Goal: Information Seeking & Learning: Learn about a topic

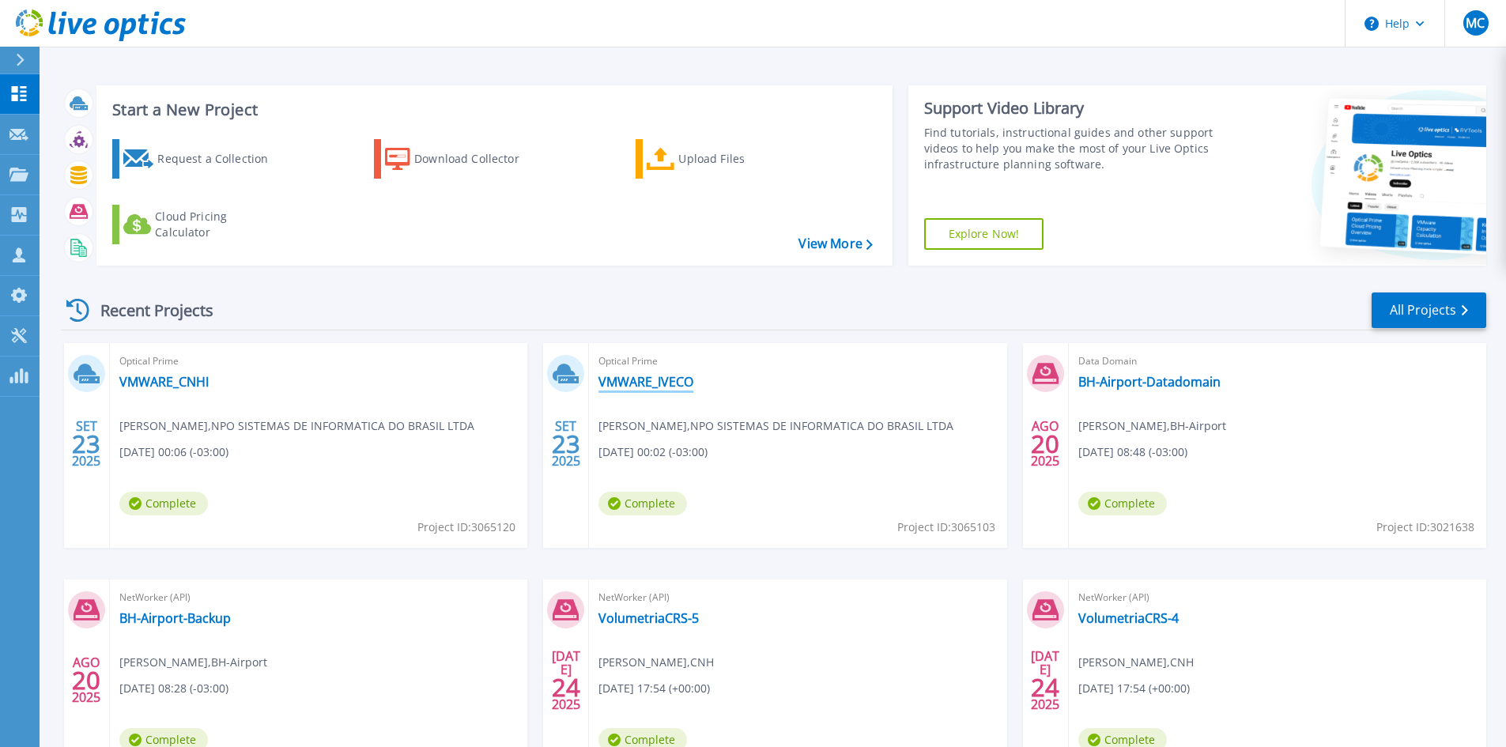
click at [644, 383] on link "VMWARE_IVECO" at bounding box center [646, 382] width 95 height 16
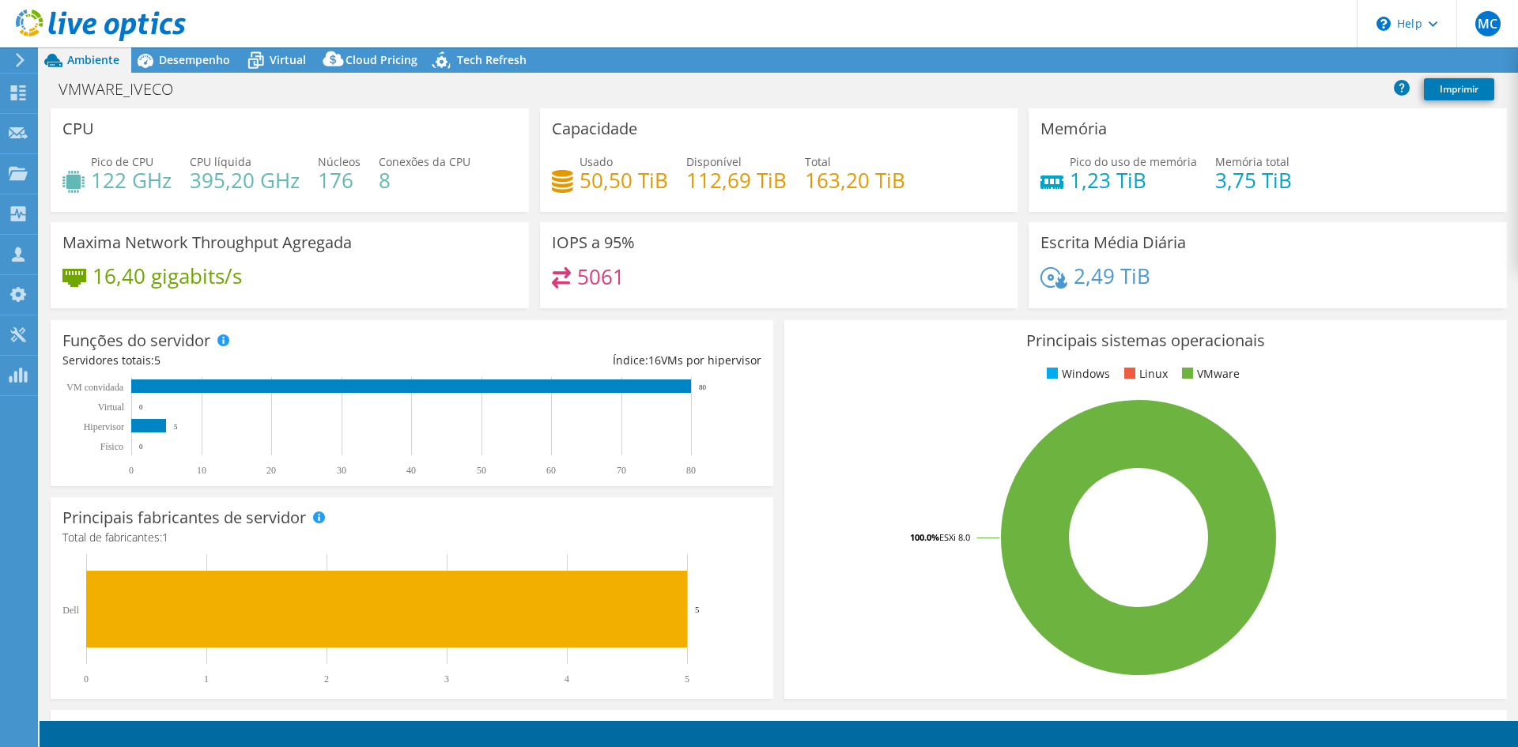
select select "USEast"
select select "BRL"
click at [187, 53] on span "Desempenho" at bounding box center [194, 59] width 71 height 15
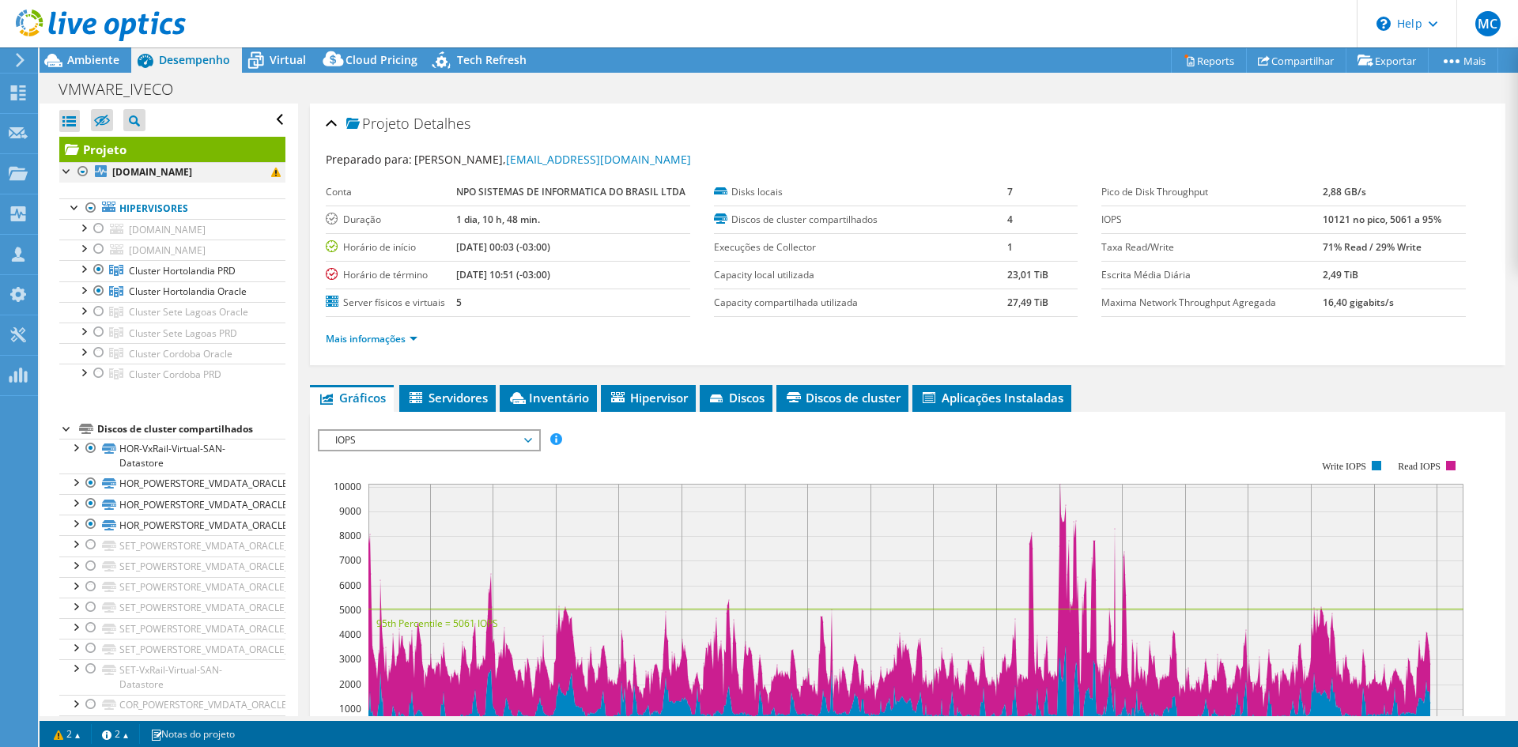
click at [81, 172] on div at bounding box center [83, 171] width 16 height 19
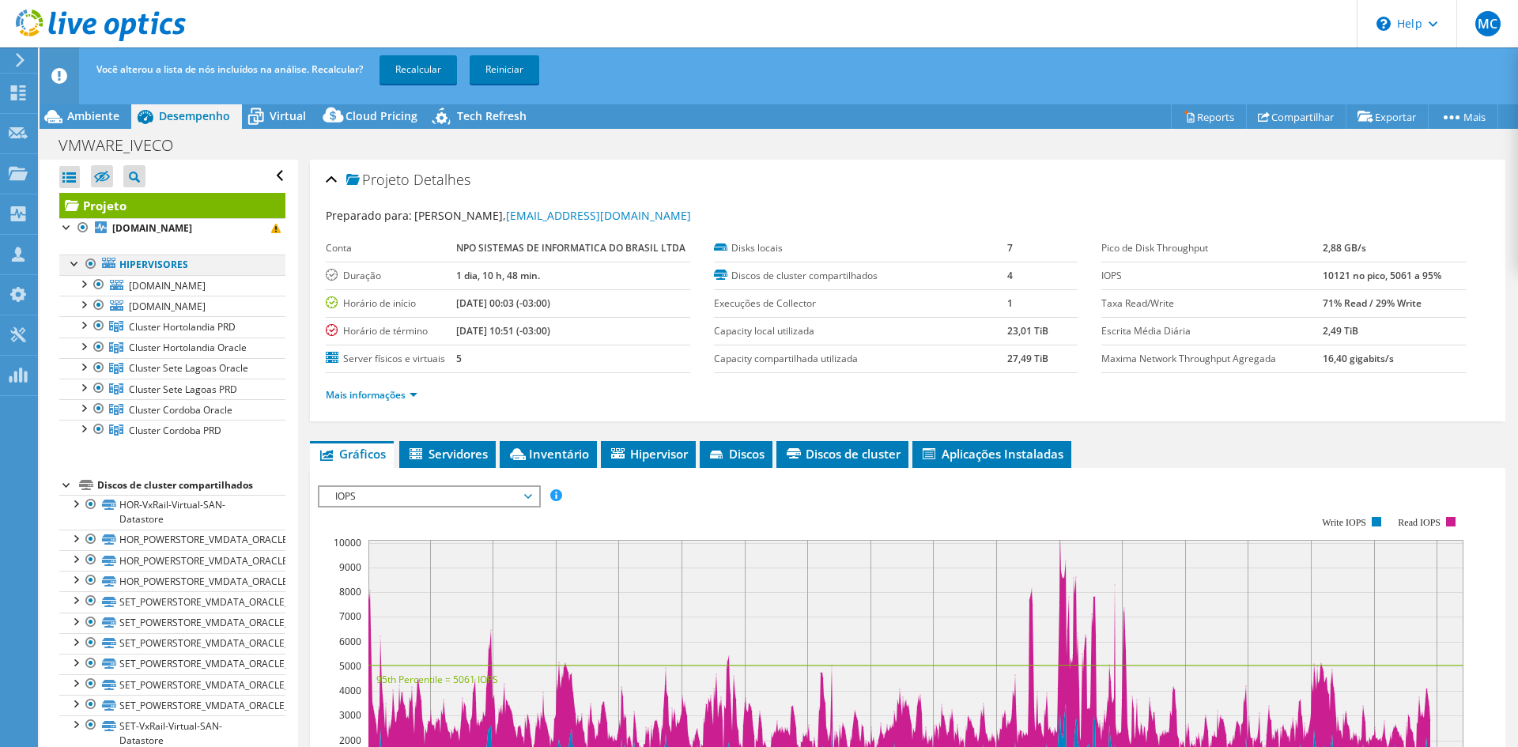
click at [90, 263] on div at bounding box center [91, 264] width 16 height 19
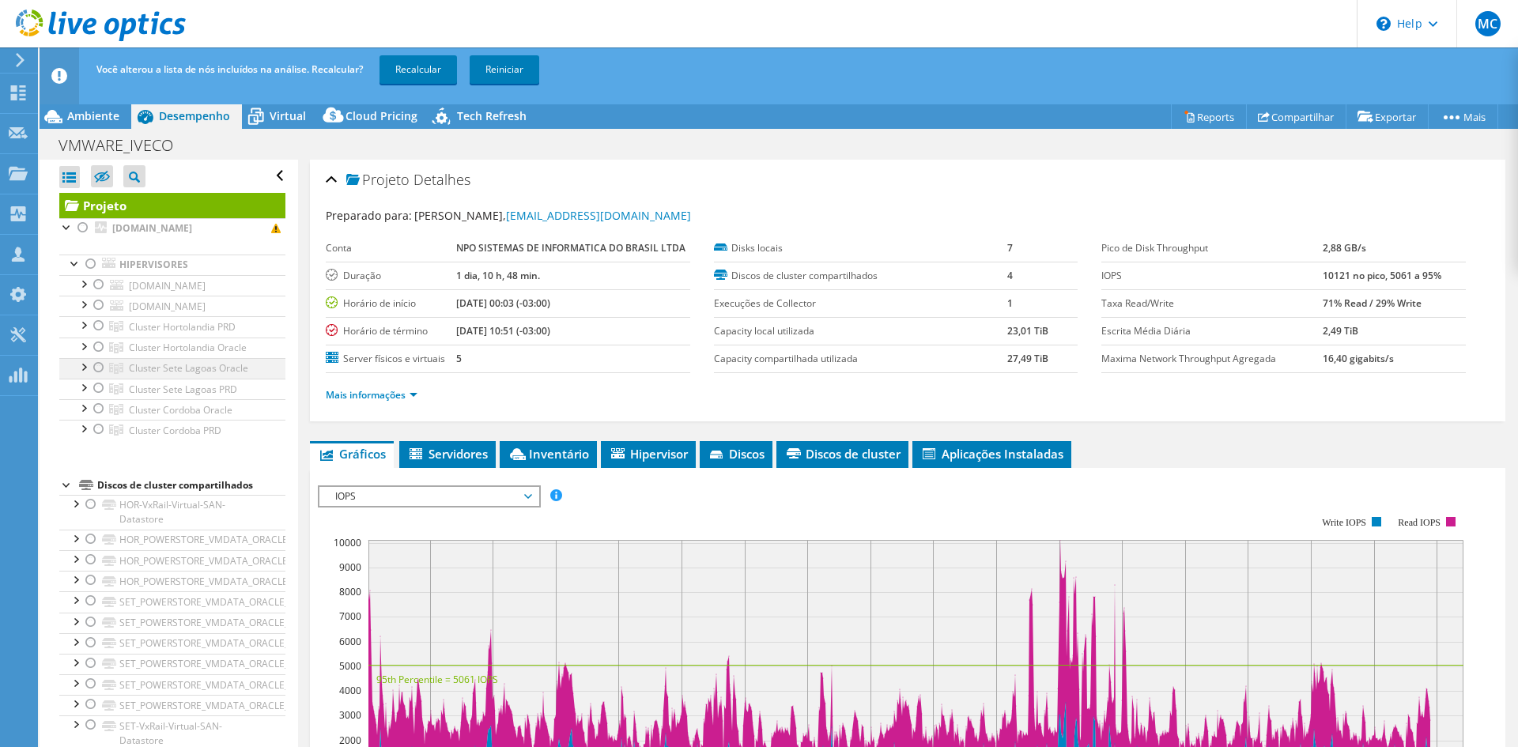
click at [98, 368] on div at bounding box center [99, 367] width 16 height 19
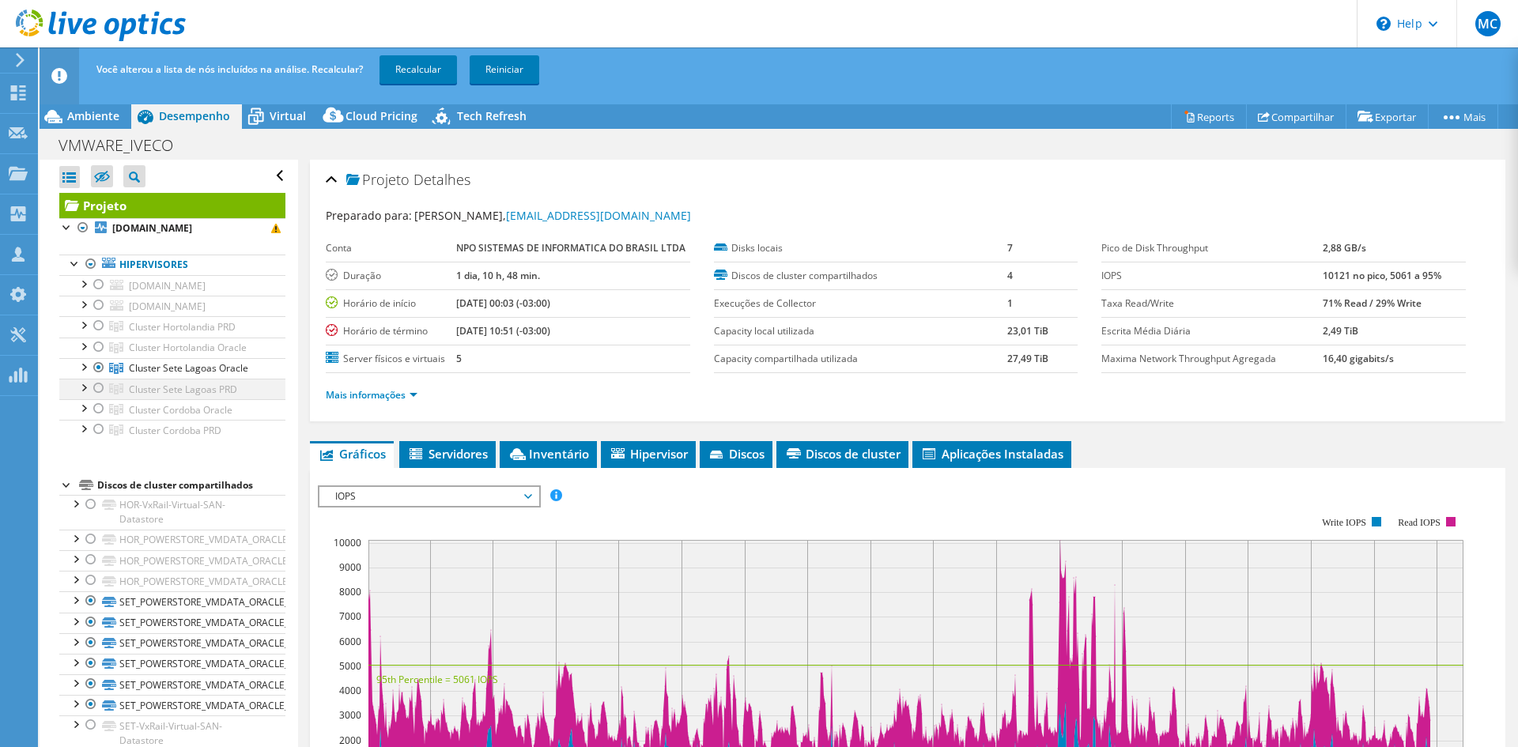
click at [100, 383] on div at bounding box center [99, 388] width 16 height 19
click at [100, 371] on div at bounding box center [99, 367] width 16 height 19
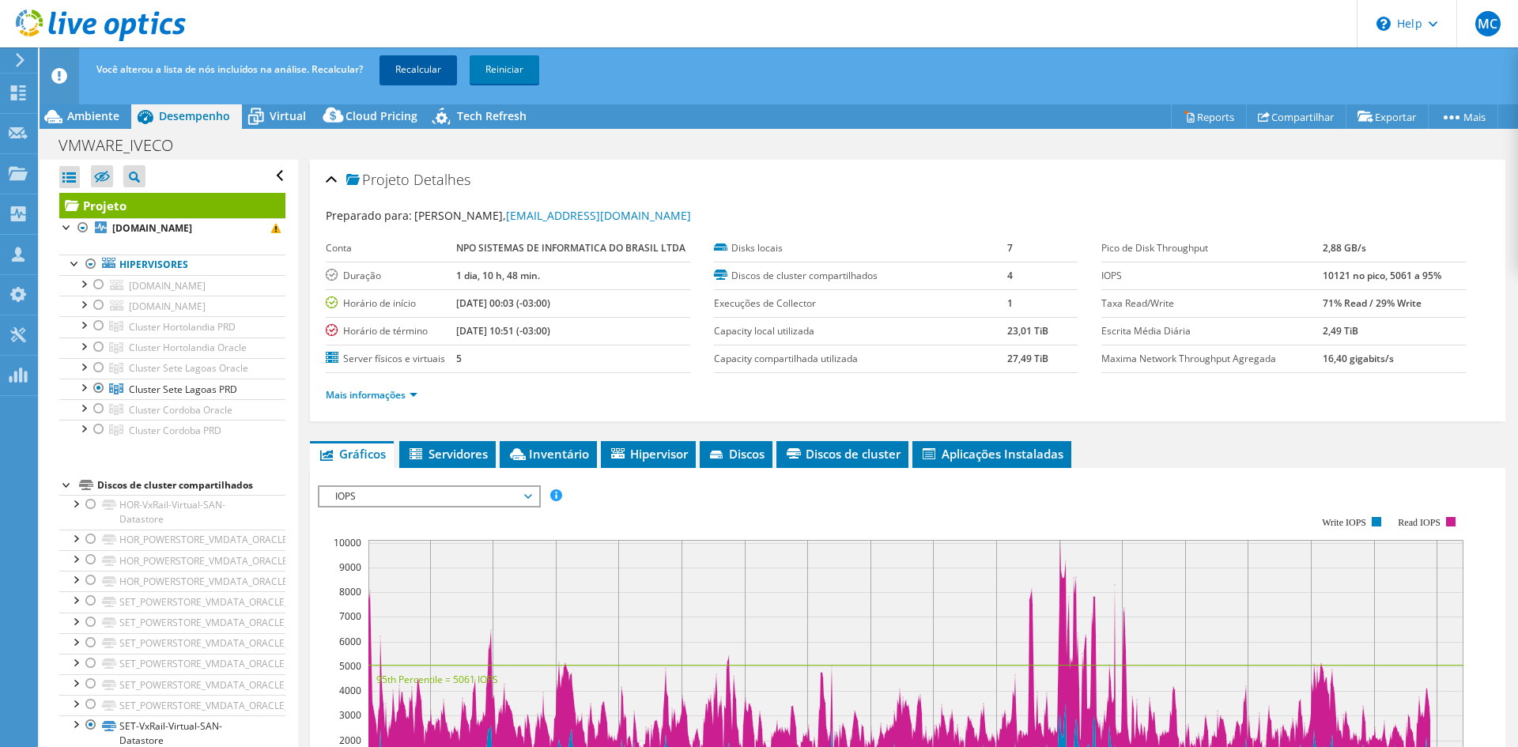
click at [437, 66] on link "Recalcular" at bounding box center [418, 69] width 77 height 28
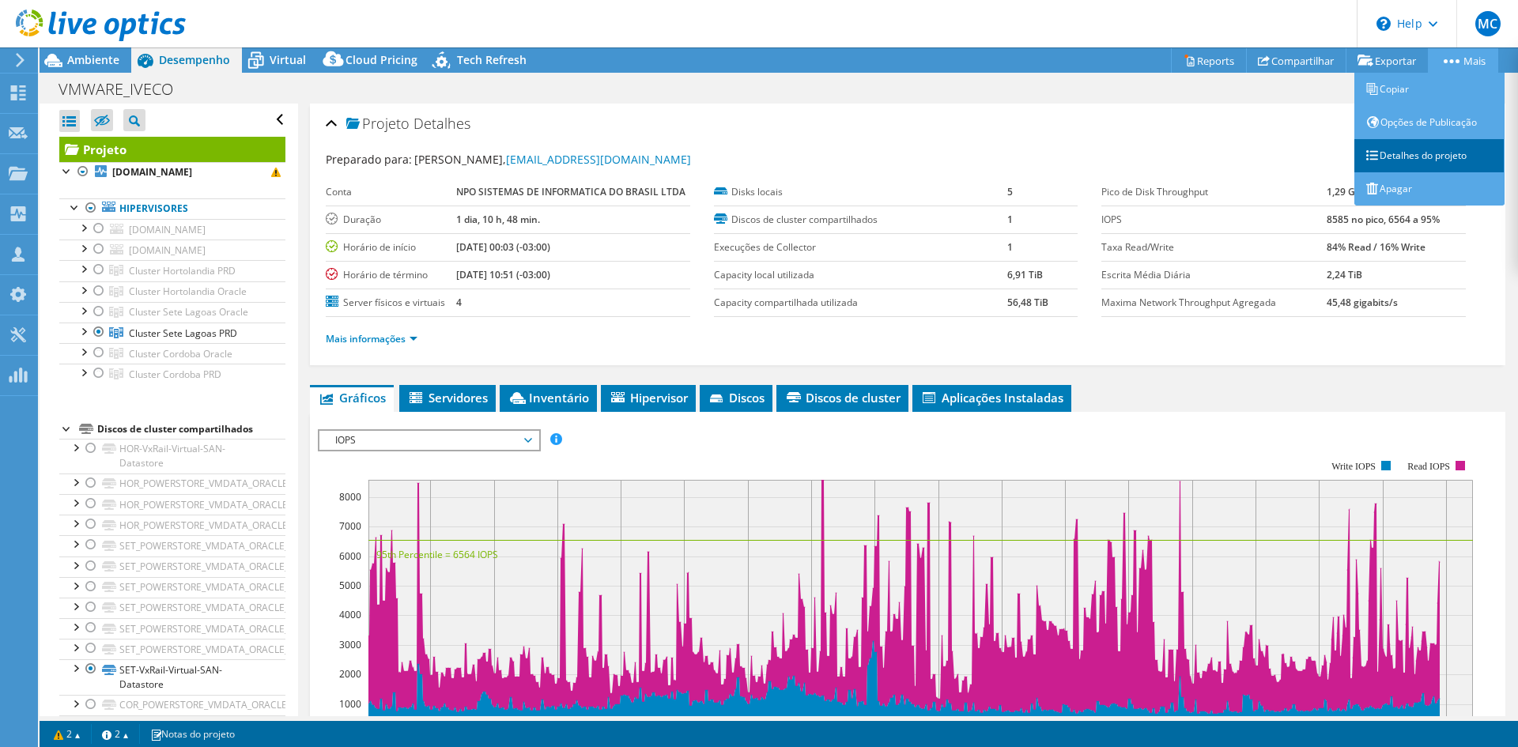
click at [1421, 150] on link "Detalhes do projeto" at bounding box center [1429, 155] width 150 height 33
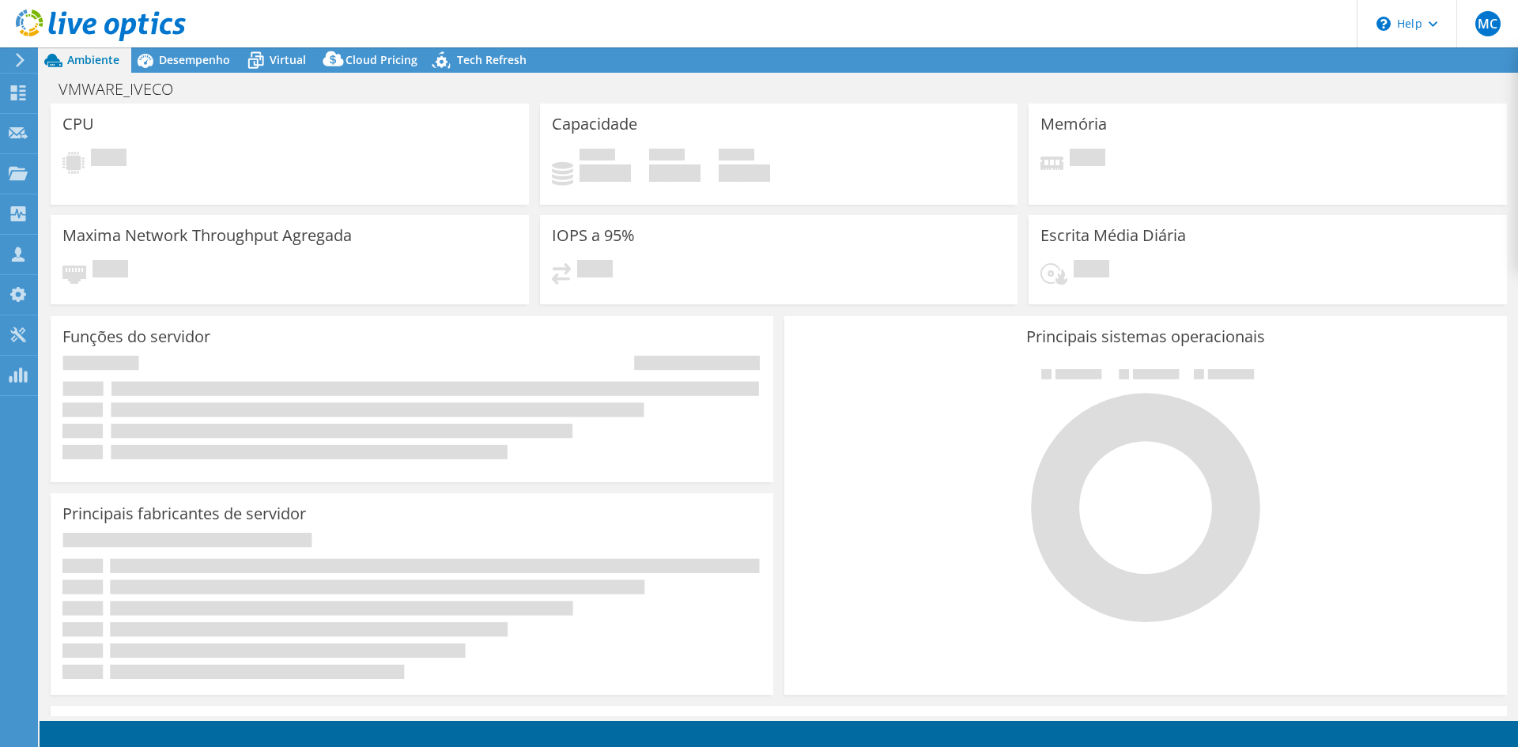
select select "USEast"
select select "USD"
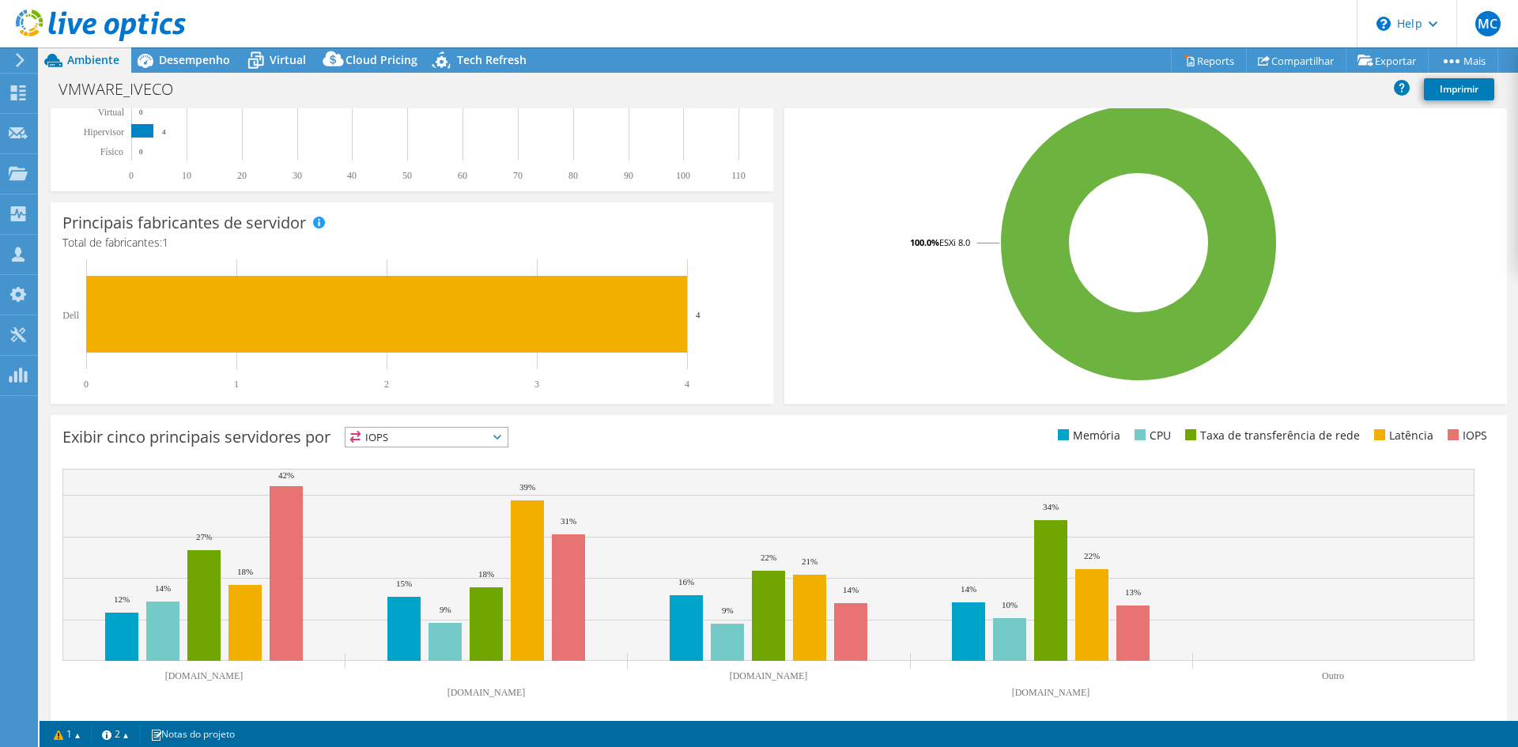
scroll to position [308, 0]
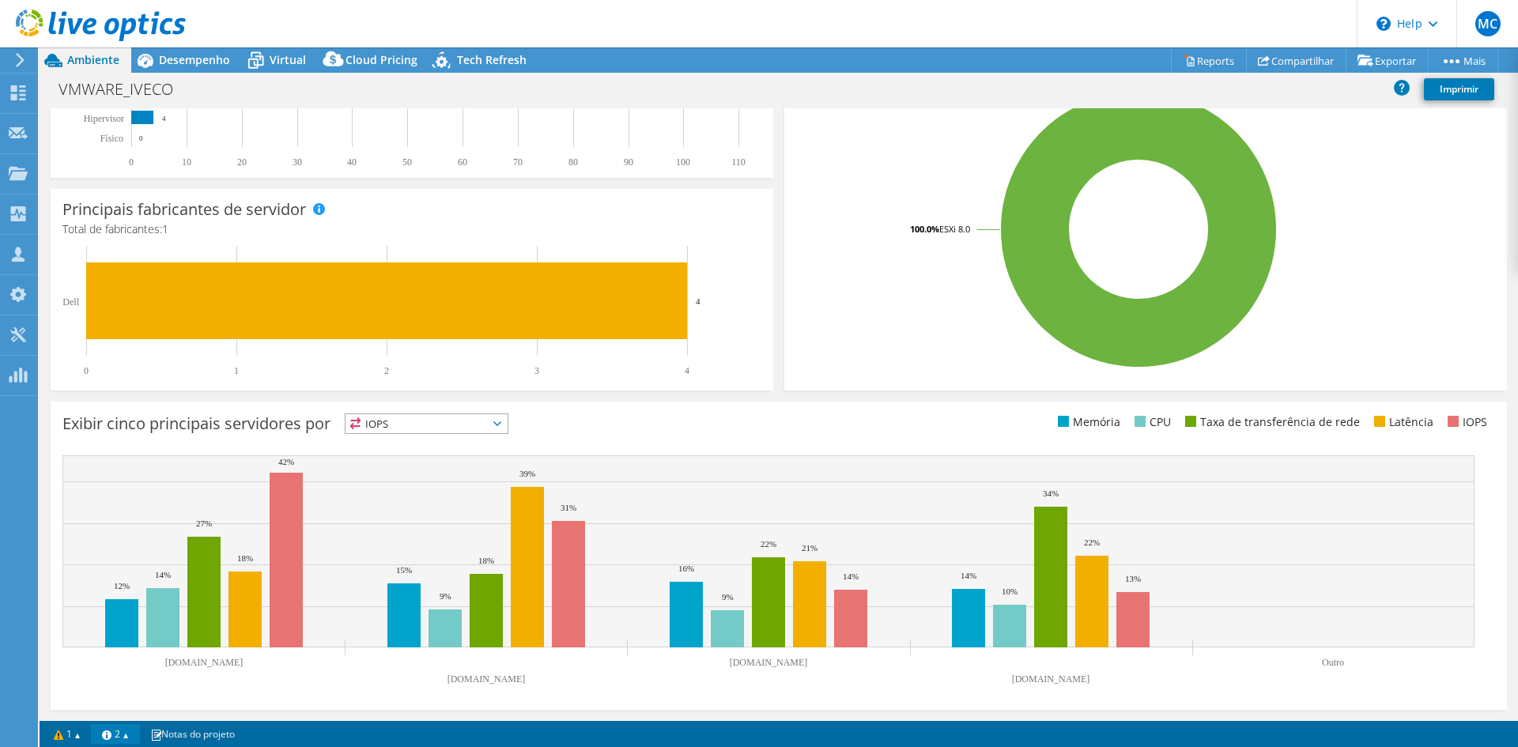
click at [112, 735] on link "2" at bounding box center [115, 734] width 49 height 20
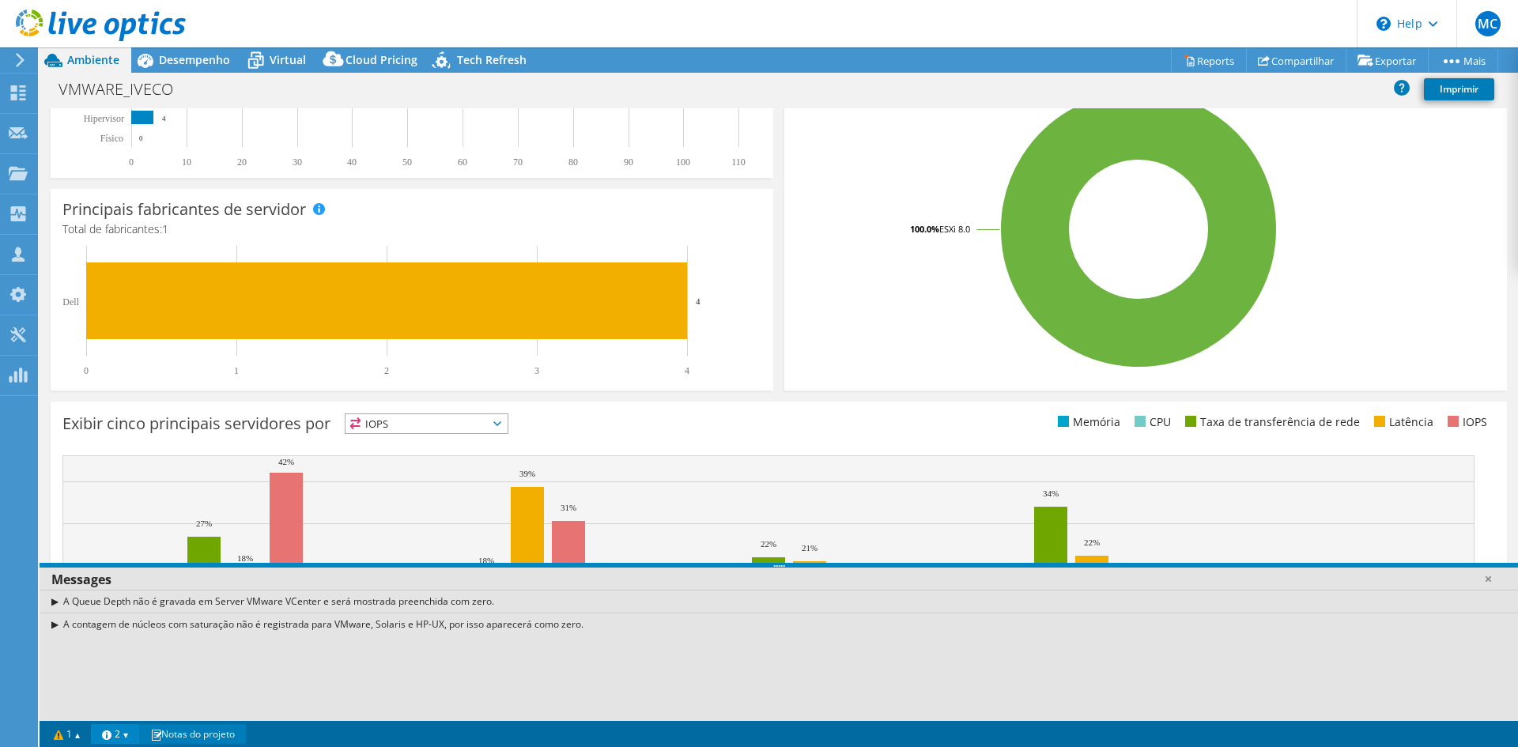
click at [197, 731] on link "Notas do projeto" at bounding box center [192, 734] width 107 height 20
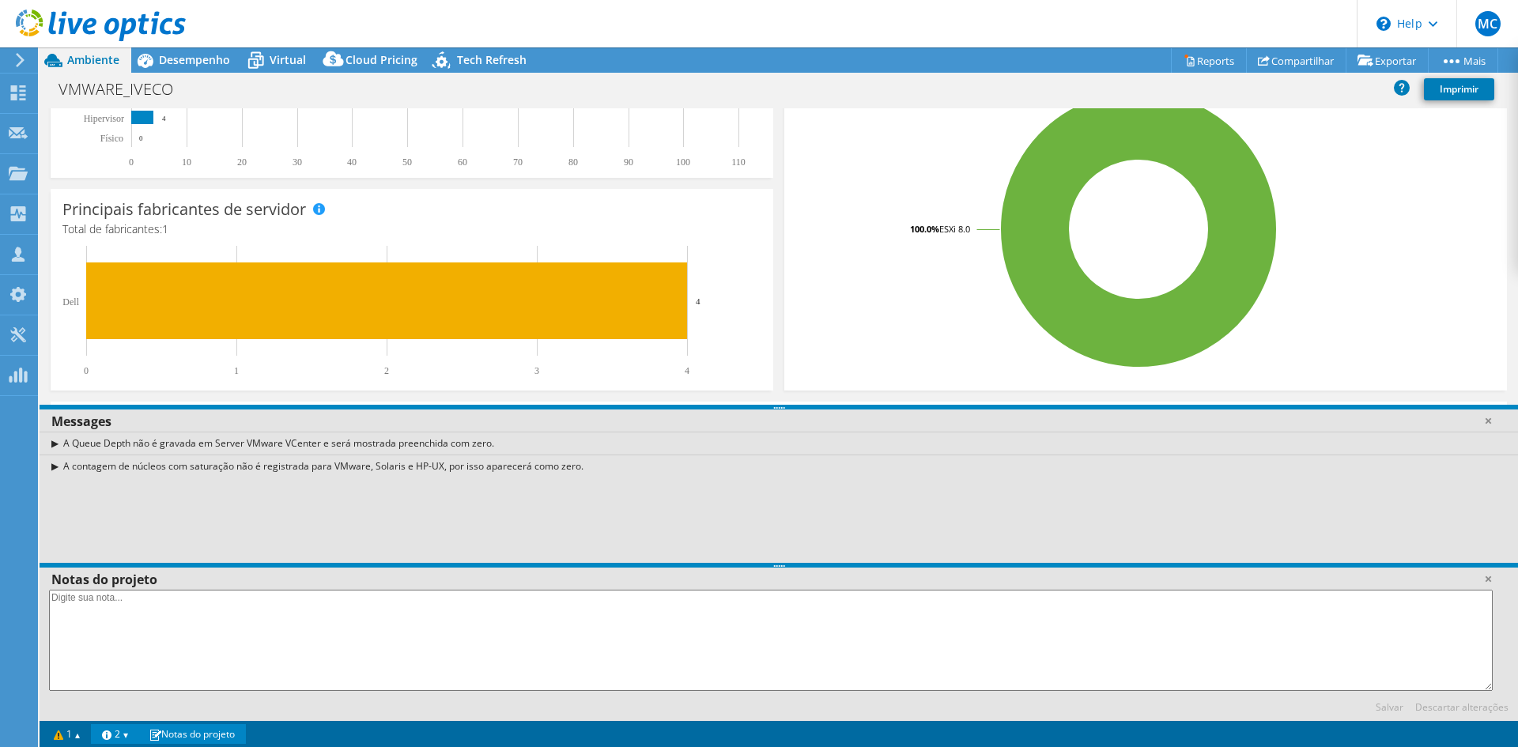
click at [197, 731] on link "Notas do projeto" at bounding box center [192, 734] width 107 height 20
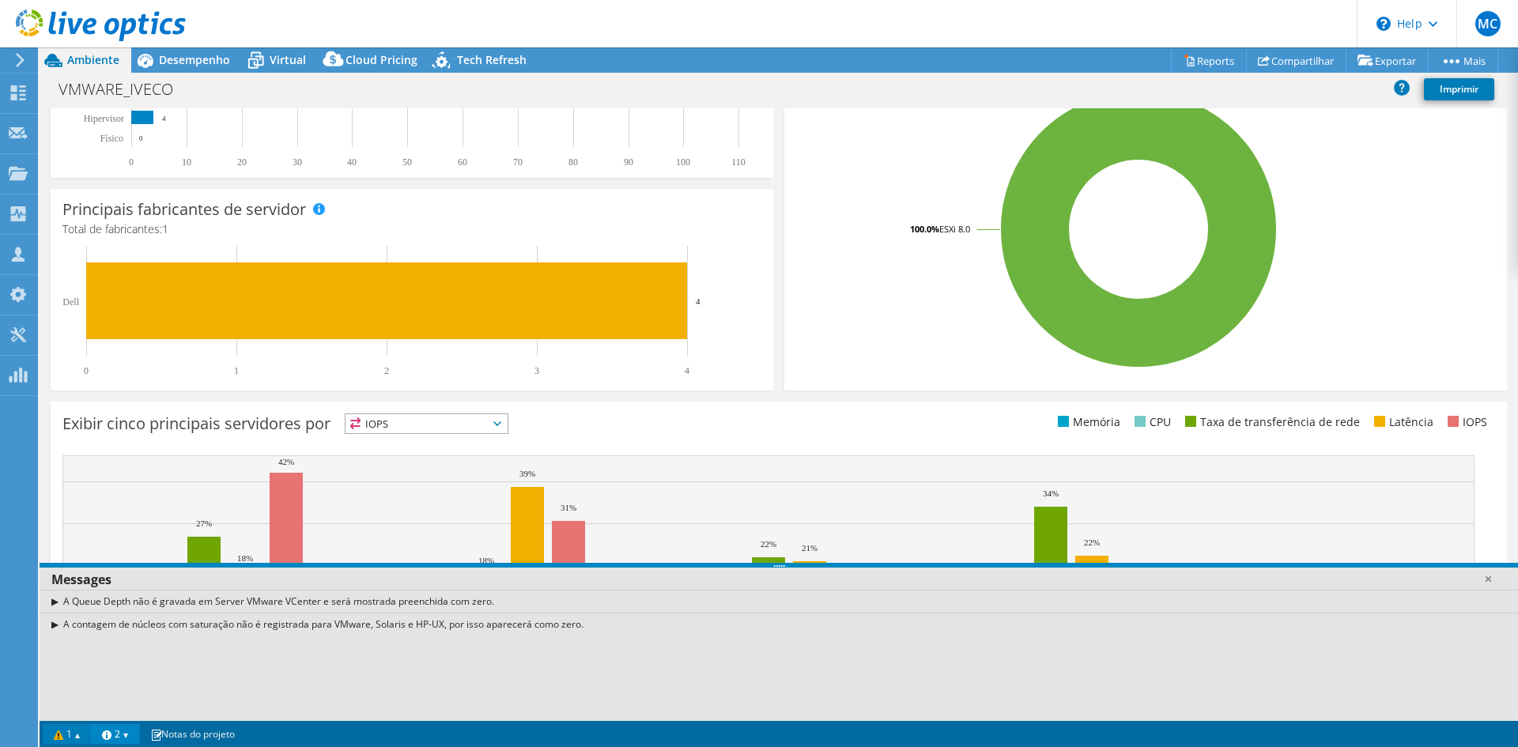
click at [64, 736] on link "1" at bounding box center [67, 734] width 49 height 20
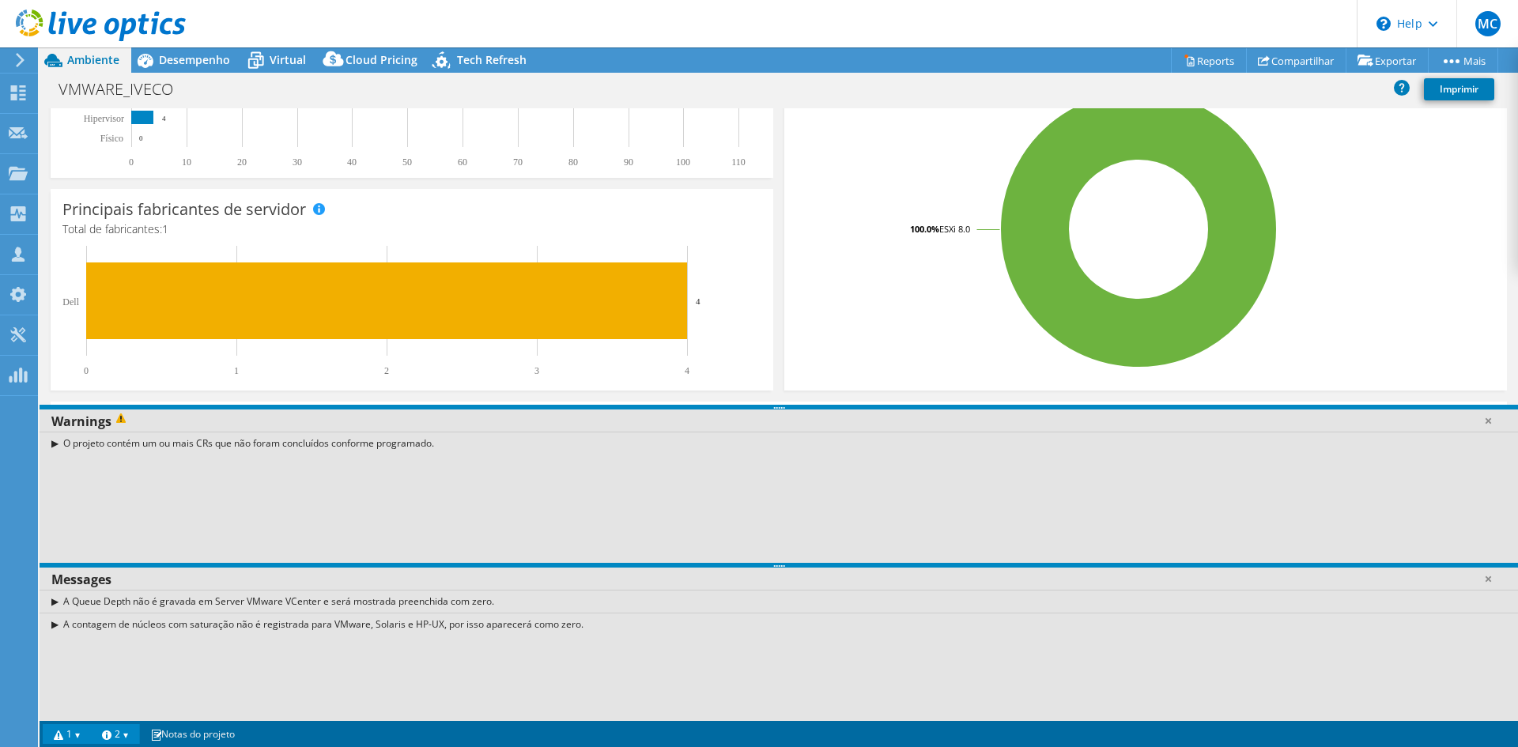
click at [64, 736] on link "1" at bounding box center [67, 734] width 49 height 20
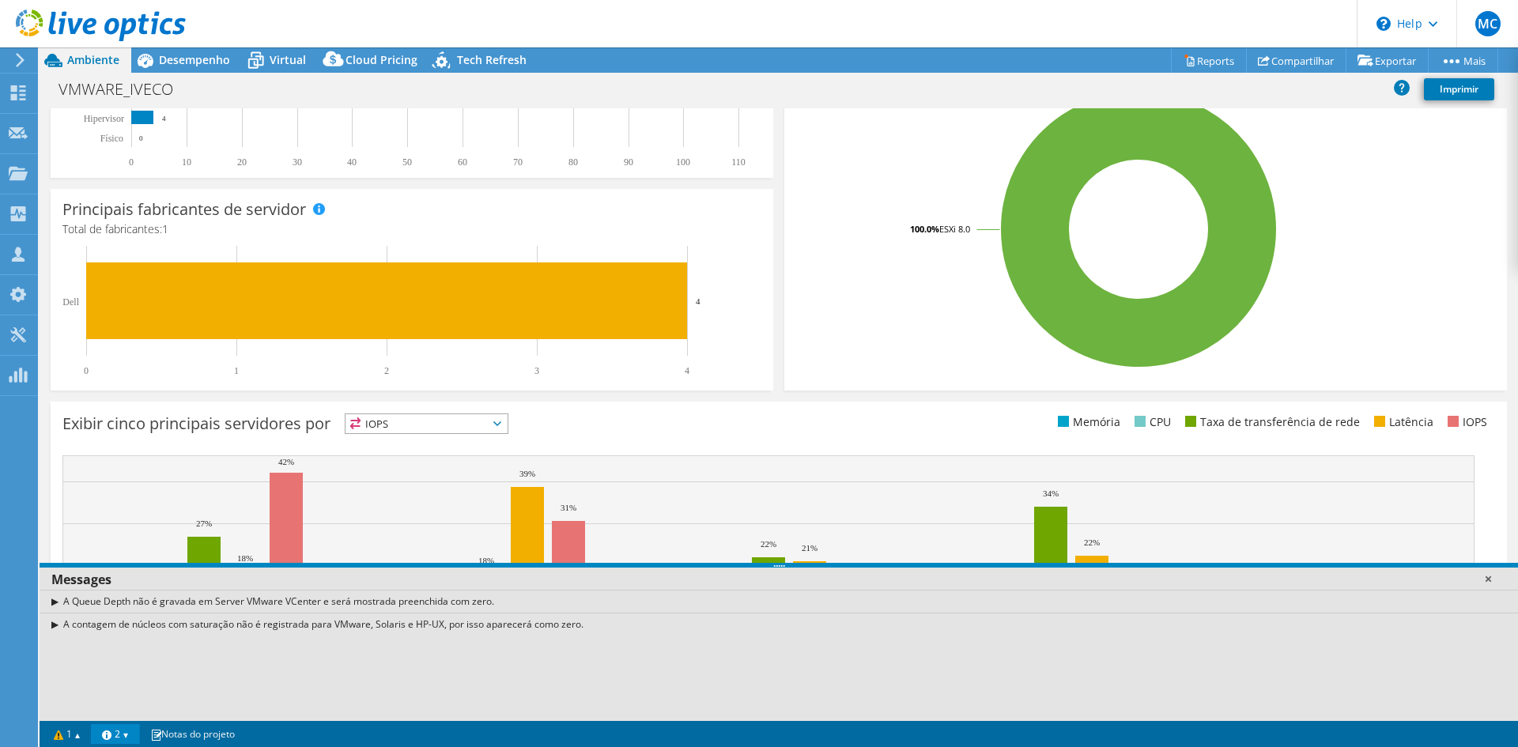
click at [1483, 574] on link at bounding box center [1488, 579] width 16 height 16
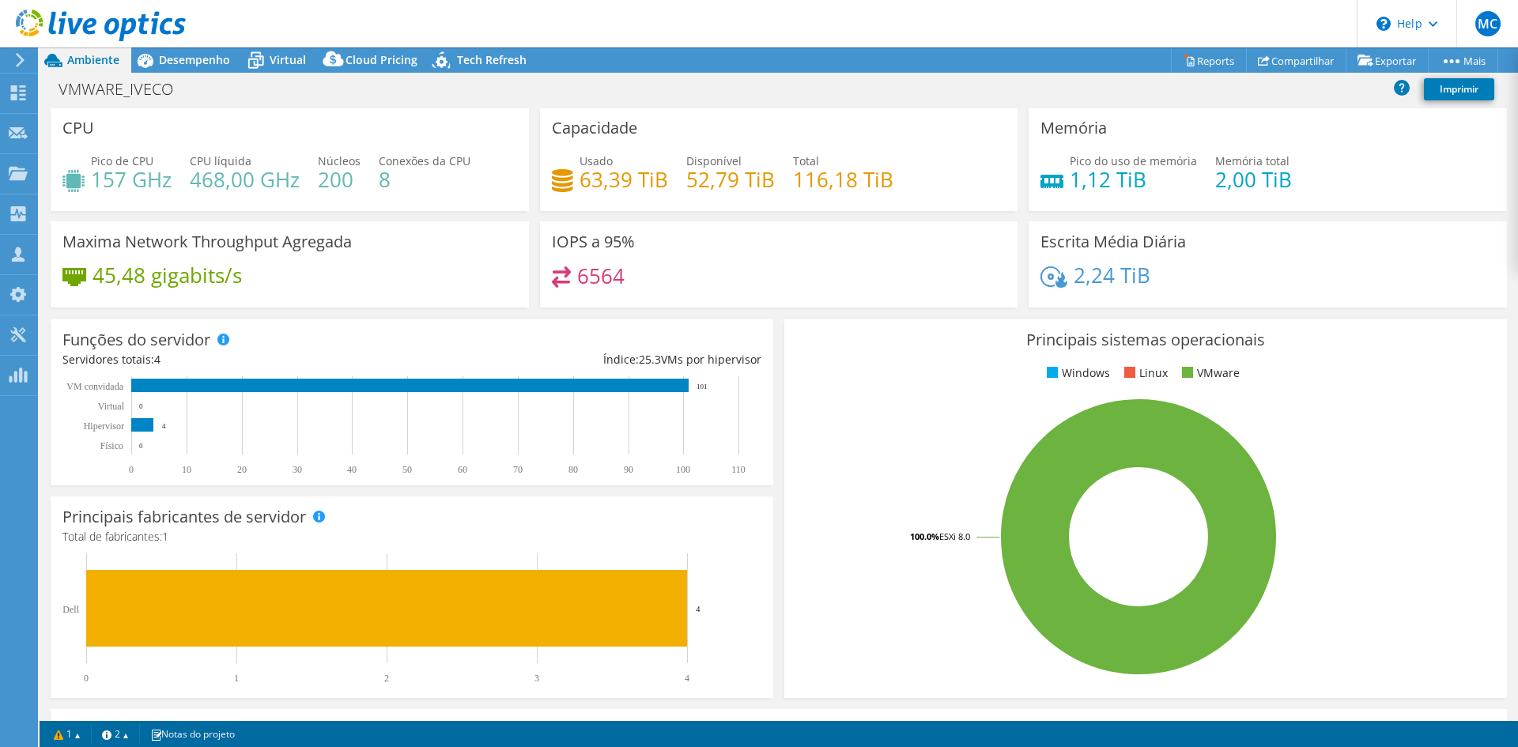
scroll to position [0, 0]
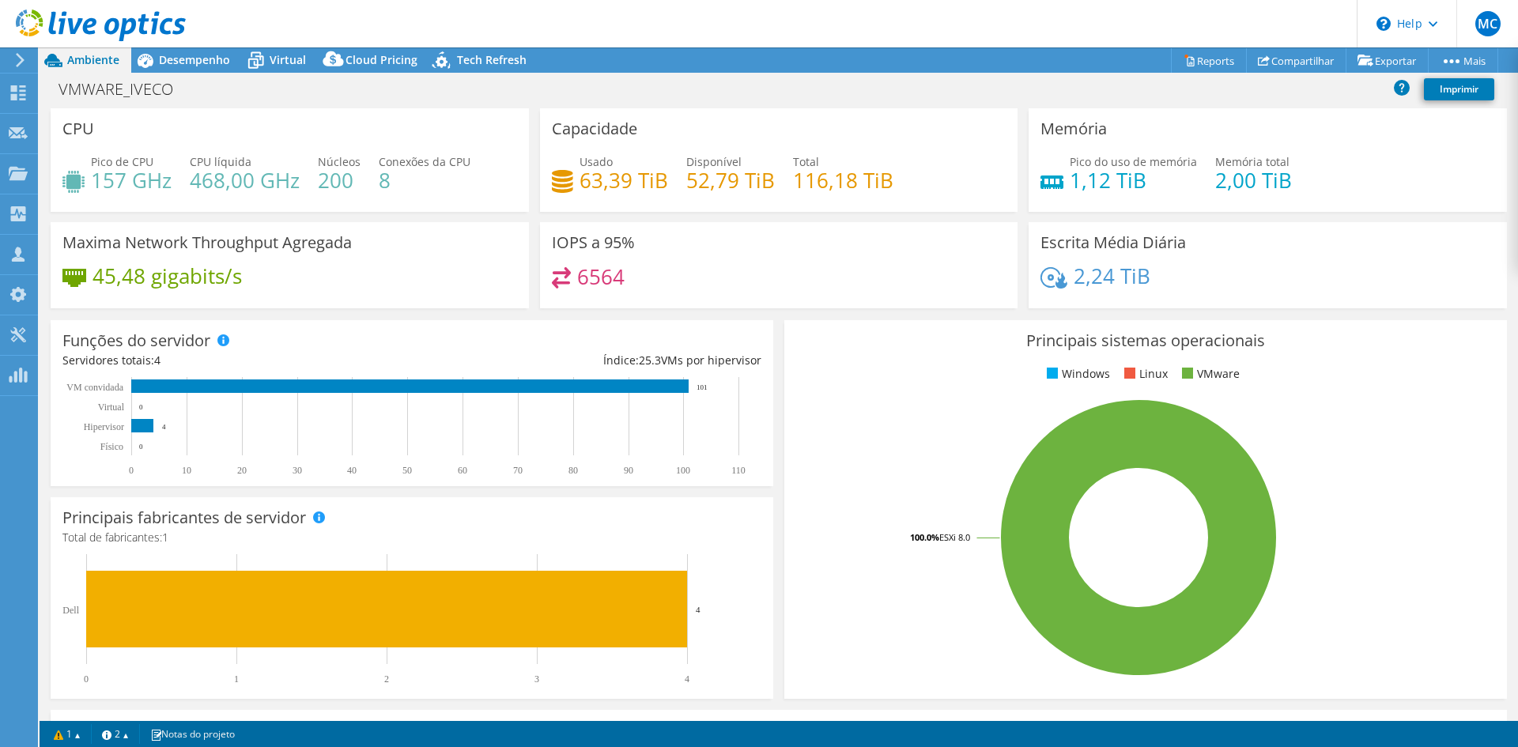
click at [21, 55] on icon at bounding box center [20, 60] width 12 height 14
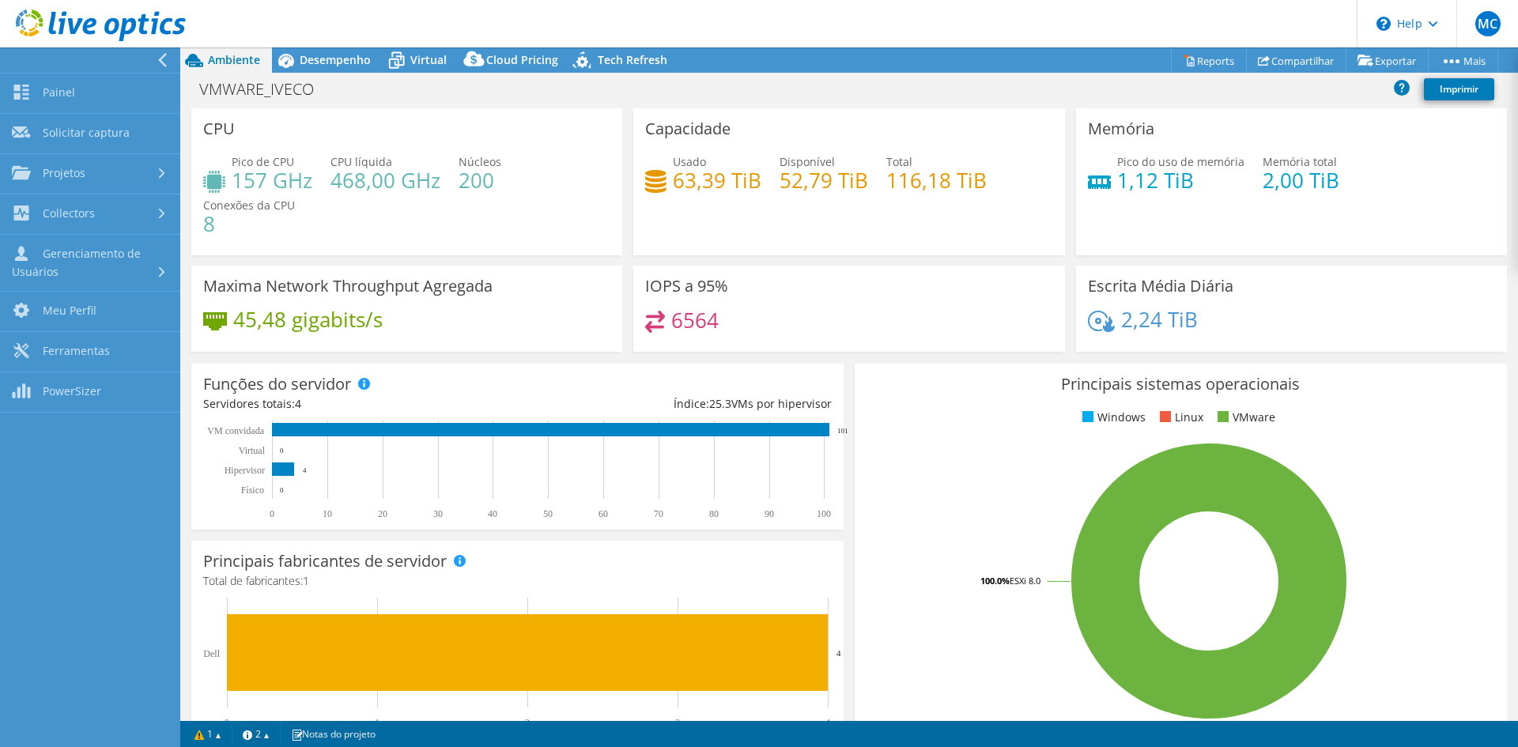
click at [145, 54] on div at bounding box center [86, 59] width 180 height 25
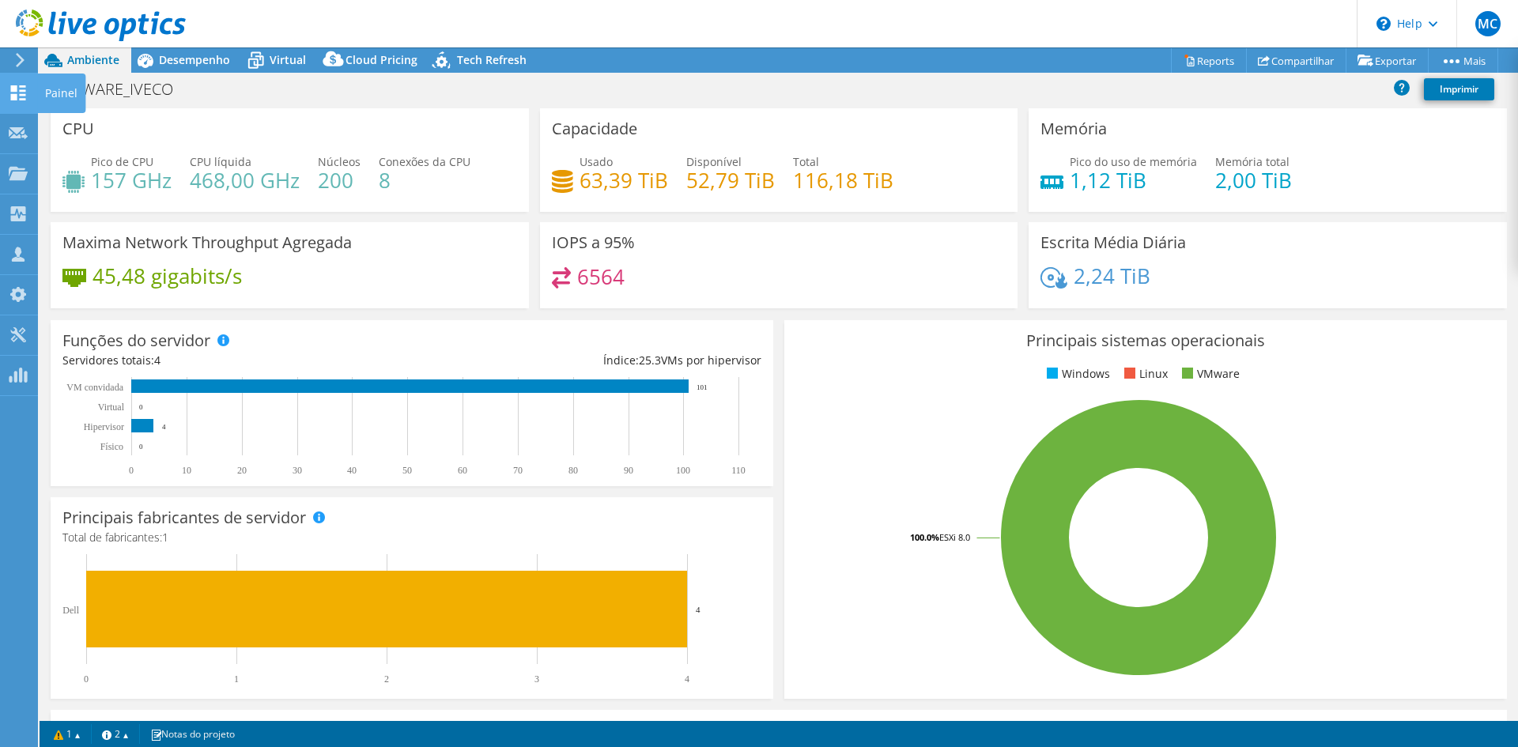
click at [13, 95] on use at bounding box center [18, 92] width 15 height 15
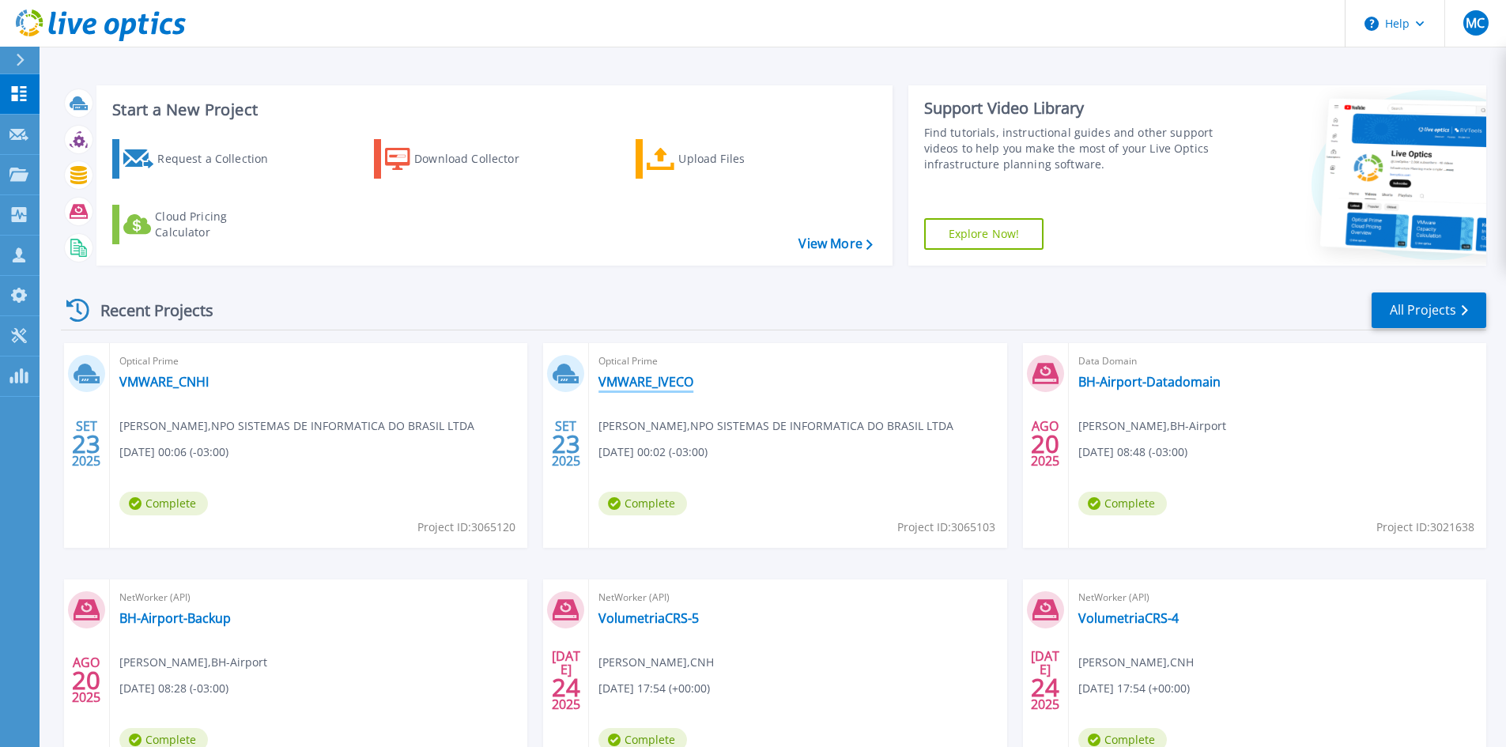
click at [666, 387] on link "VMWARE_IVECO" at bounding box center [646, 382] width 95 height 16
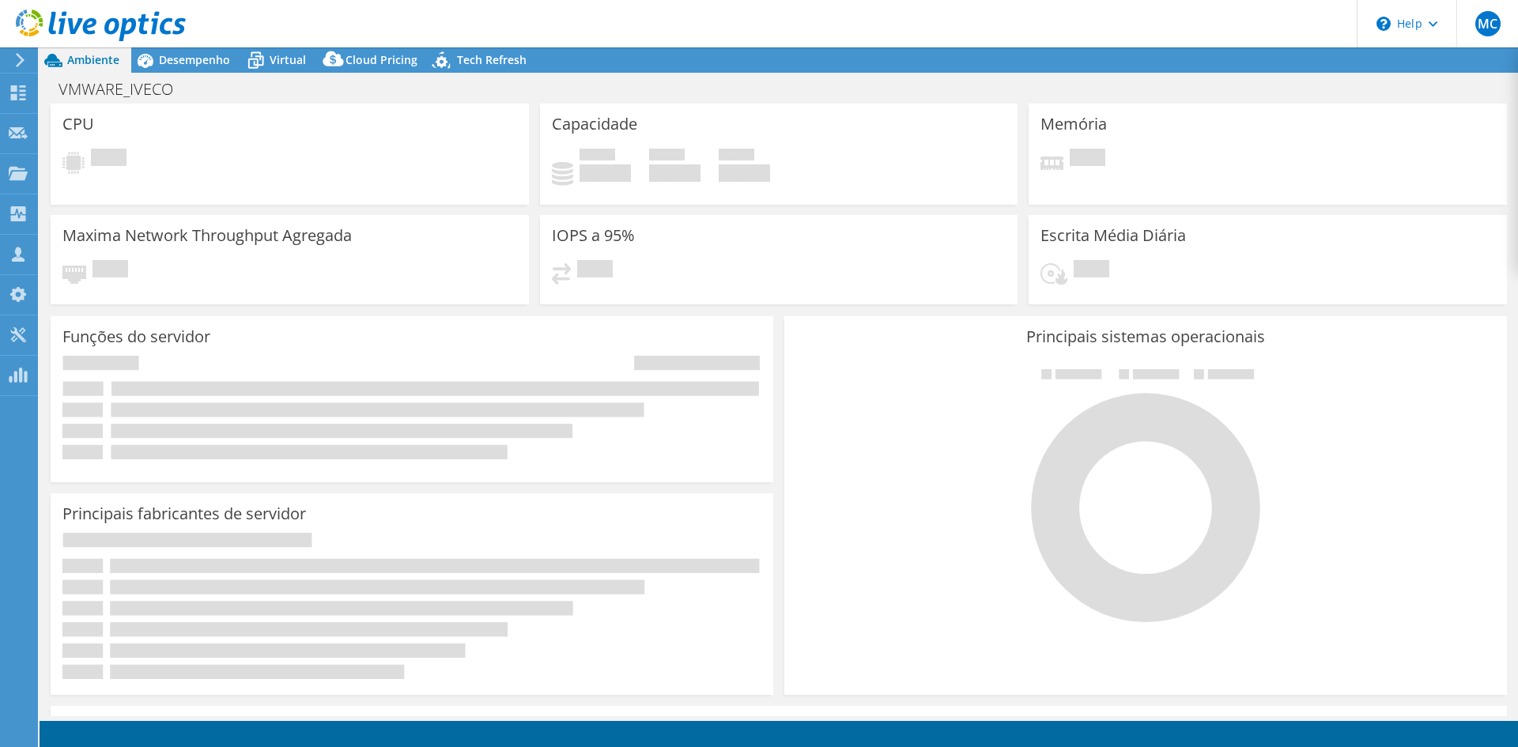
select select "USEast"
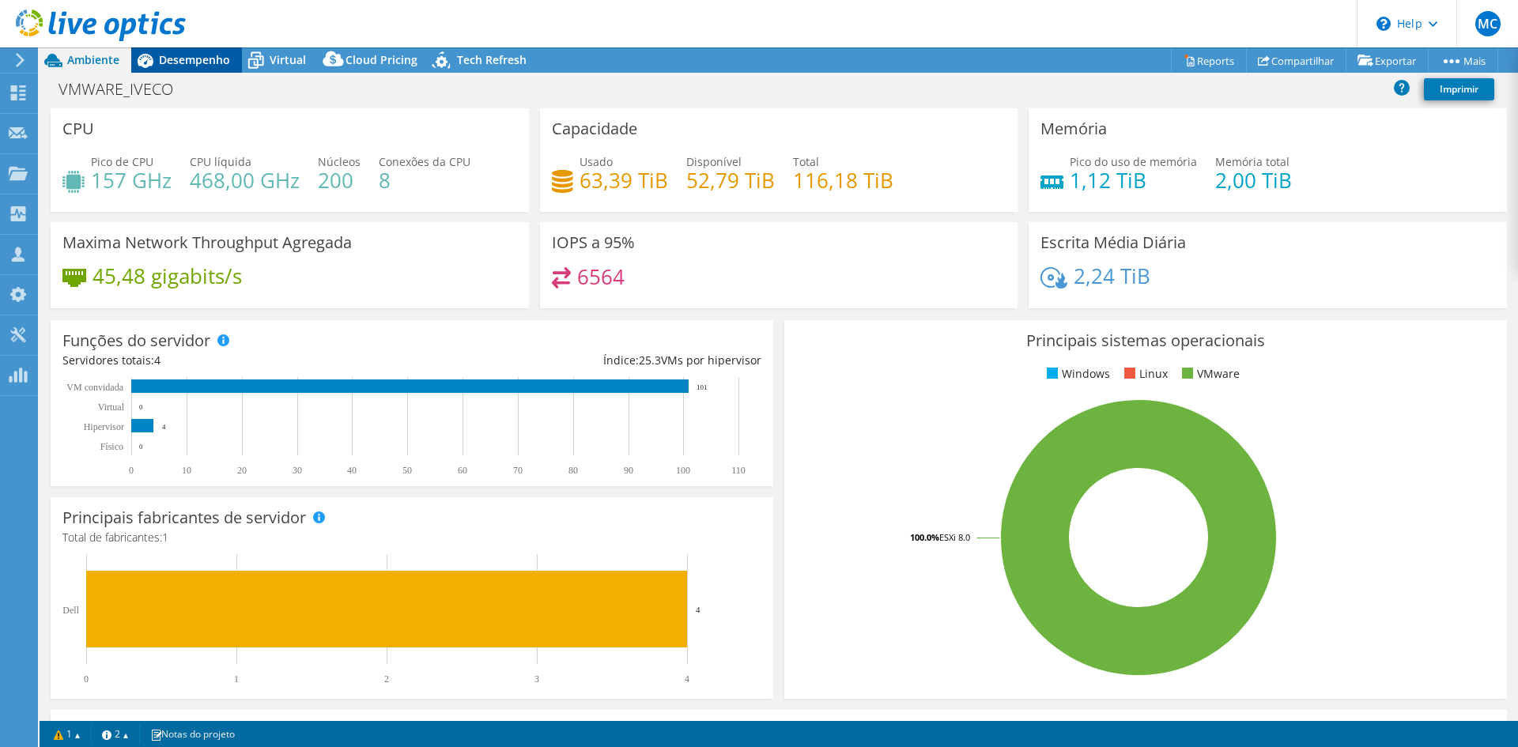
click at [193, 54] on span "Desempenho" at bounding box center [194, 59] width 71 height 15
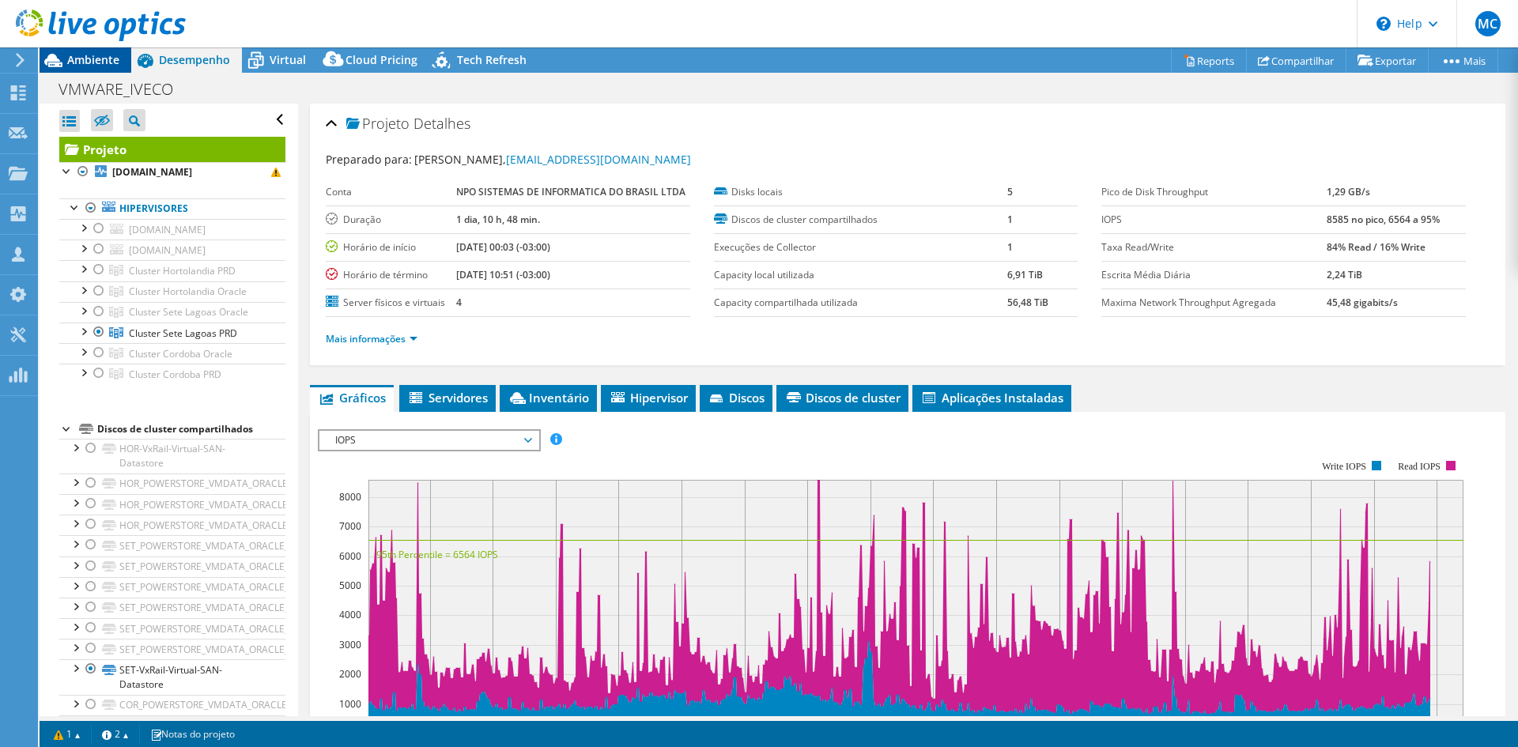
click at [90, 57] on span "Ambiente" at bounding box center [93, 59] width 52 height 15
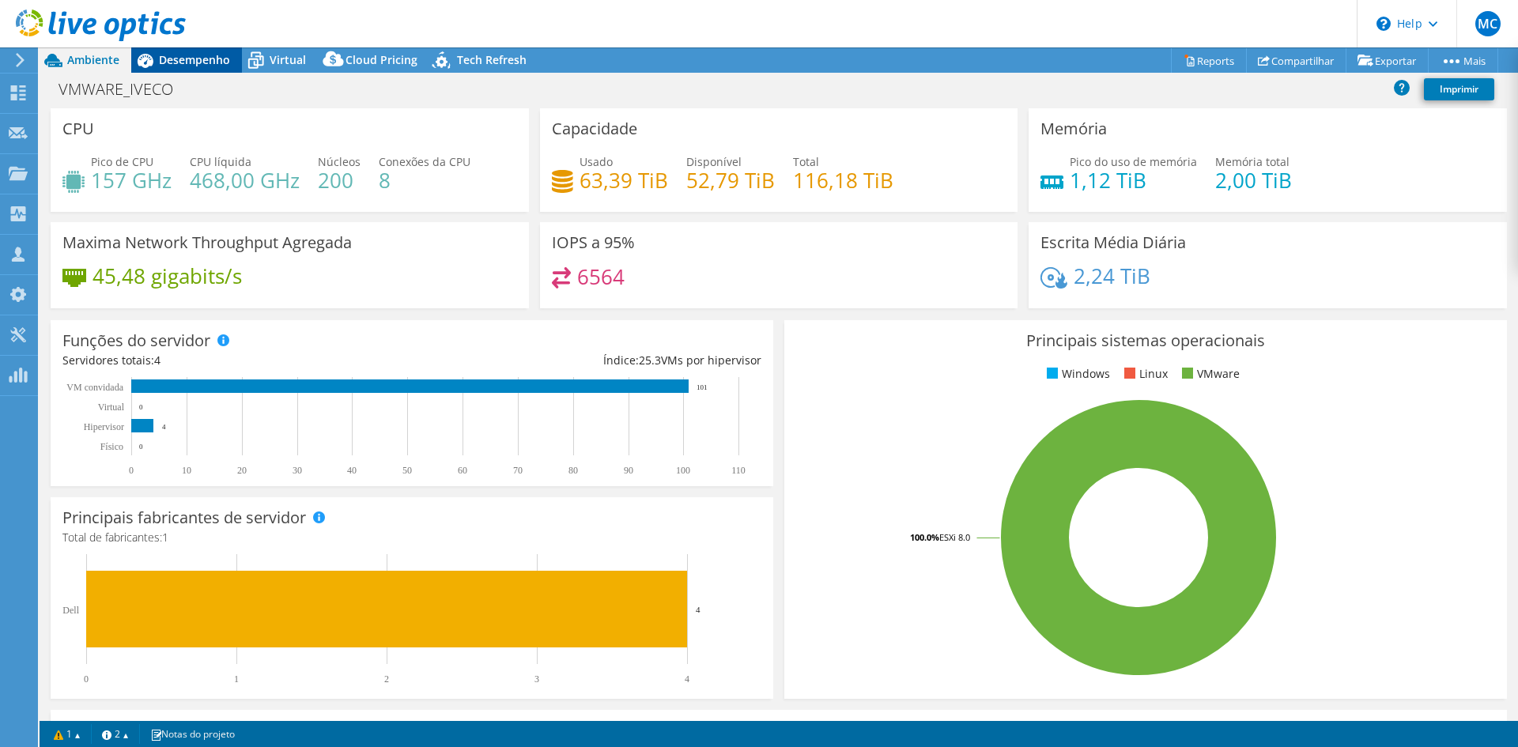
click at [205, 58] on span "Desempenho" at bounding box center [194, 59] width 71 height 15
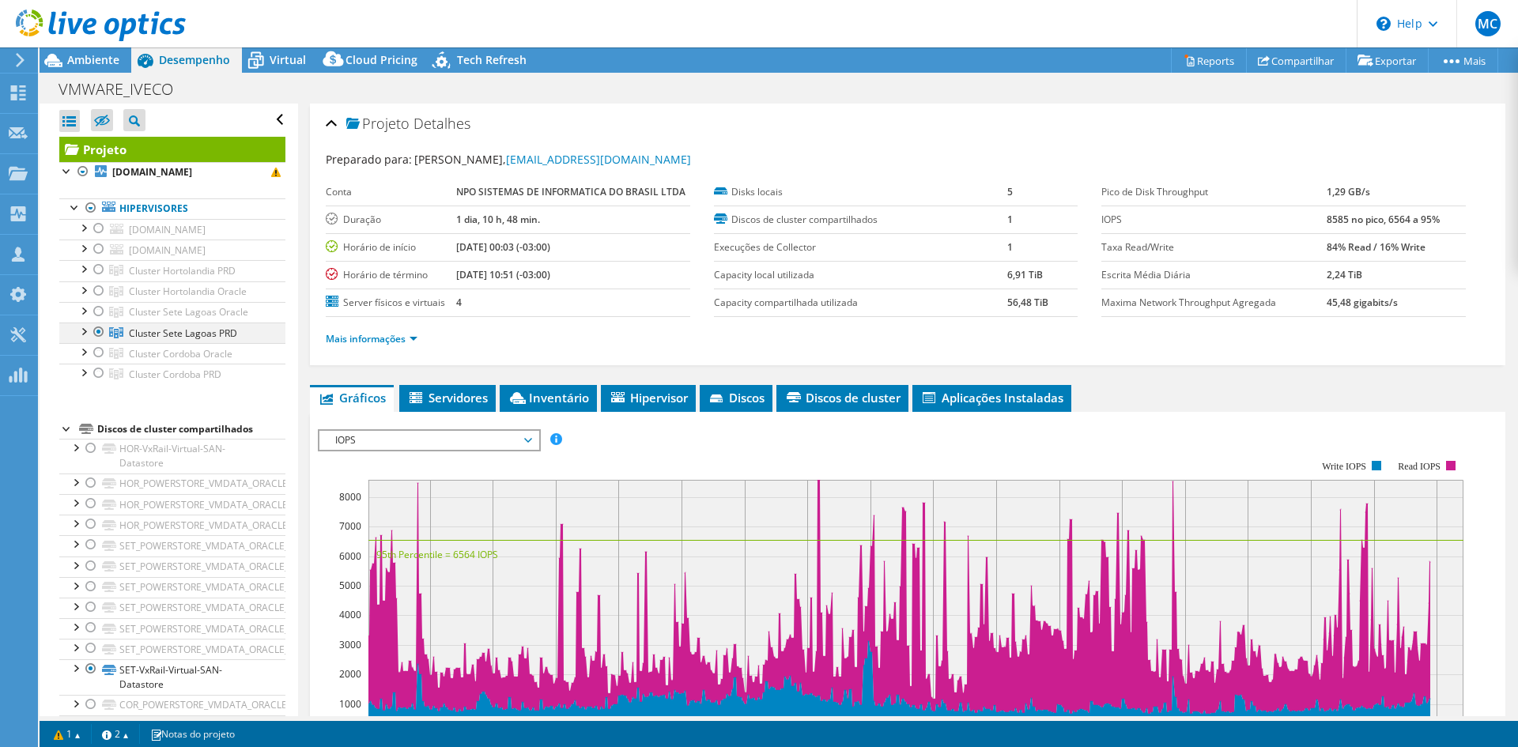
click at [81, 330] on div at bounding box center [83, 331] width 16 height 16
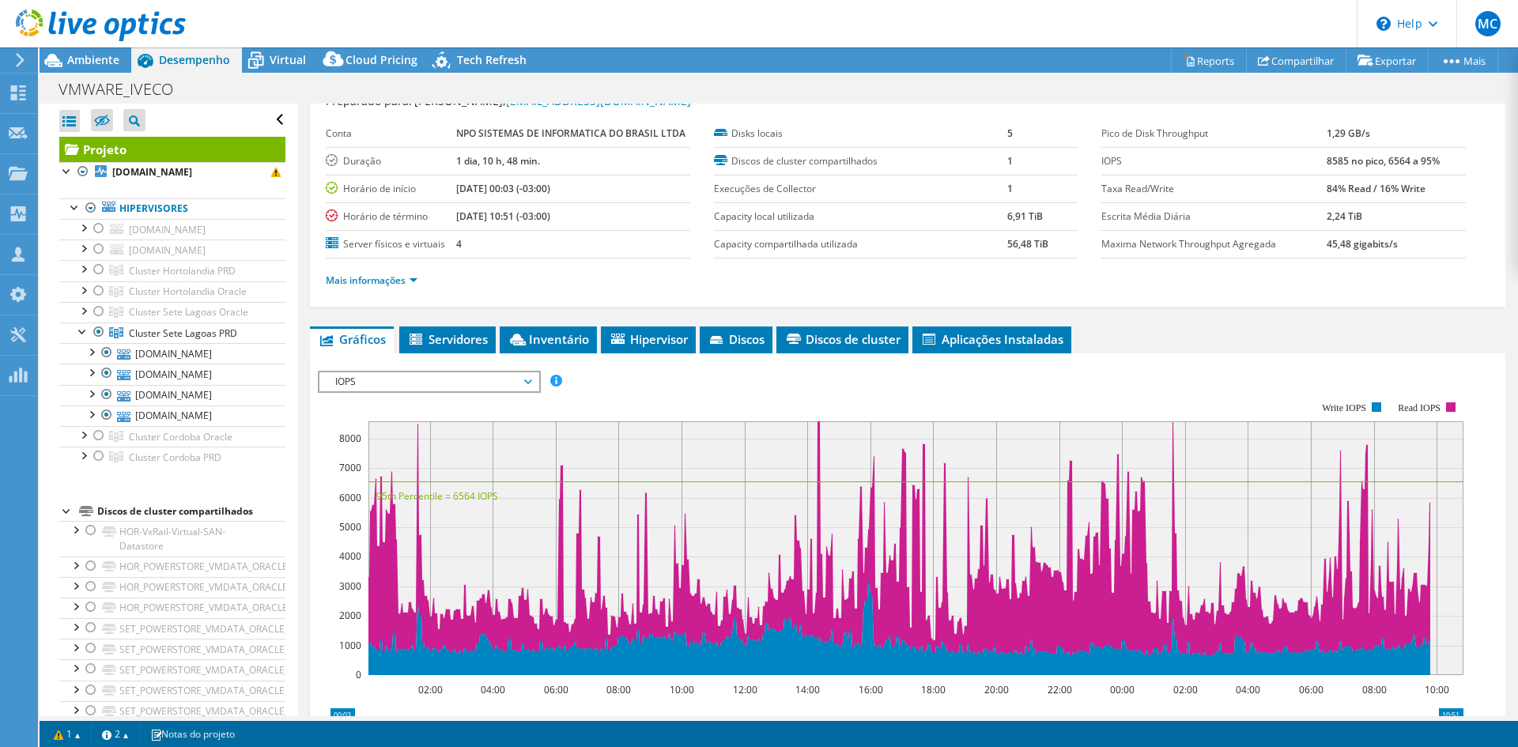
scroll to position [79, 0]
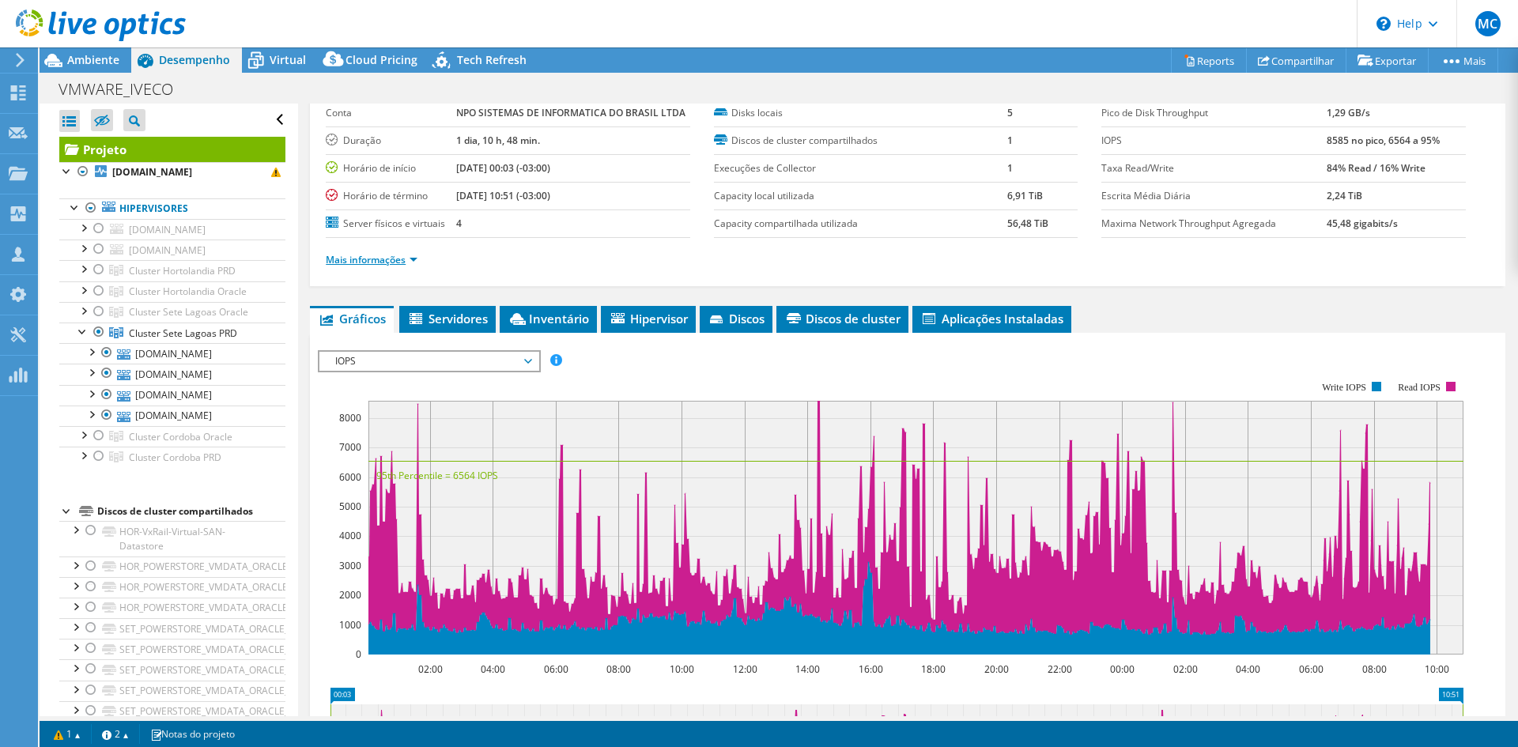
click at [404, 261] on link "Mais informações" at bounding box center [372, 259] width 92 height 13
click at [200, 349] on link "[DOMAIN_NAME]" at bounding box center [172, 353] width 226 height 21
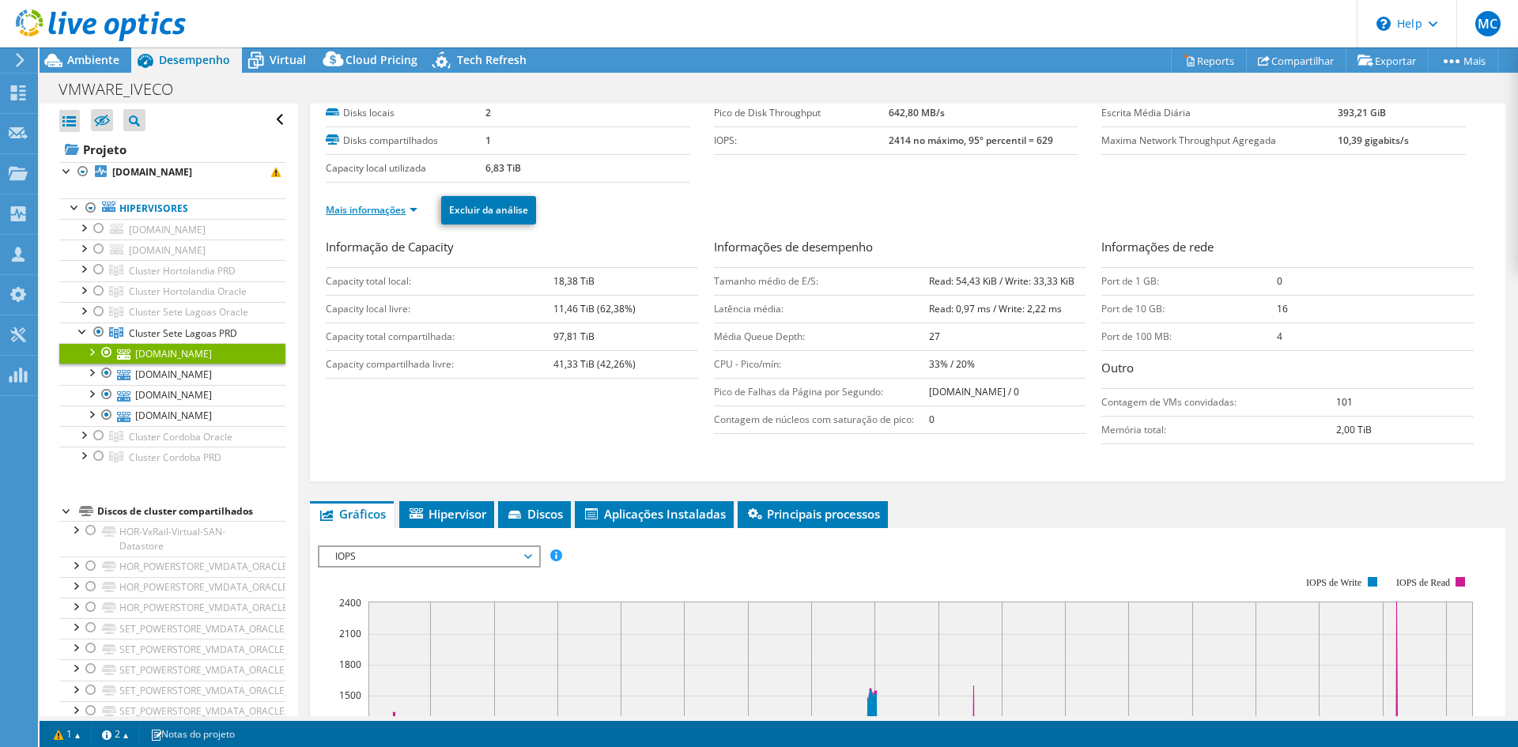
click at [400, 210] on link "Mais informações" at bounding box center [372, 209] width 92 height 13
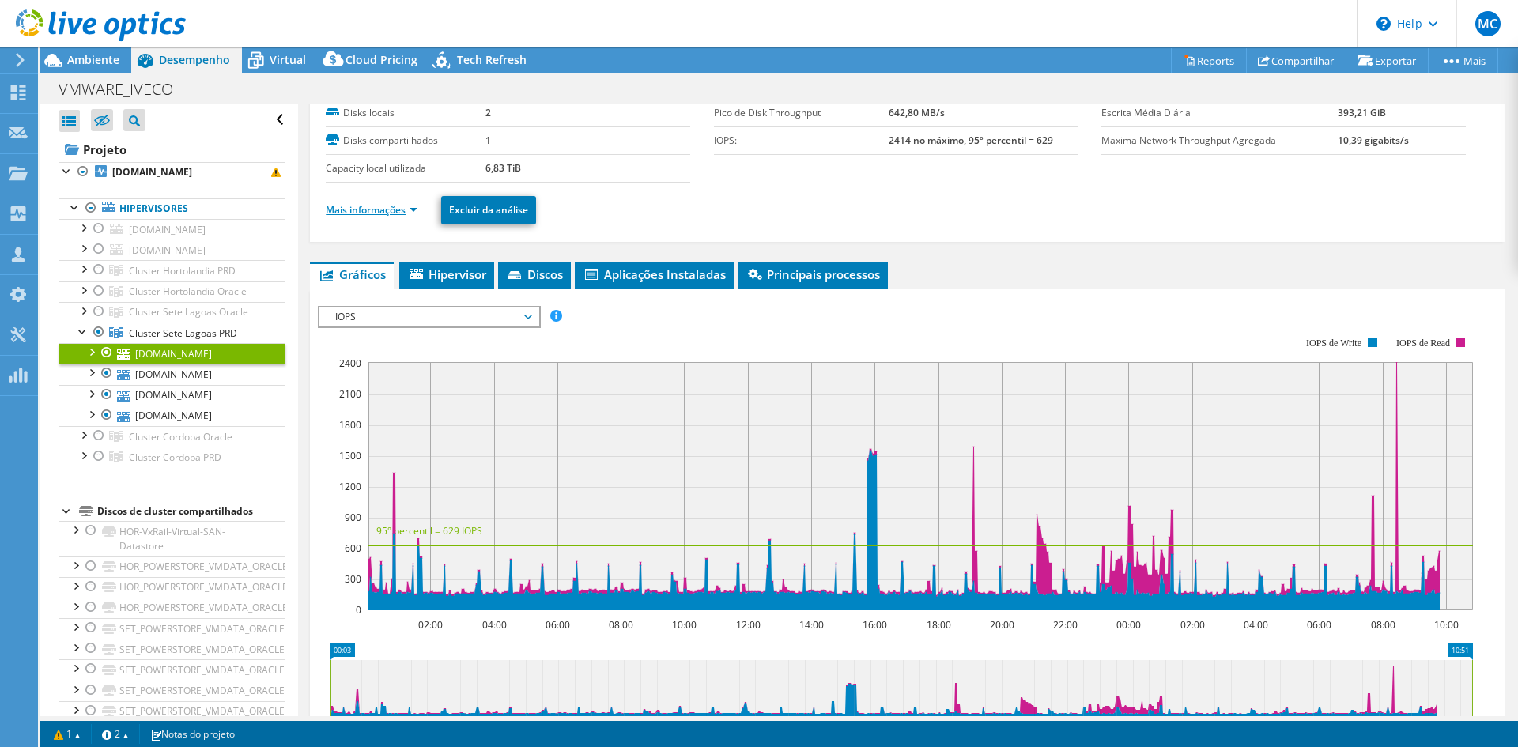
click at [400, 210] on link "Mais informações" at bounding box center [372, 209] width 92 height 13
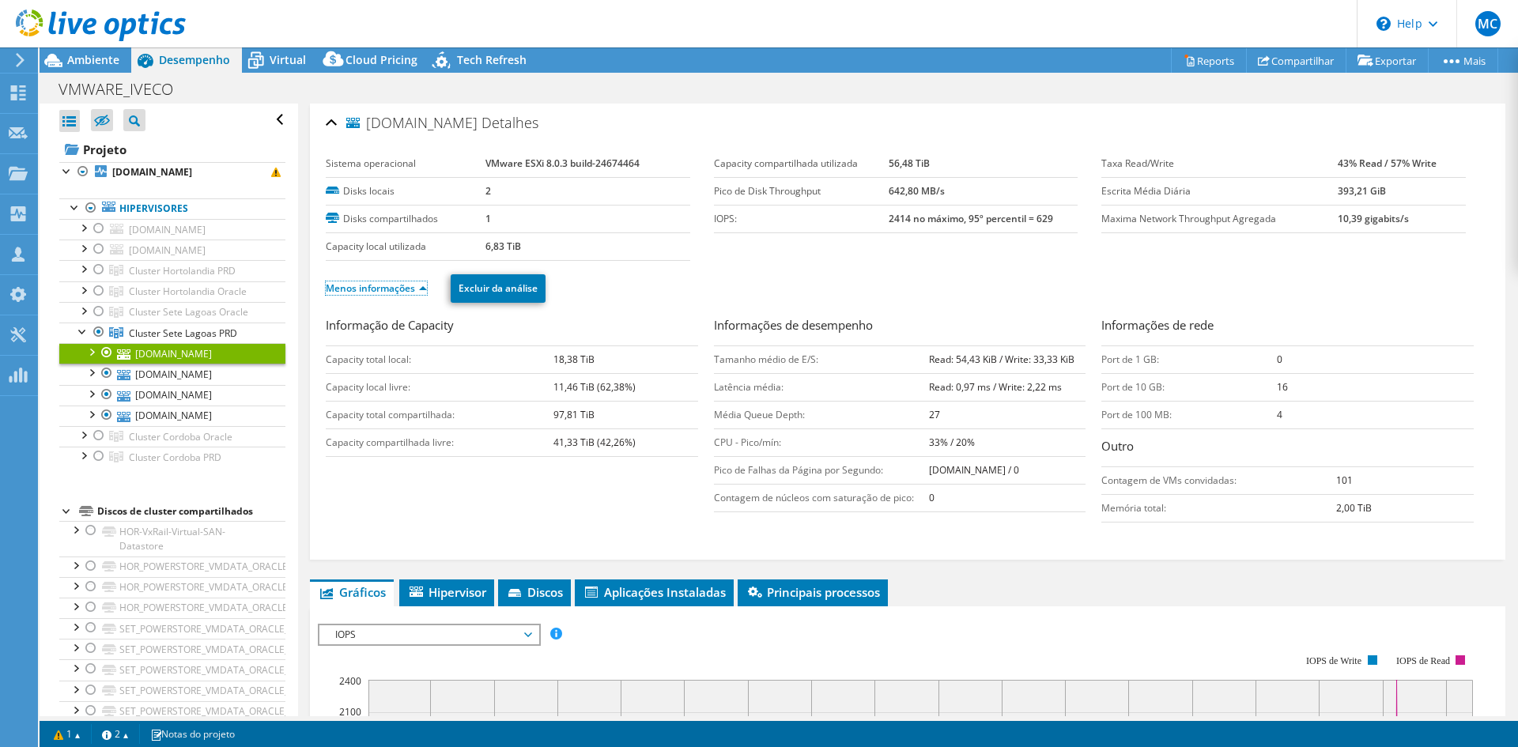
scroll to position [0, 0]
click at [86, 349] on div at bounding box center [91, 351] width 16 height 16
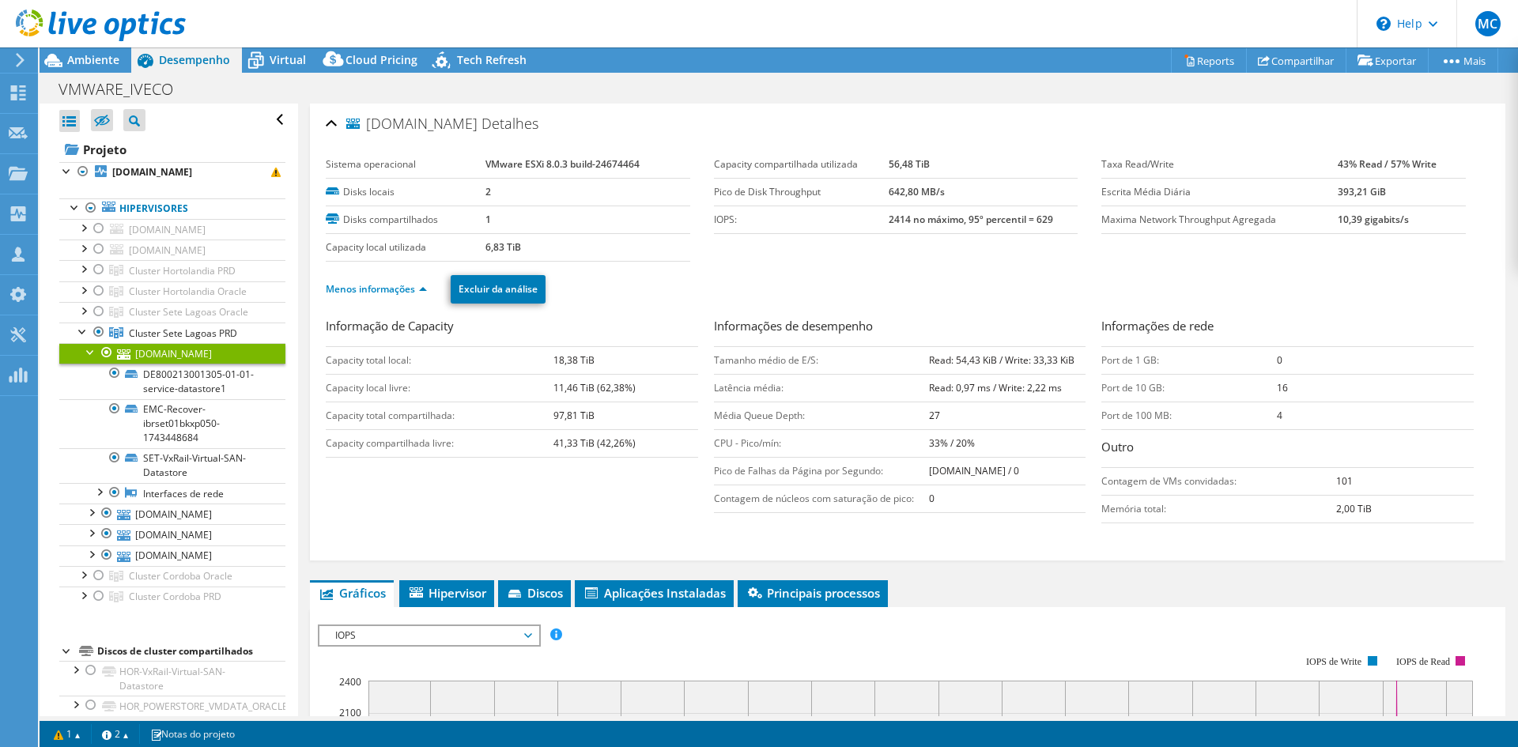
click at [204, 352] on link "[DOMAIN_NAME]" at bounding box center [172, 353] width 226 height 21
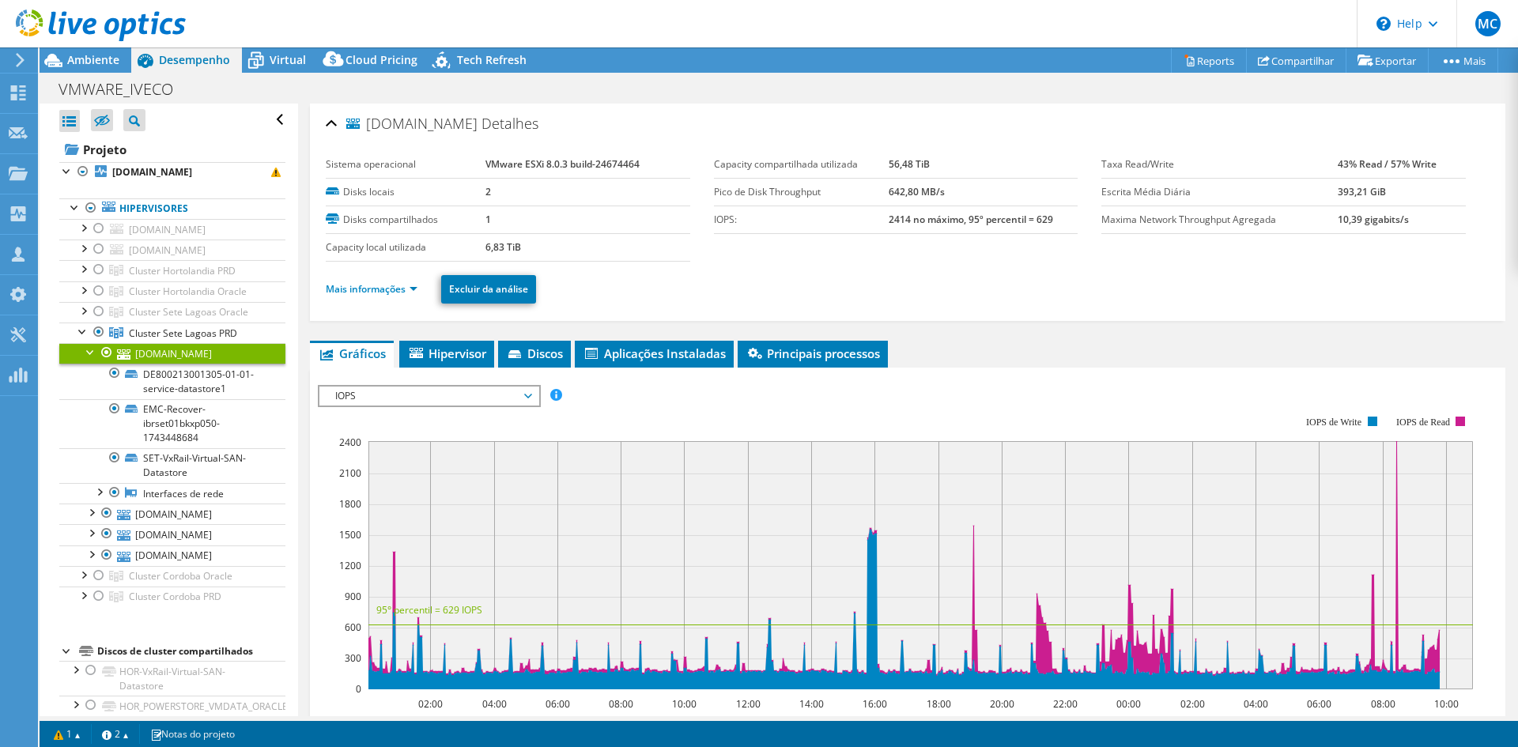
click at [204, 352] on link "[DOMAIN_NAME]" at bounding box center [172, 353] width 226 height 21
click at [380, 293] on link "Mais informações" at bounding box center [372, 288] width 92 height 13
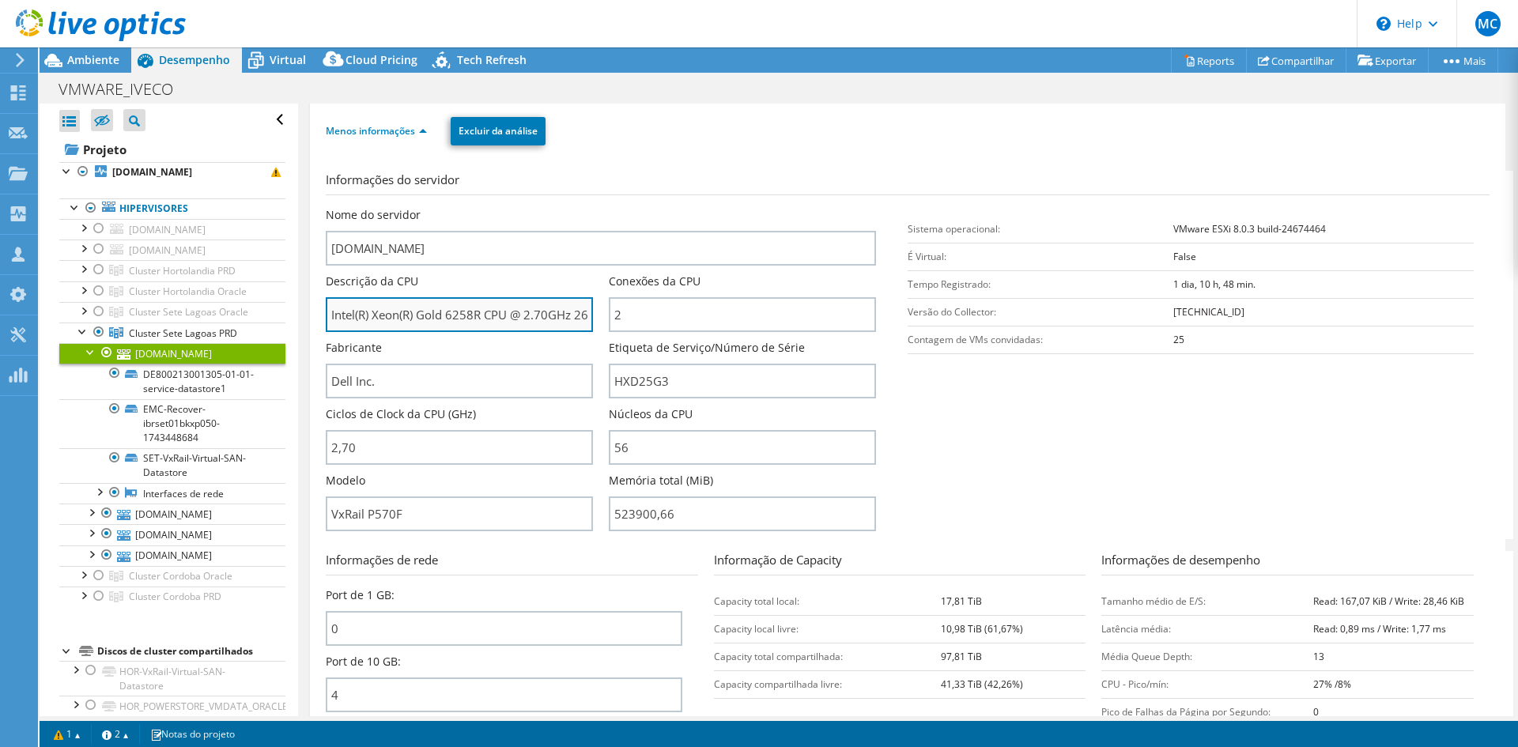
scroll to position [0, 36]
drag, startPoint x: 333, startPoint y: 315, endPoint x: 590, endPoint y: 312, distance: 257.0
click at [590, 312] on input "Intel(R) Xeon(R) Gold 6258R CPU @ 2.70GHz 269 GHz" at bounding box center [459, 314] width 267 height 35
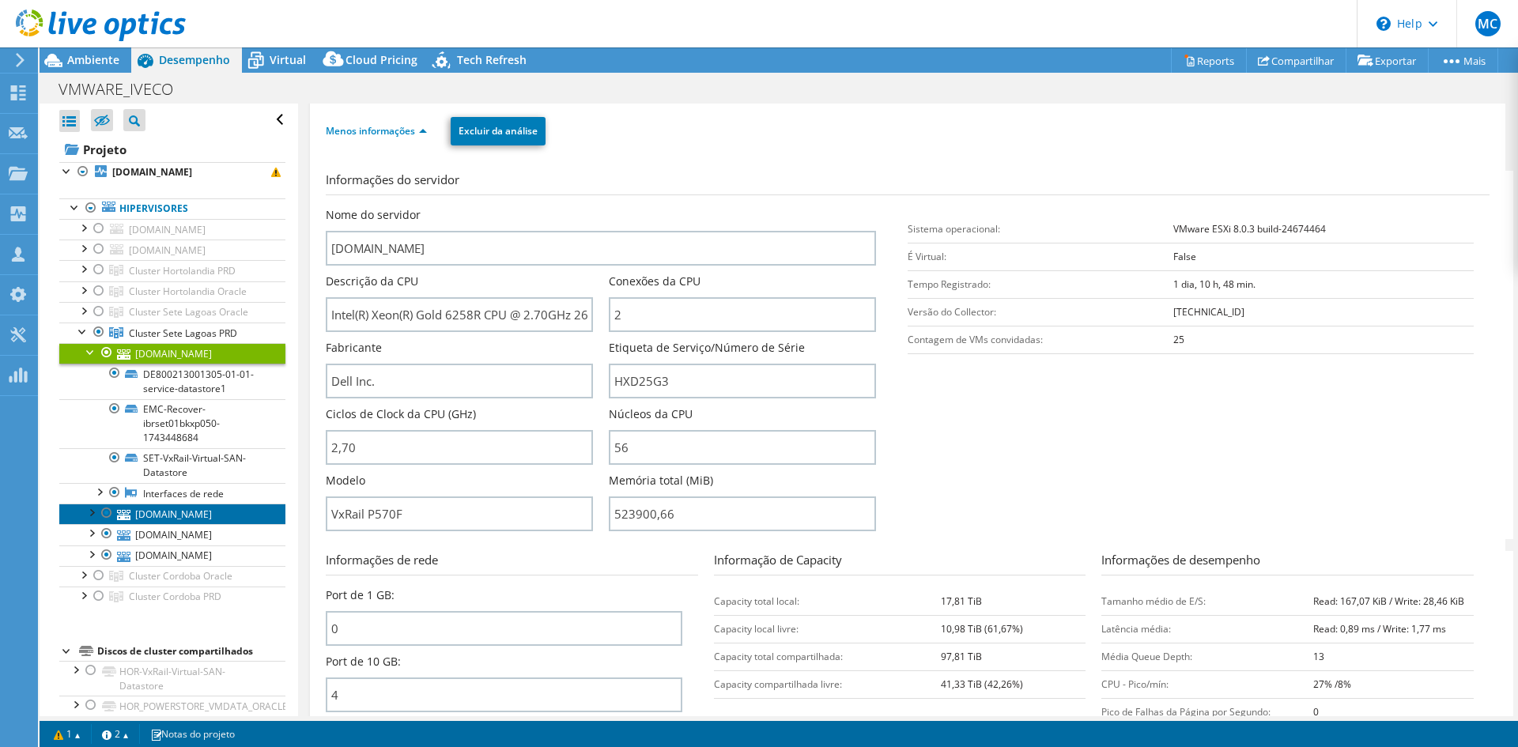
click at [183, 520] on link "[DOMAIN_NAME]" at bounding box center [172, 514] width 226 height 21
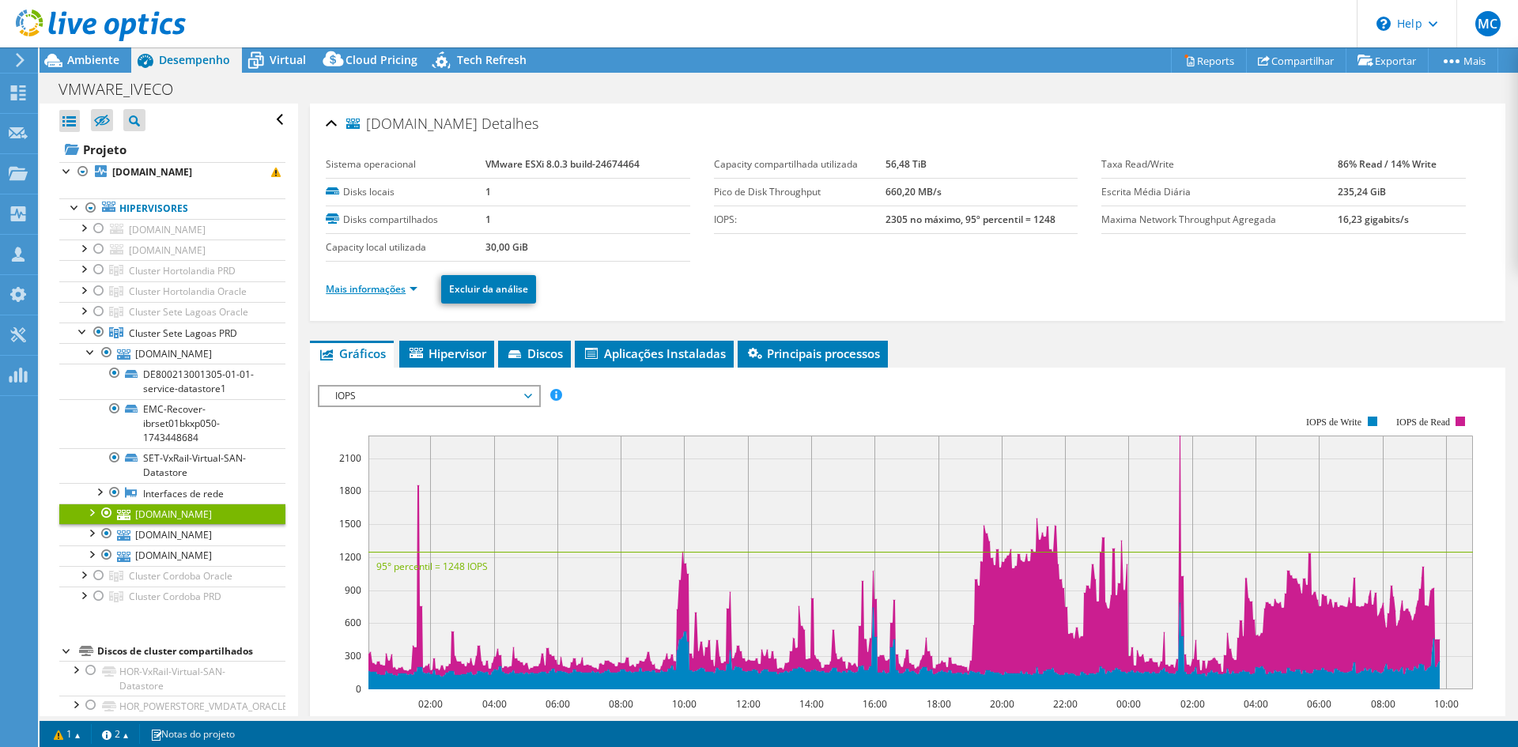
click at [393, 283] on link "Mais informações" at bounding box center [372, 288] width 92 height 13
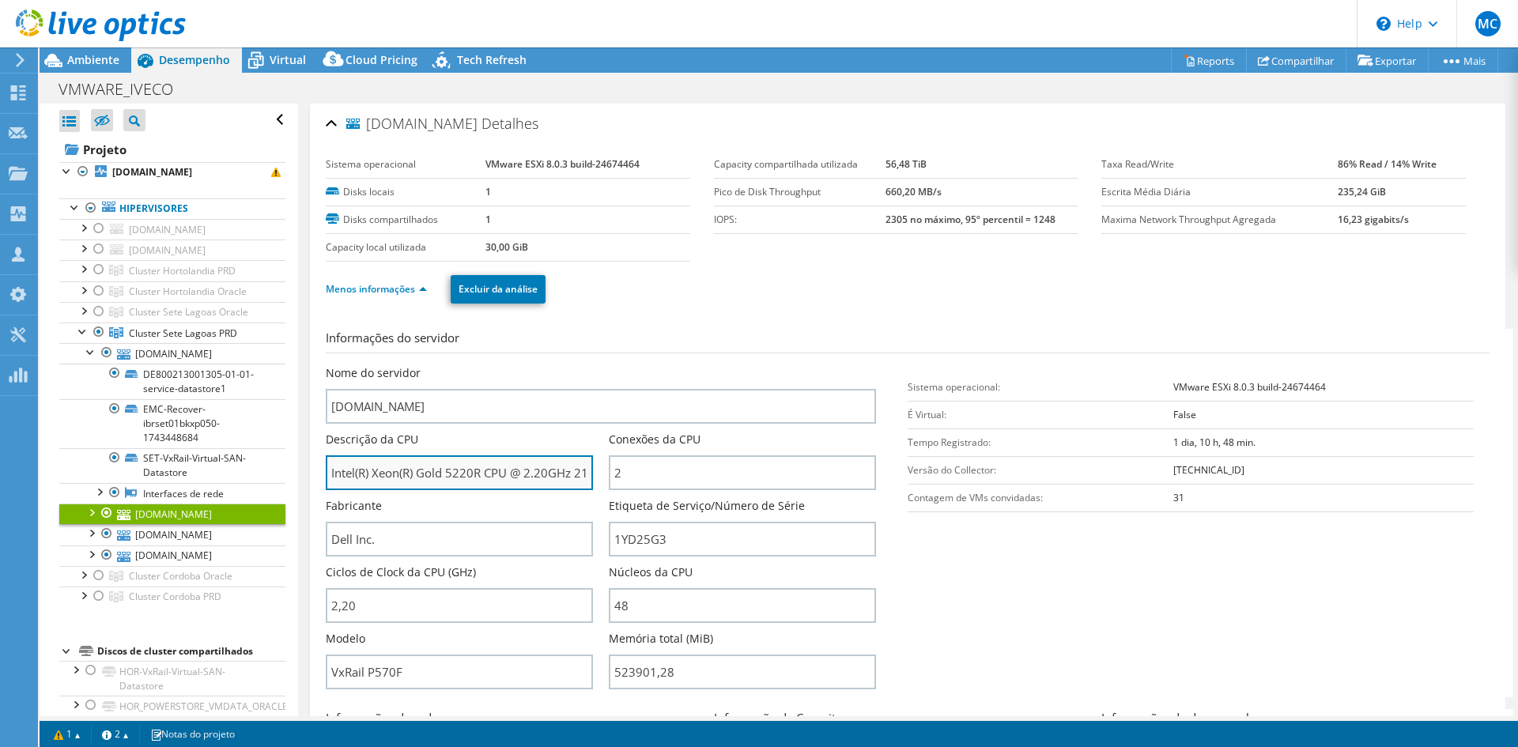
click at [450, 474] on input "Intel(R) Xeon(R) Gold 5220R CPU @ 2.20GHz 219 GHz" at bounding box center [459, 472] width 267 height 35
drag, startPoint x: 332, startPoint y: 473, endPoint x: 605, endPoint y: 470, distance: 272.8
click at [605, 470] on div "Descrição da CPU Intel(R) Xeon(R) Gold 5220R CPU @ 2.20GHz 219 GHz" at bounding box center [467, 461] width 283 height 59
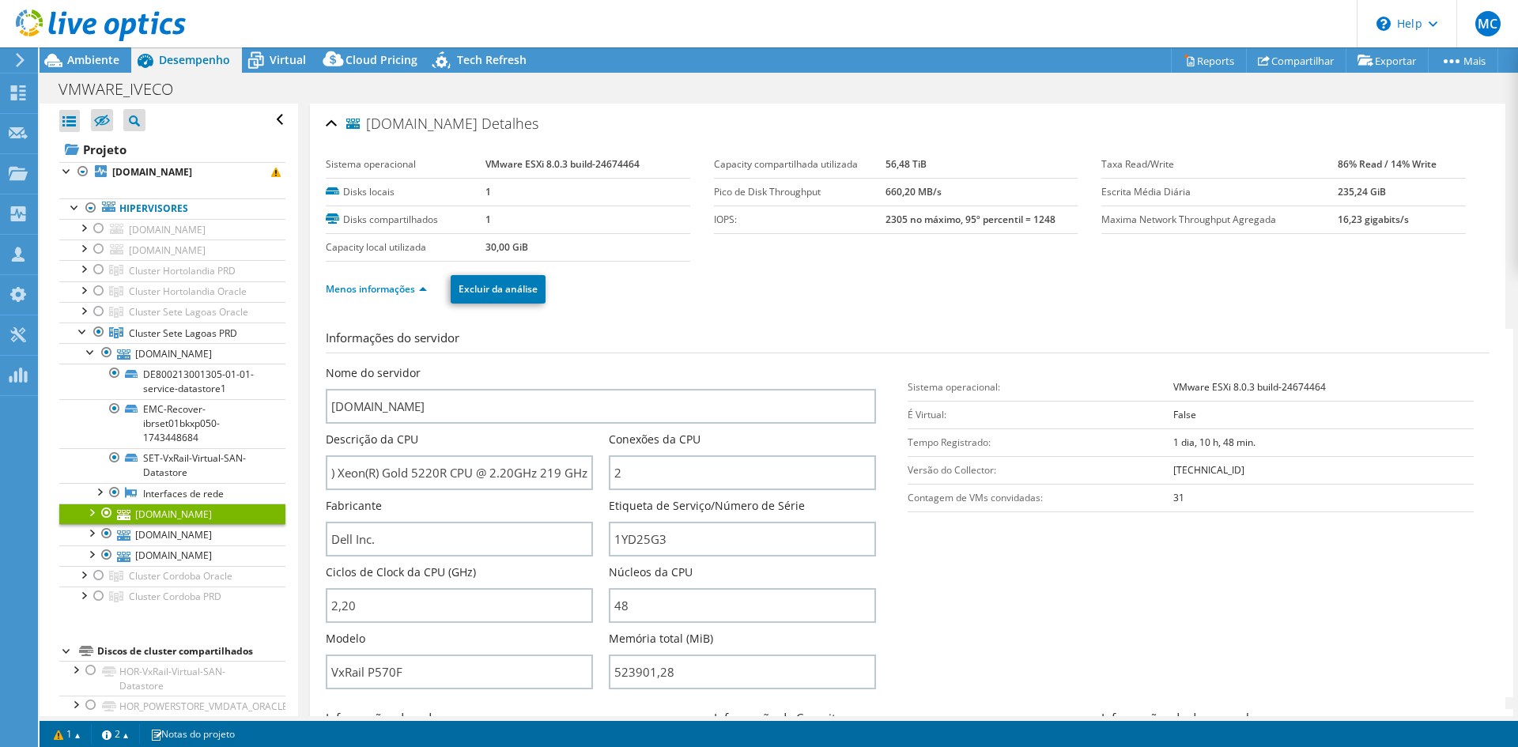
scroll to position [0, 0]
click at [215, 525] on link "[DOMAIN_NAME]" at bounding box center [172, 534] width 226 height 21
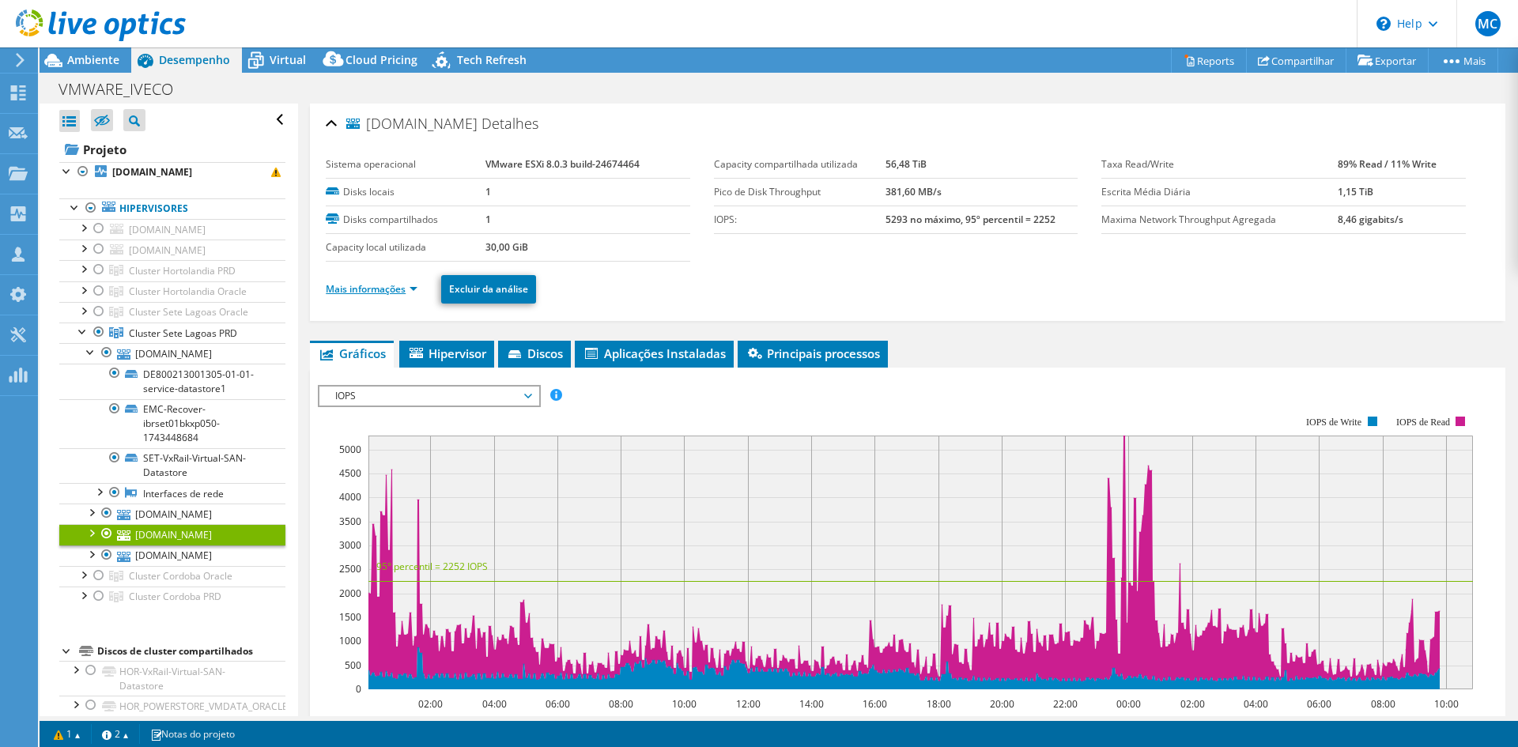
click at [376, 293] on link "Mais informações" at bounding box center [372, 288] width 92 height 13
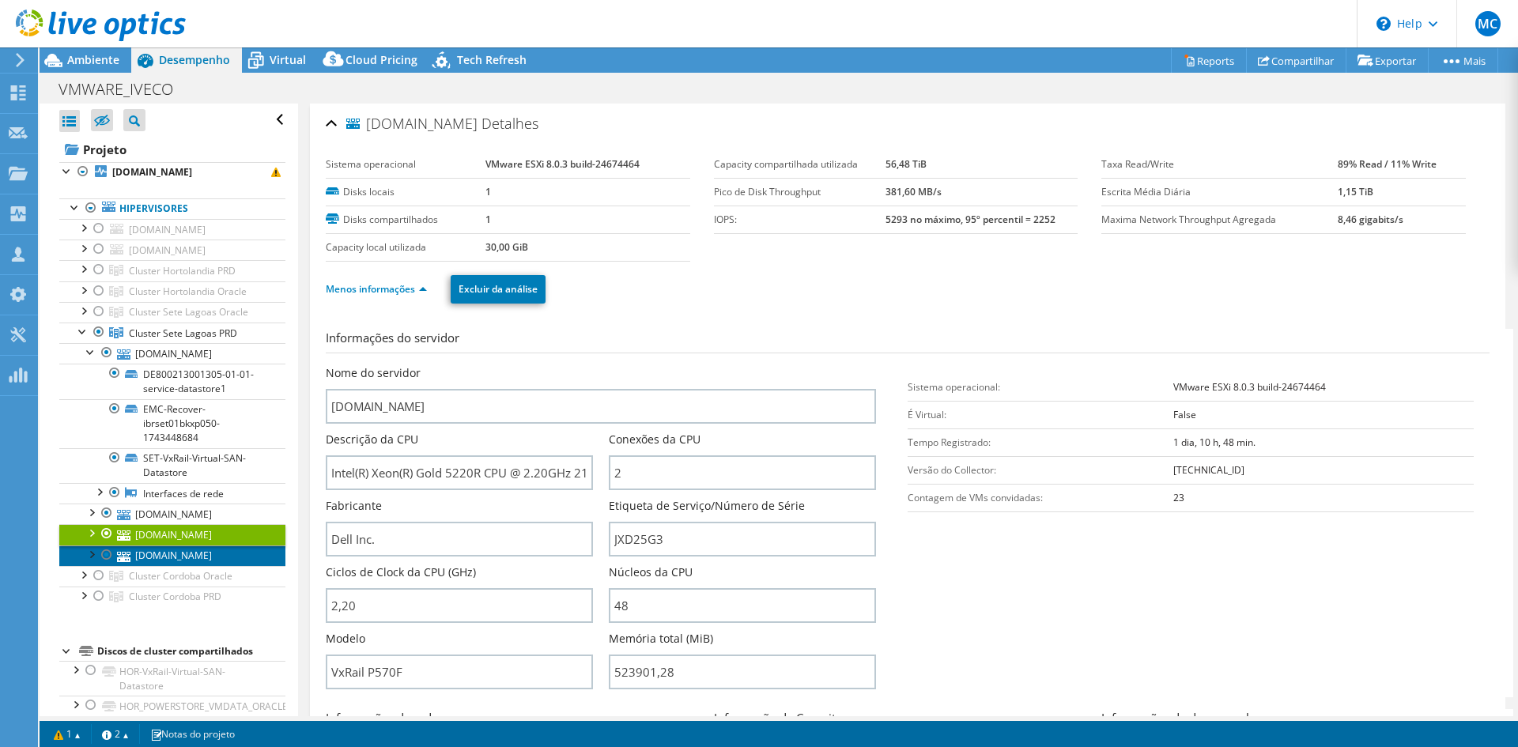
click at [206, 561] on link "[DOMAIN_NAME]" at bounding box center [172, 556] width 226 height 21
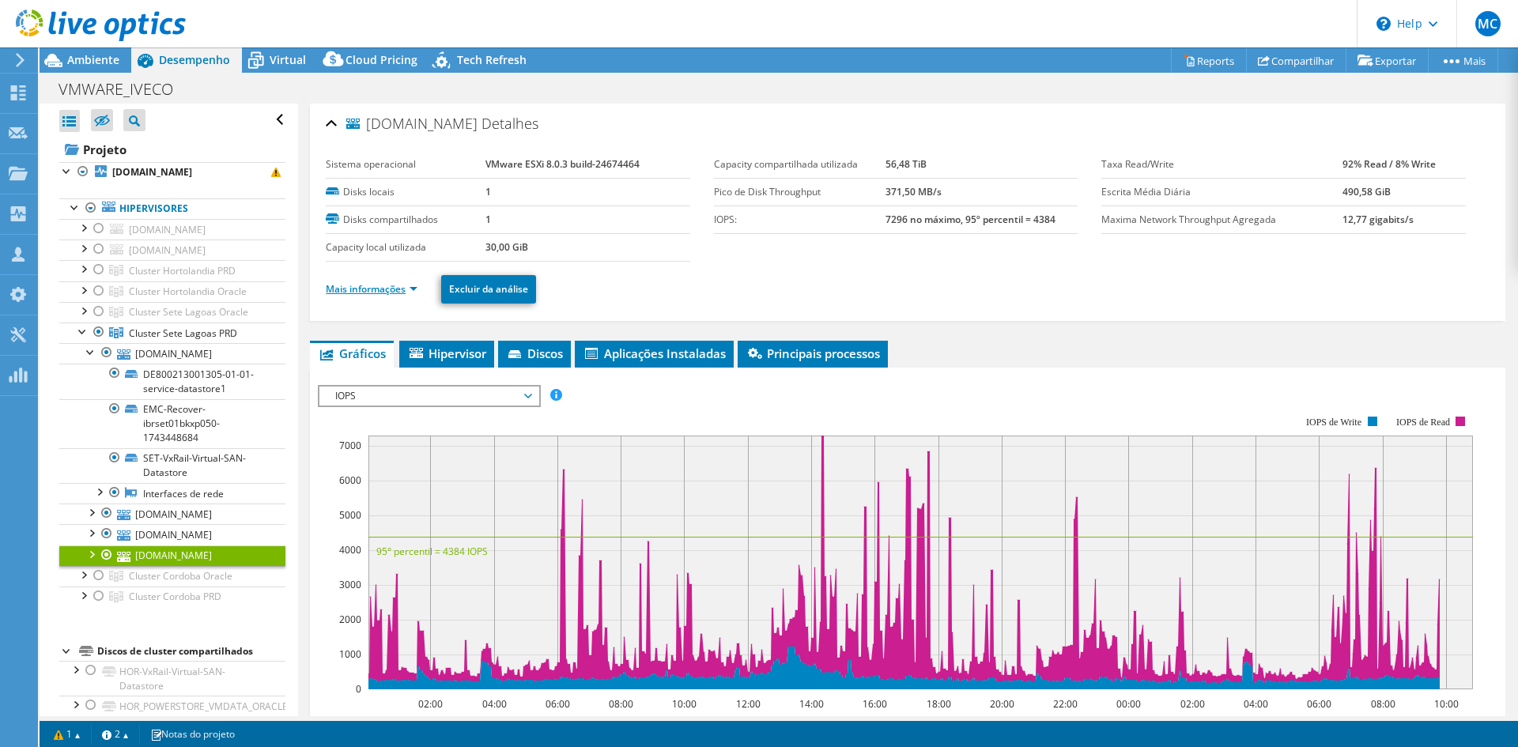
click at [398, 293] on link "Mais informações" at bounding box center [372, 288] width 92 height 13
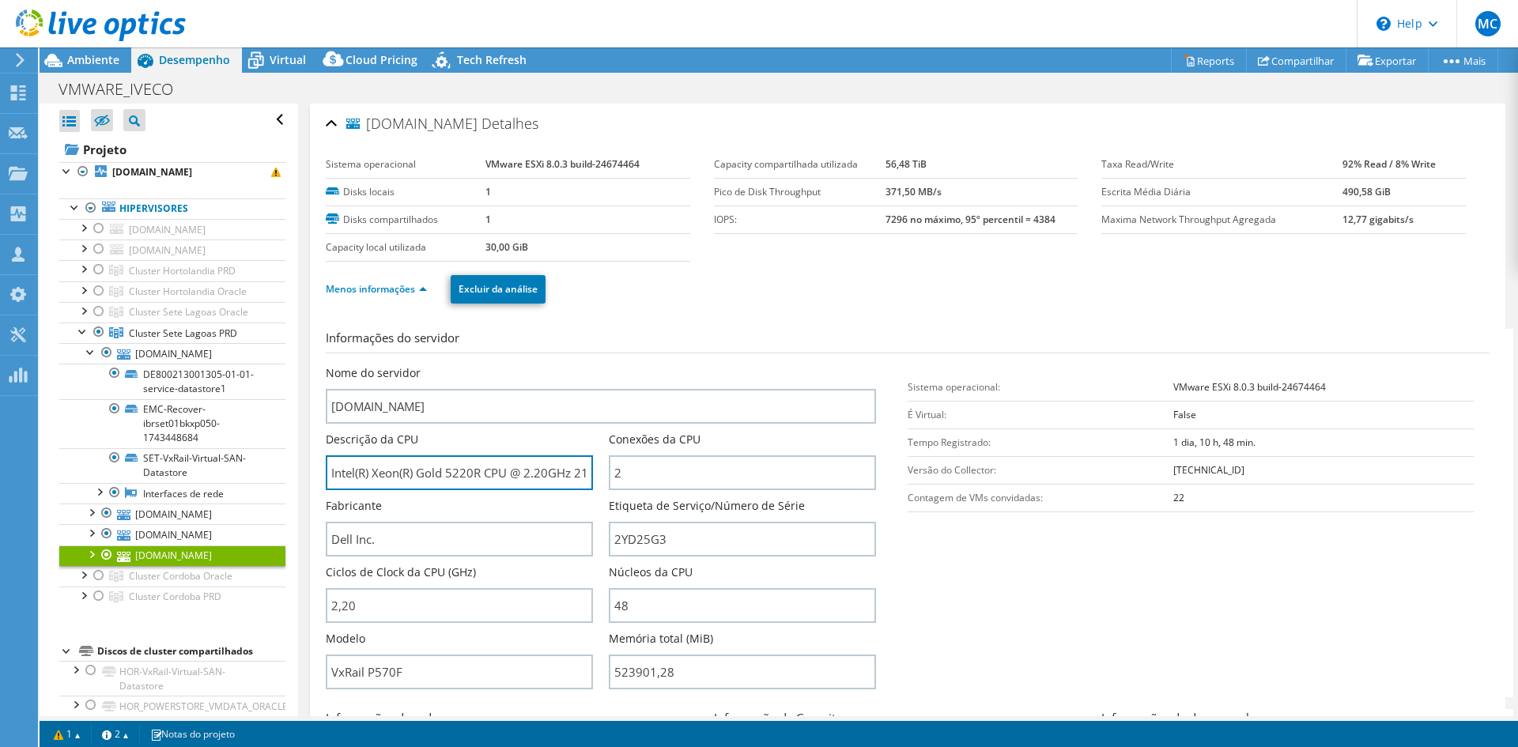
scroll to position [0, 36]
drag, startPoint x: 527, startPoint y: 474, endPoint x: 604, endPoint y: 475, distance: 76.7
click at [604, 475] on div "Descrição da CPU Intel(R) Xeon(R) Gold 5220R CPU @ 2.20GHz 219 GHz" at bounding box center [467, 461] width 283 height 59
click at [534, 466] on input "Intel(R) Xeon(2.20GHz 219 GHzR) Gold 5220R CPU @" at bounding box center [459, 472] width 267 height 35
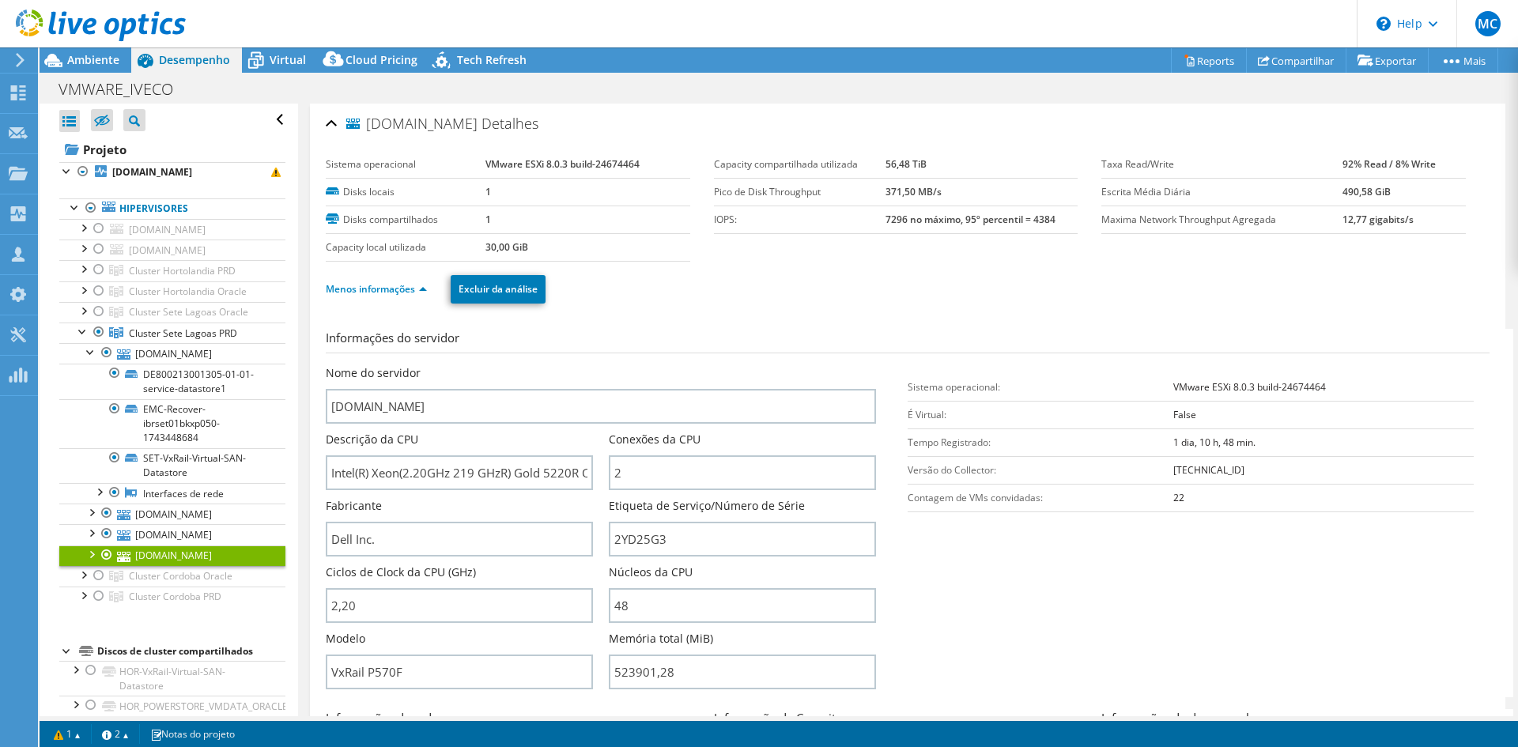
click at [988, 569] on section "Informações do servidor Nome do servidor ibrset01vhxp100.ivecoeurope.ivecogroup…" at bounding box center [912, 513] width 1172 height 368
type input "Intel(R) Xeon(R) Gold 5220R CPU @ 2.20GHz 219 GHz"
click at [988, 569] on section "Informações do servidor Nome do servidor ibrset01vhxp100.ivecoeurope.ivecogroup…" at bounding box center [912, 513] width 1172 height 368
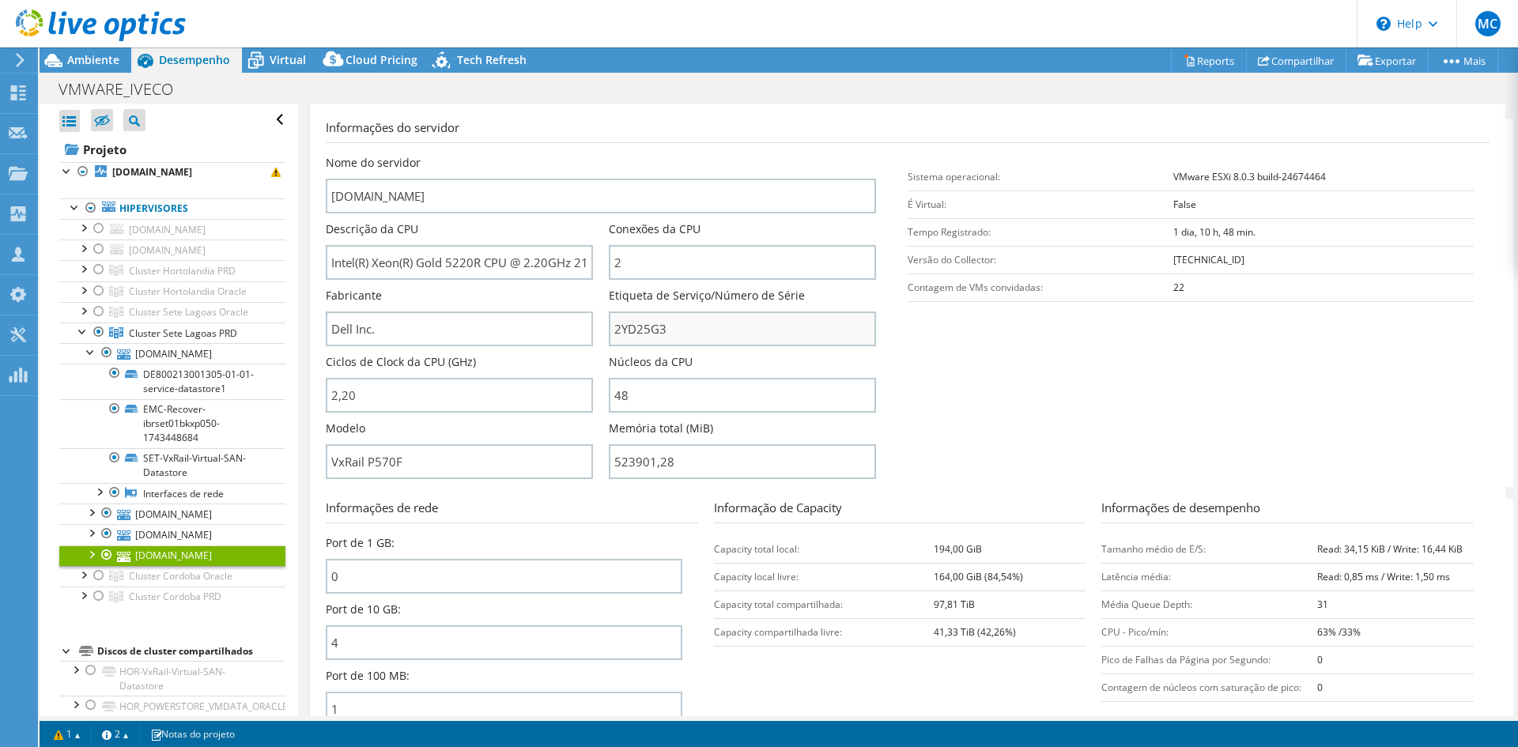
scroll to position [237, 0]
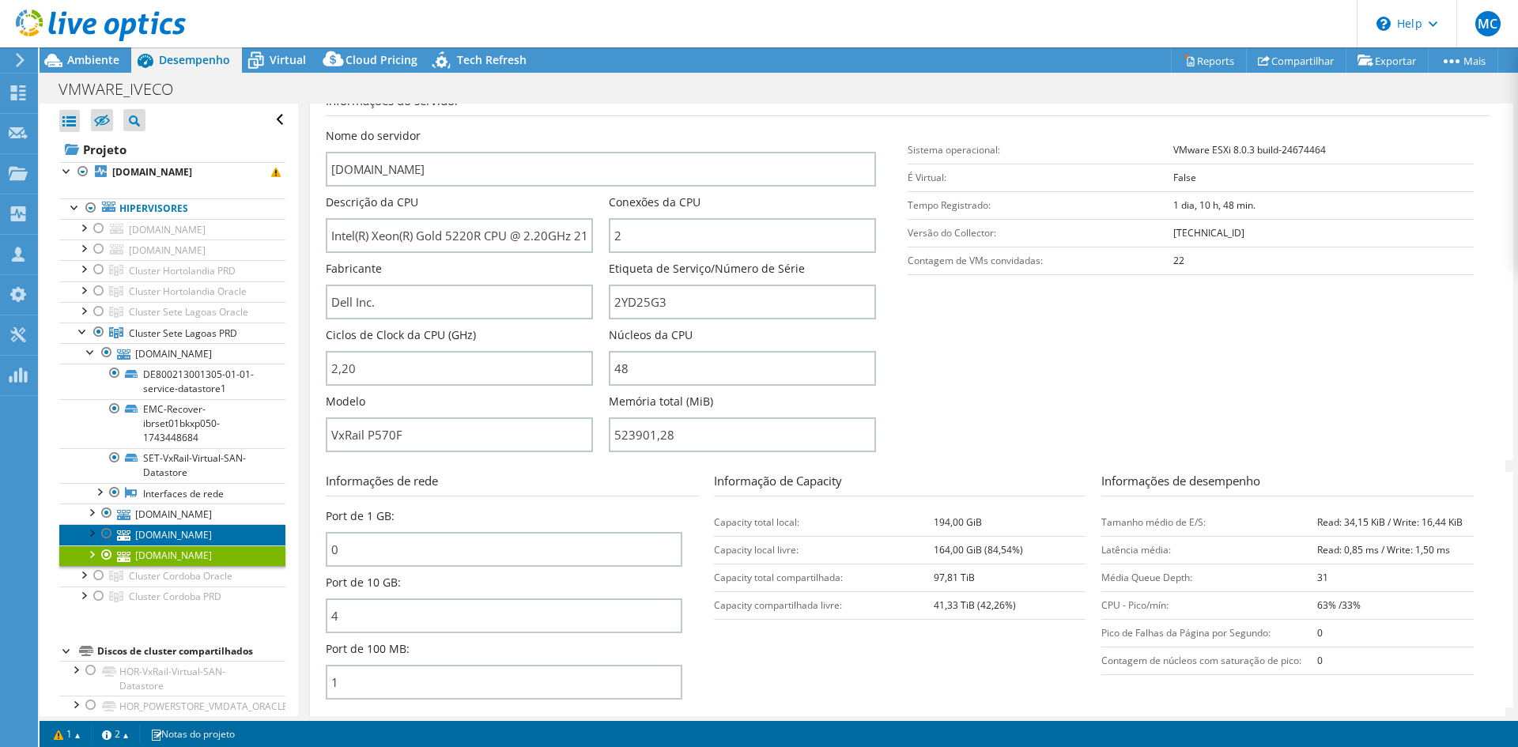
click at [202, 528] on link "[DOMAIN_NAME]" at bounding box center [172, 534] width 226 height 21
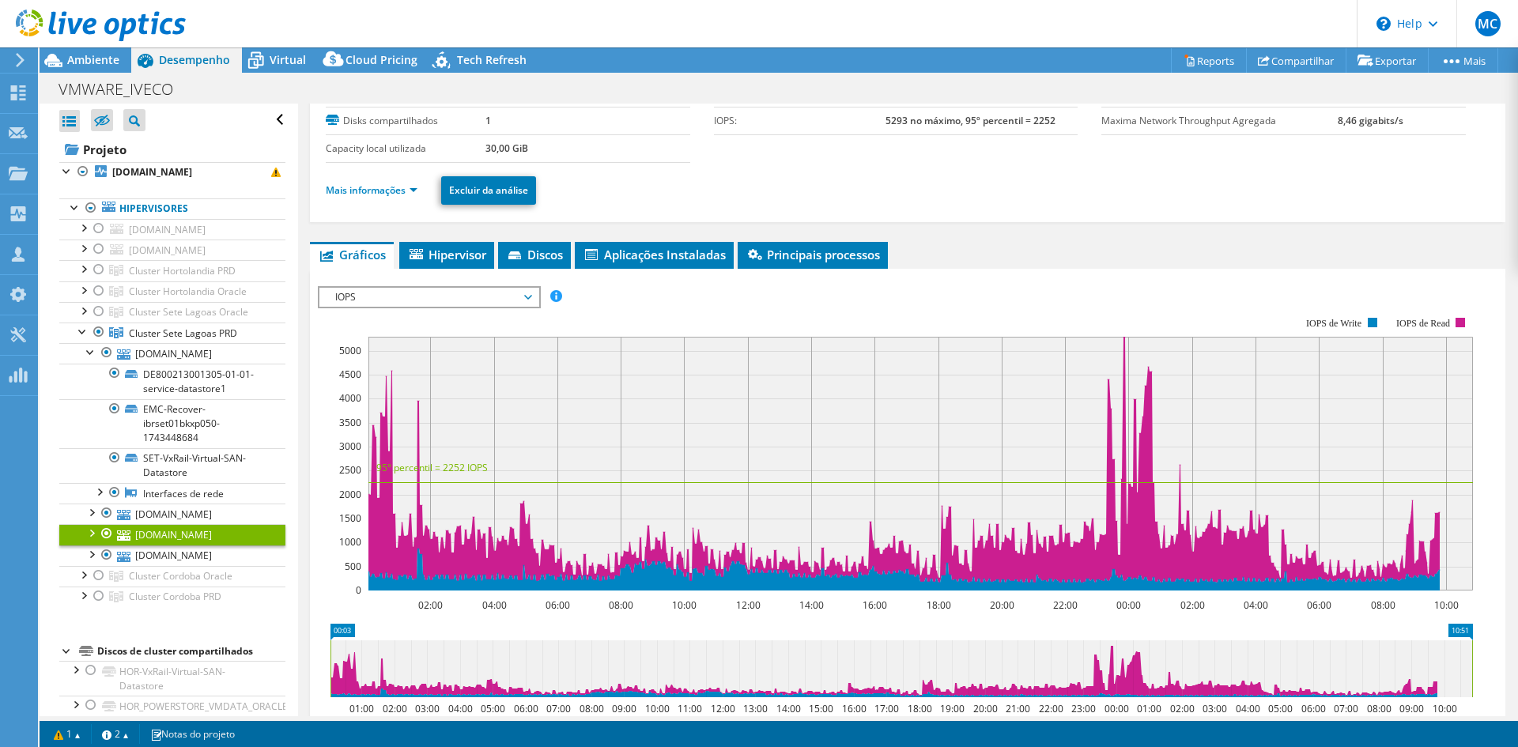
scroll to position [79, 0]
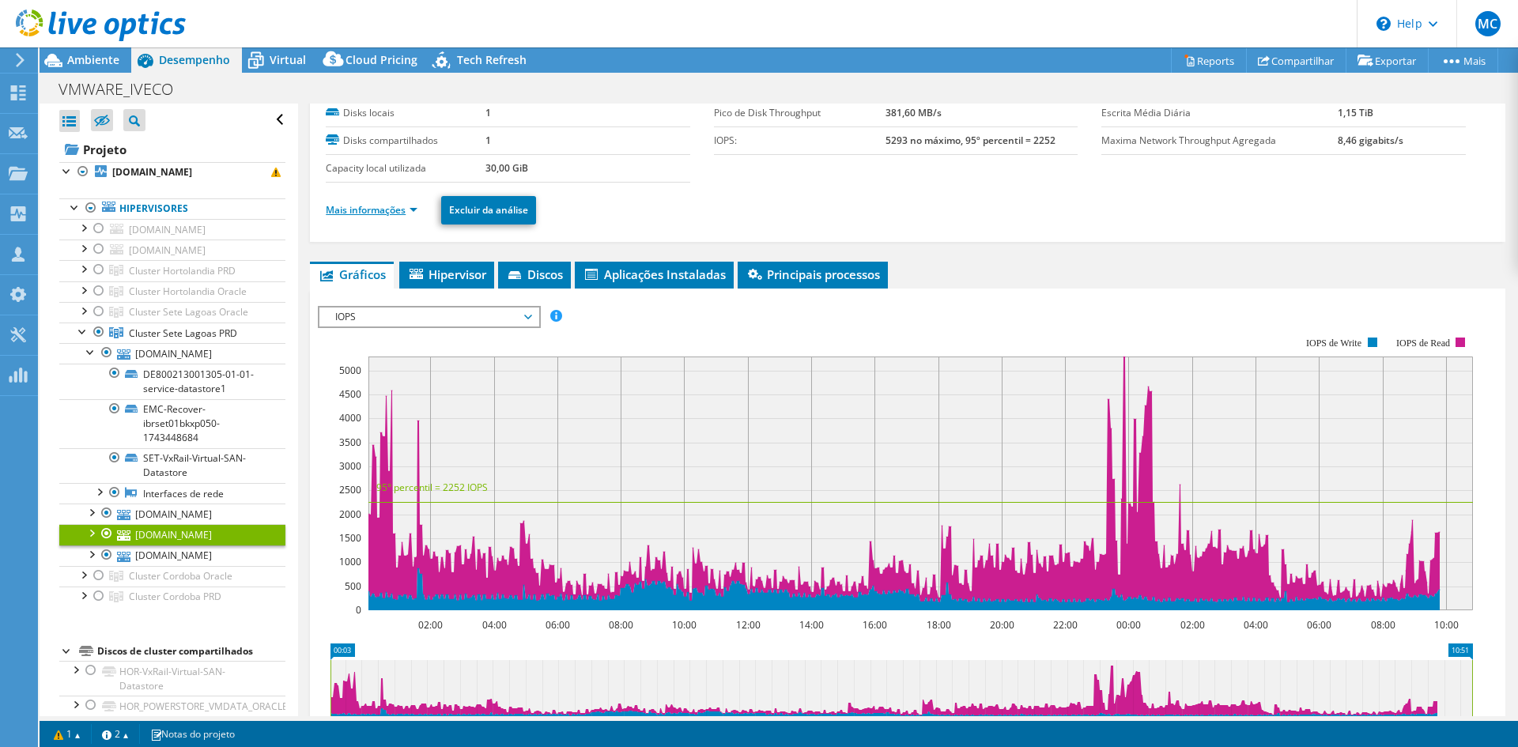
click at [383, 212] on link "Mais informações" at bounding box center [372, 209] width 92 height 13
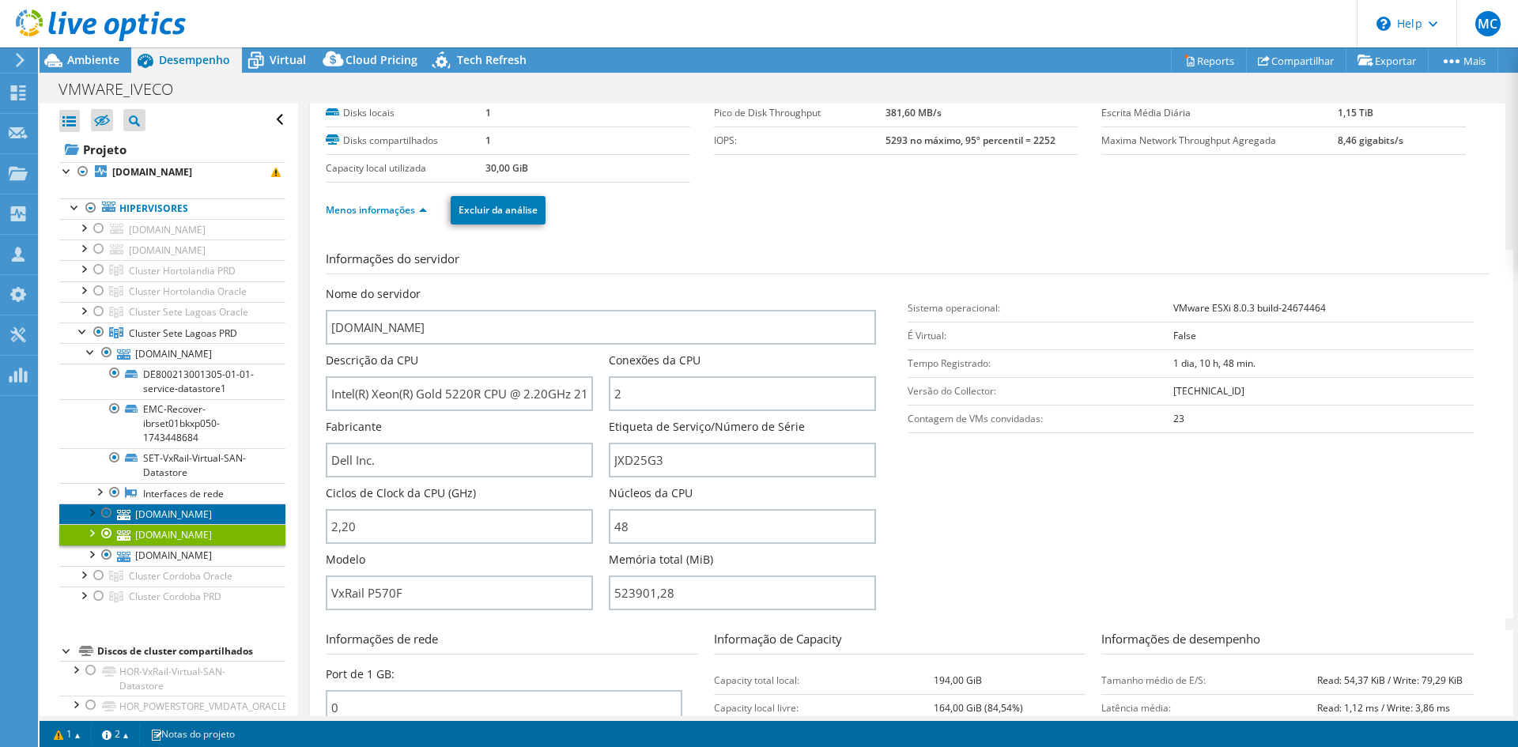
click at [202, 514] on link "[DOMAIN_NAME]" at bounding box center [172, 514] width 226 height 21
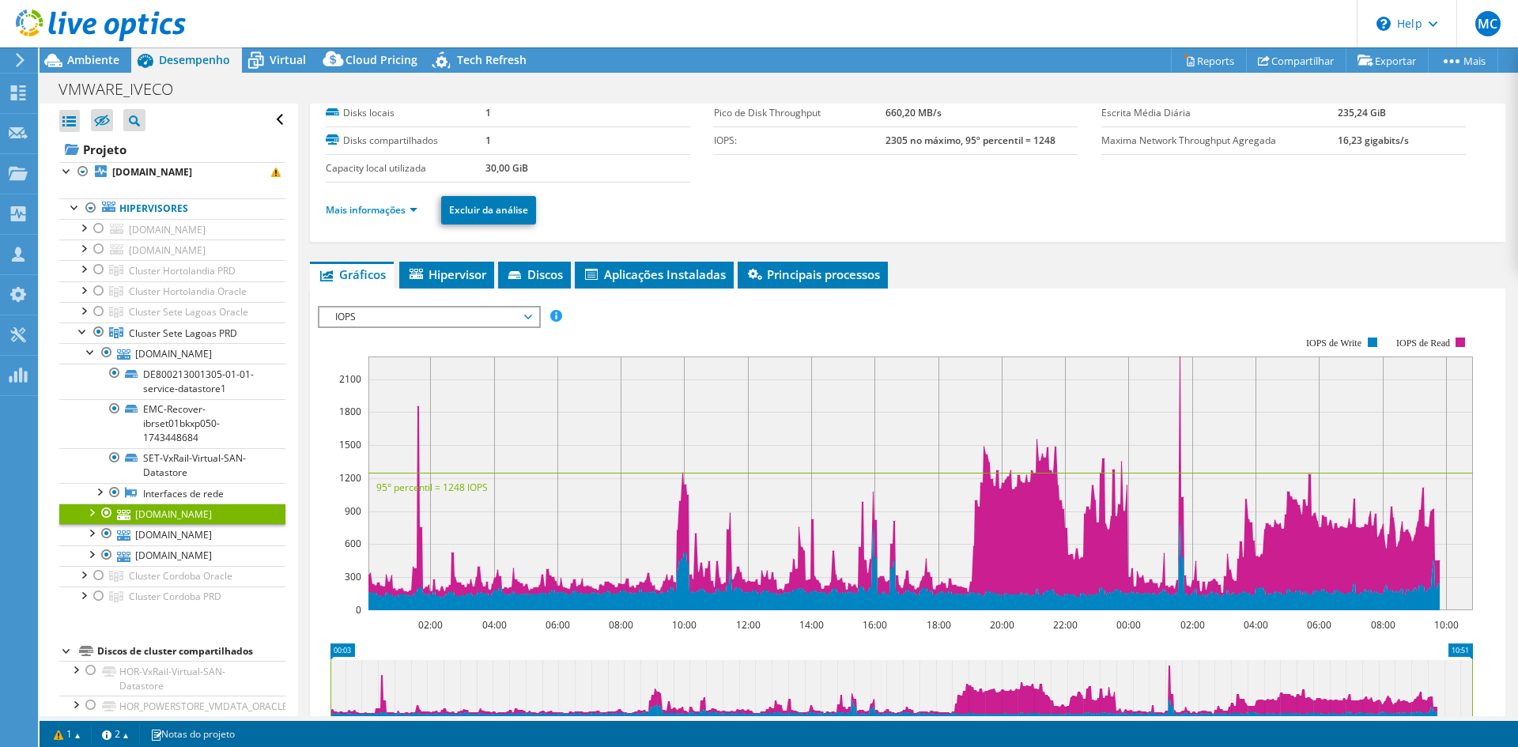
click at [391, 219] on ul "Mais informações Excluir da análise" at bounding box center [908, 208] width 1164 height 32
click at [391, 212] on link "Mais informações" at bounding box center [372, 209] width 92 height 13
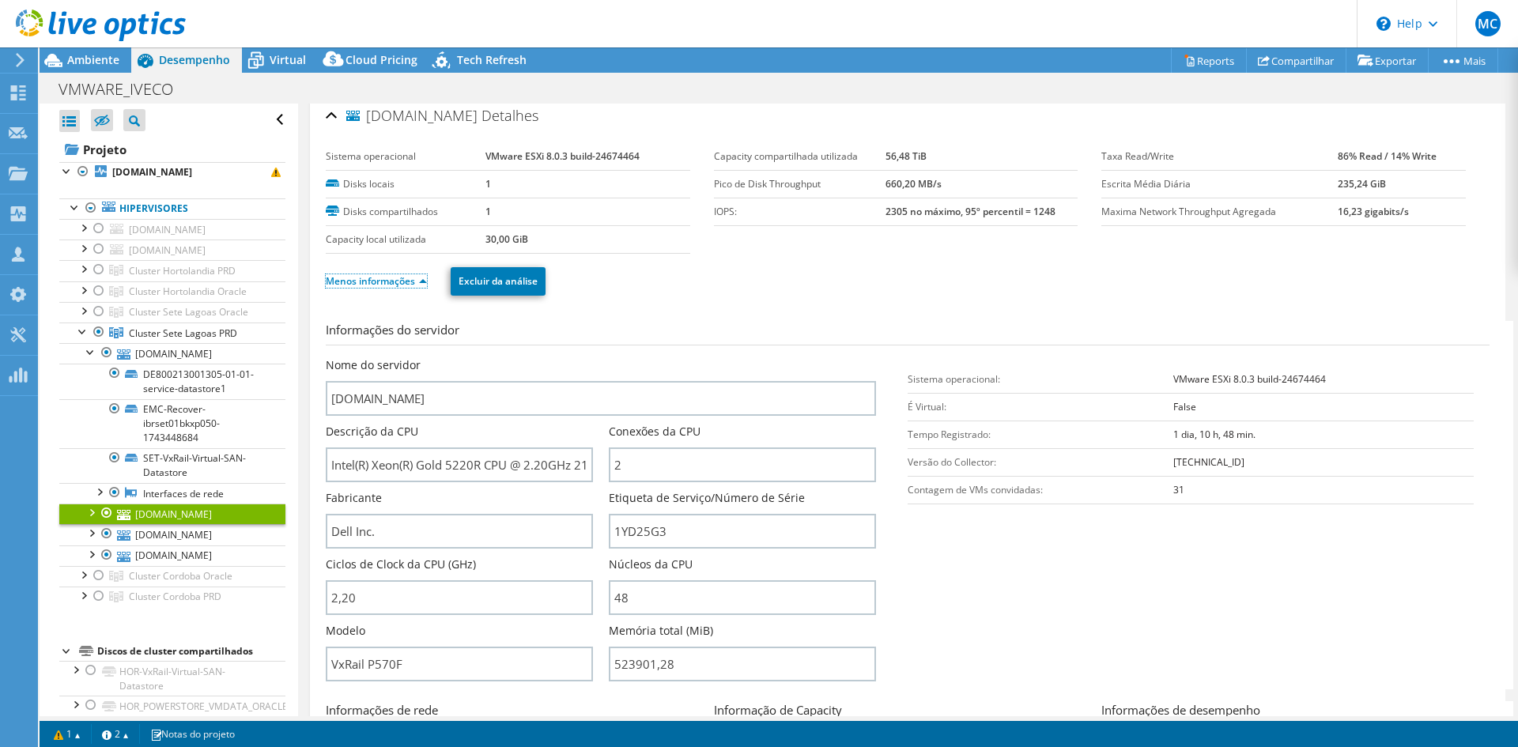
scroll to position [0, 0]
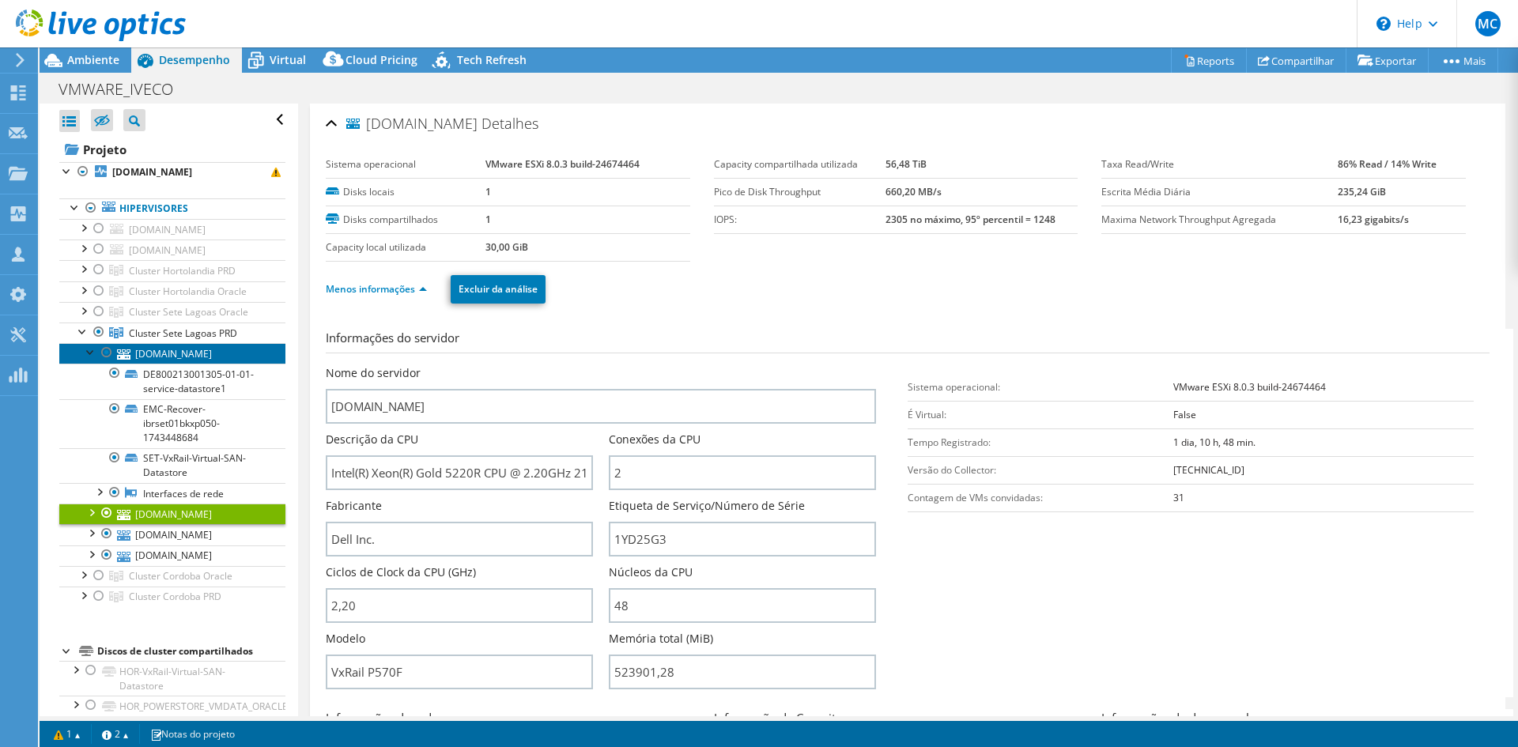
click at [195, 355] on link "[DOMAIN_NAME]" at bounding box center [172, 353] width 226 height 21
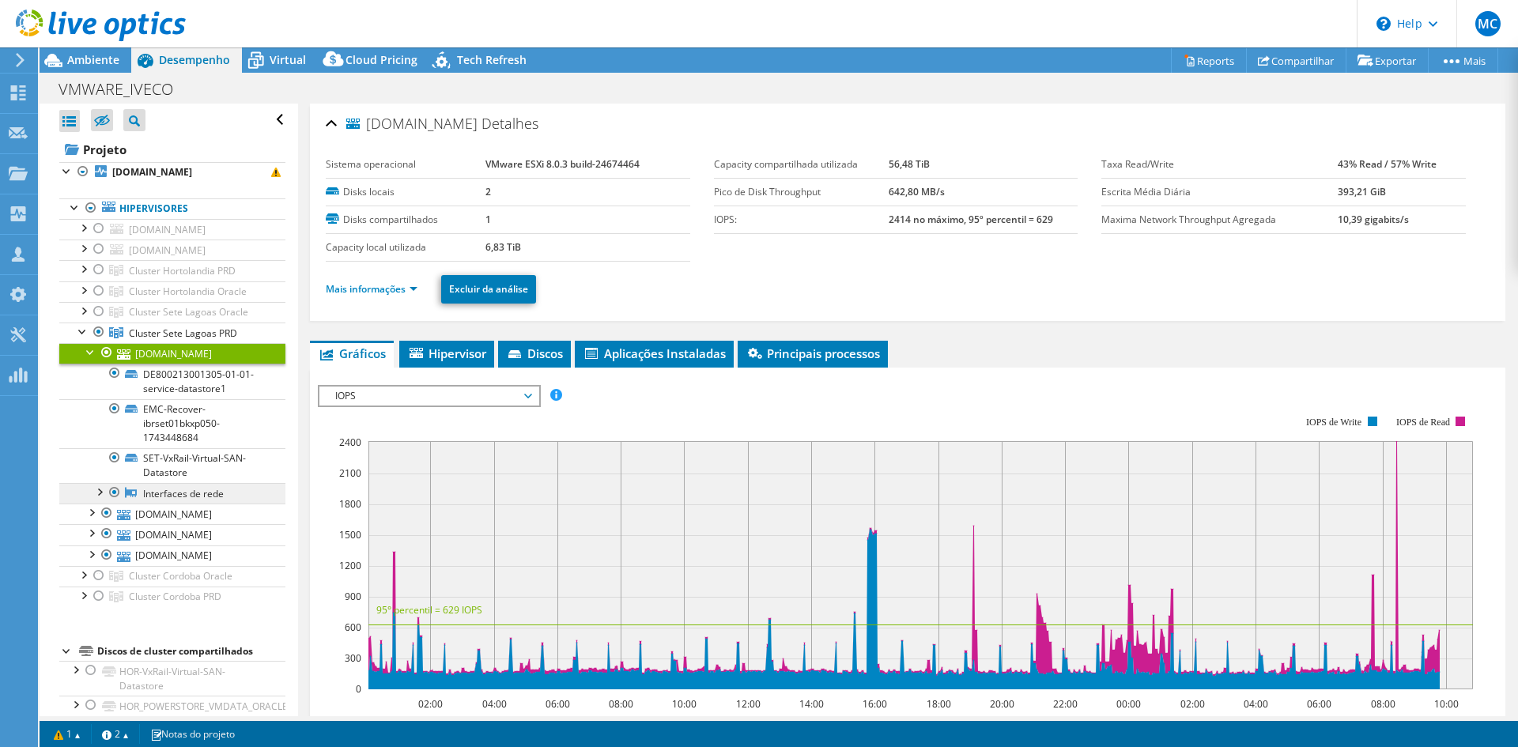
click at [198, 489] on link "Interfaces de rede" at bounding box center [172, 493] width 226 height 21
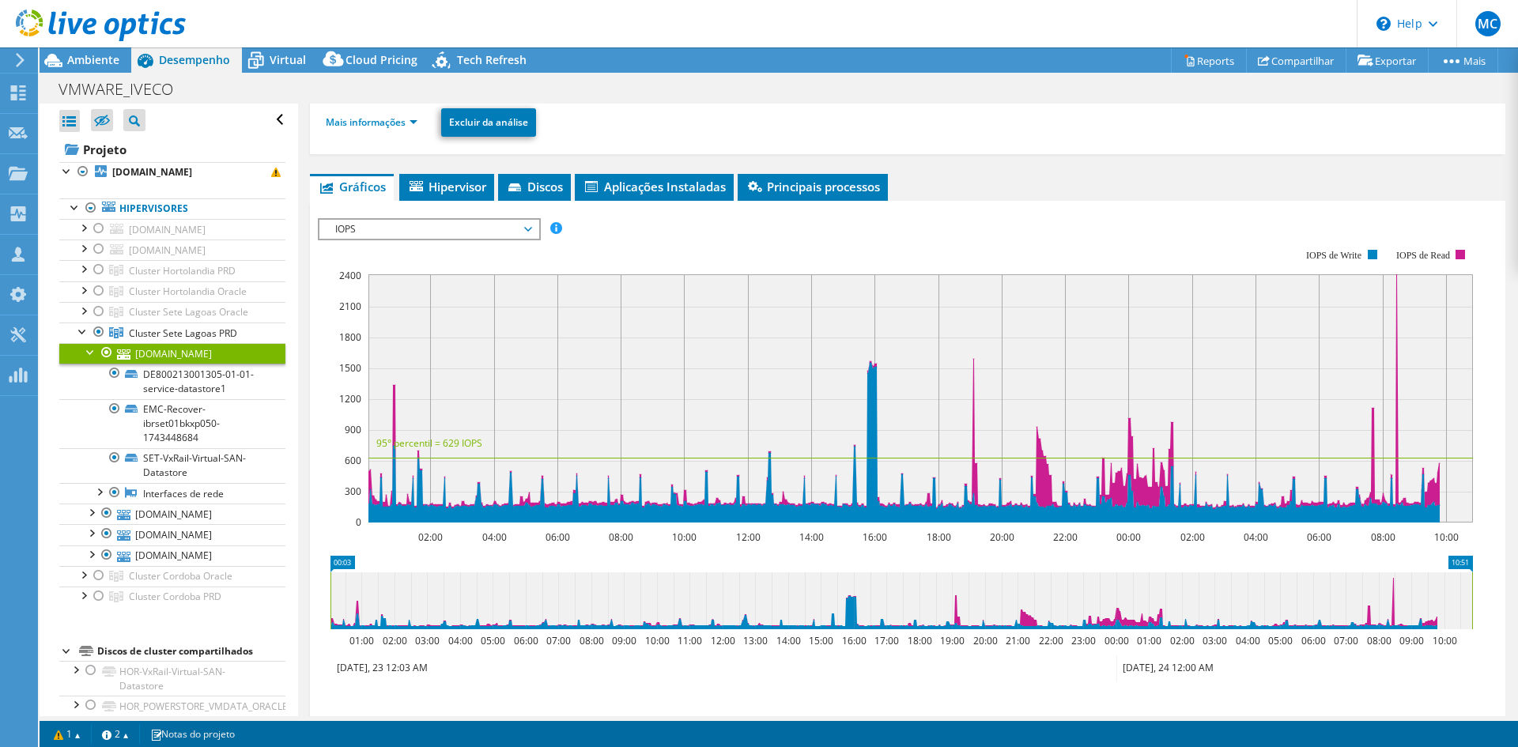
scroll to position [2, 0]
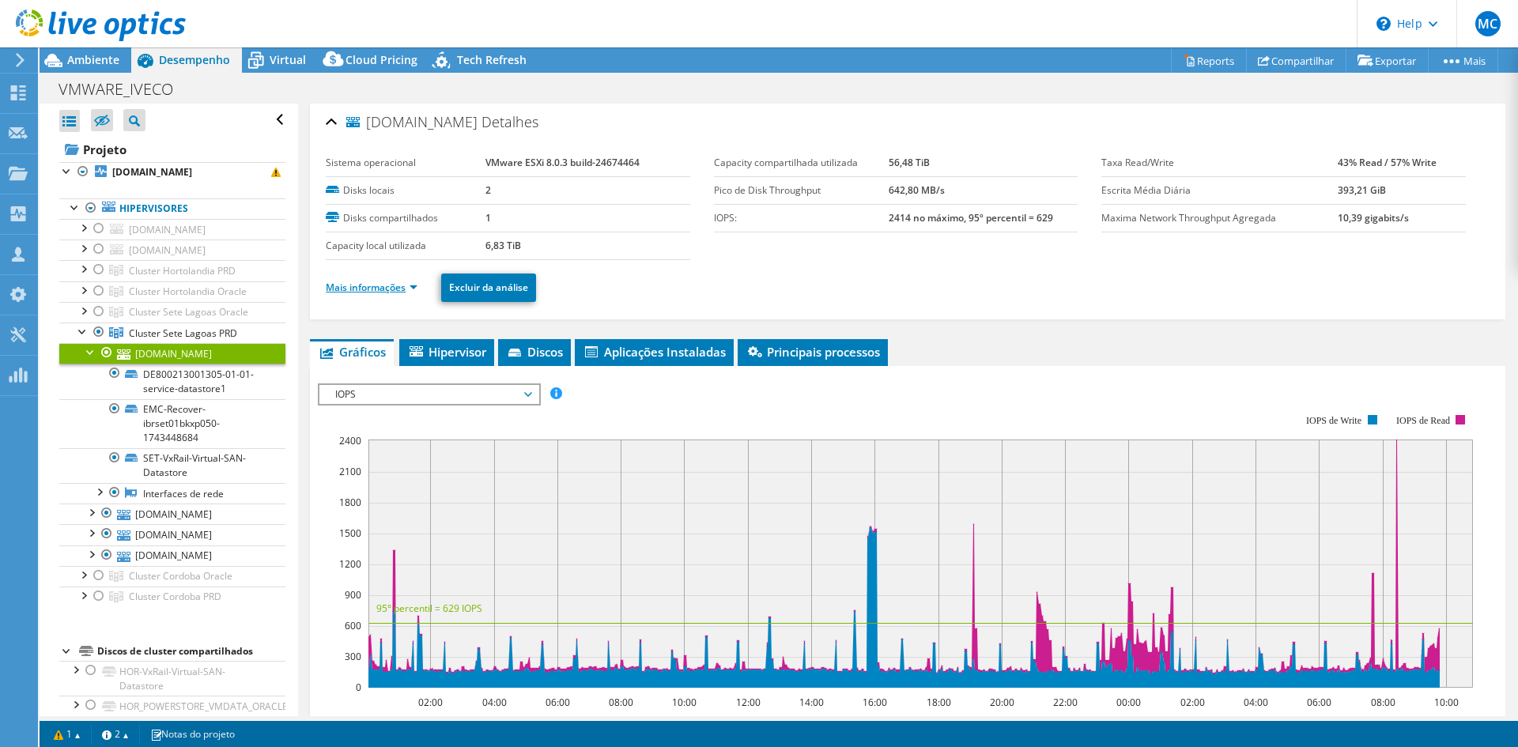
click at [357, 281] on link "Mais informações" at bounding box center [372, 287] width 92 height 13
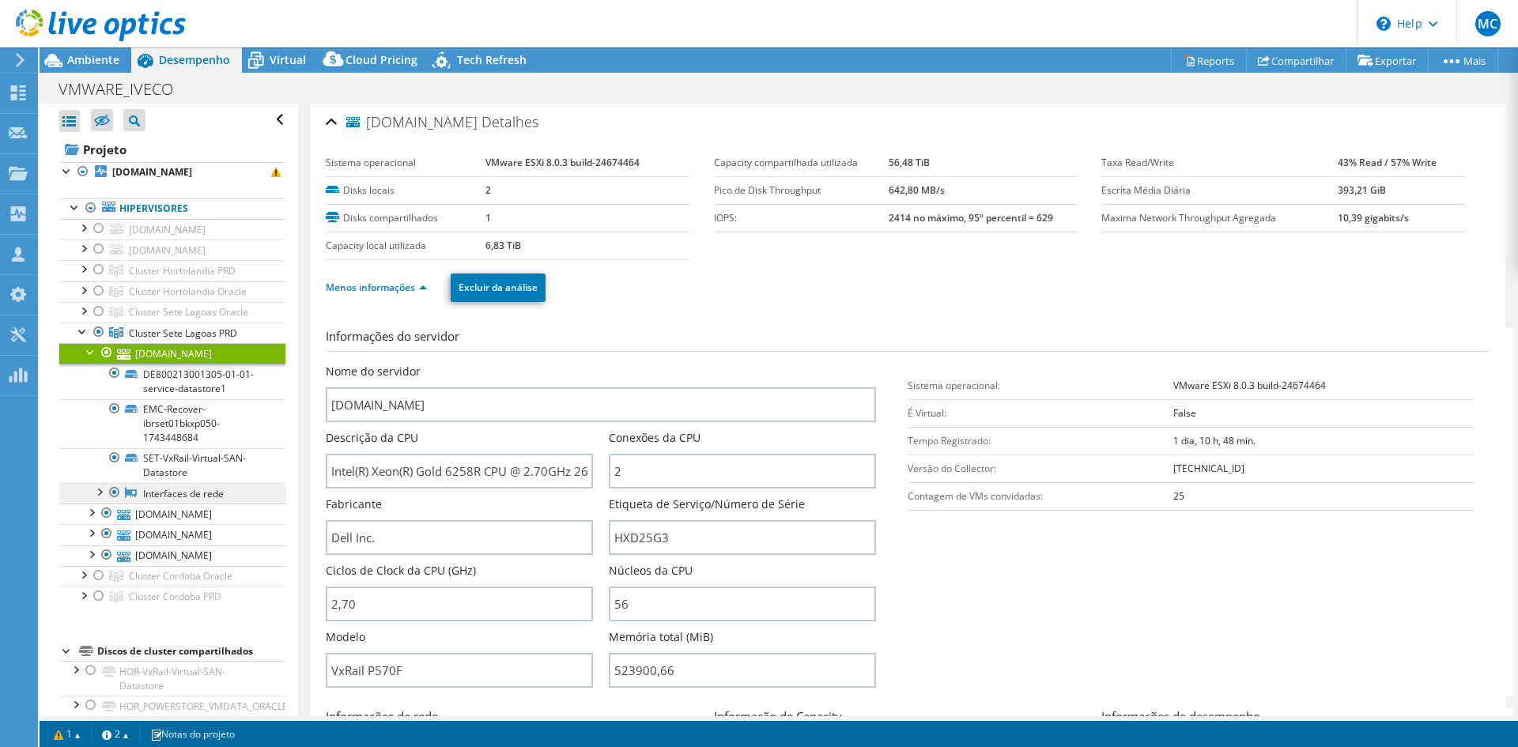
click at [186, 497] on link "Interfaces de rede" at bounding box center [172, 493] width 226 height 21
click at [103, 489] on div at bounding box center [99, 491] width 16 height 16
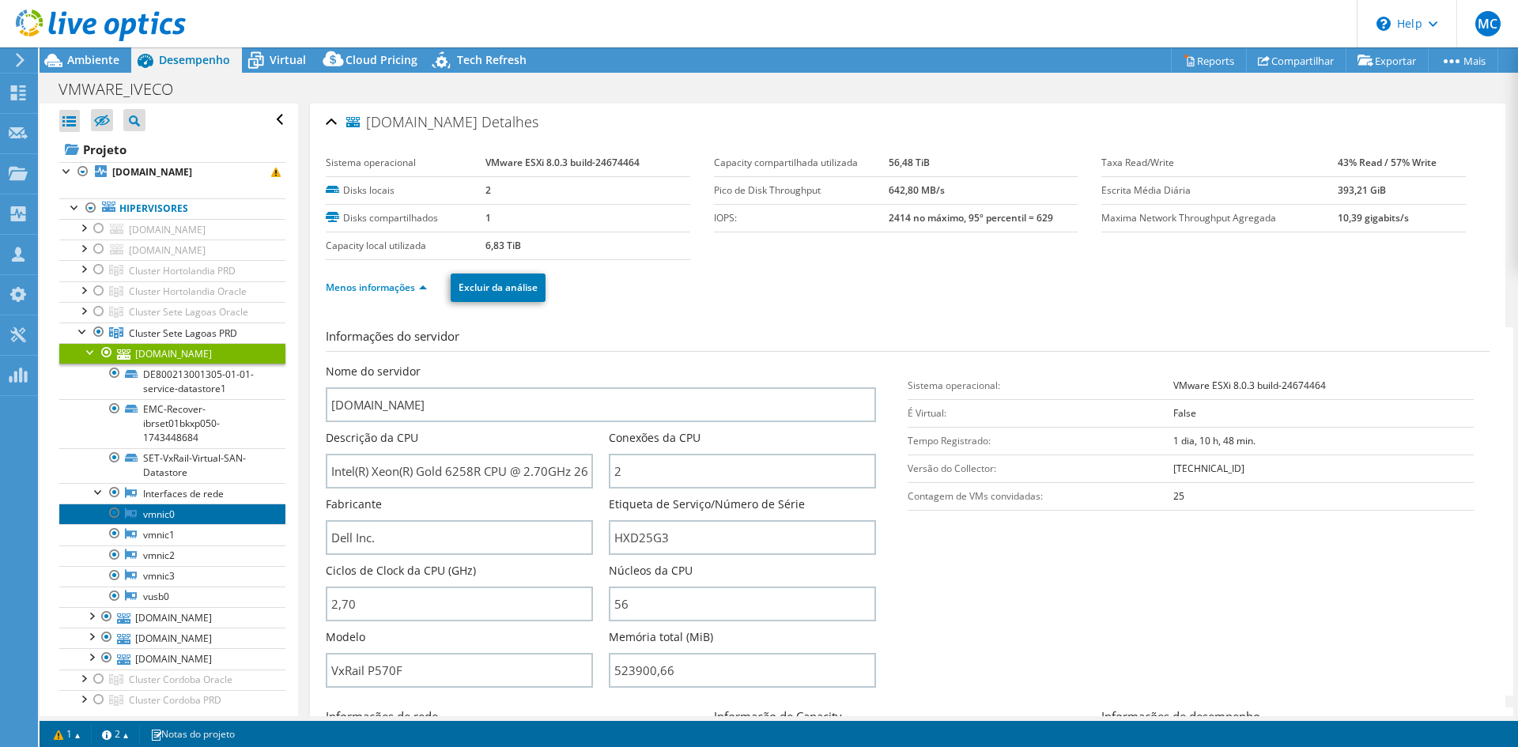
click at [161, 510] on link "vmnic0" at bounding box center [172, 514] width 226 height 21
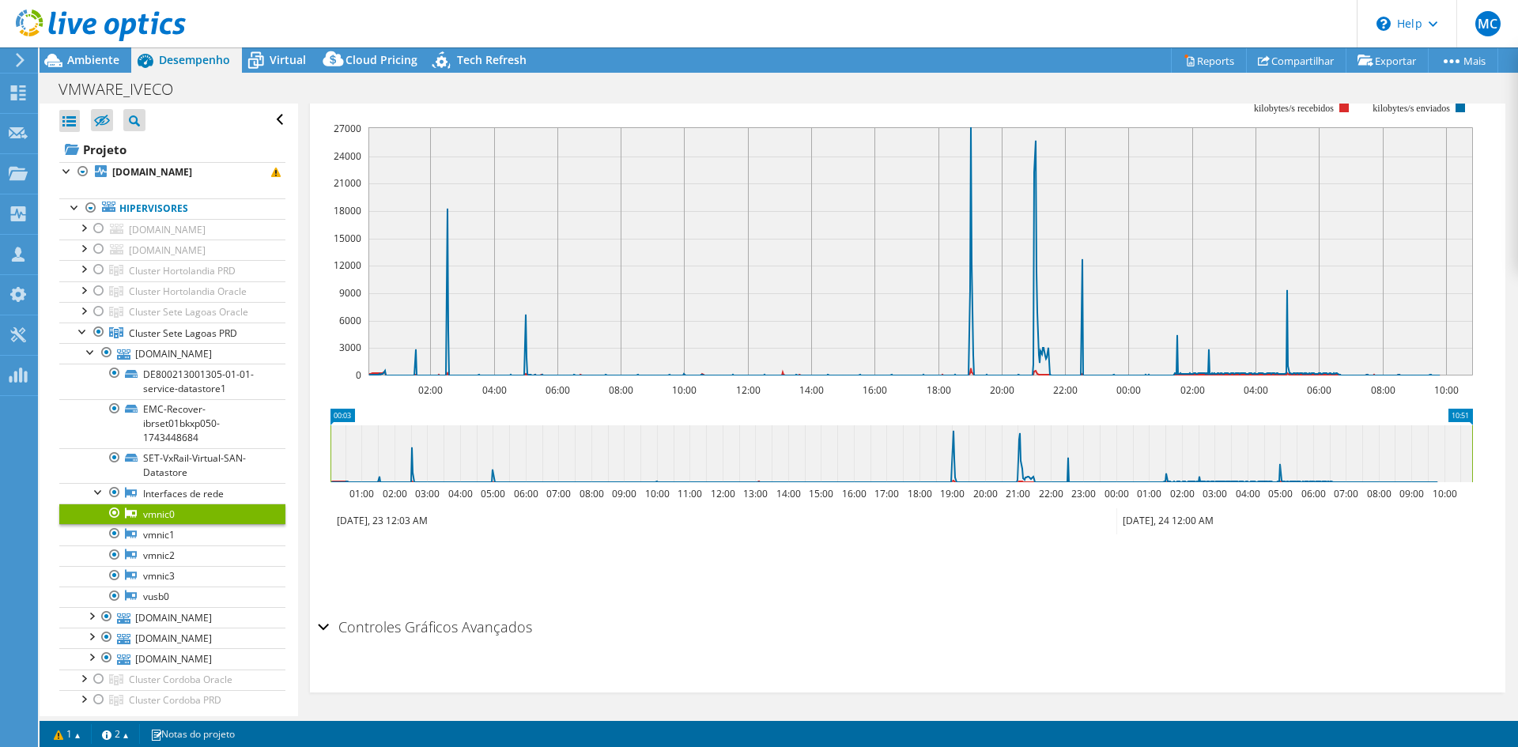
scroll to position [262, 0]
click at [320, 620] on div "Controles Gráficos Avançados" at bounding box center [908, 624] width 1180 height 34
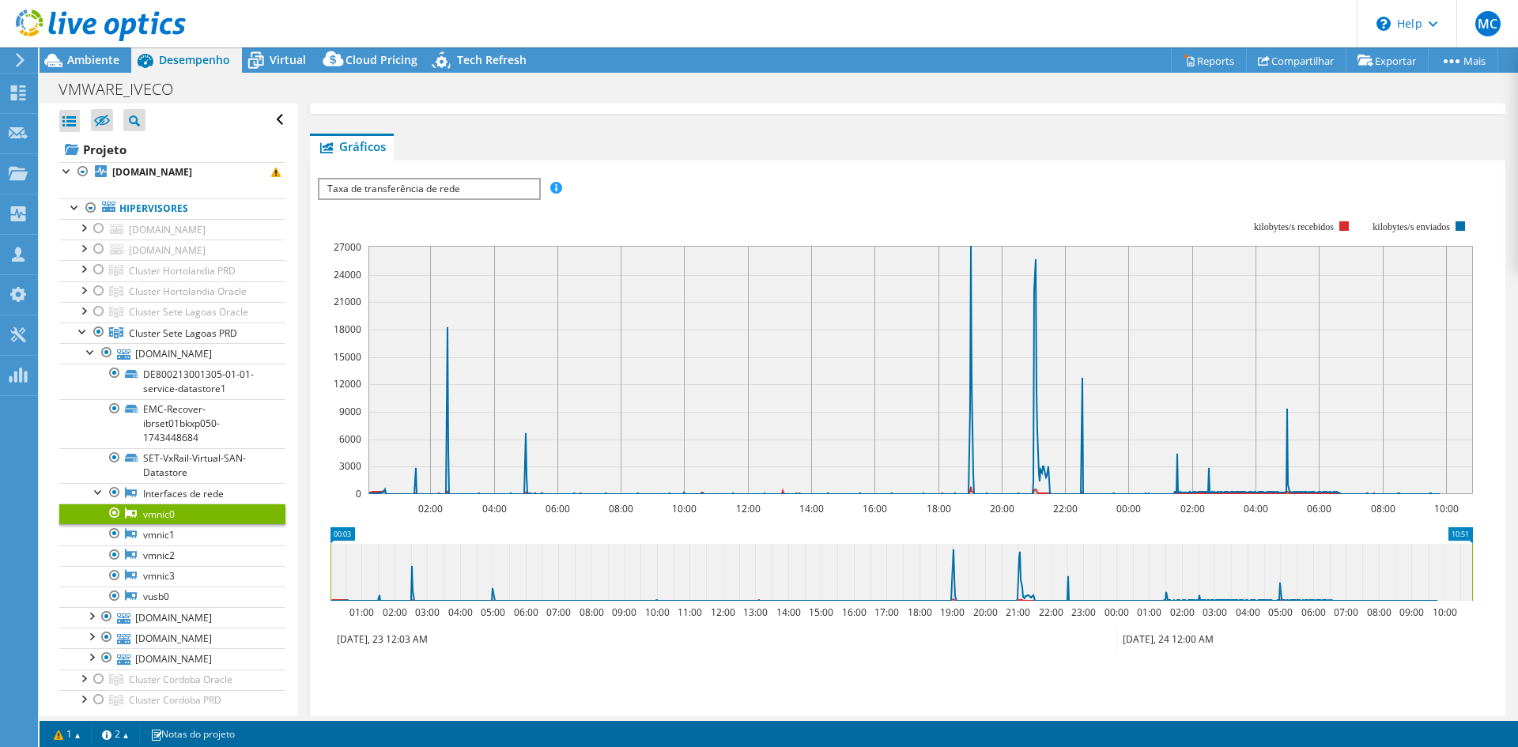
scroll to position [9, 0]
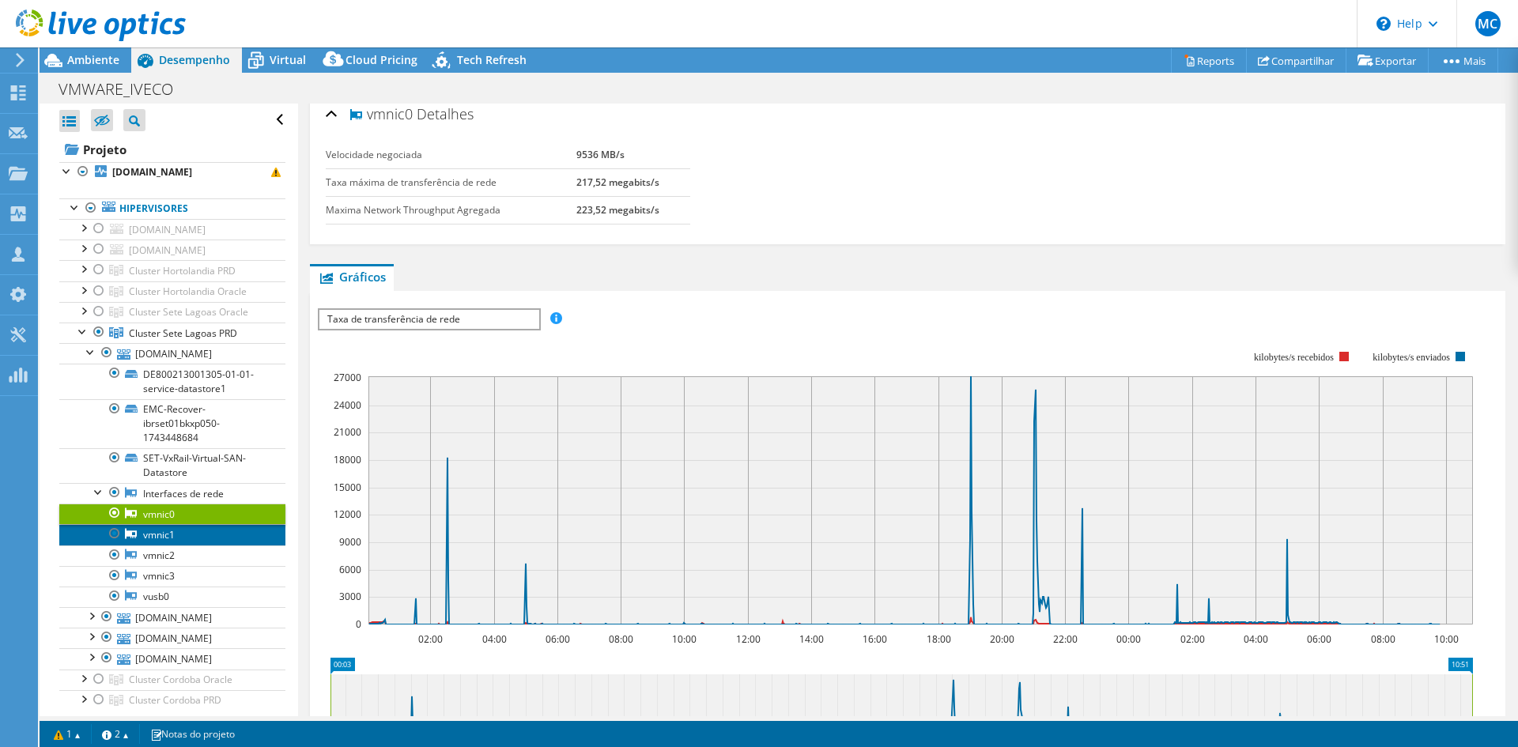
click at [152, 531] on link "vmnic1" at bounding box center [172, 534] width 226 height 21
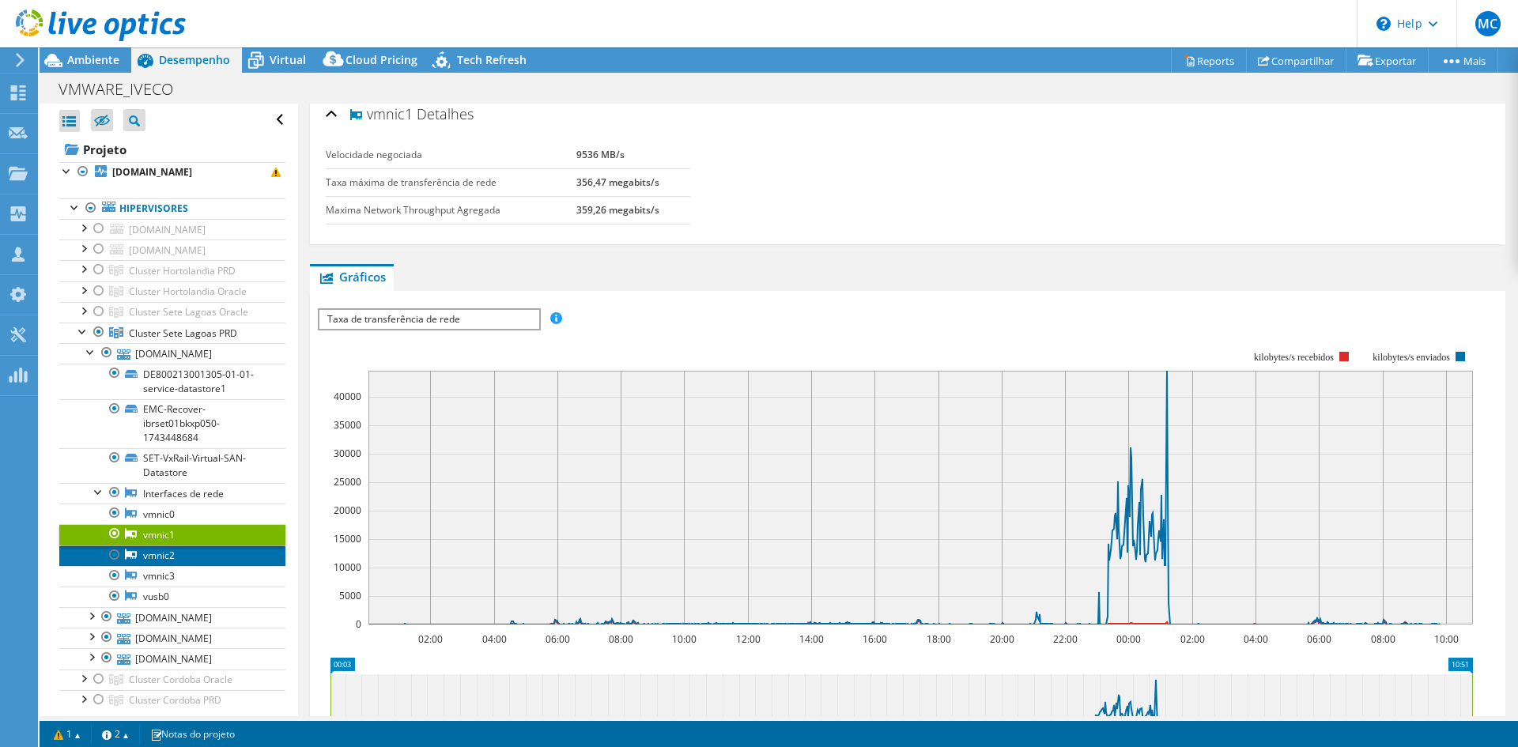
click at [153, 546] on link "vmnic2" at bounding box center [172, 556] width 226 height 21
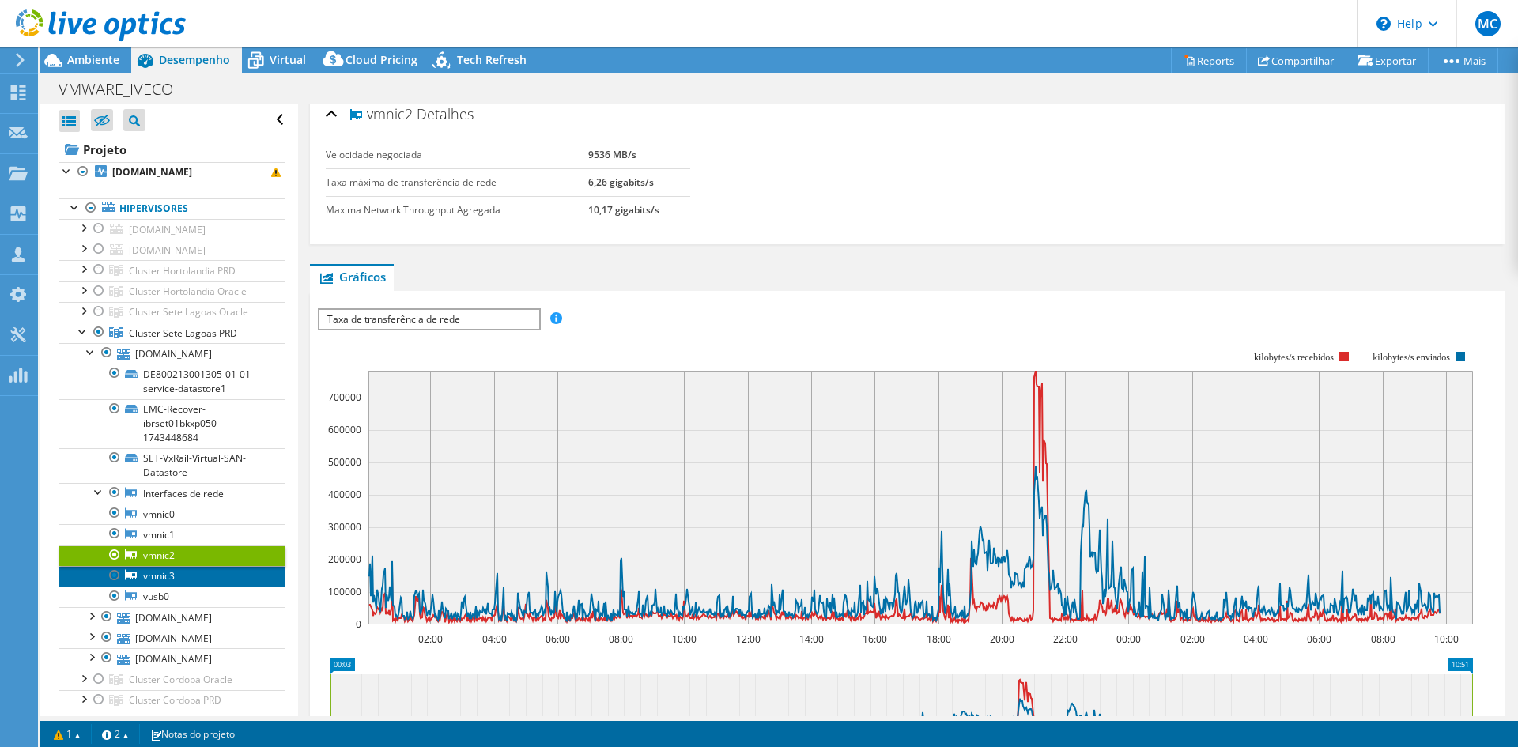
click at [153, 576] on link "vmnic3" at bounding box center [172, 576] width 226 height 21
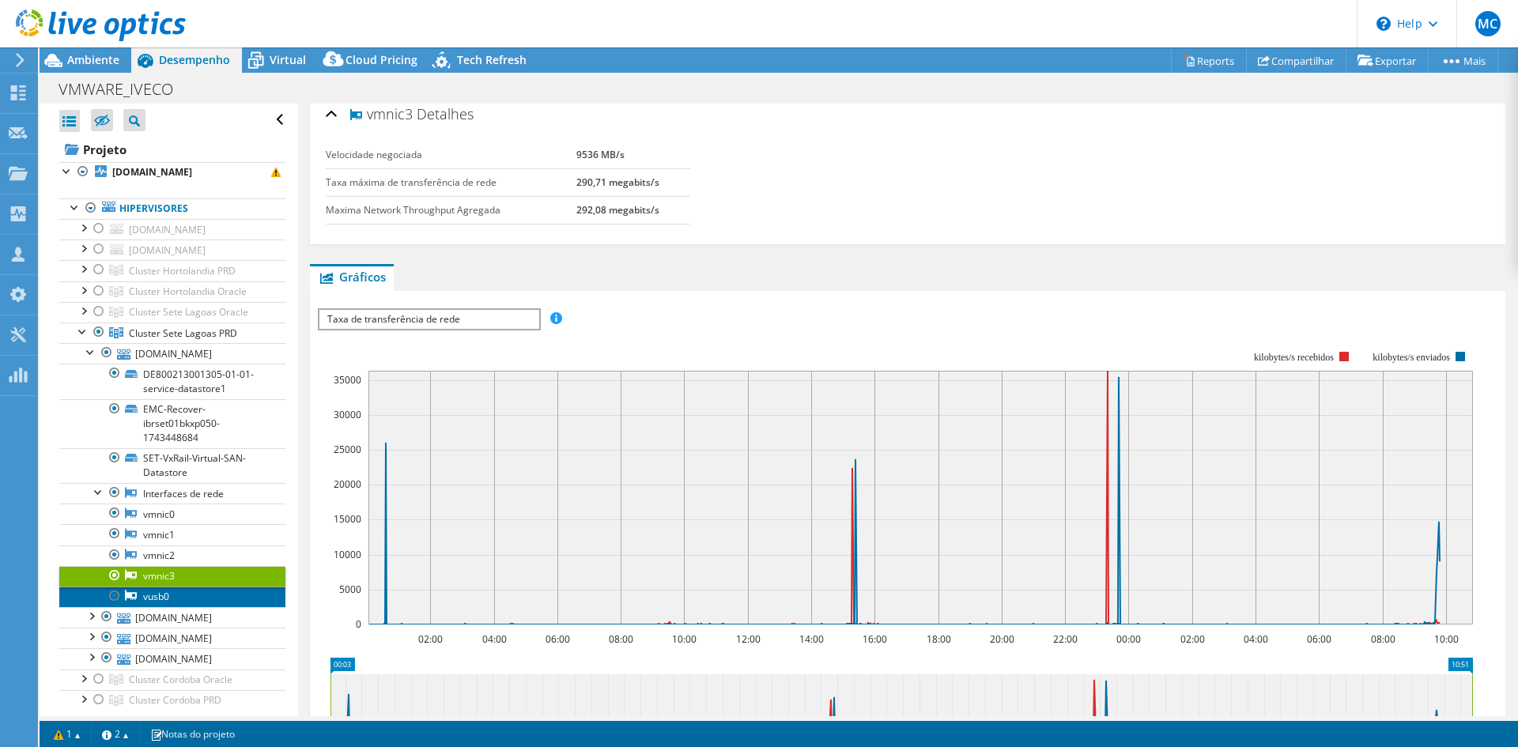
click at [153, 602] on link "vusb0" at bounding box center [172, 597] width 226 height 21
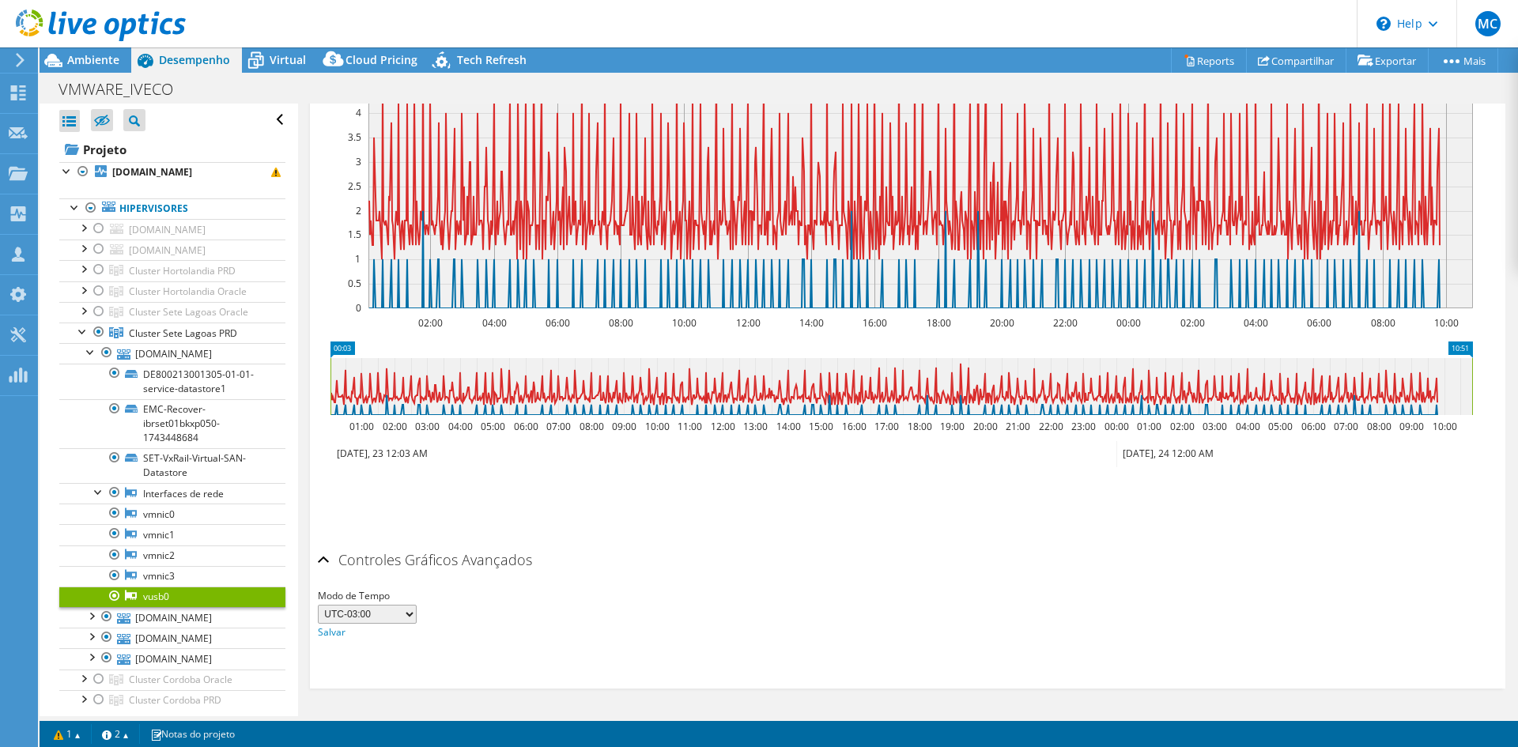
scroll to position [0, 0]
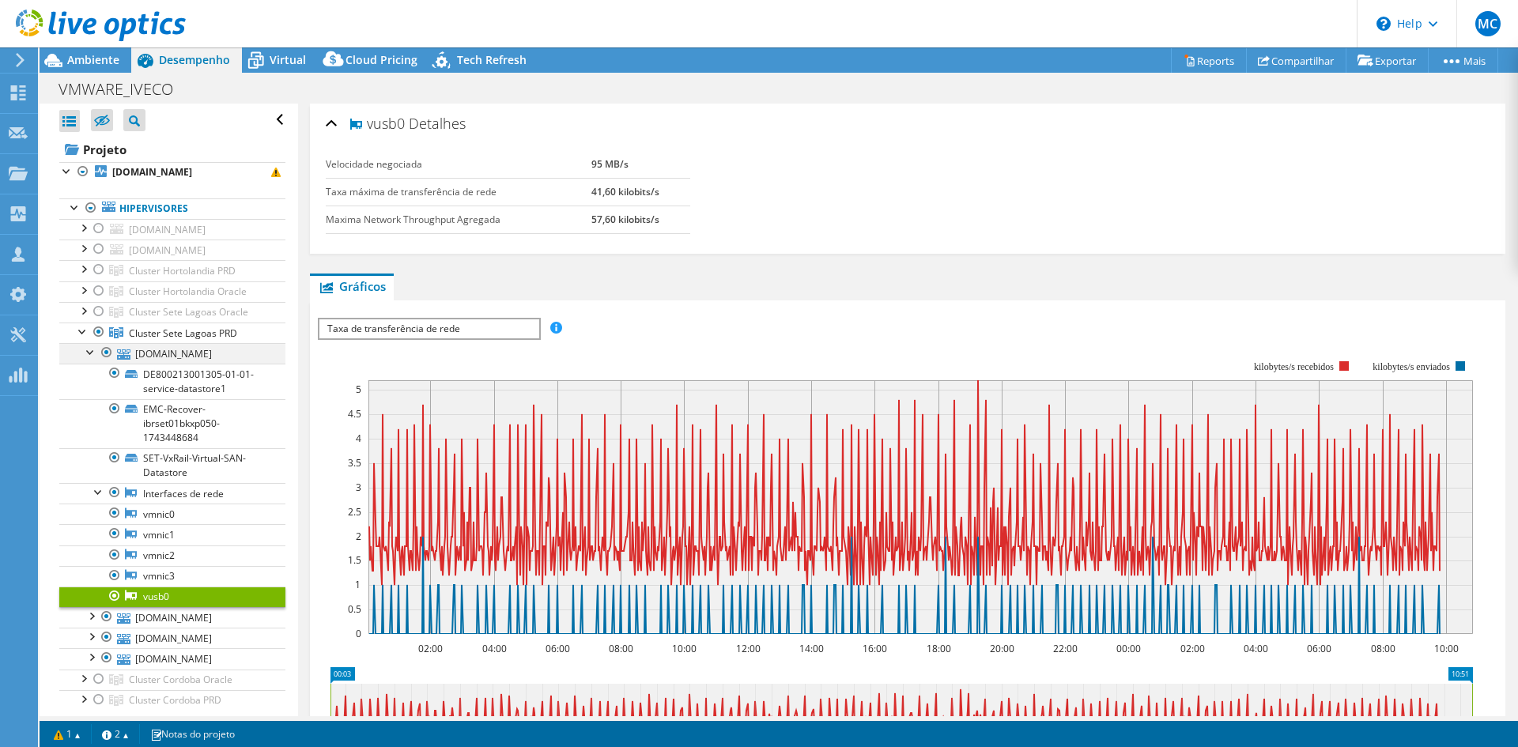
click at [87, 352] on div at bounding box center [91, 351] width 16 height 16
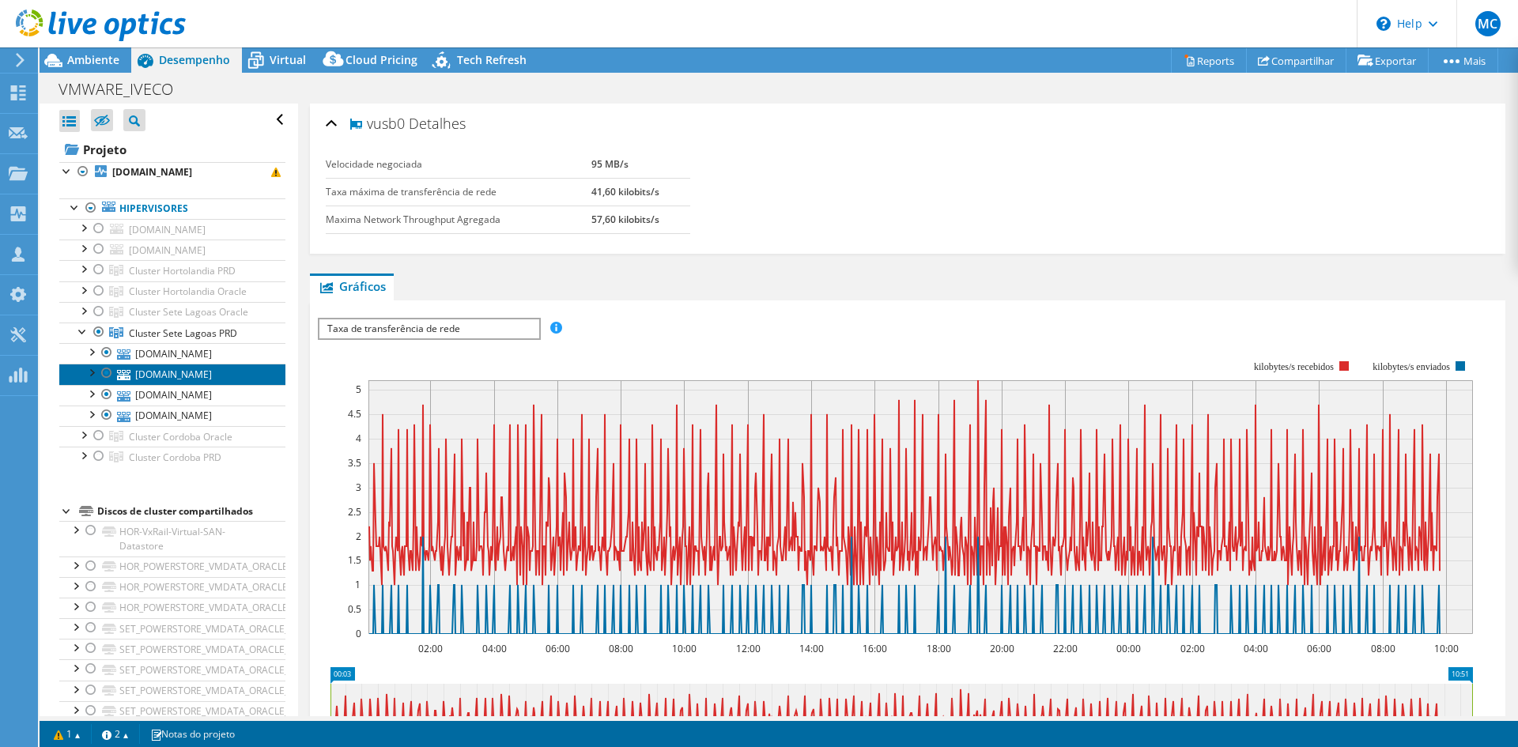
click at [160, 377] on link "[DOMAIN_NAME]" at bounding box center [172, 374] width 226 height 21
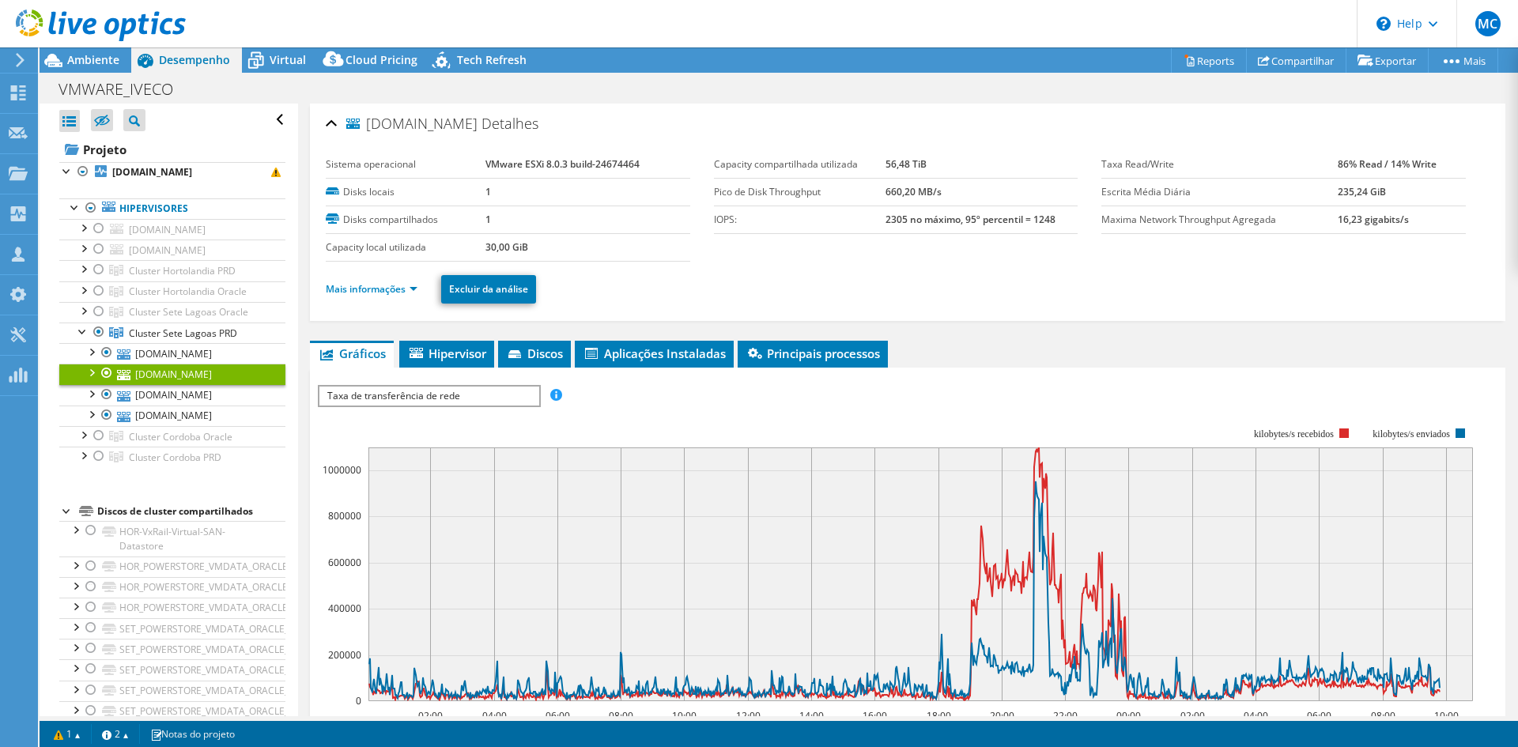
drag, startPoint x: 874, startPoint y: 214, endPoint x: 1054, endPoint y: 211, distance: 179.5
click at [1054, 211] on tr "IOPS: 2305 no máximo, 95º percentil = 1248" at bounding box center [896, 220] width 364 height 28
click at [953, 278] on ul "Mais informações Excluir da análise" at bounding box center [908, 287] width 1164 height 32
click at [215, 374] on link "[DOMAIN_NAME]" at bounding box center [172, 374] width 226 height 21
click at [390, 286] on link "Mais informações" at bounding box center [372, 288] width 92 height 13
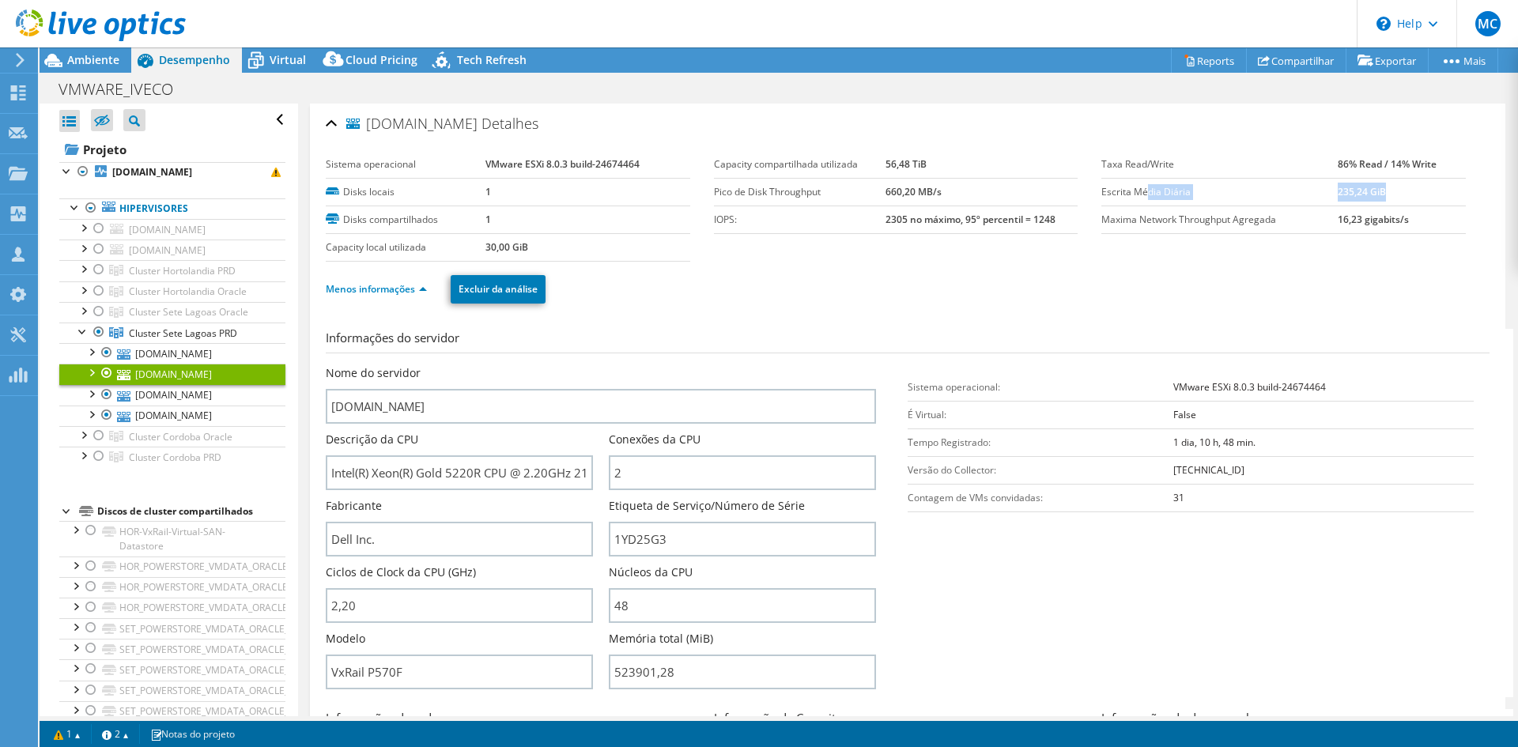
drag, startPoint x: 1138, startPoint y: 195, endPoint x: 1388, endPoint y: 189, distance: 249.9
click at [1388, 189] on tr "Escrita Média Diária 235,24 GiB" at bounding box center [1283, 192] width 364 height 28
click at [217, 354] on link "[DOMAIN_NAME]" at bounding box center [172, 353] width 226 height 21
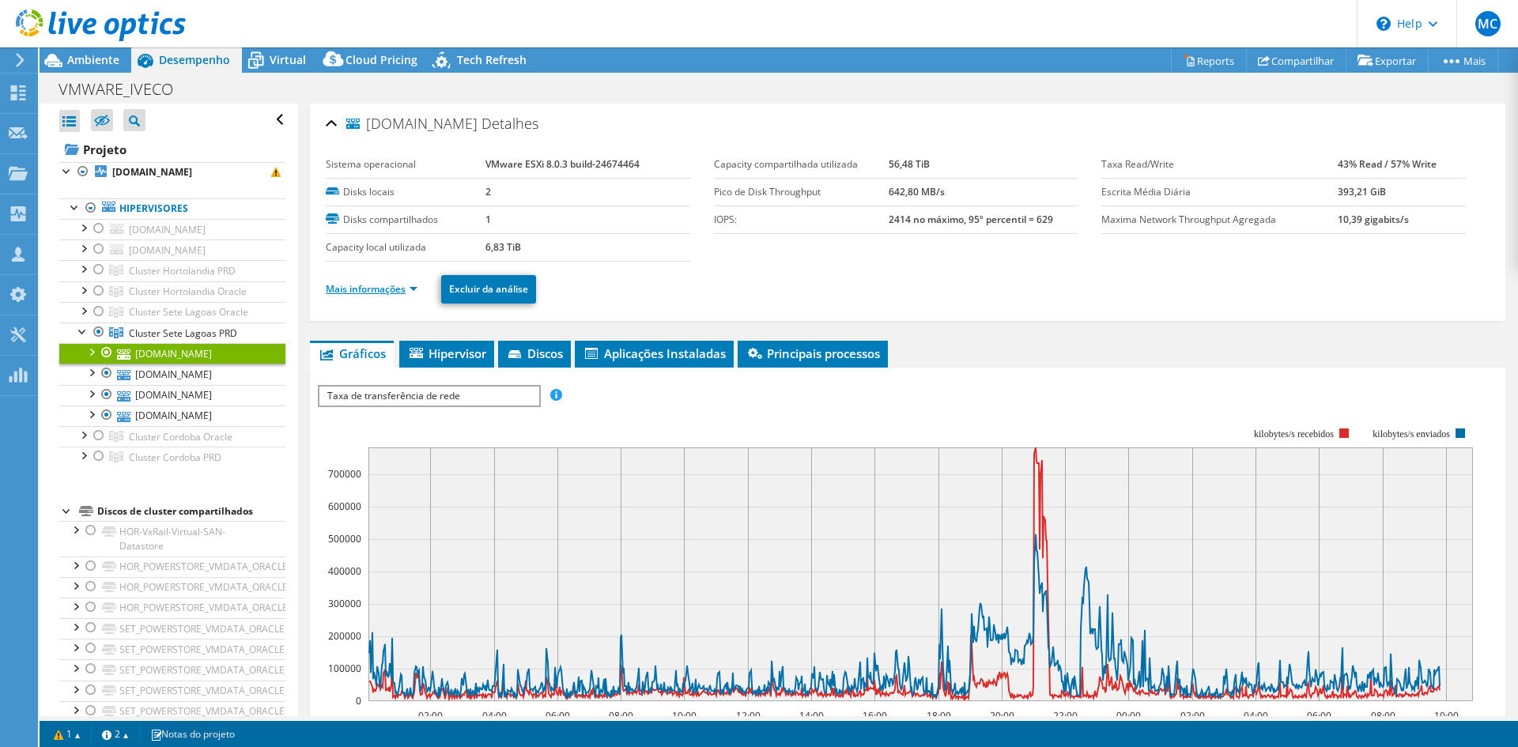
scroll to position [79, 0]
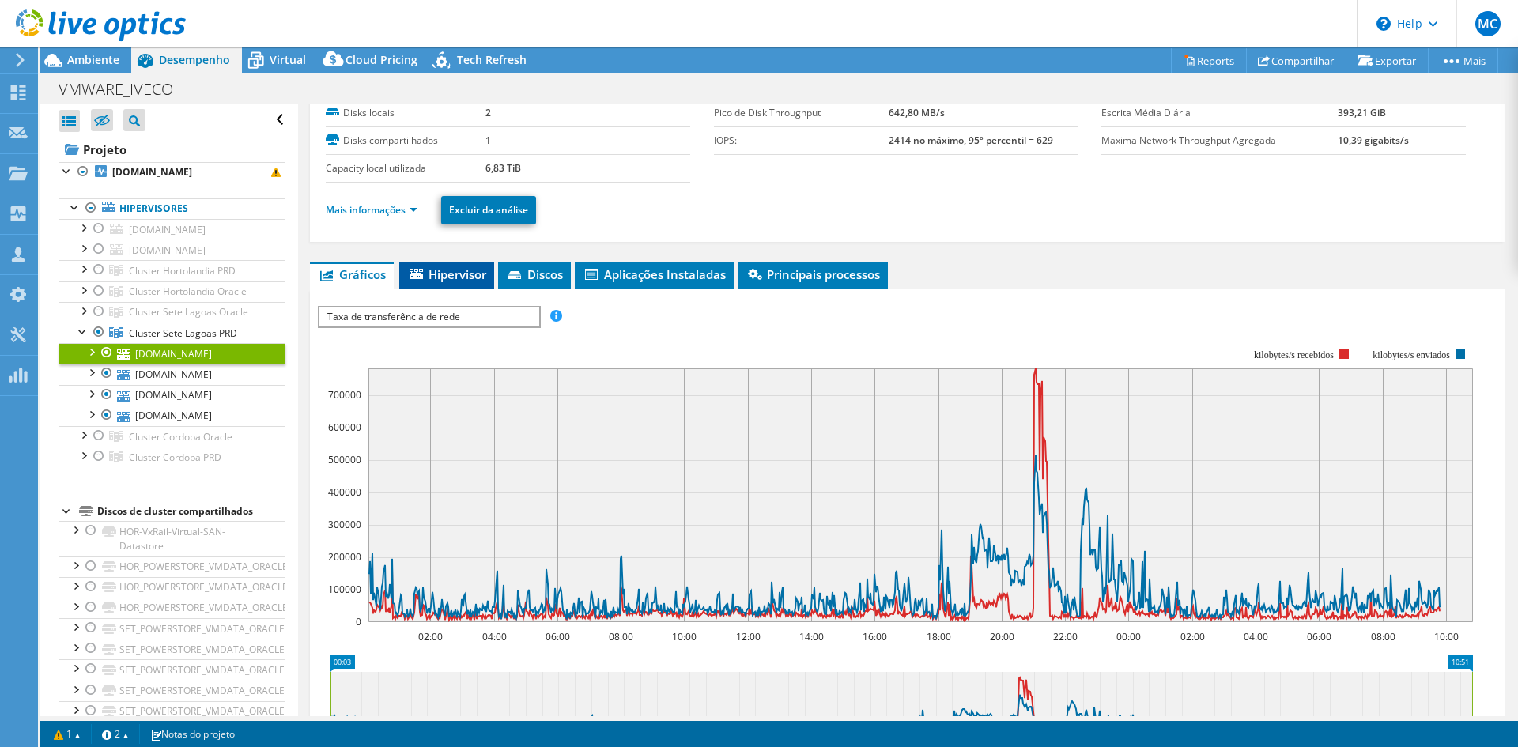
click at [439, 278] on span "Hipervisor" at bounding box center [446, 274] width 79 height 16
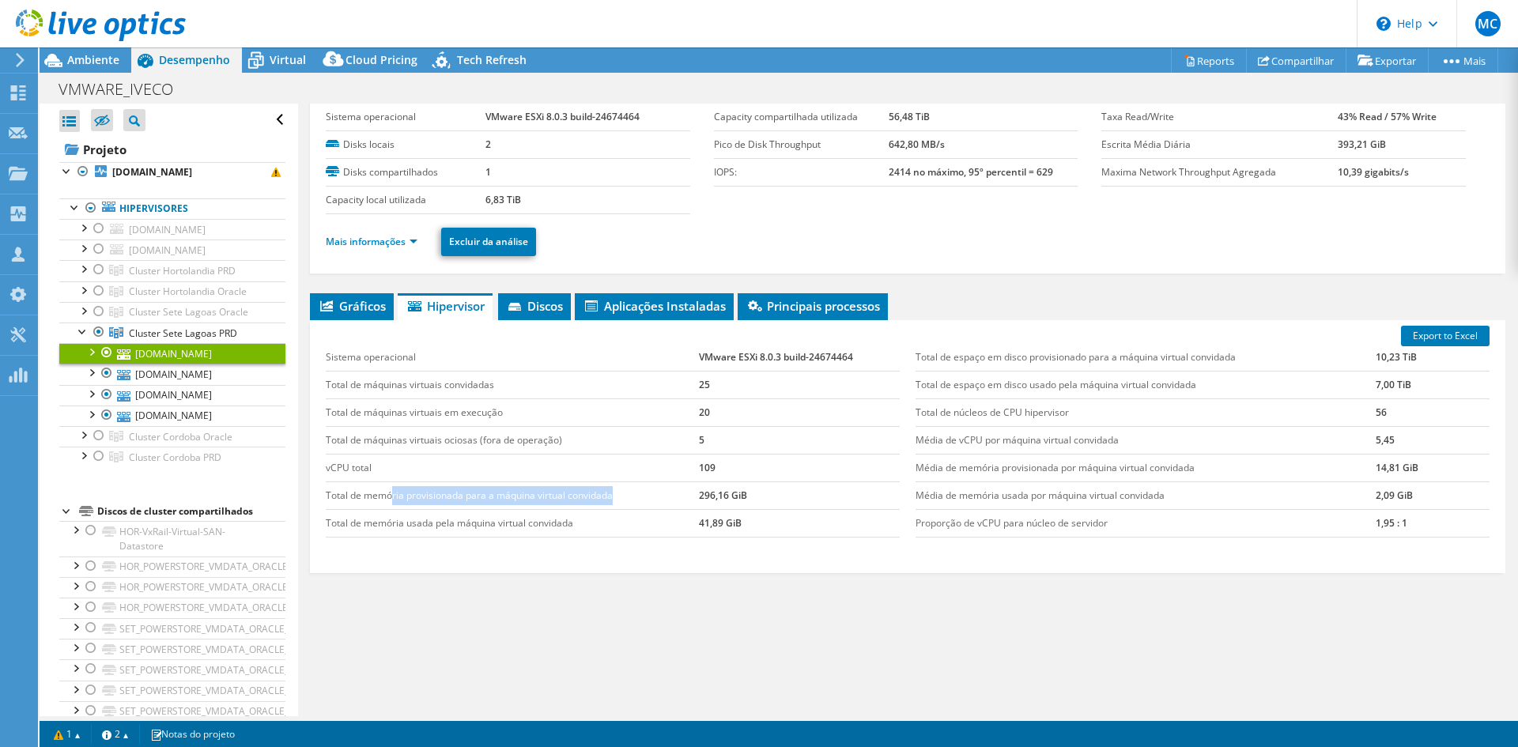
drag, startPoint x: 391, startPoint y: 500, endPoint x: 627, endPoint y: 500, distance: 236.4
click at [627, 500] on td "Total de memória provisionada para a máquina virtual convidada" at bounding box center [512, 496] width 373 height 28
drag, startPoint x: 408, startPoint y: 527, endPoint x: 584, endPoint y: 522, distance: 176.4
click at [584, 522] on td "Total de memória usada pela máquina virtual convidada" at bounding box center [512, 523] width 373 height 28
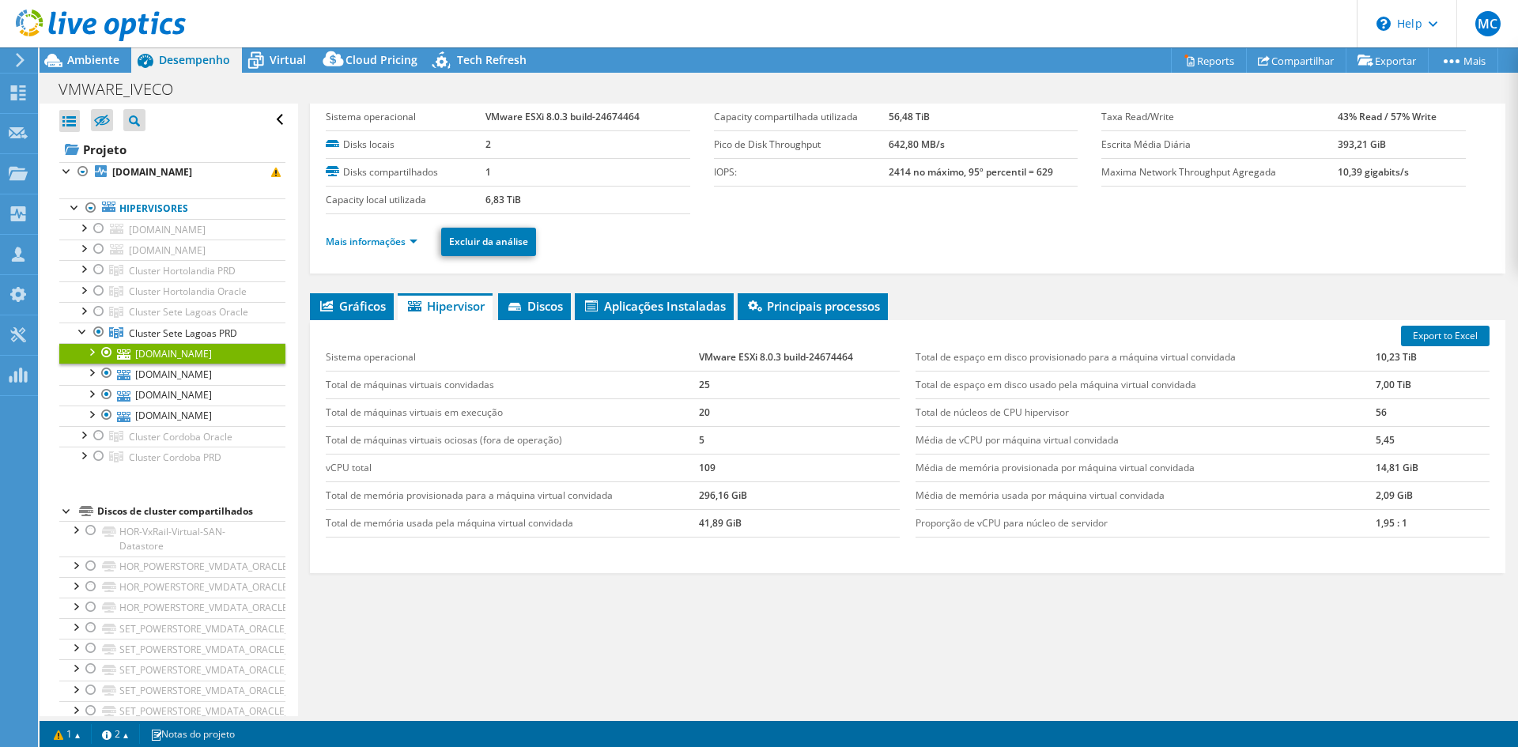
click at [584, 522] on td "Total de memória usada pela máquina virtual convidada" at bounding box center [512, 523] width 373 height 28
drag, startPoint x: 942, startPoint y: 389, endPoint x: 1177, endPoint y: 382, distance: 234.9
click at [1177, 382] on td "Total de espaço em disco usado pela máquina virtual convidada" at bounding box center [1146, 385] width 460 height 28
drag, startPoint x: 915, startPoint y: 419, endPoint x: 1006, endPoint y: 414, distance: 91.9
click at [1006, 414] on td "Total de núcleos de CPU hipervisor" at bounding box center [1146, 412] width 460 height 28
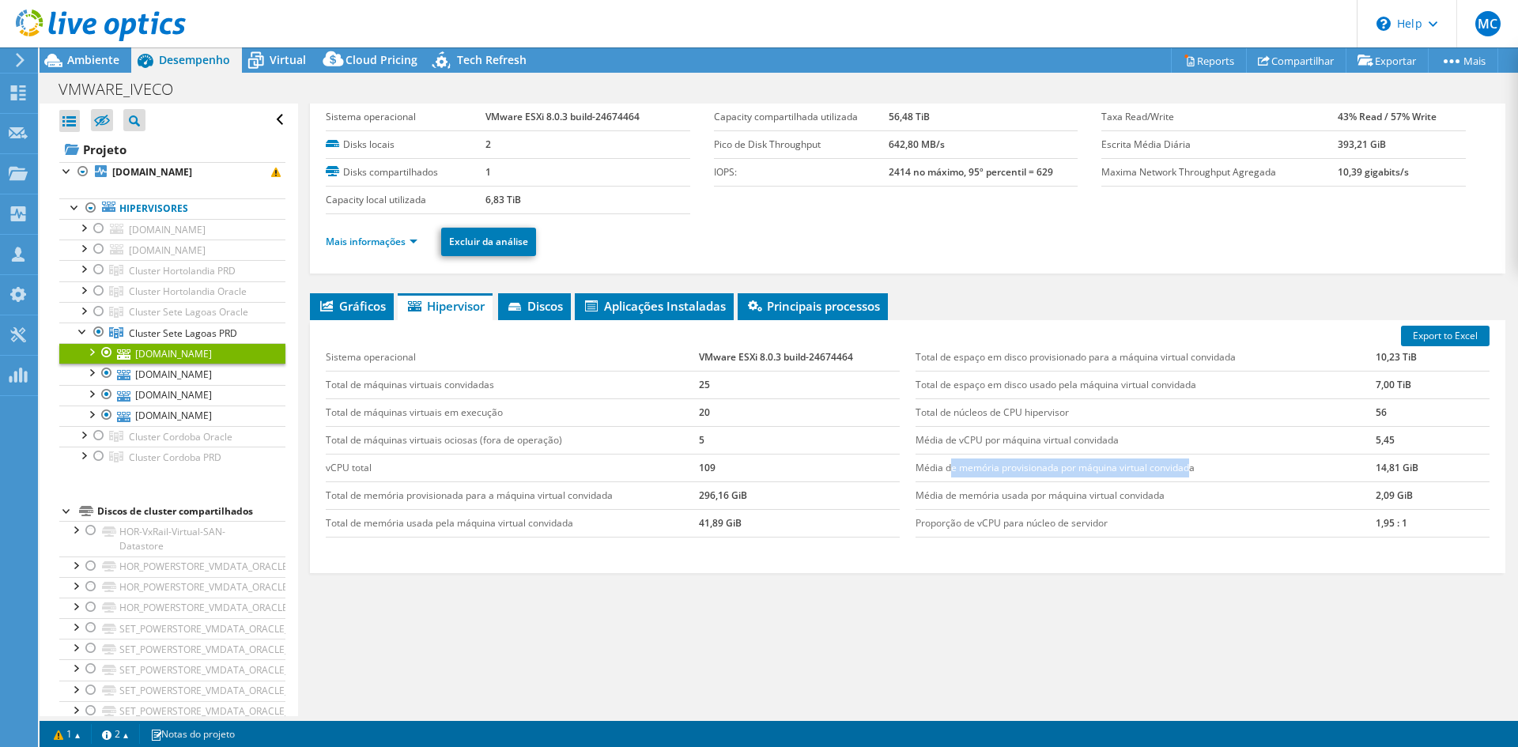
drag, startPoint x: 946, startPoint y: 470, endPoint x: 1183, endPoint y: 463, distance: 236.5
click at [1183, 463] on td "Média de memória provisionada por máquina virtual convidada" at bounding box center [1146, 468] width 460 height 28
drag, startPoint x: 923, startPoint y: 502, endPoint x: 1146, endPoint y: 492, distance: 224.0
click at [1146, 492] on td "Média de memória usada por máquina virtual convidada" at bounding box center [1146, 496] width 460 height 28
drag, startPoint x: 947, startPoint y: 469, endPoint x: 1155, endPoint y: 466, distance: 208.0
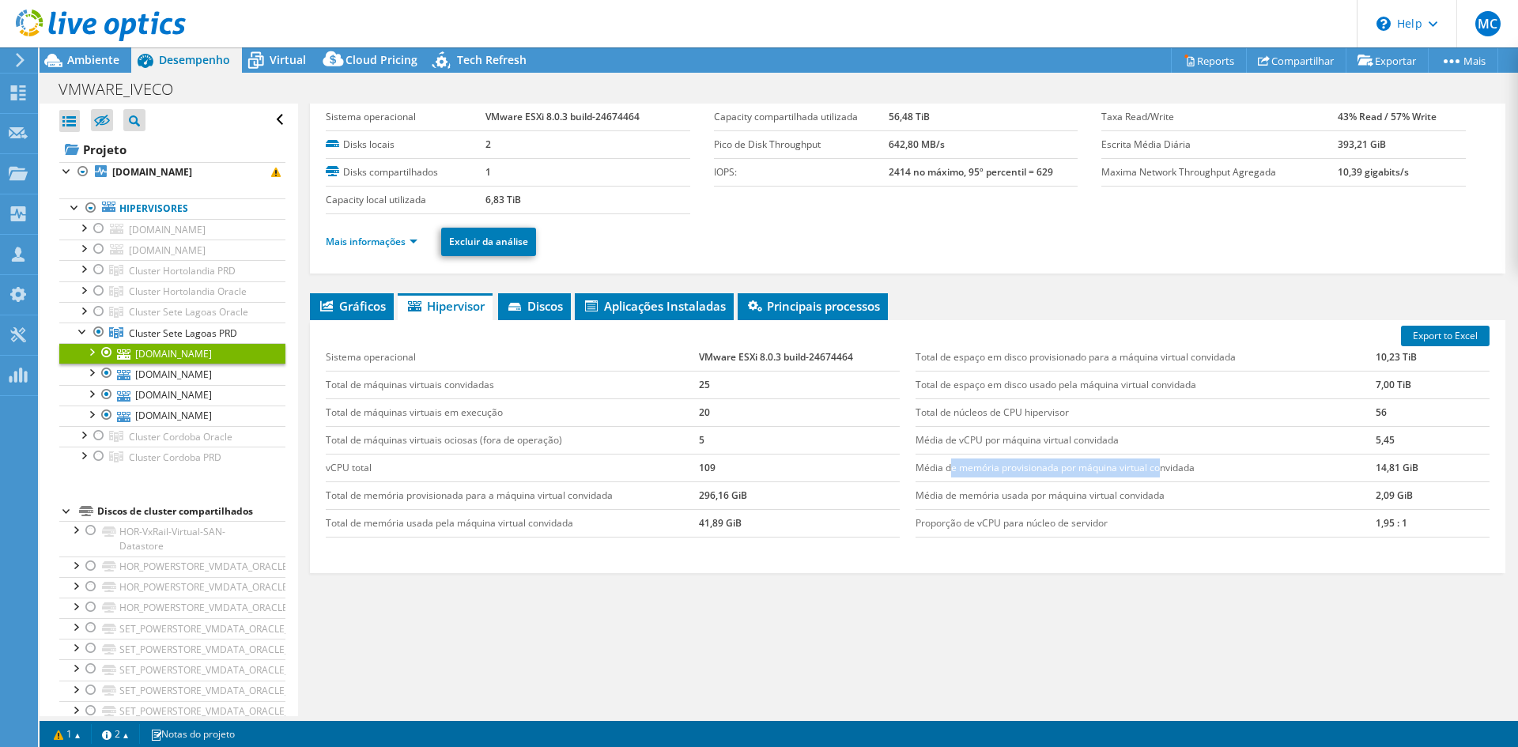
click at [1155, 466] on td "Média de memória provisionada por máquina virtual convidada" at bounding box center [1146, 468] width 460 height 28
drag, startPoint x: 919, startPoint y: 412, endPoint x: 1074, endPoint y: 410, distance: 155.8
click at [1074, 410] on td "Total de núcleos de CPU hipervisor" at bounding box center [1146, 412] width 460 height 28
click at [544, 300] on span "Discos" at bounding box center [534, 306] width 57 height 16
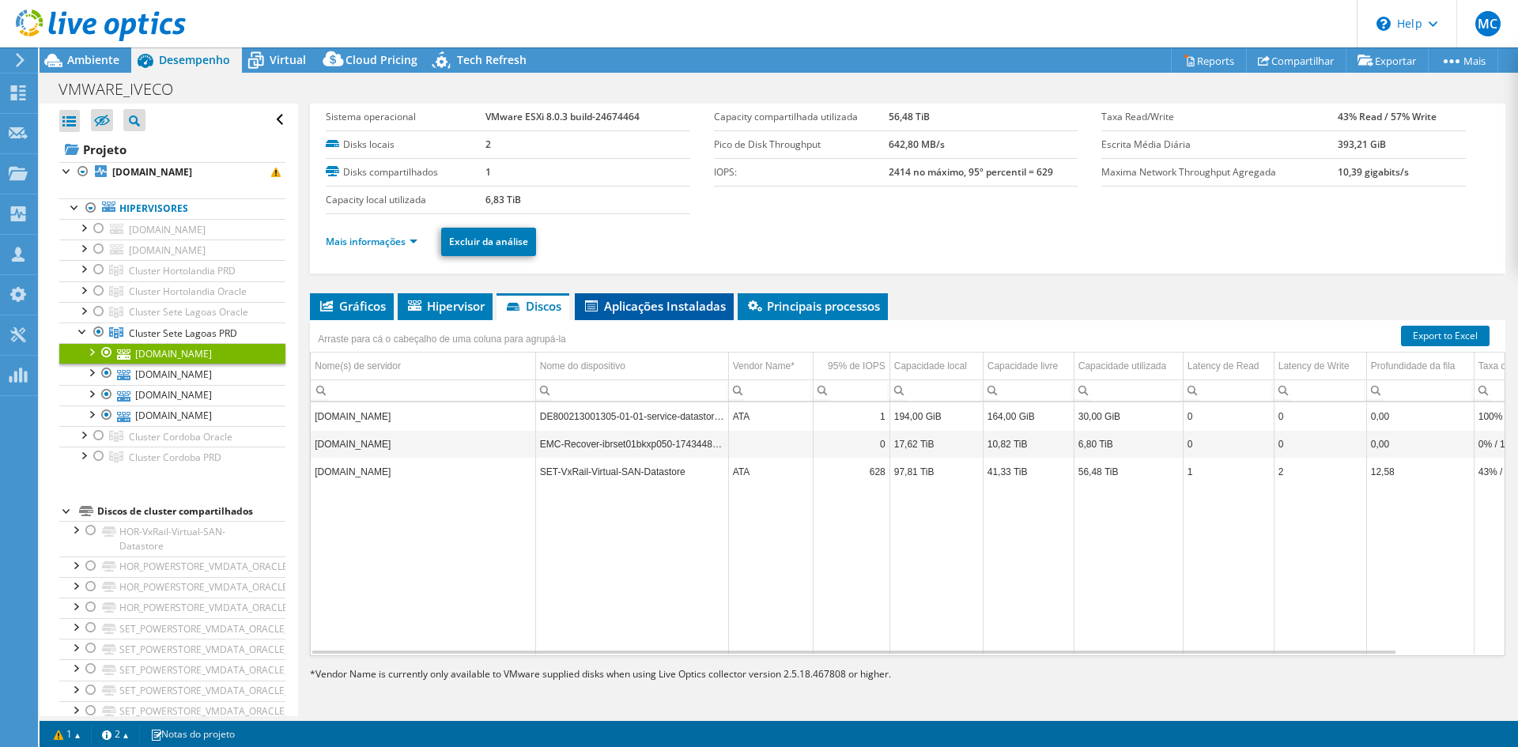
click at [624, 306] on span "Aplicações Instaladas" at bounding box center [654, 306] width 143 height 16
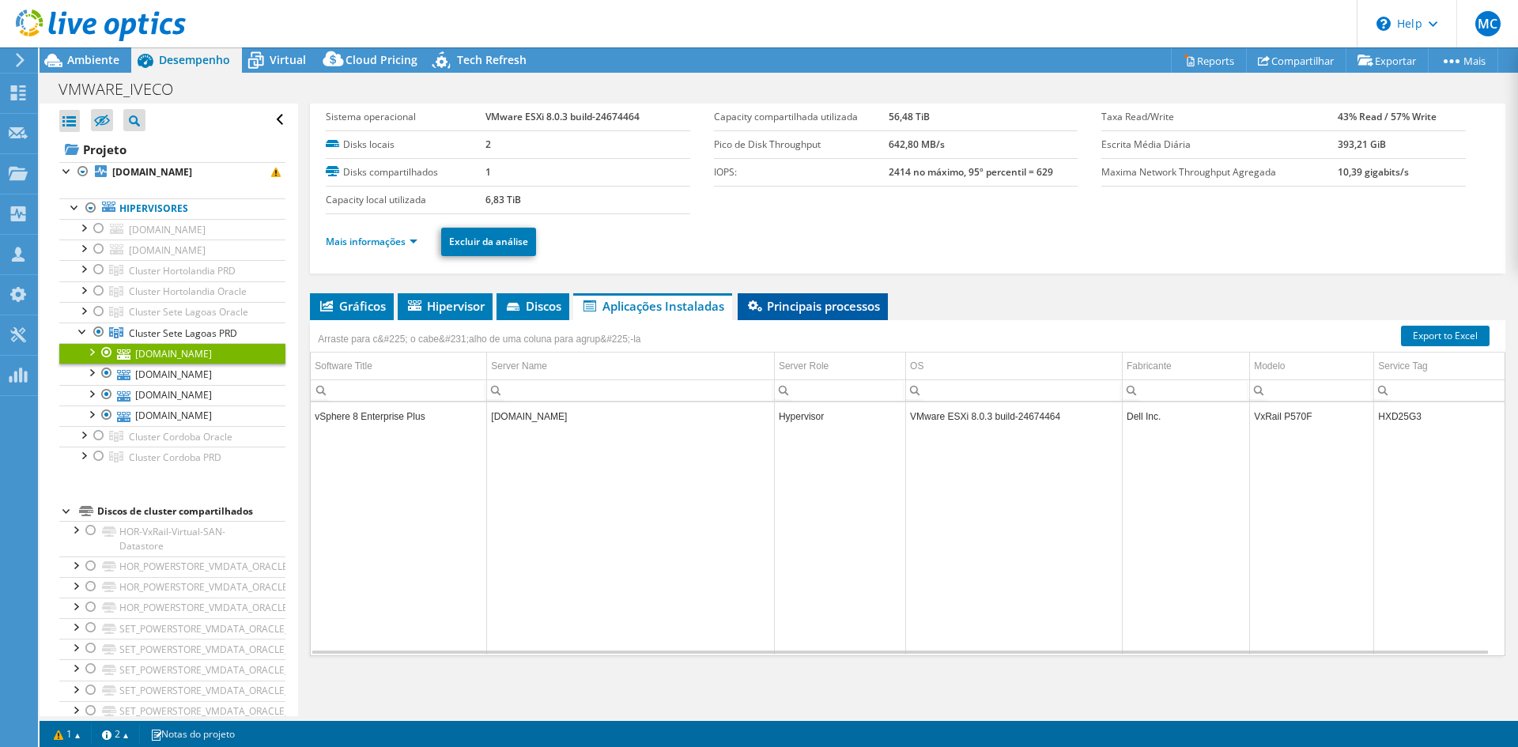
click at [762, 306] on icon at bounding box center [755, 305] width 14 height 11
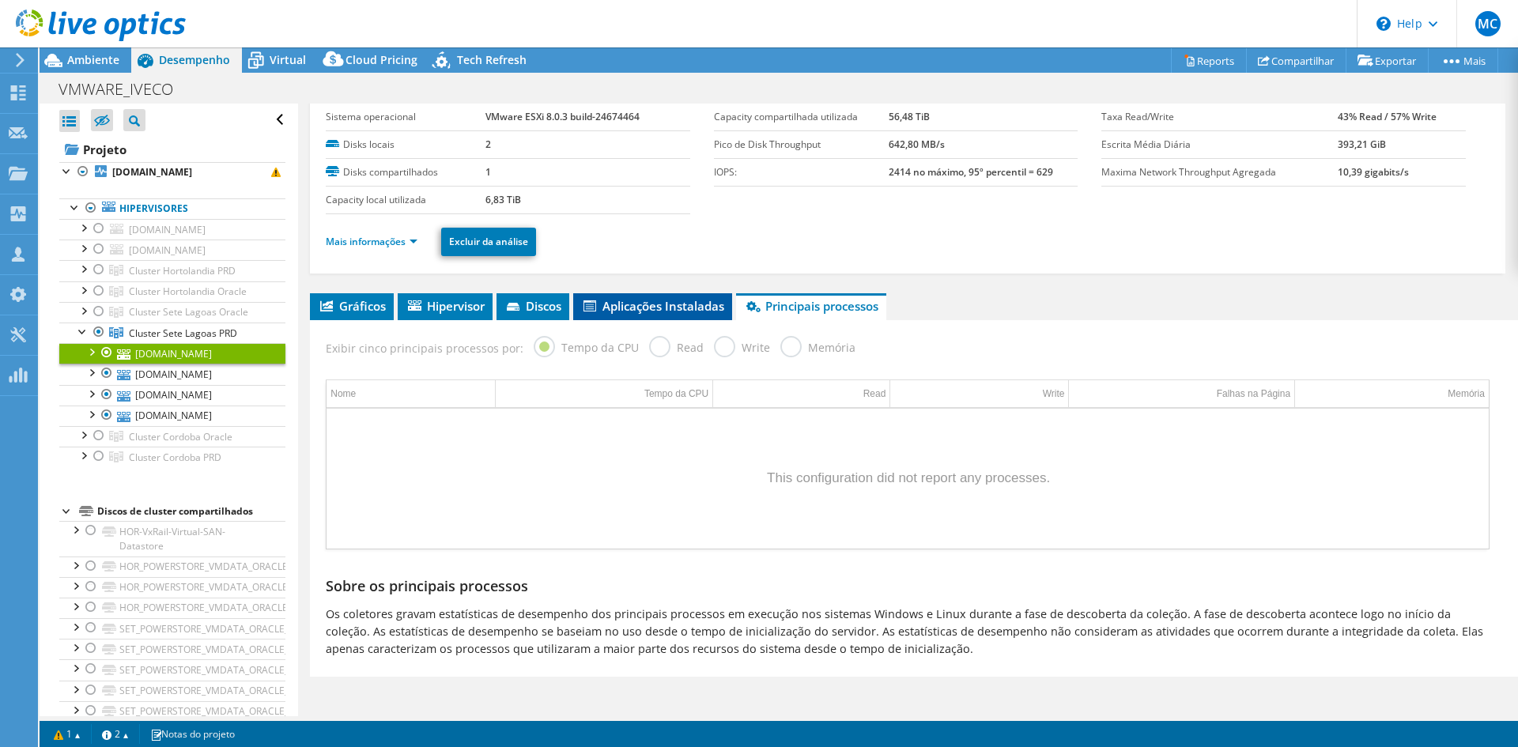
click at [609, 312] on span "Aplicações Instaladas" at bounding box center [652, 306] width 143 height 16
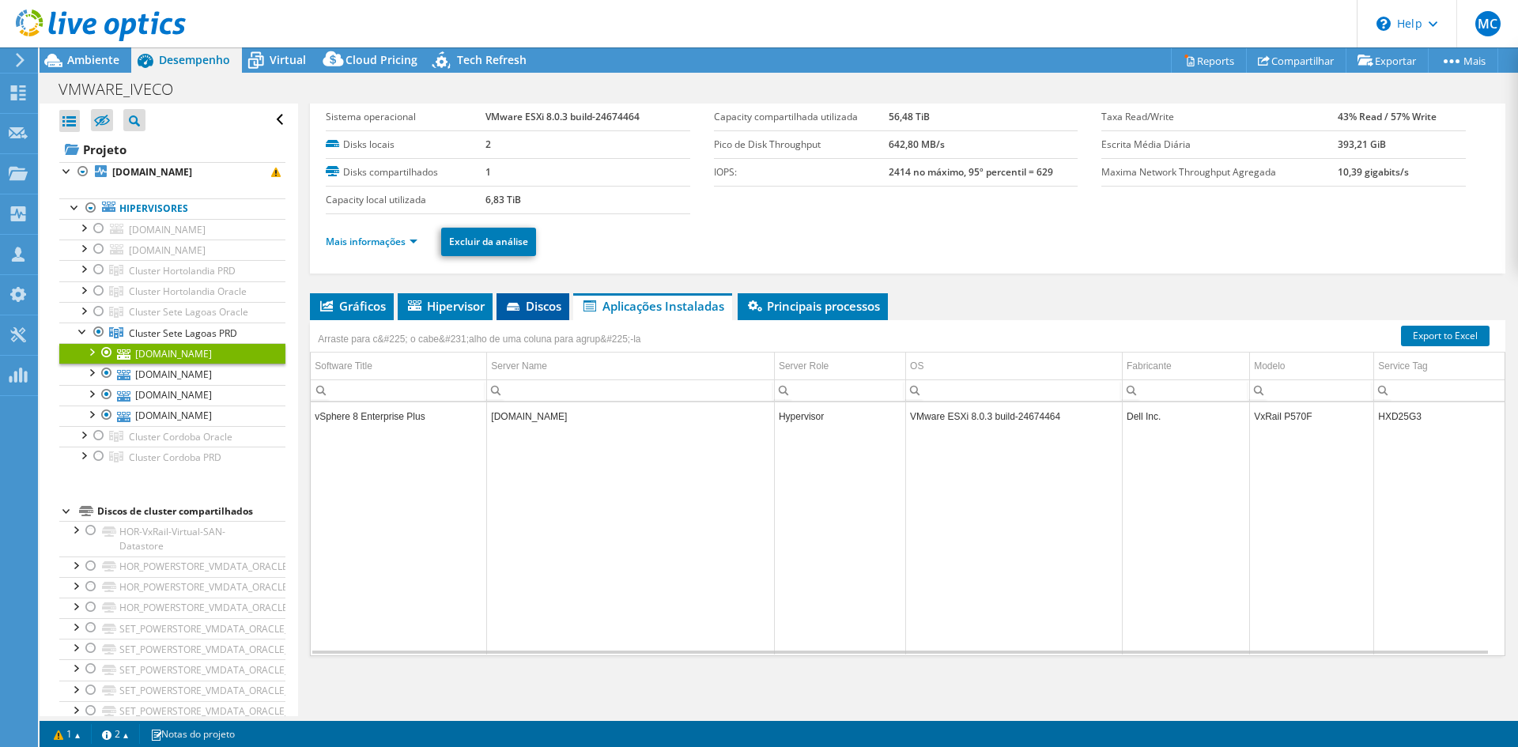
click at [544, 312] on span "Discos" at bounding box center [532, 306] width 57 height 16
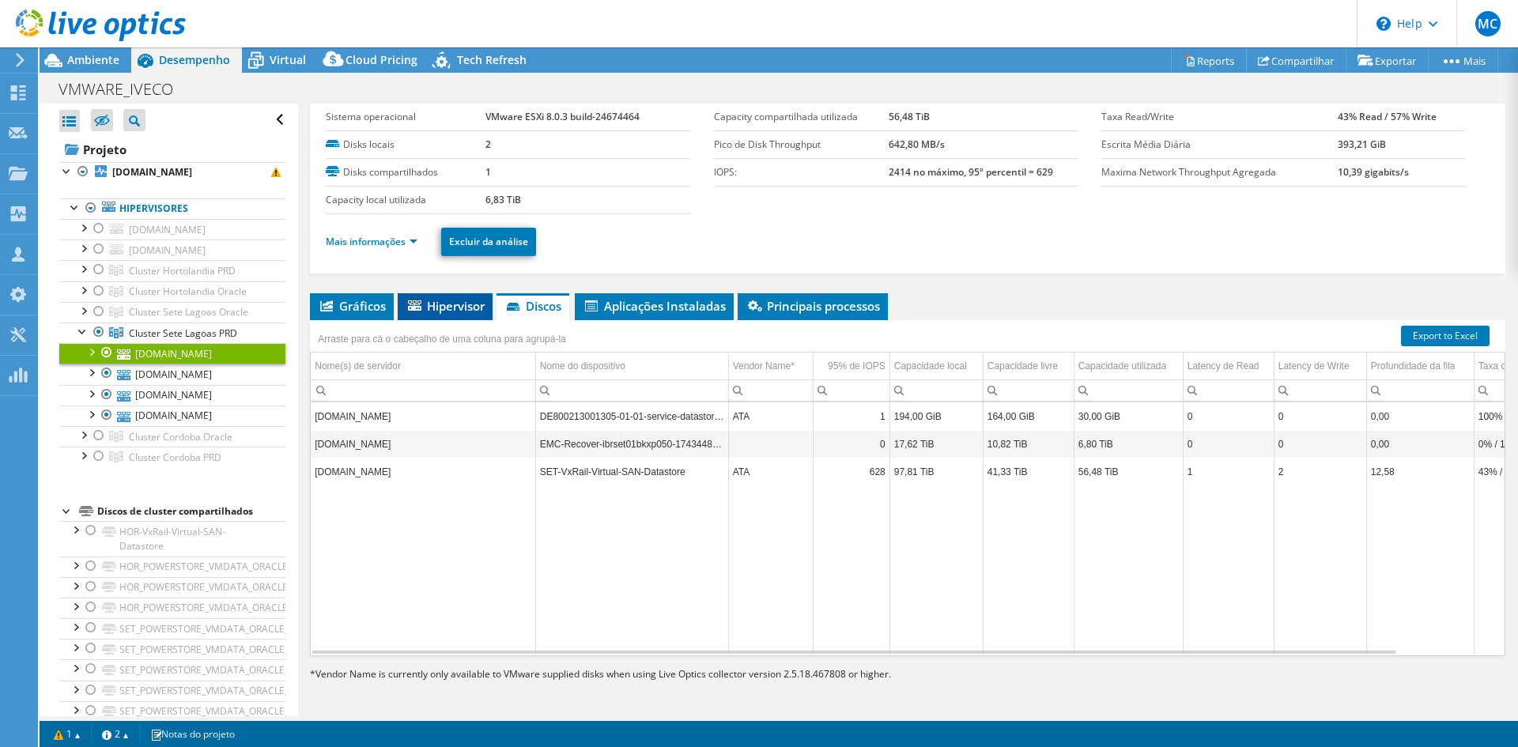
click at [465, 317] on li "Hipervisor" at bounding box center [445, 306] width 95 height 27
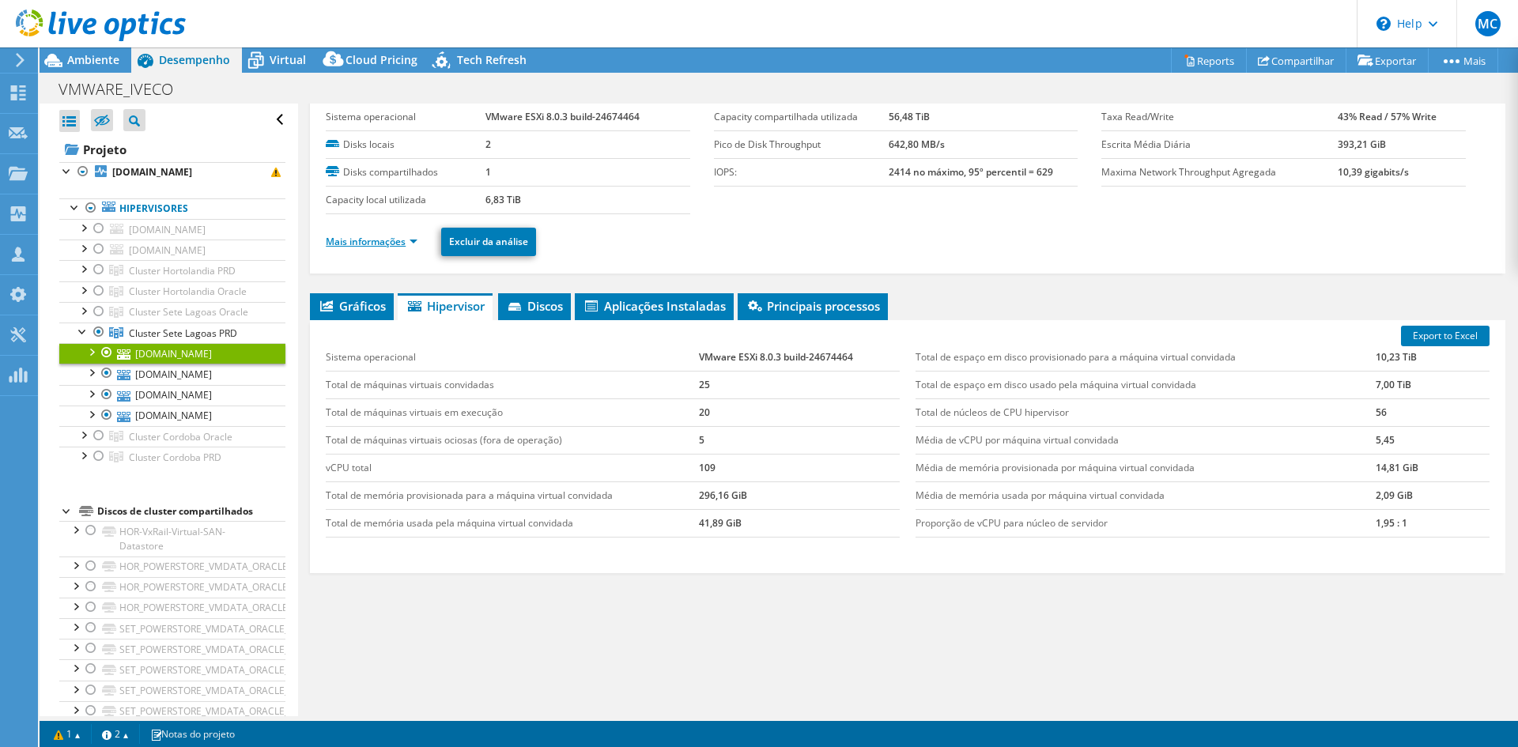
click at [404, 244] on link "Mais informações" at bounding box center [372, 241] width 92 height 13
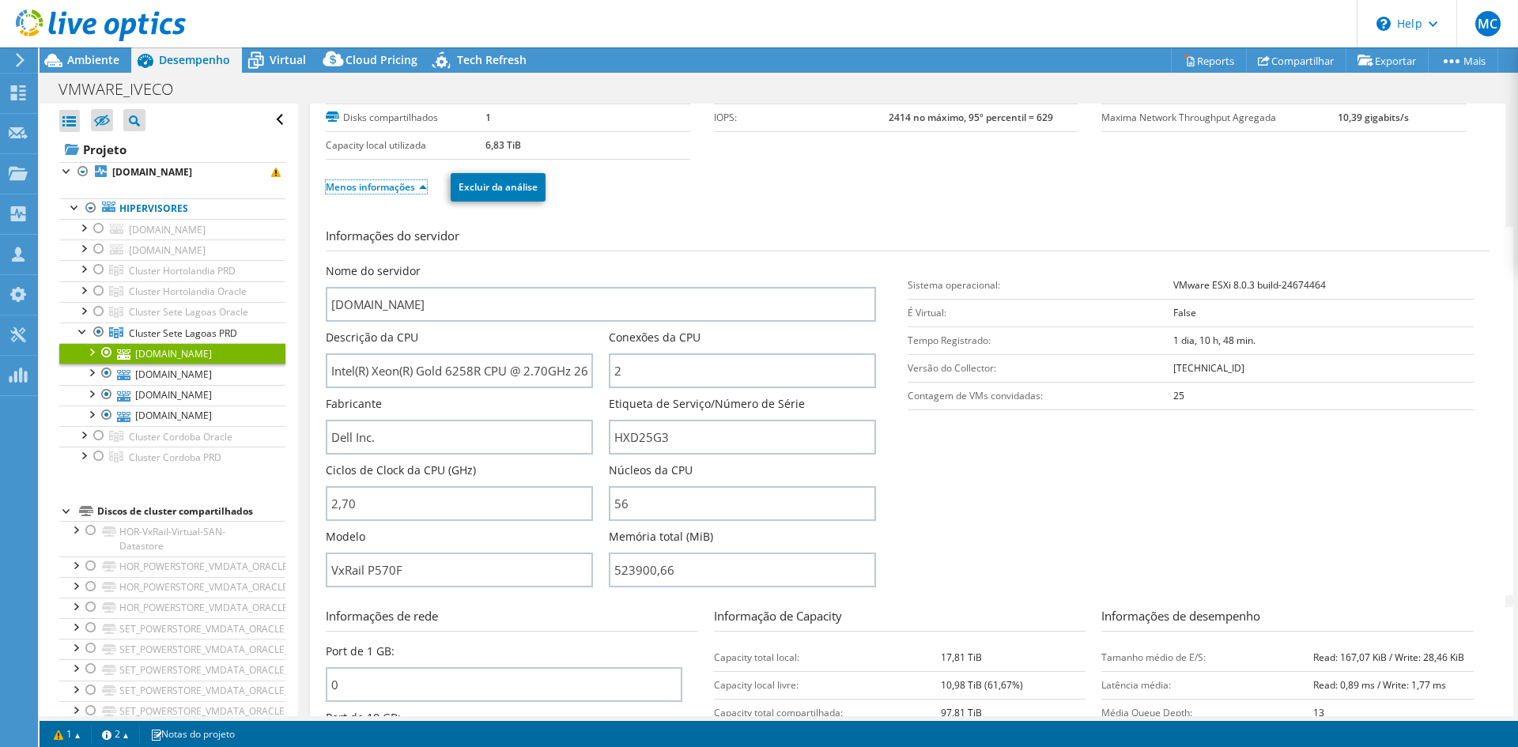
scroll to position [127, 0]
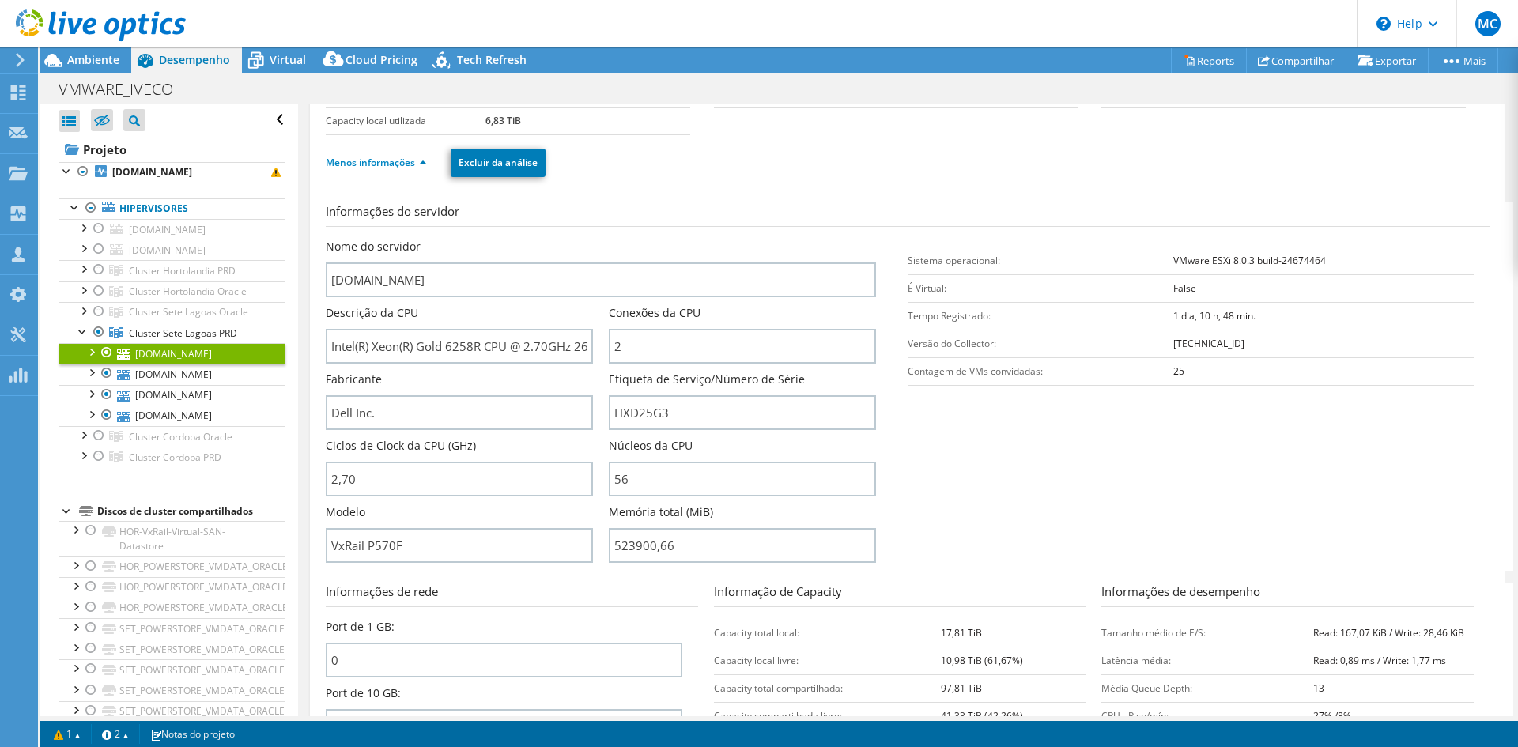
click at [957, 264] on td "Sistema operacional:" at bounding box center [1041, 261] width 266 height 28
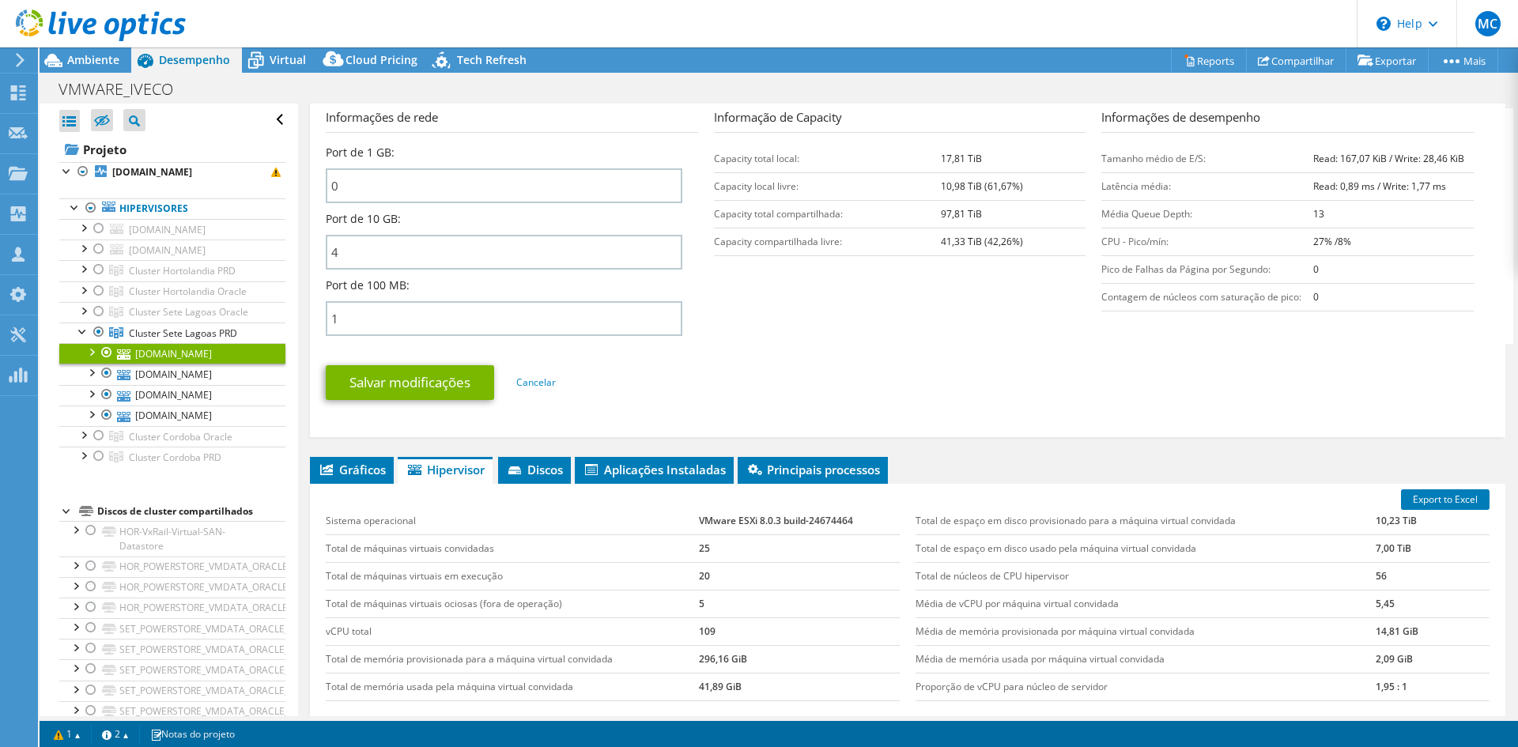
scroll to position [680, 0]
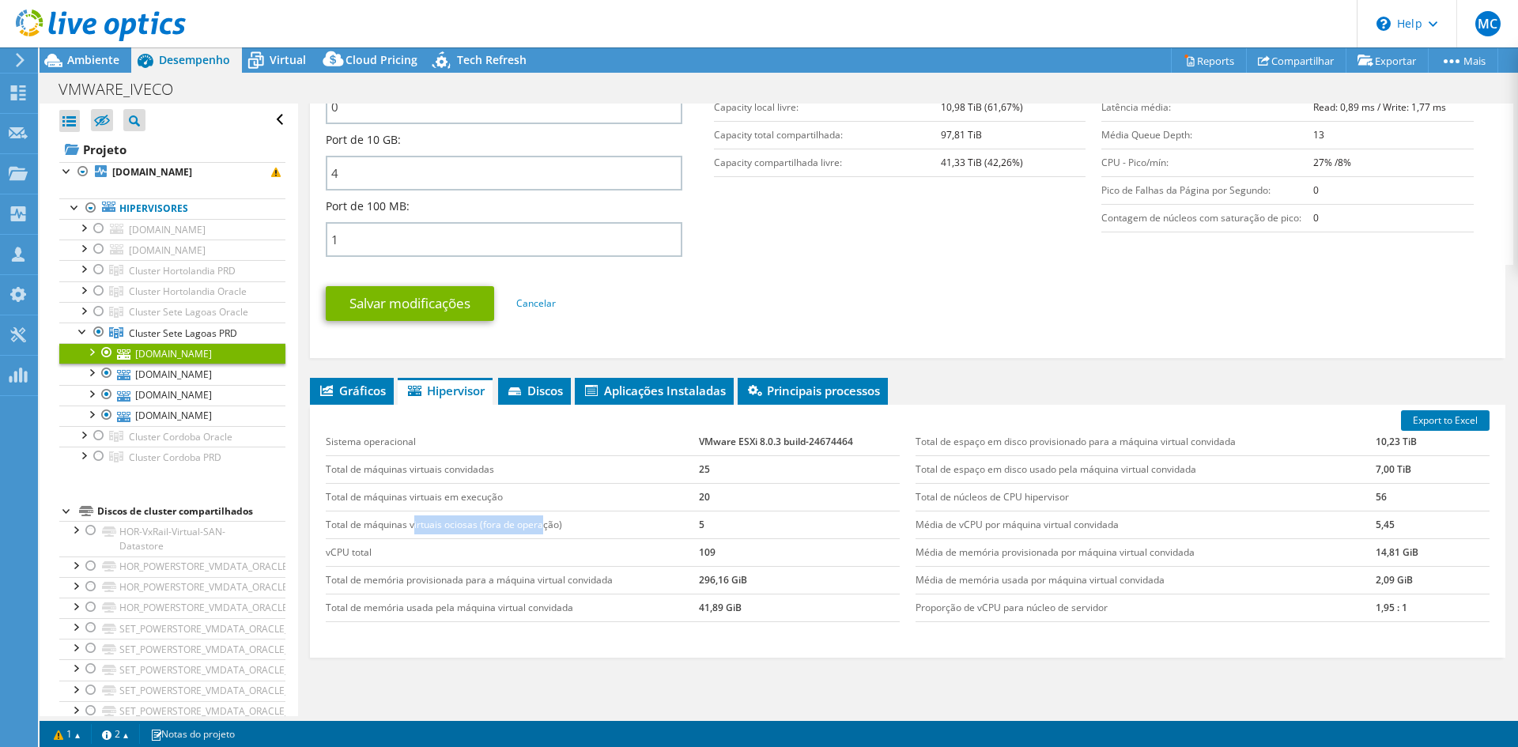
drag, startPoint x: 414, startPoint y: 519, endPoint x: 544, endPoint y: 527, distance: 130.0
click at [544, 527] on td "Total de máquinas virtuais ociosas (fora de operação)" at bounding box center [512, 525] width 373 height 28
drag, startPoint x: 961, startPoint y: 607, endPoint x: 1074, endPoint y: 600, distance: 113.3
click at [1074, 600] on td "Proporção de vCPU para núcleo de servidor" at bounding box center [1146, 608] width 460 height 28
drag, startPoint x: 943, startPoint y: 493, endPoint x: 1041, endPoint y: 493, distance: 98.0
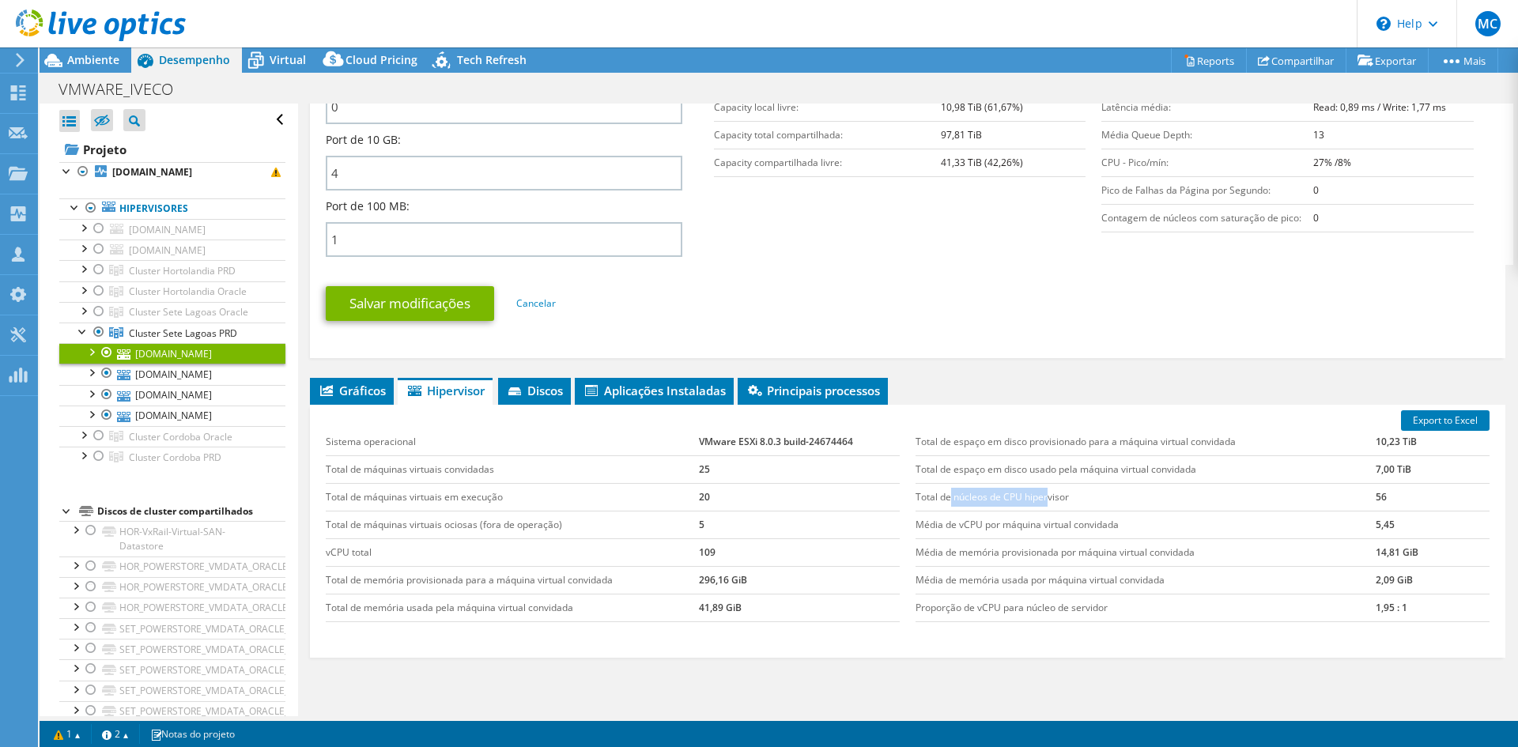
click at [1041, 493] on td "Total de núcleos de CPU hipervisor" at bounding box center [1146, 497] width 460 height 28
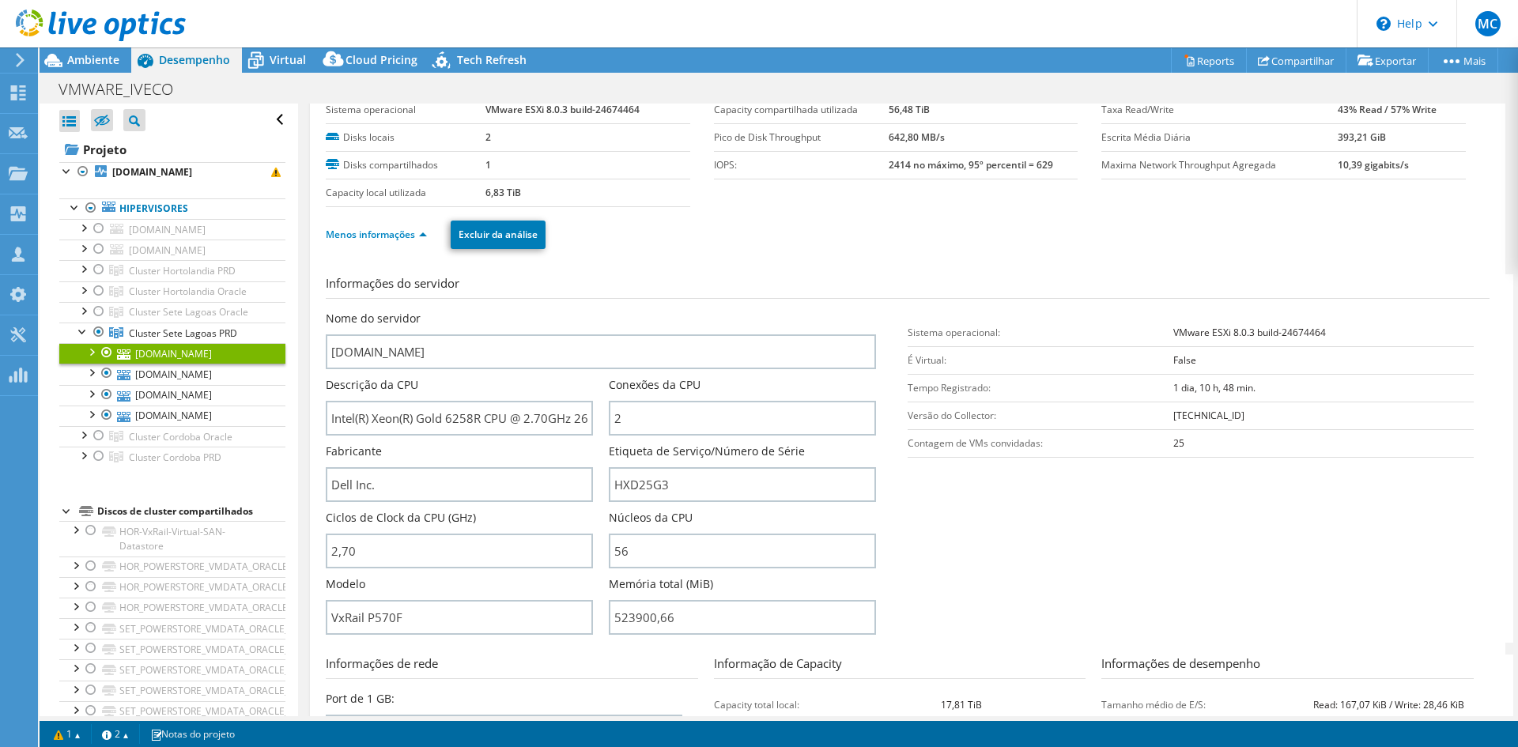
scroll to position [0, 0]
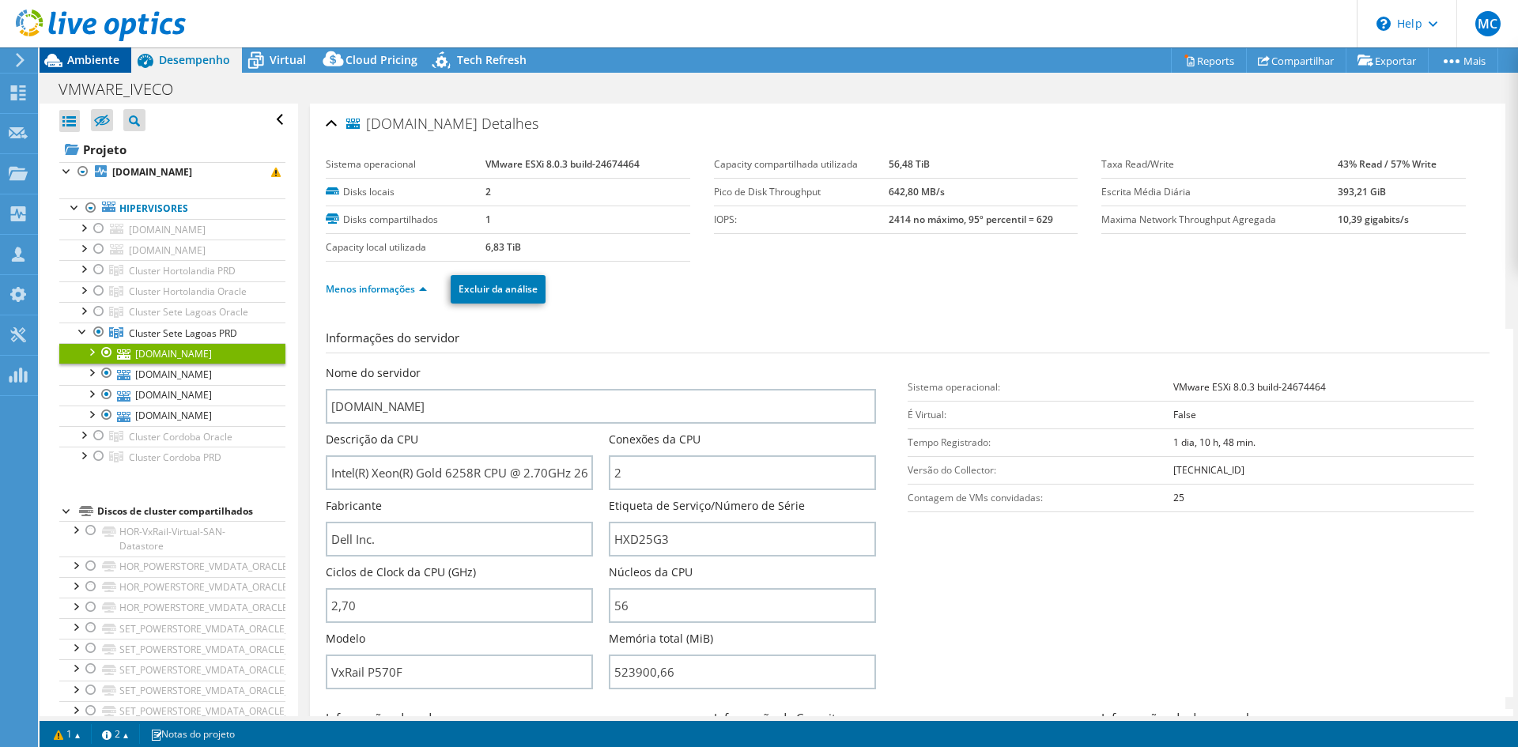
click at [92, 62] on span "Ambiente" at bounding box center [93, 59] width 52 height 15
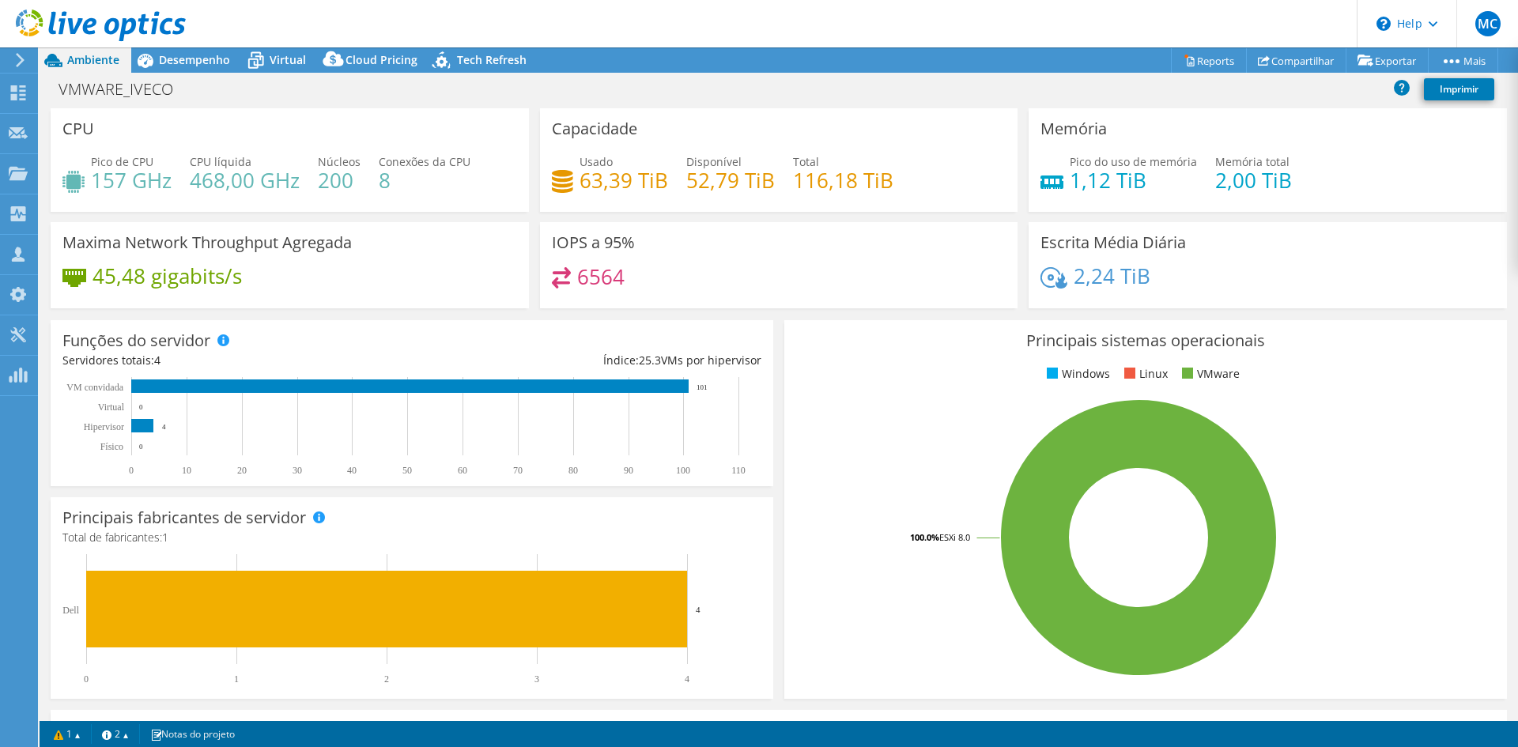
click at [76, 61] on span "Ambiente" at bounding box center [93, 59] width 52 height 15
click at [217, 35] on header "MC Parceiro de Canal Marcelo Cassaro marcelo.cassaro@nposervices.com NPO SISTEM…" at bounding box center [759, 23] width 1518 height 47
click at [203, 54] on span "Desempenho" at bounding box center [194, 59] width 71 height 15
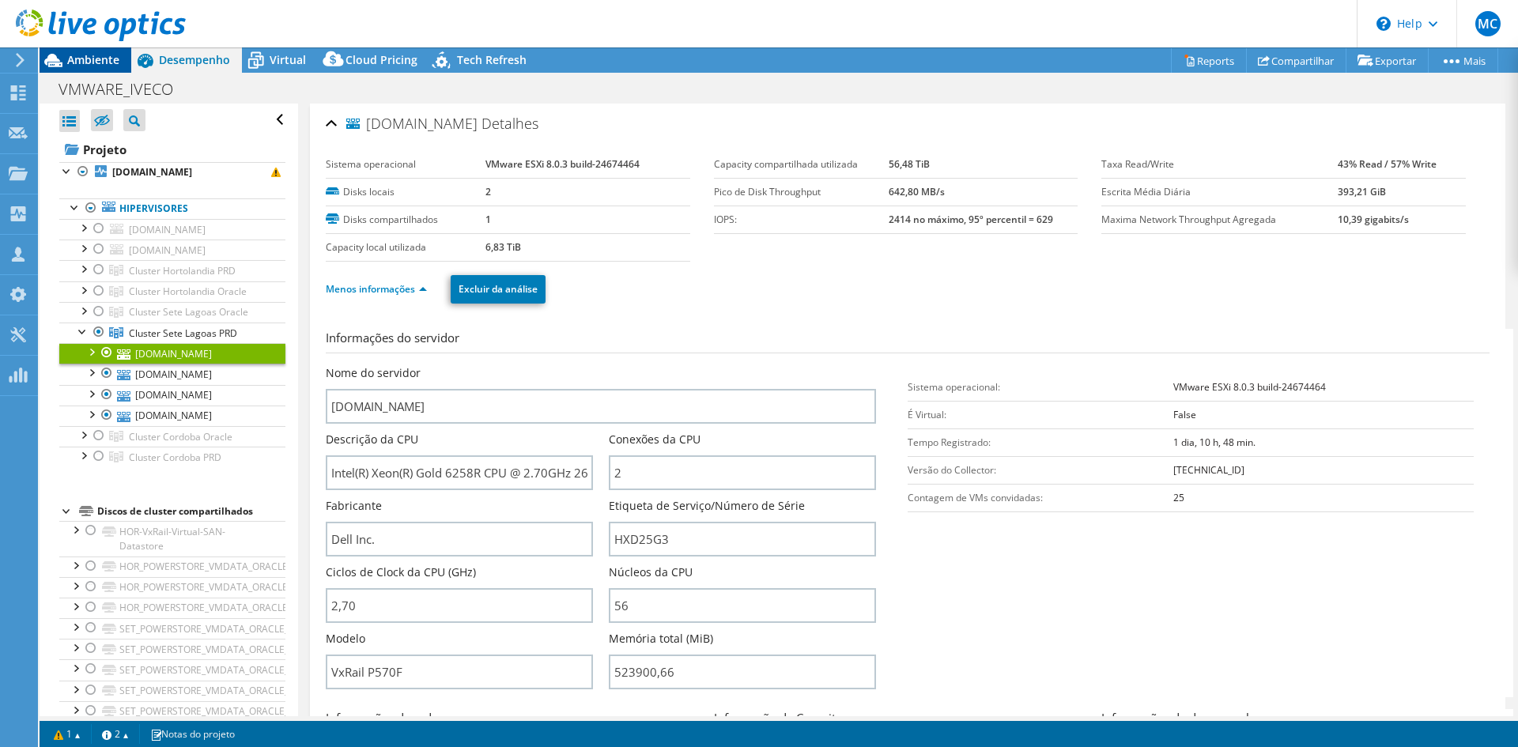
click at [100, 59] on span "Ambiente" at bounding box center [93, 59] width 52 height 15
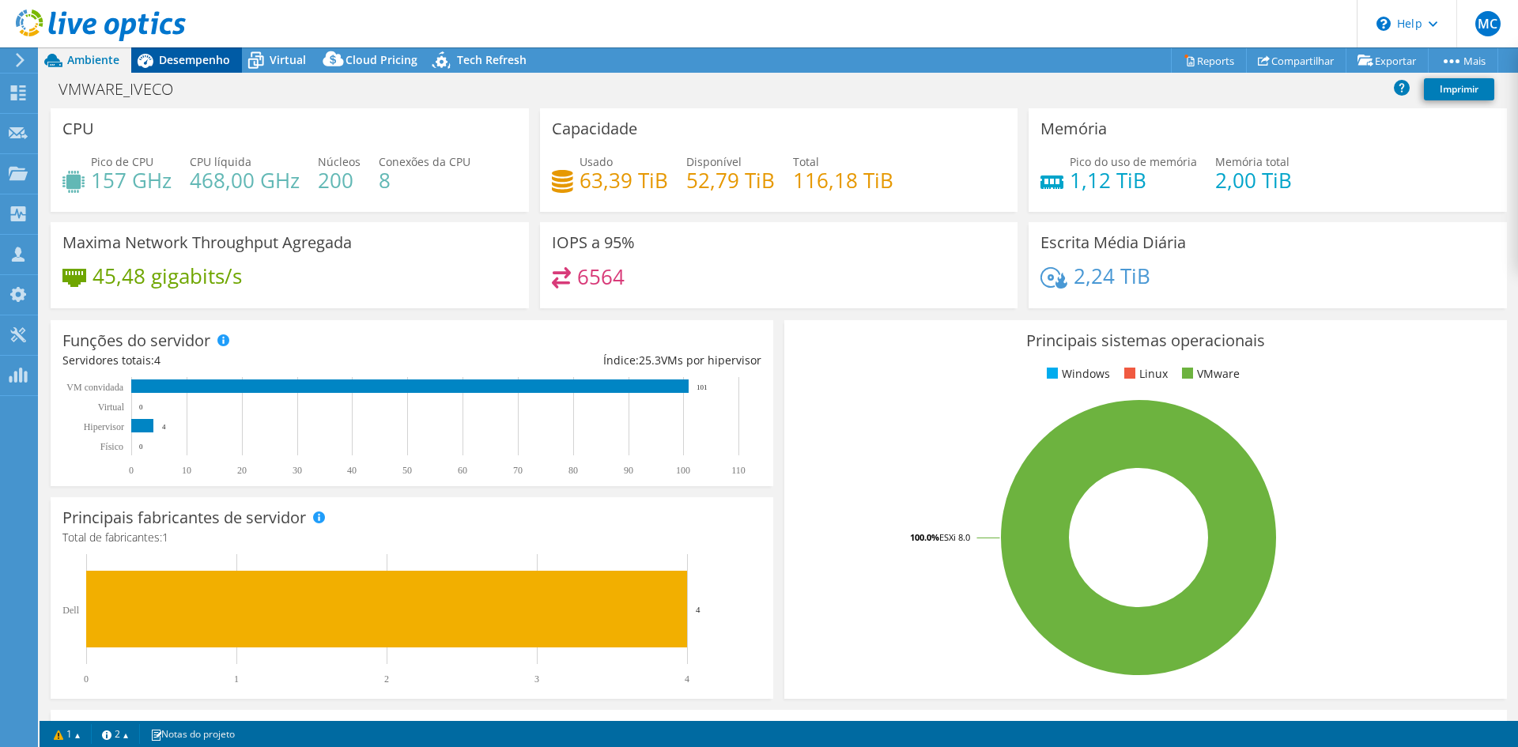
click at [195, 63] on span "Desempenho" at bounding box center [194, 59] width 71 height 15
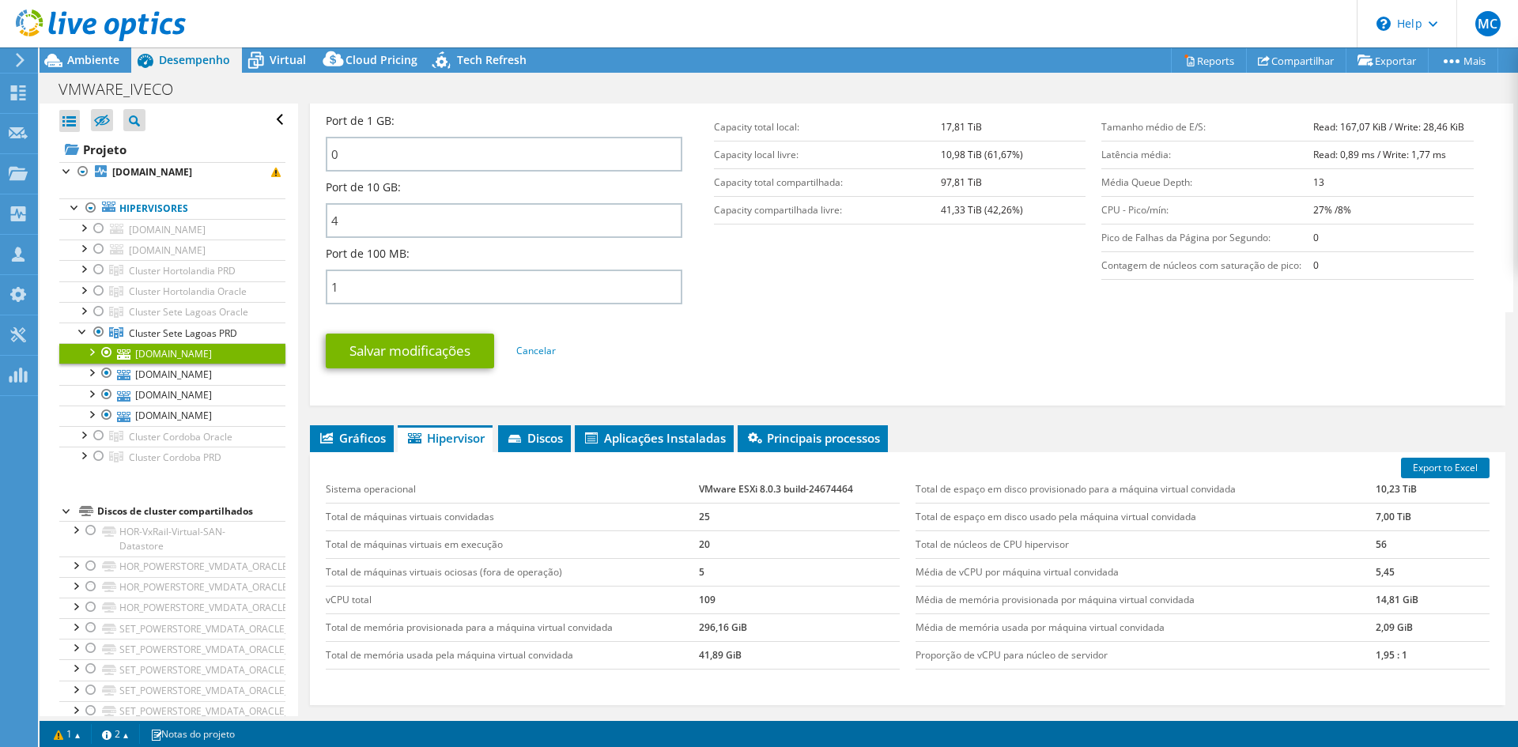
scroll to position [712, 0]
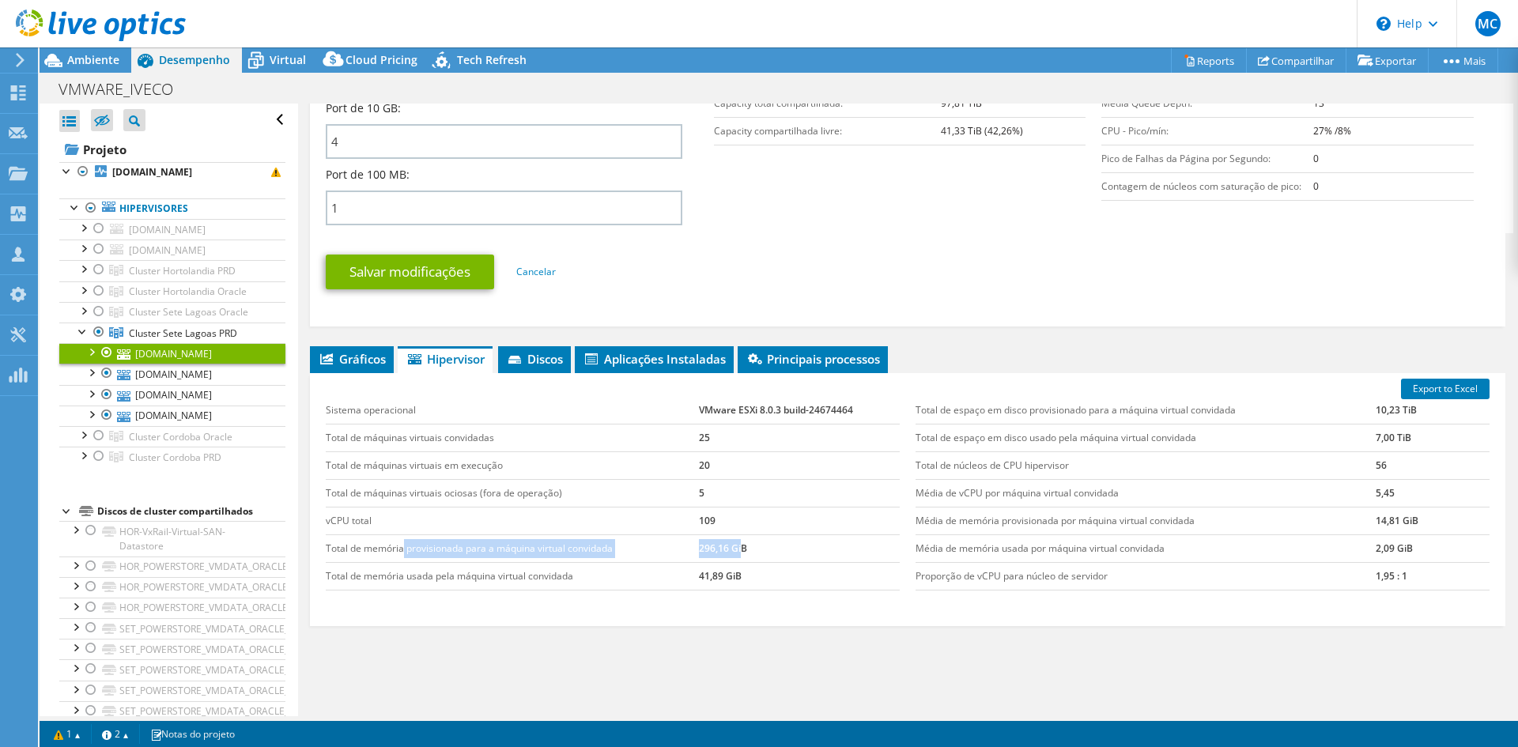
drag, startPoint x: 404, startPoint y: 552, endPoint x: 738, endPoint y: 538, distance: 334.7
click at [738, 538] on tr "Total de memória provisionada para a máquina virtual convidada 296,16 GiB" at bounding box center [613, 548] width 574 height 28
click at [436, 584] on td "Total de memória usada pela máquina virtual convidada" at bounding box center [512, 576] width 373 height 28
drag, startPoint x: 448, startPoint y: 575, endPoint x: 735, endPoint y: 568, distance: 287.1
click at [735, 568] on tr "Total de memória usada pela máquina virtual convidada 41,89 GiB" at bounding box center [613, 576] width 574 height 28
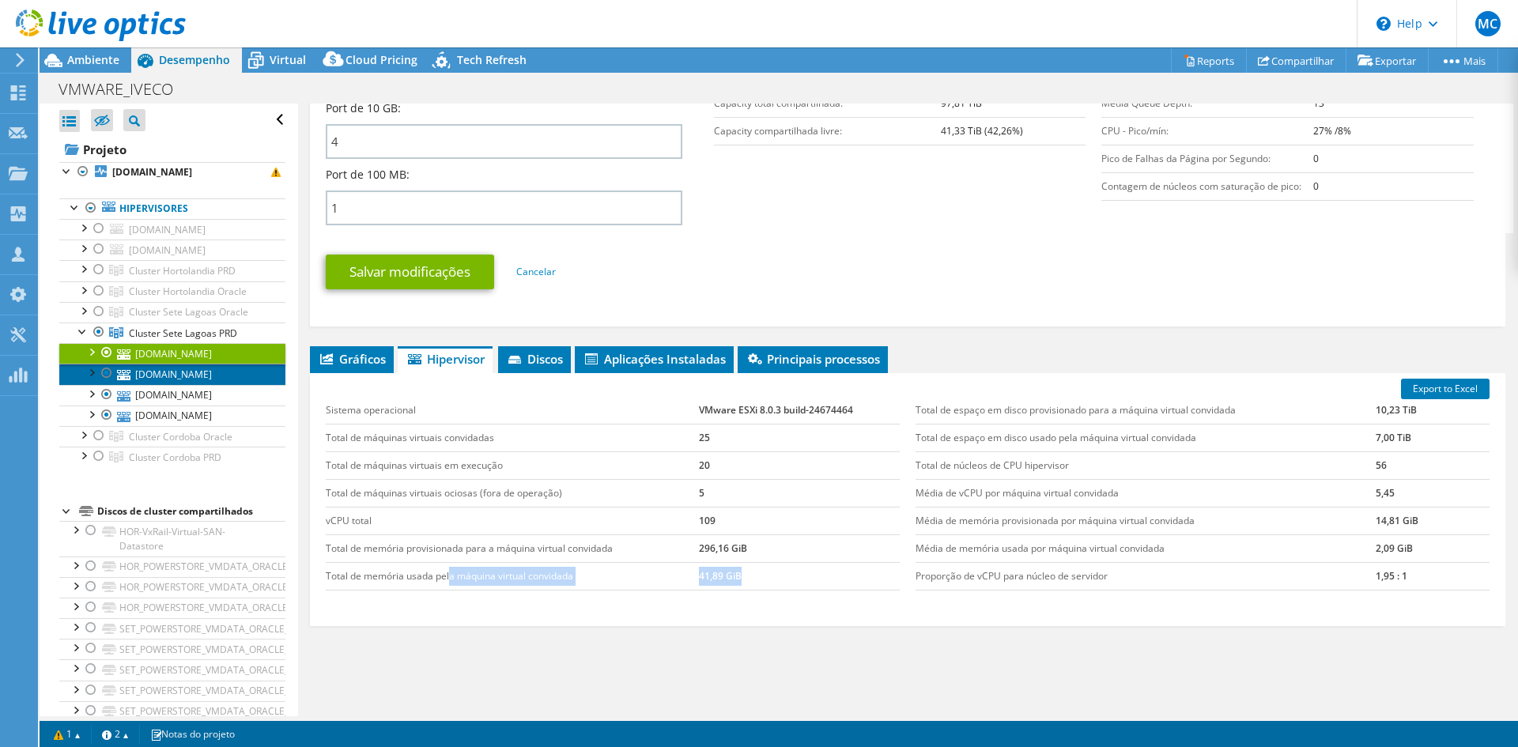
click at [181, 376] on link "[DOMAIN_NAME]" at bounding box center [172, 374] width 226 height 21
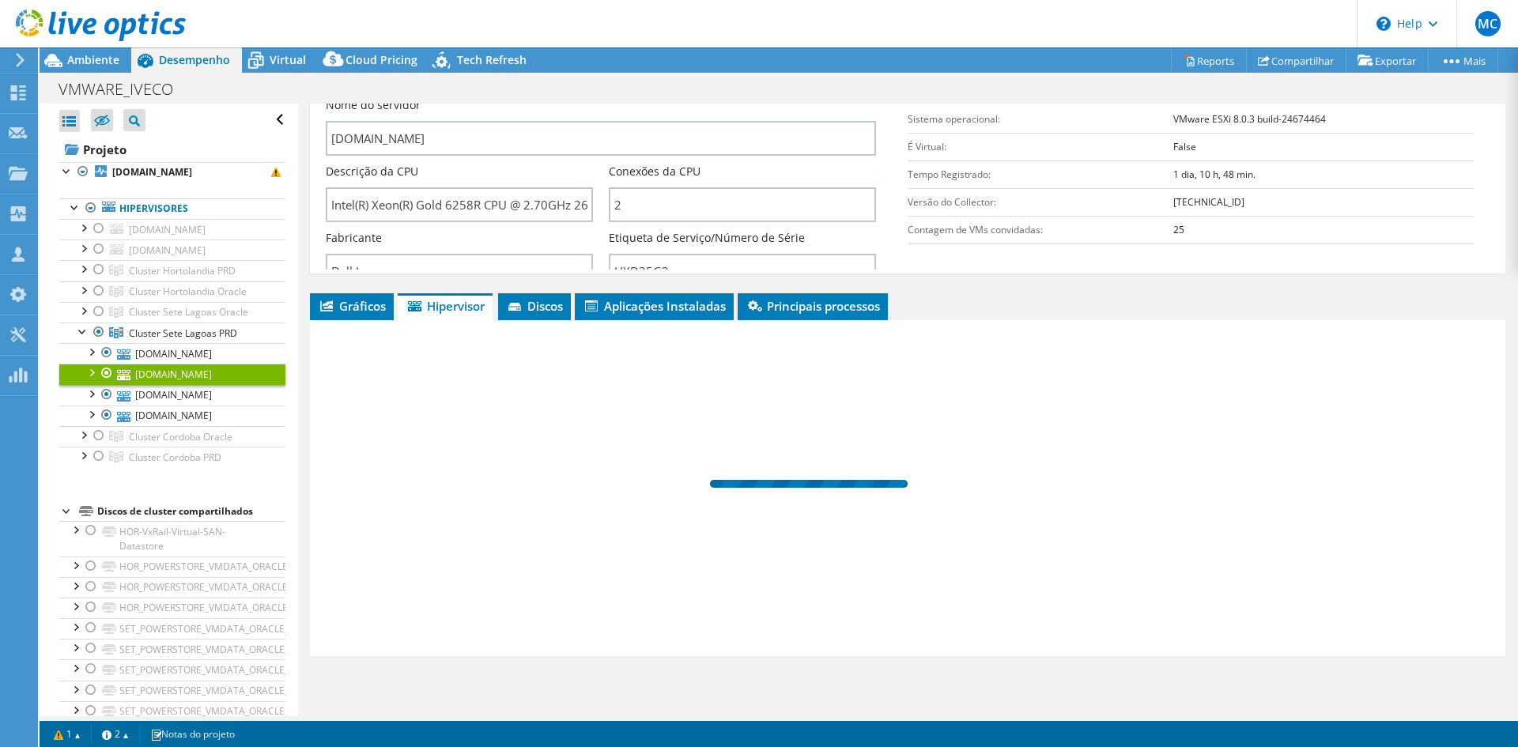
scroll to position [47, 0]
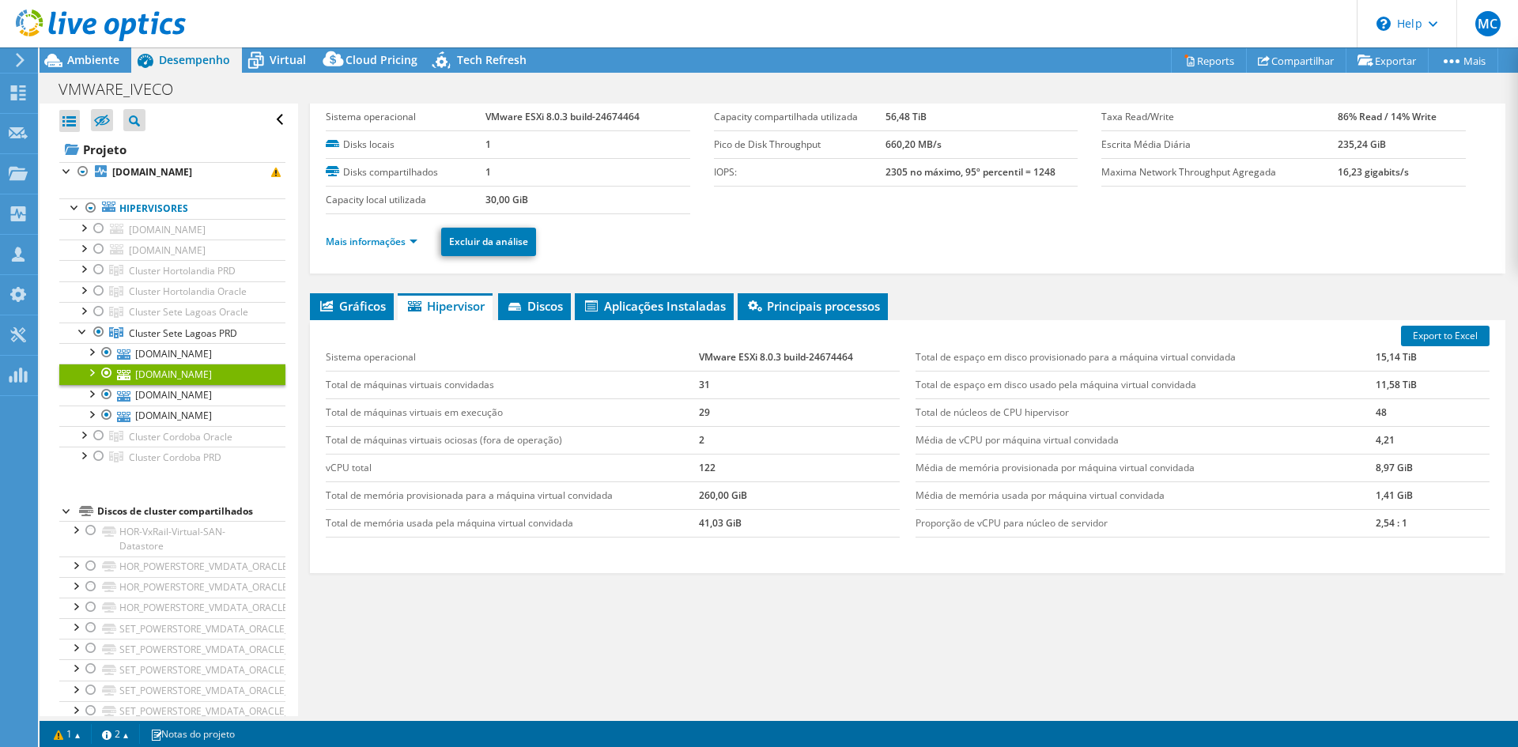
click at [719, 501] on td "260,00 GiB" at bounding box center [799, 496] width 201 height 28
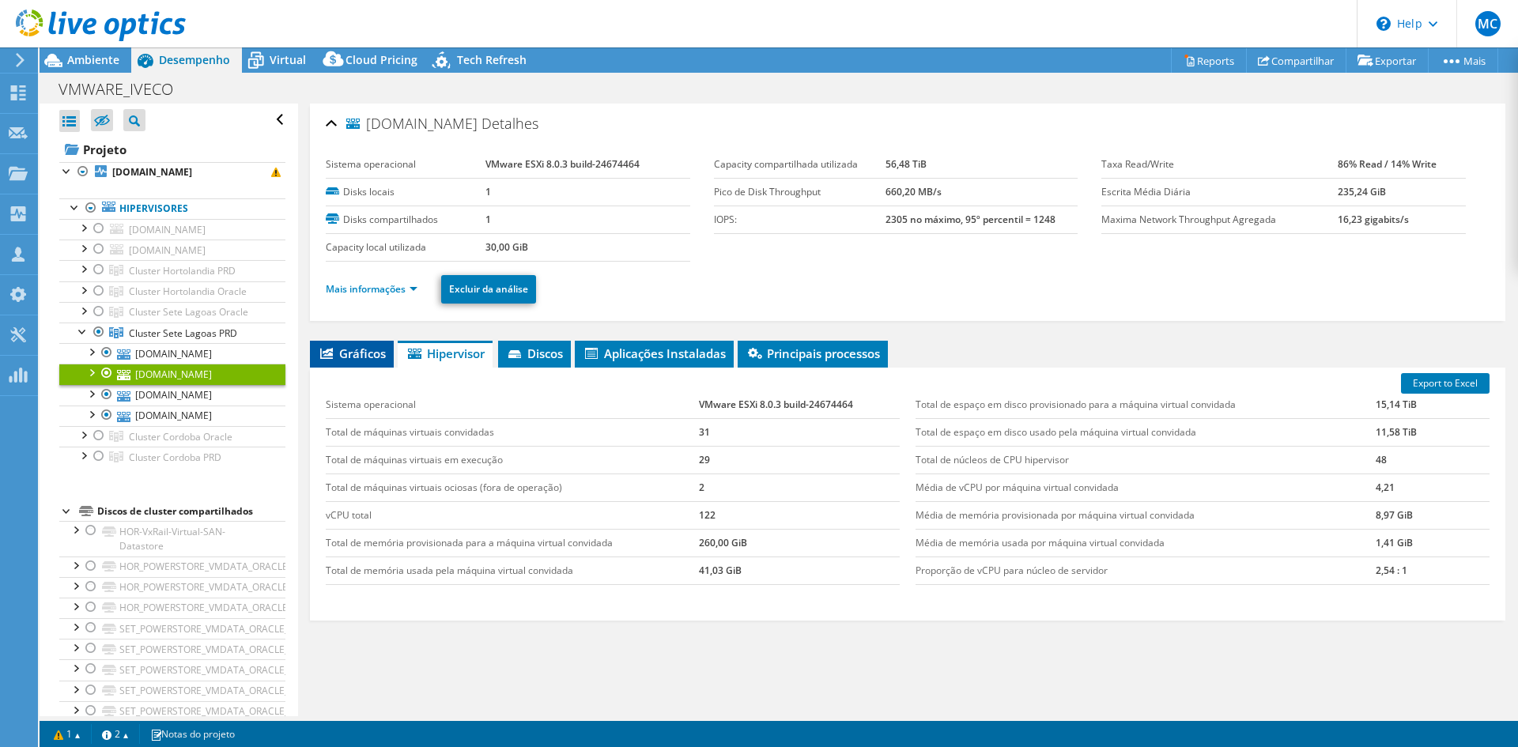
click at [368, 346] on span "Gráficos" at bounding box center [352, 354] width 68 height 16
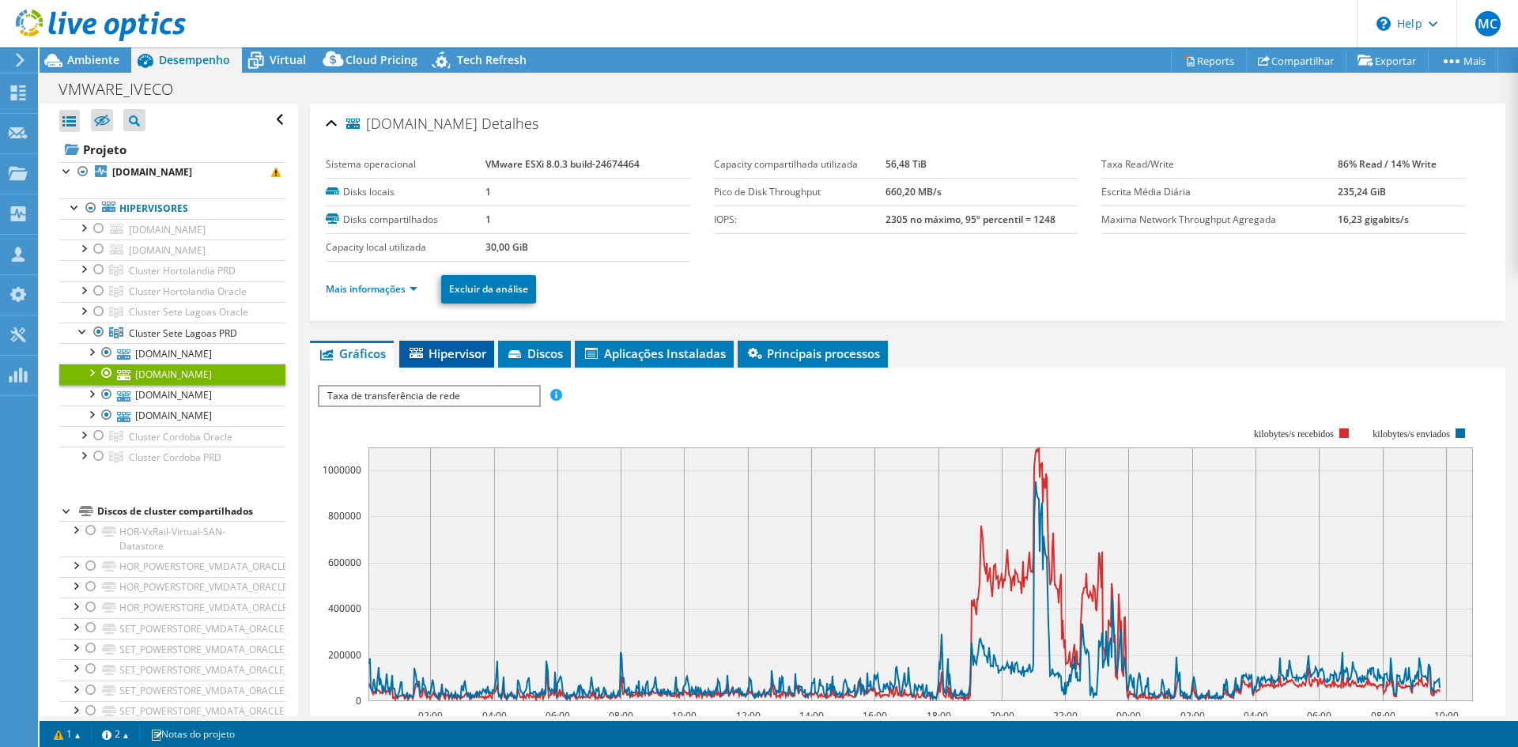
click at [455, 354] on span "Hipervisor" at bounding box center [446, 354] width 79 height 16
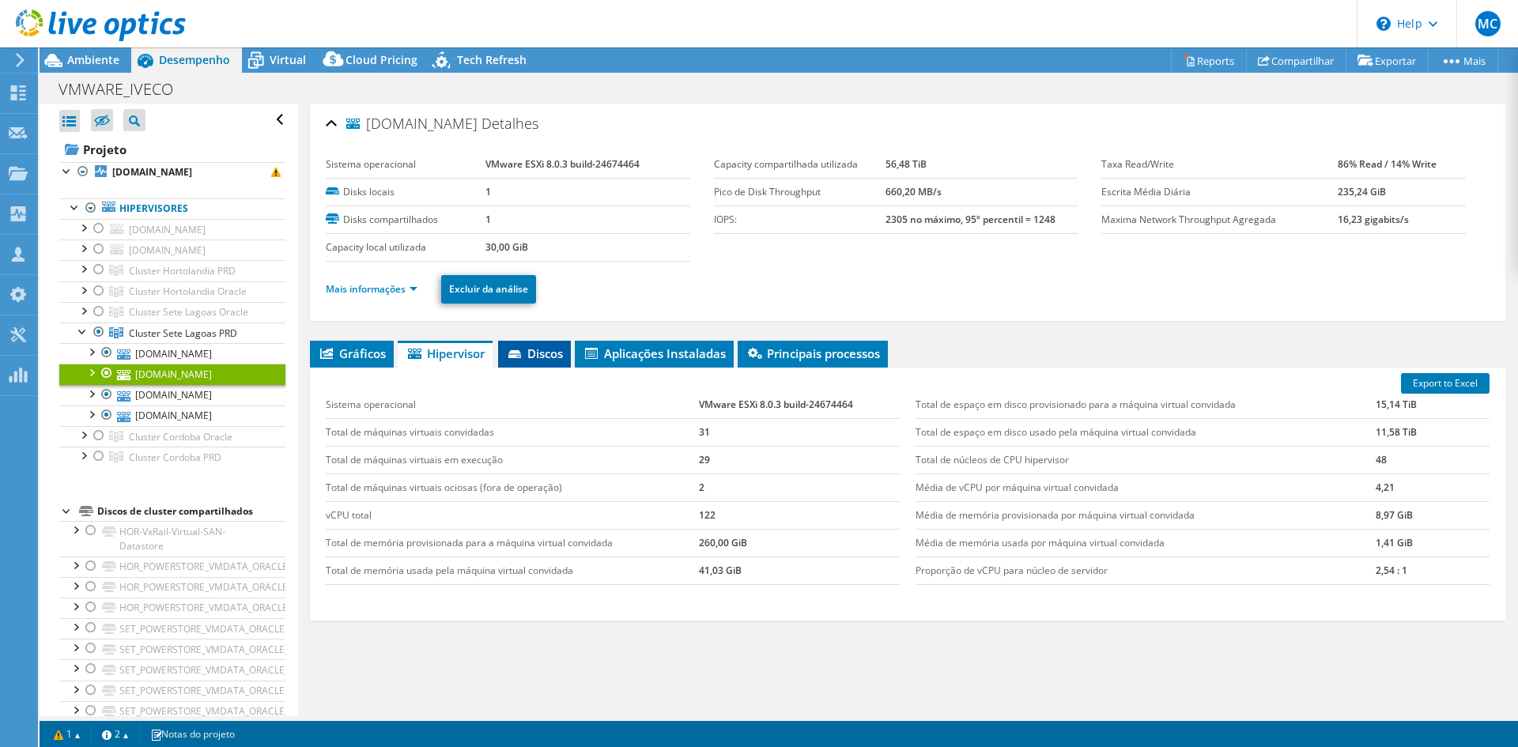
click at [527, 341] on li "Discos" at bounding box center [534, 354] width 73 height 27
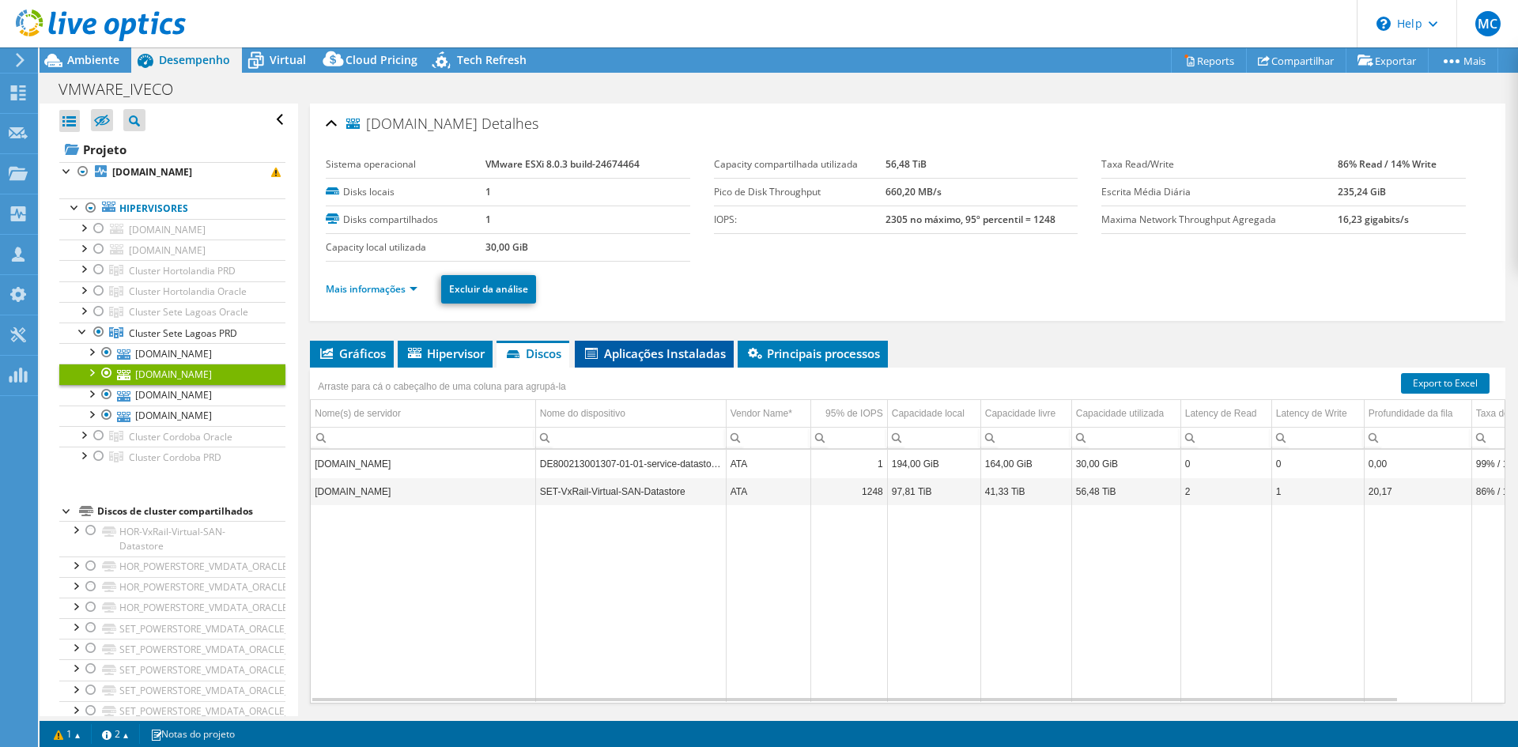
click at [630, 346] on span "Aplicações Instaladas" at bounding box center [654, 354] width 143 height 16
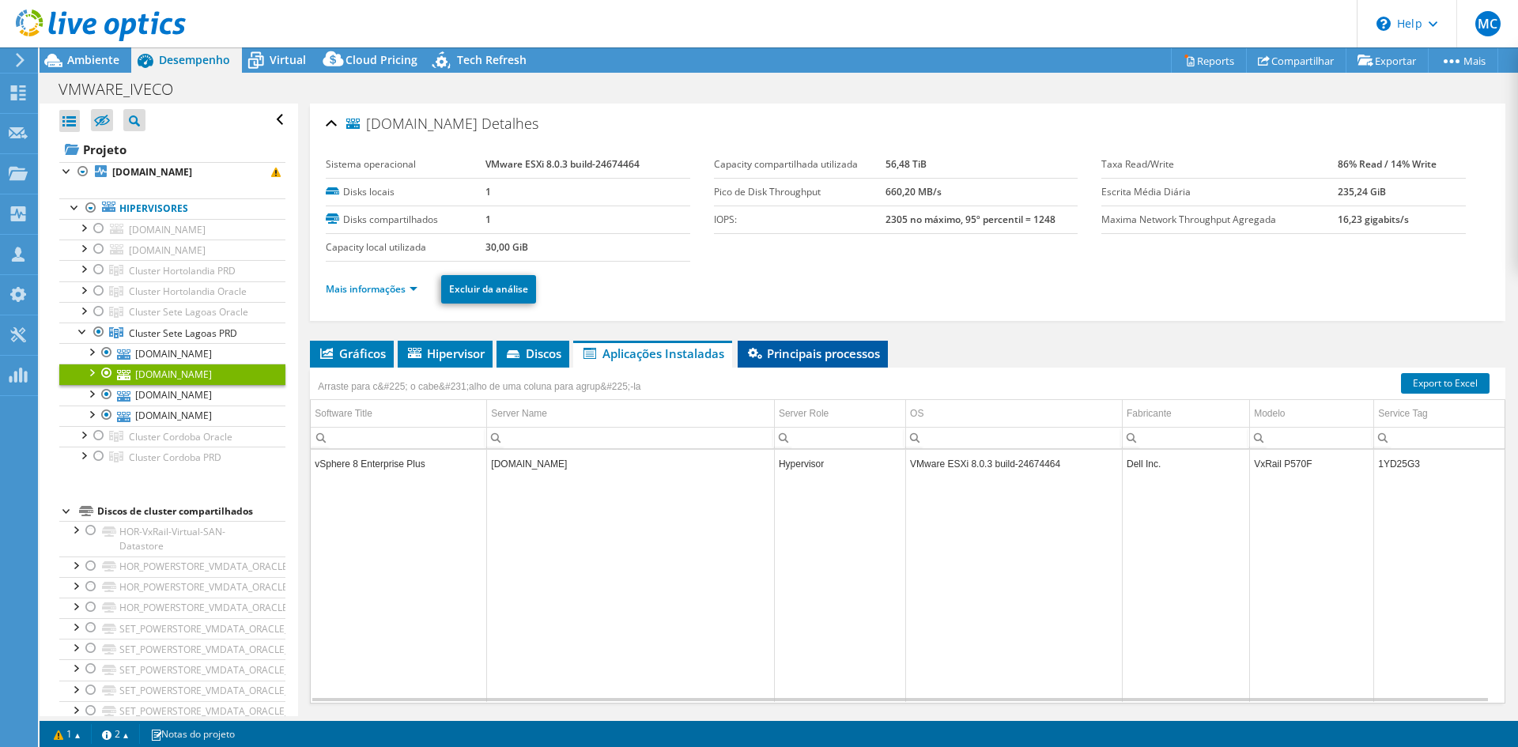
click at [816, 353] on span "Principais processos" at bounding box center [813, 354] width 134 height 16
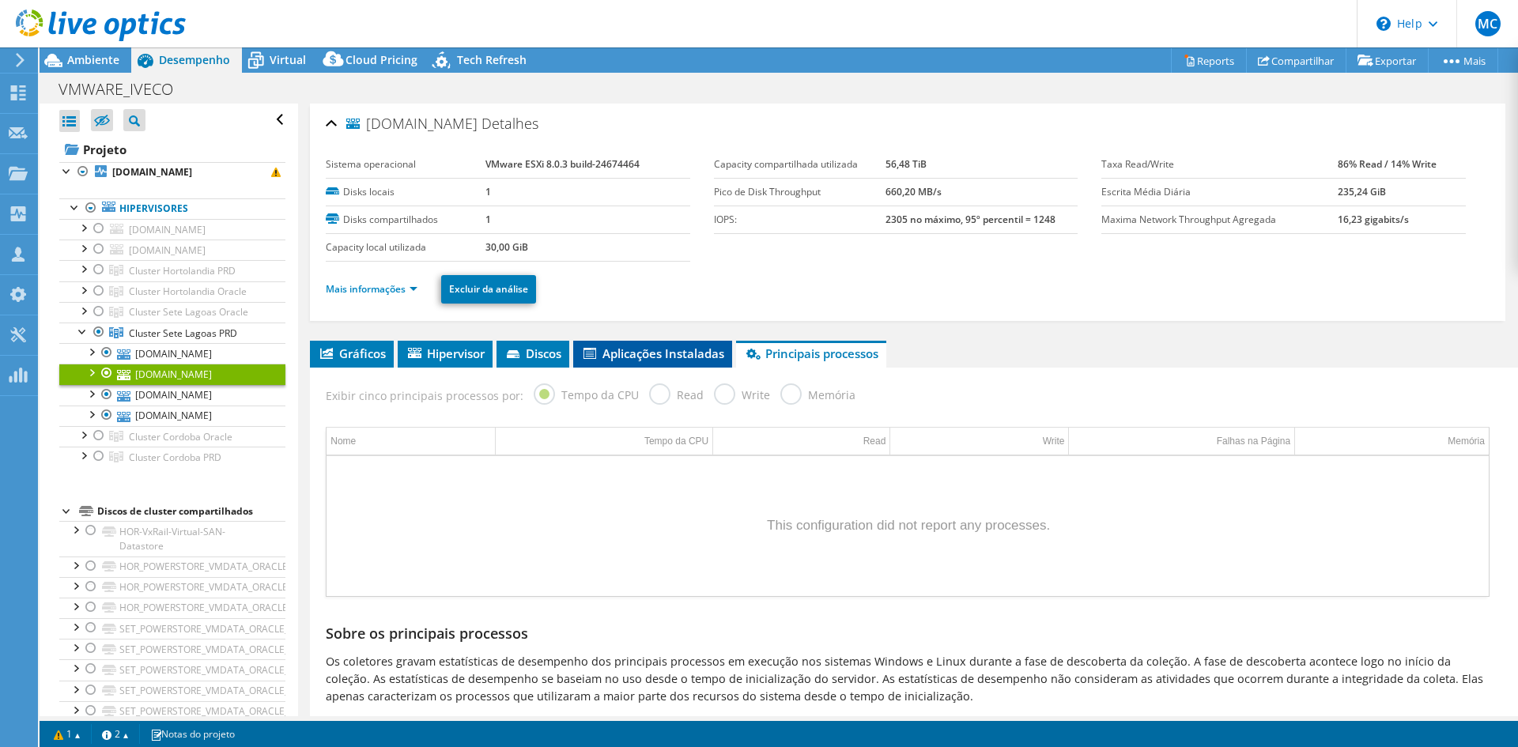
click at [676, 353] on span "Aplicações Instaladas" at bounding box center [652, 354] width 143 height 16
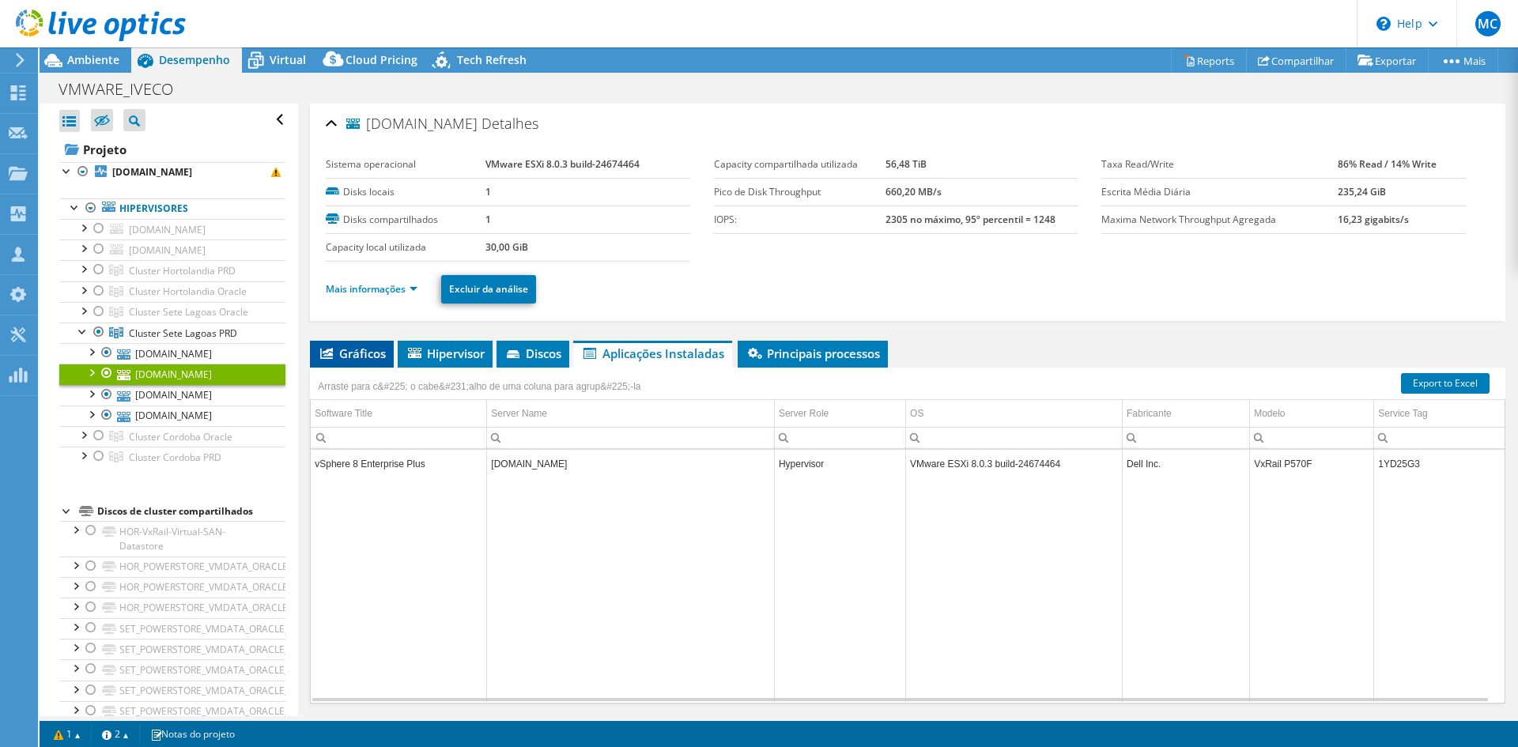
click at [352, 353] on span "Gráficos" at bounding box center [352, 354] width 68 height 16
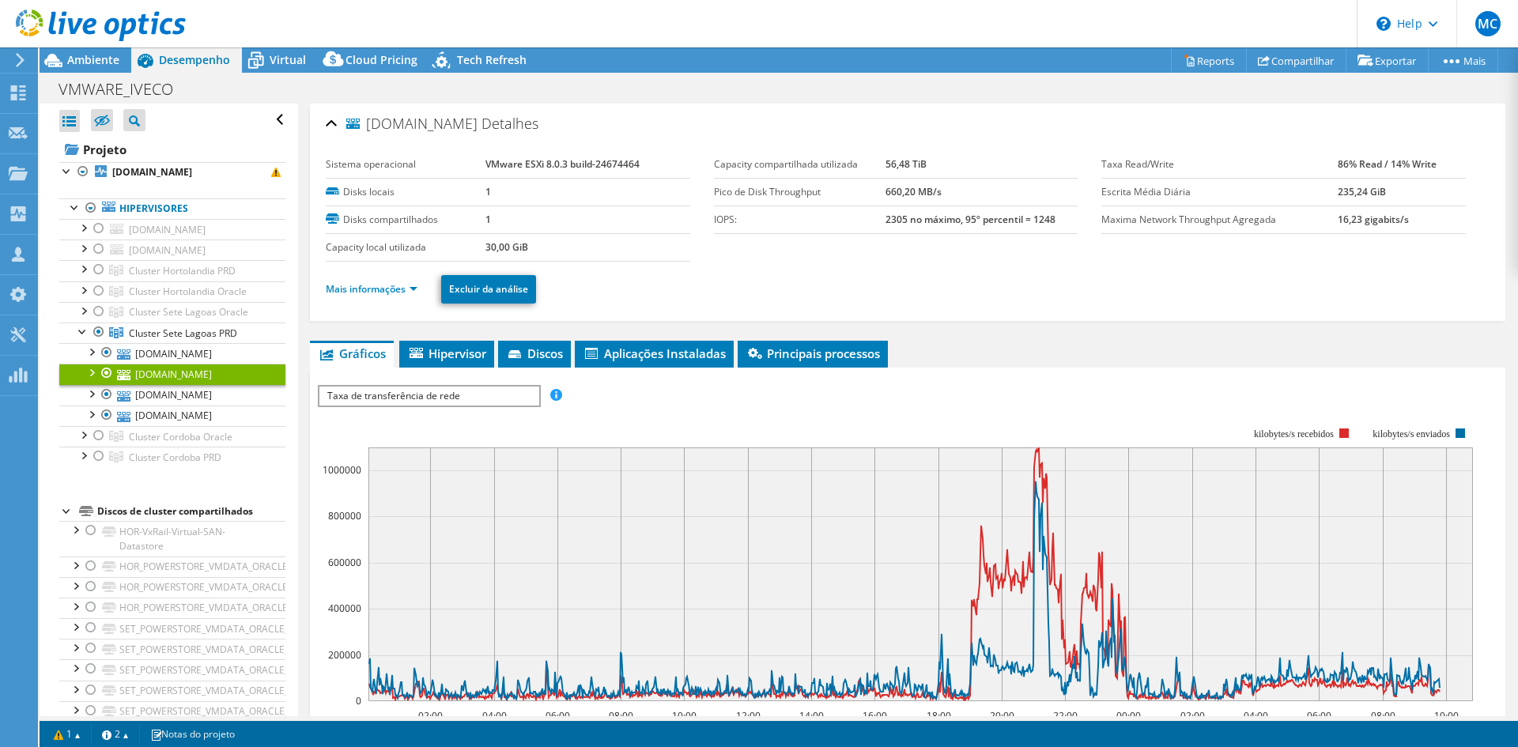
click at [886, 195] on b "660,20 MB/s" at bounding box center [914, 191] width 56 height 13
click at [213, 393] on link "[DOMAIN_NAME]" at bounding box center [172, 395] width 226 height 21
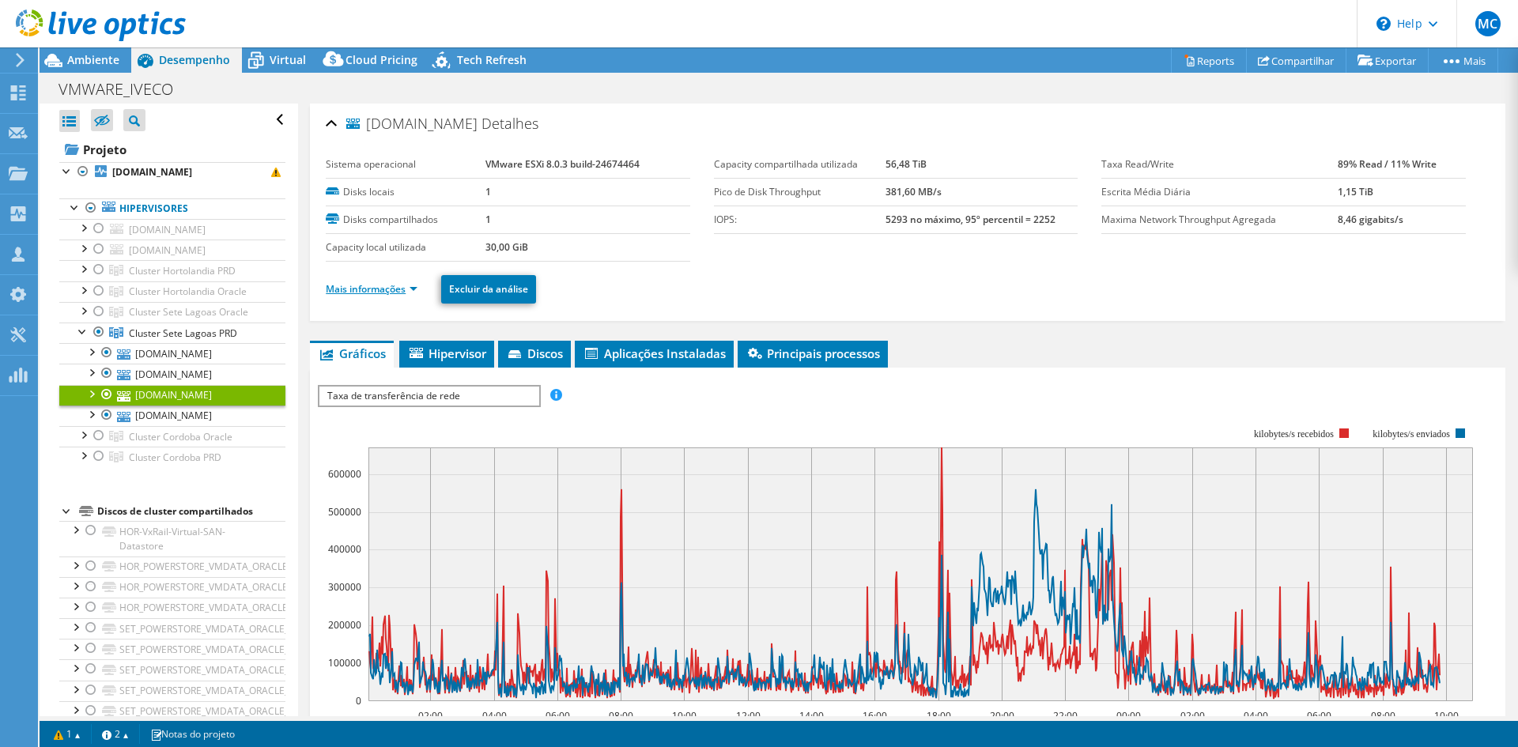
click at [391, 295] on link "Mais informações" at bounding box center [372, 288] width 92 height 13
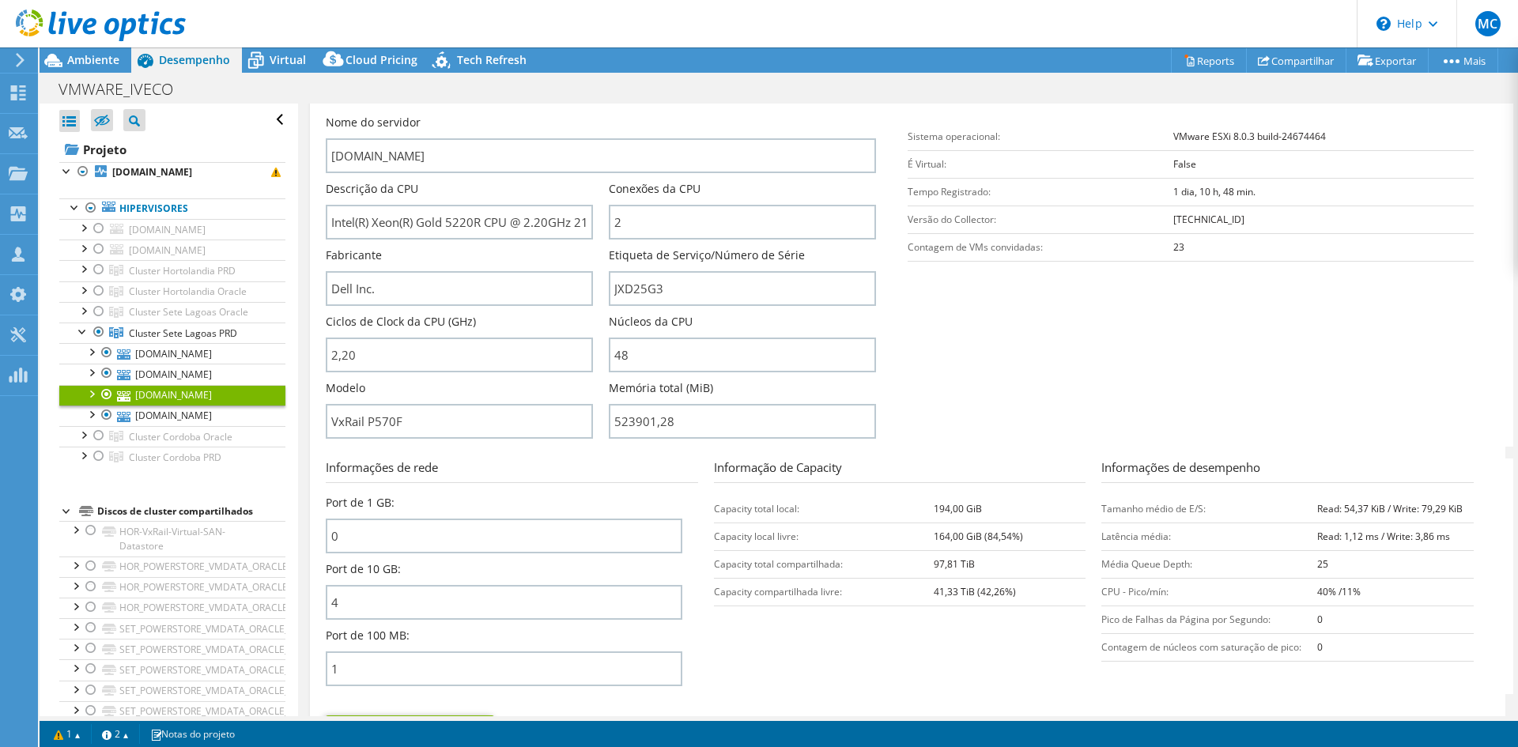
scroll to position [158, 0]
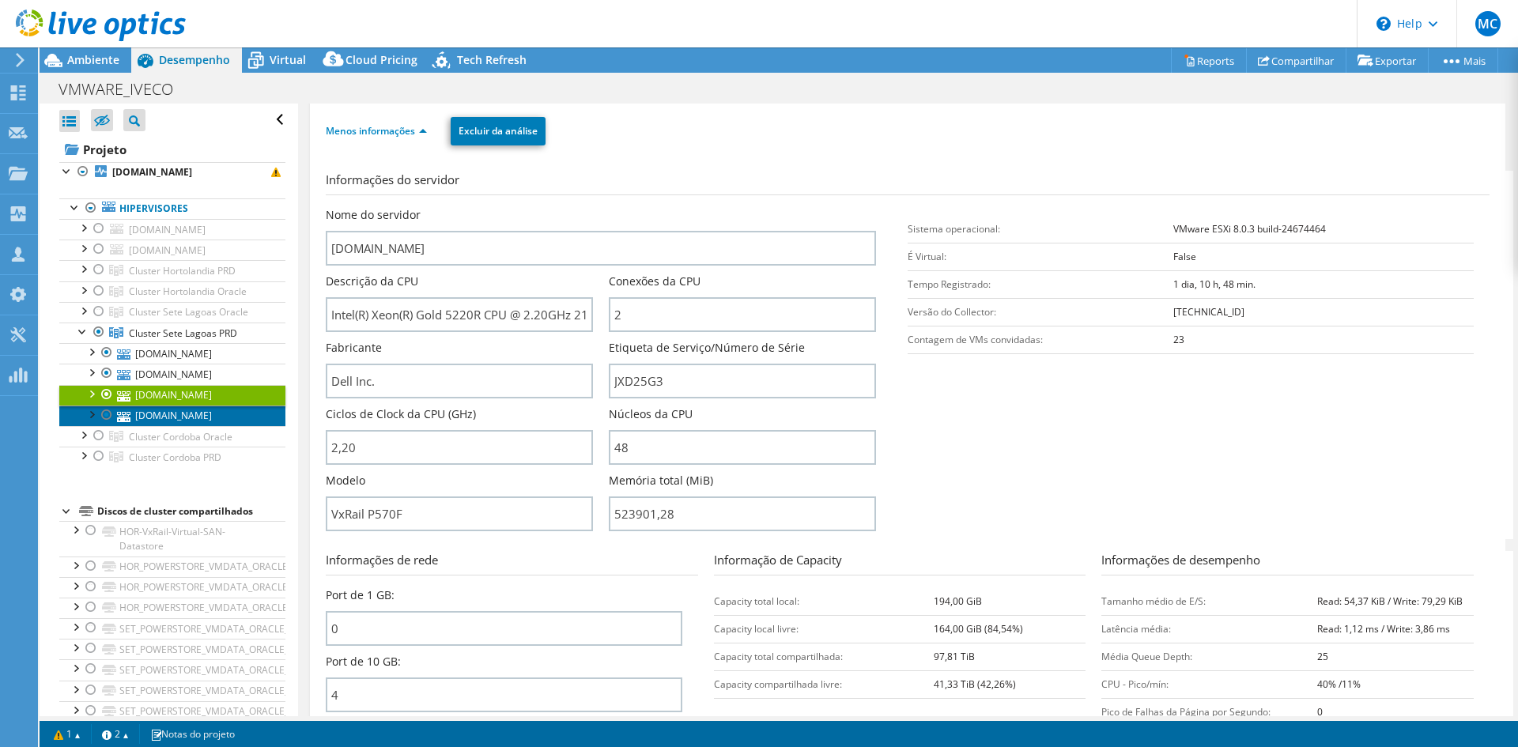
click at [188, 410] on link "[DOMAIN_NAME]" at bounding box center [172, 416] width 226 height 21
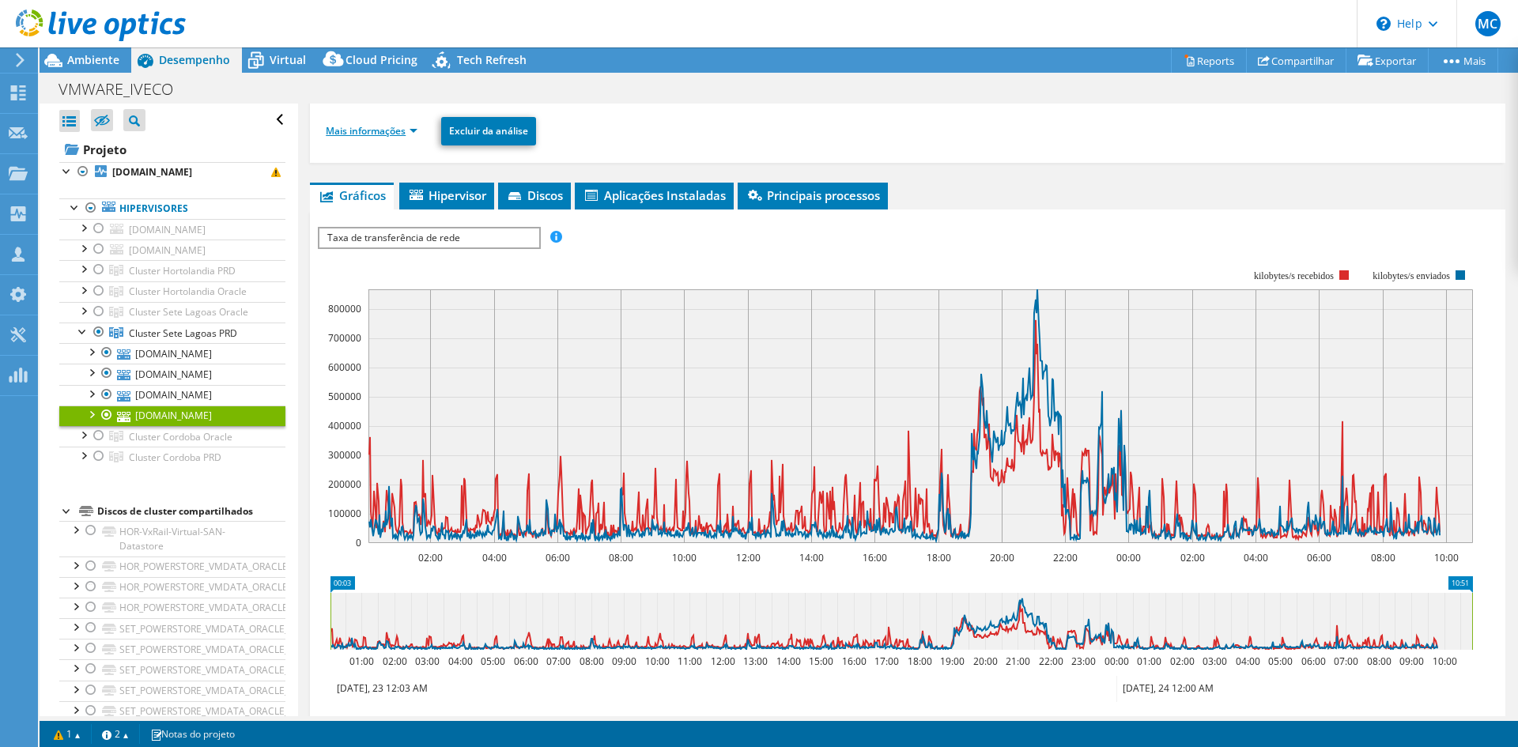
click at [395, 136] on link "Mais informações" at bounding box center [372, 130] width 92 height 13
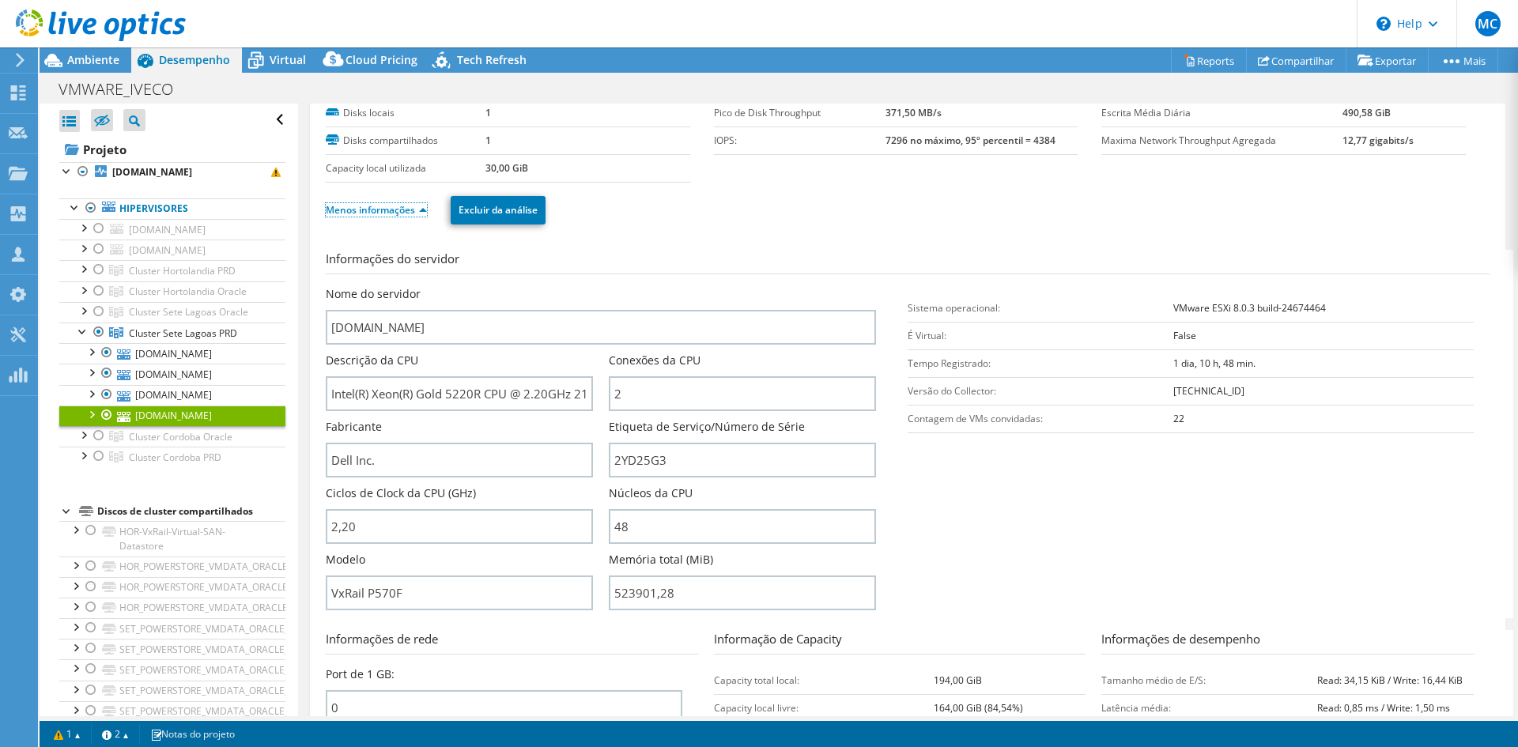
scroll to position [0, 0]
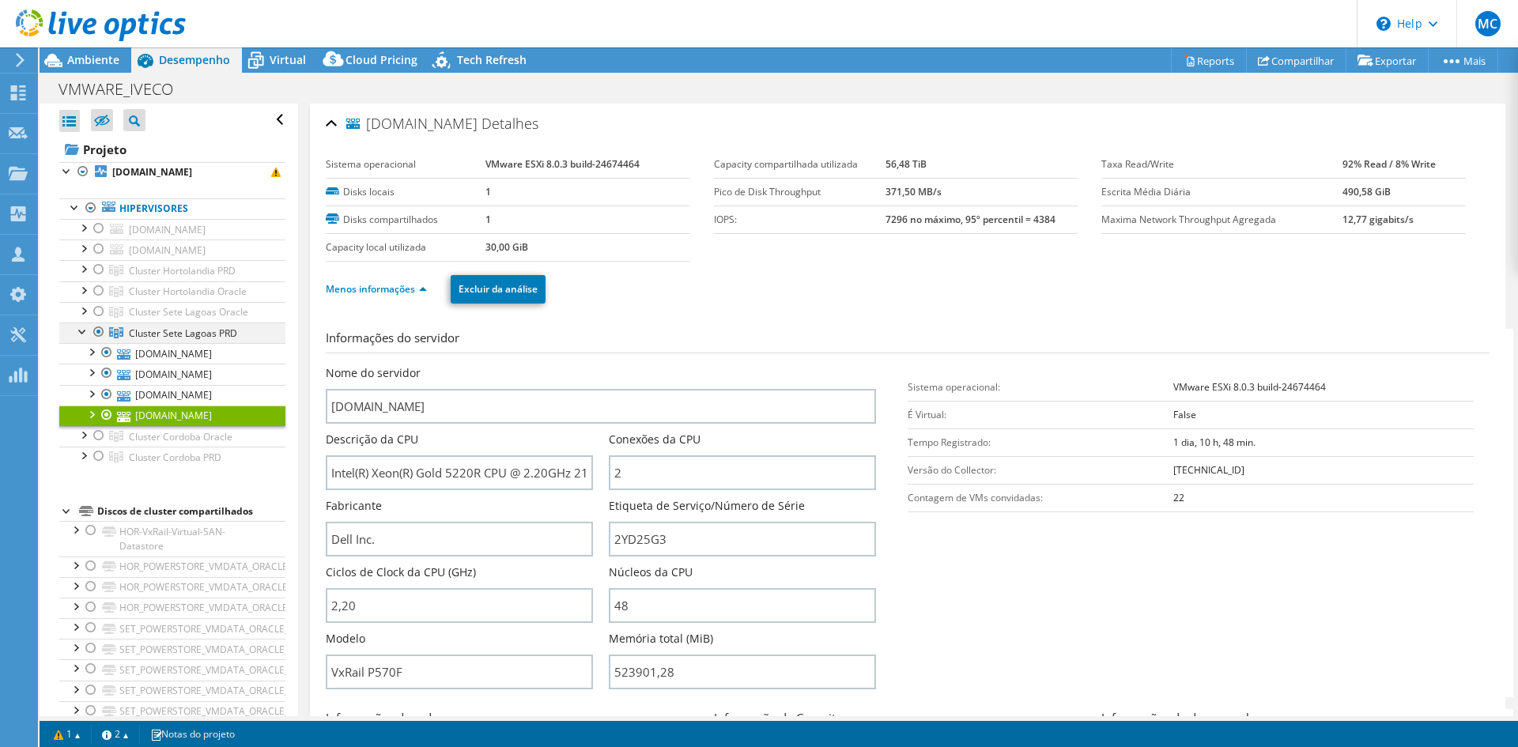
click at [81, 334] on div at bounding box center [83, 331] width 16 height 16
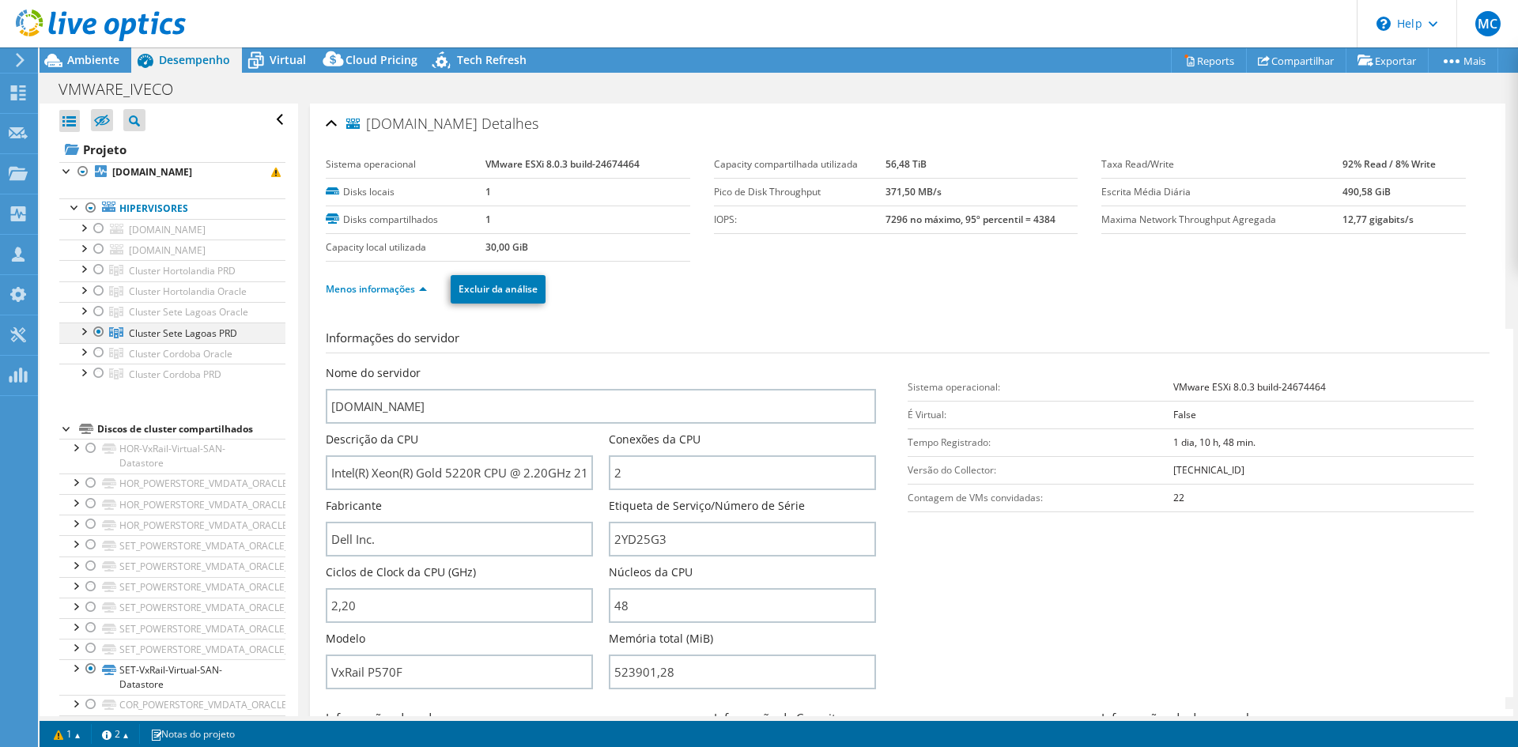
click at [93, 329] on div at bounding box center [99, 332] width 16 height 19
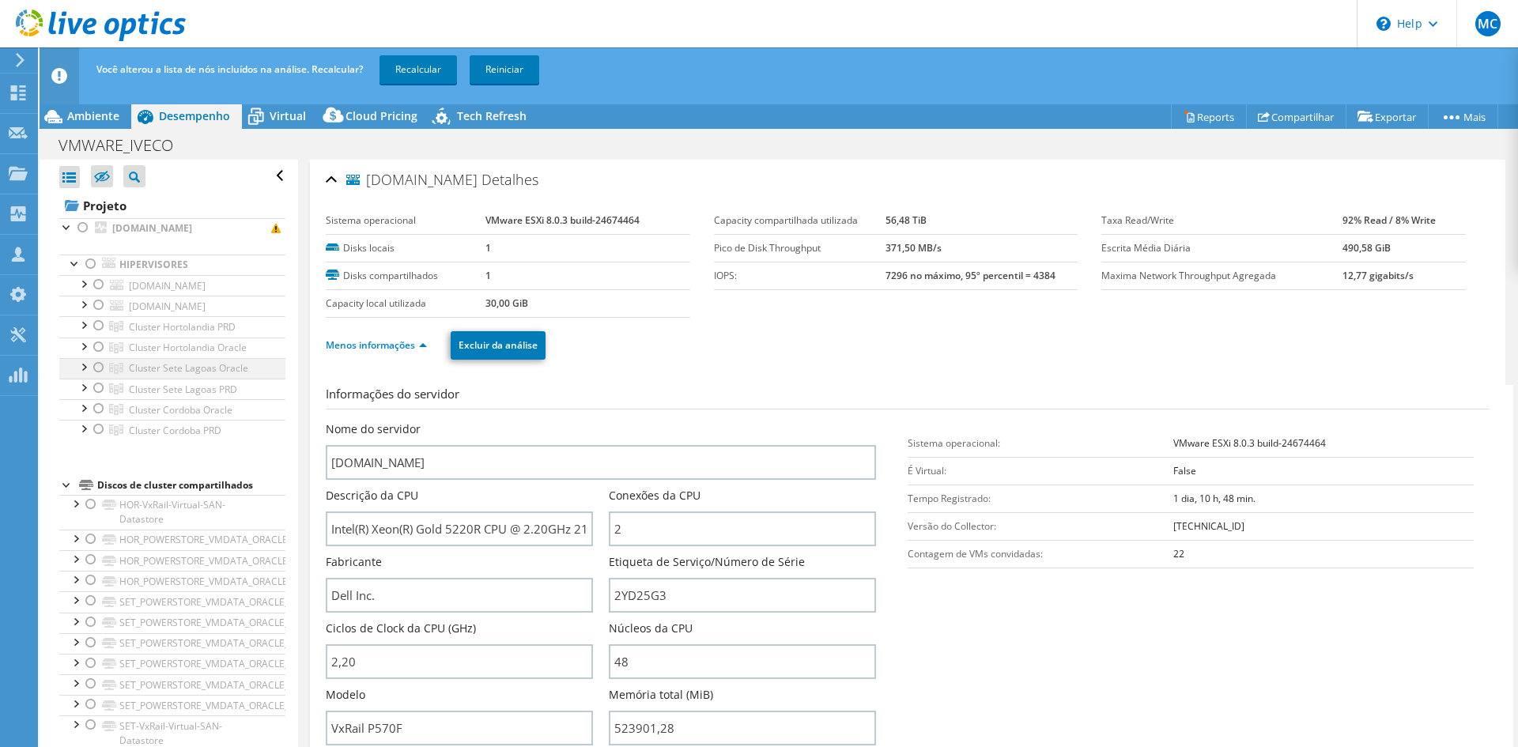
click at [100, 366] on div at bounding box center [99, 367] width 16 height 19
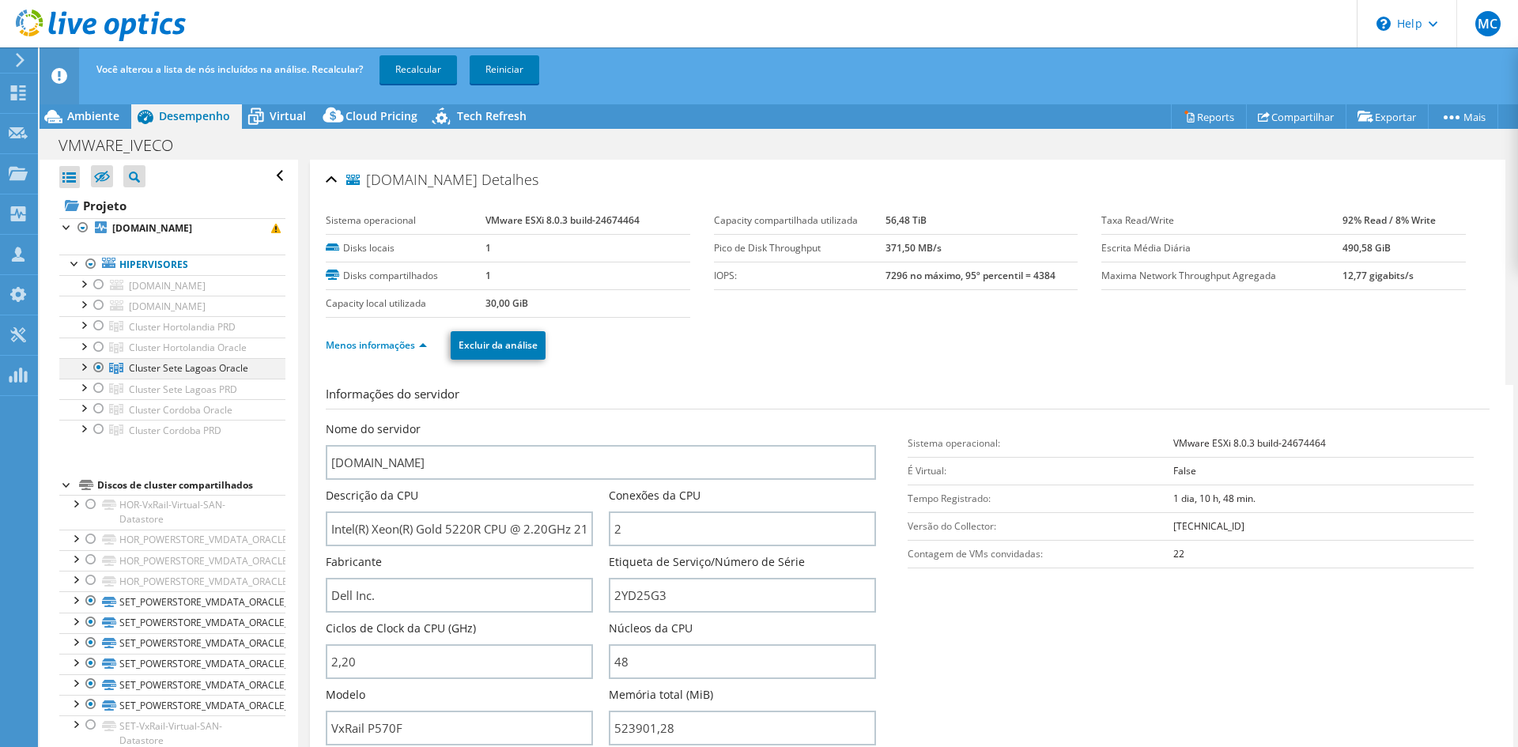
click at [86, 364] on div at bounding box center [83, 366] width 16 height 16
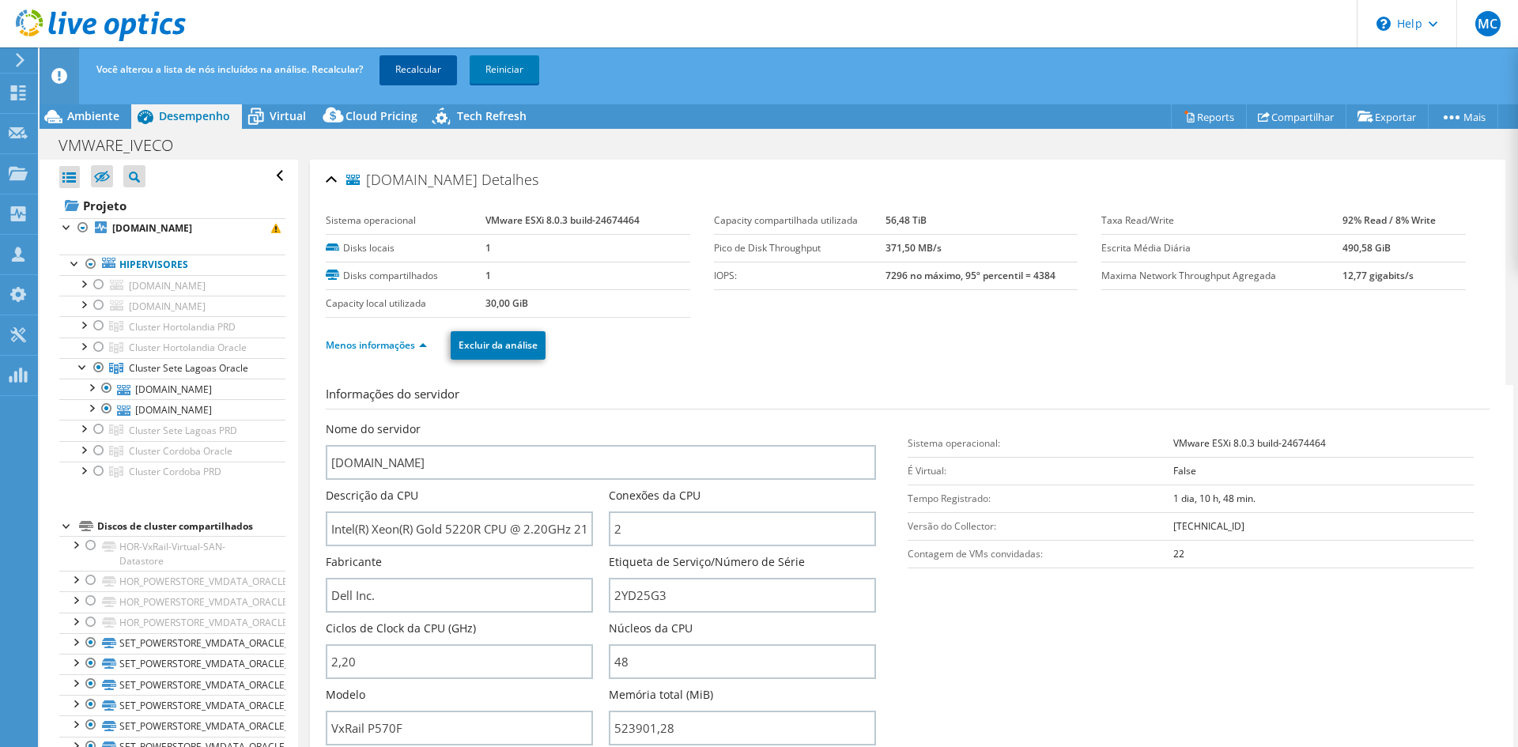
click at [405, 70] on link "Recalcular" at bounding box center [418, 69] width 77 height 28
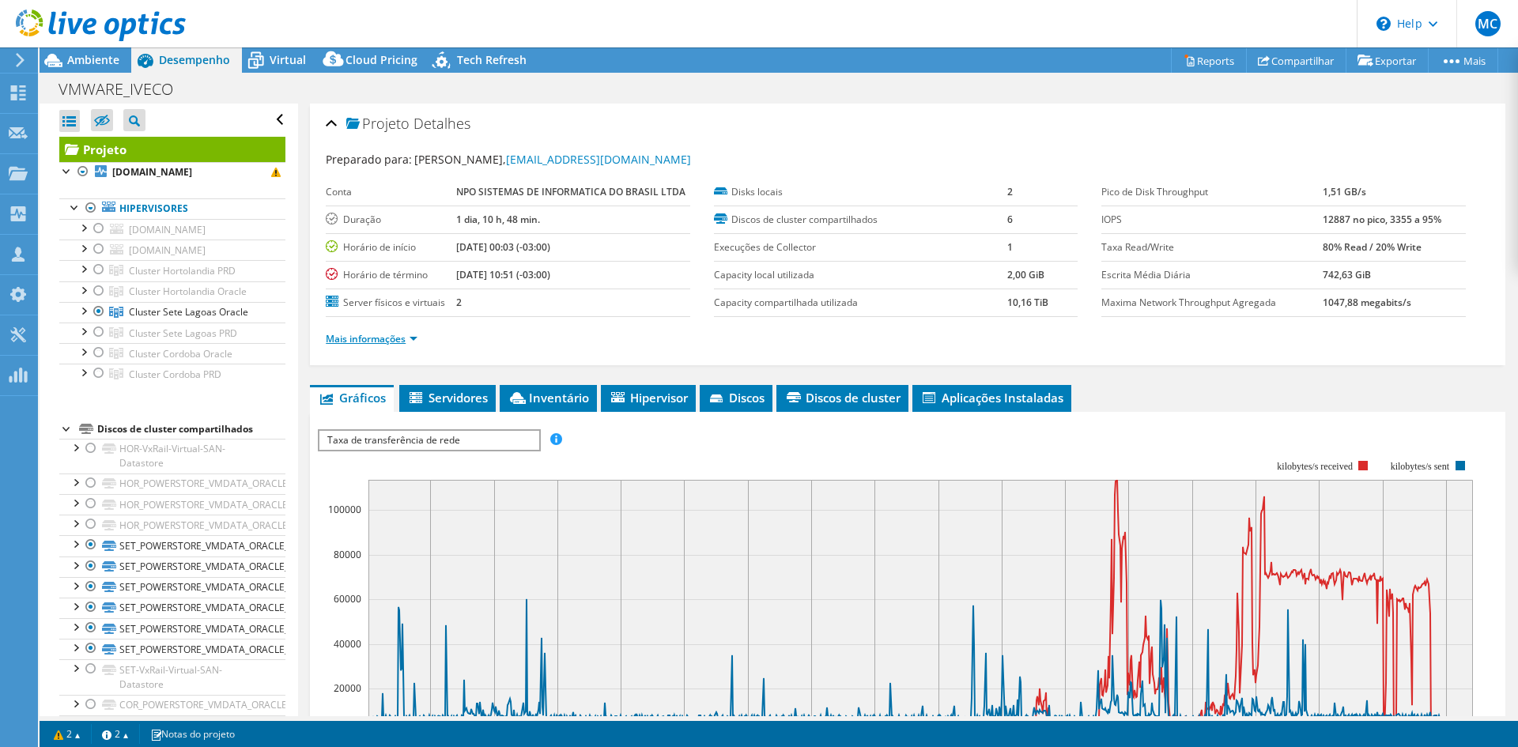
click at [408, 340] on link "Mais informações" at bounding box center [372, 338] width 92 height 13
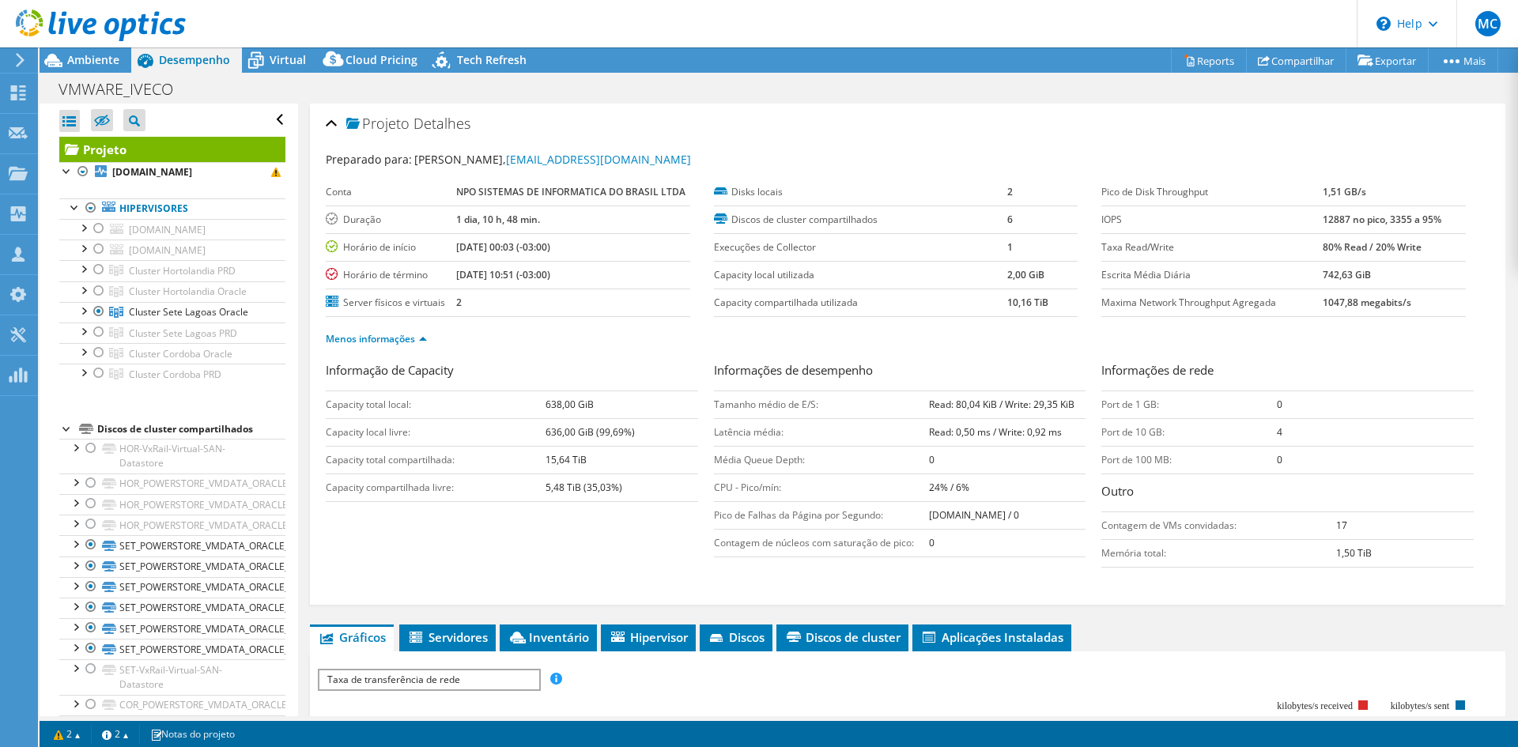
drag, startPoint x: 545, startPoint y: 400, endPoint x: 570, endPoint y: 406, distance: 26.1
click at [570, 406] on tr "Capacity total local: 638,00 GiB" at bounding box center [512, 405] width 372 height 28
click at [328, 123] on div "Projeto Detalhes" at bounding box center [908, 125] width 1164 height 34
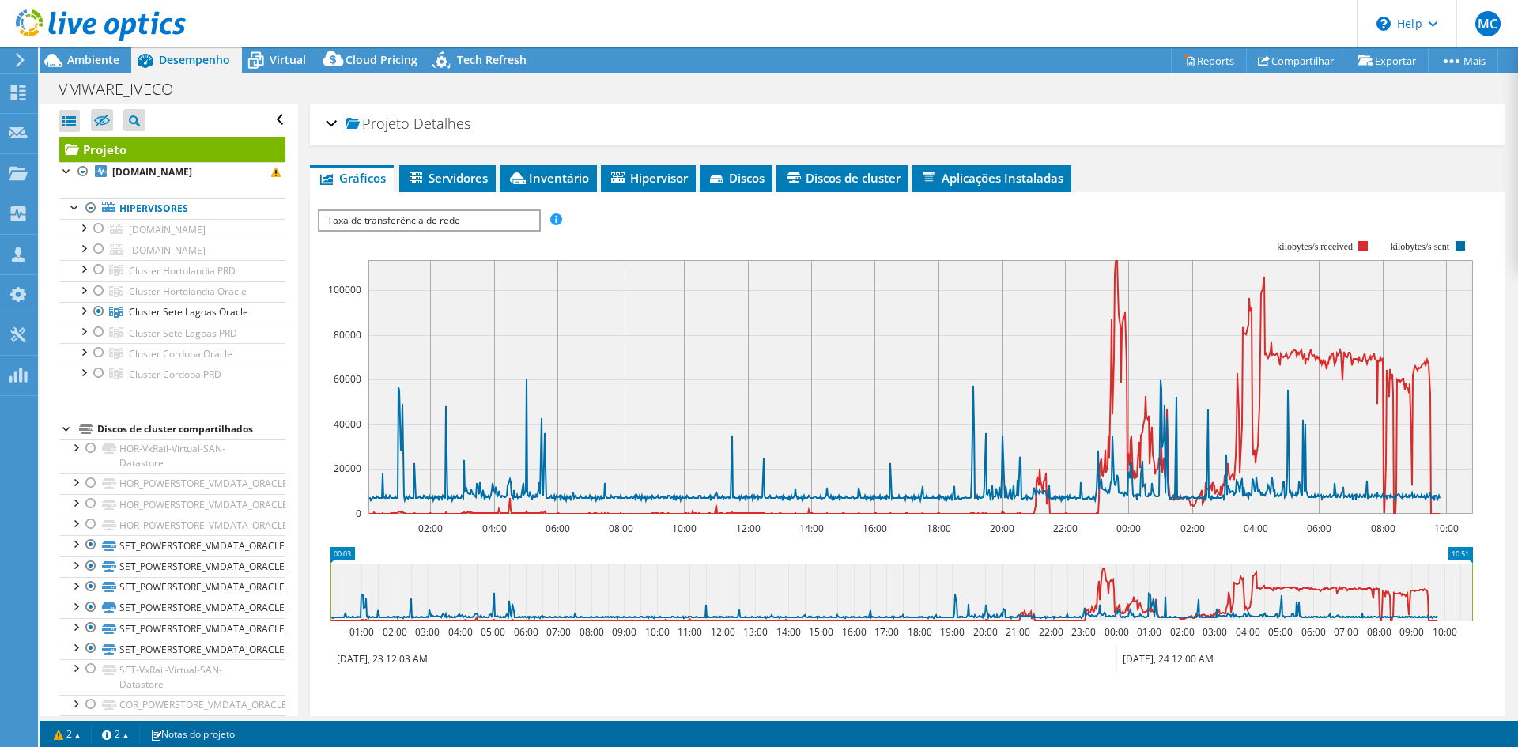
click at [88, 50] on div at bounding box center [93, 26] width 186 height 53
click at [89, 61] on span "Ambiente" at bounding box center [93, 59] width 52 height 15
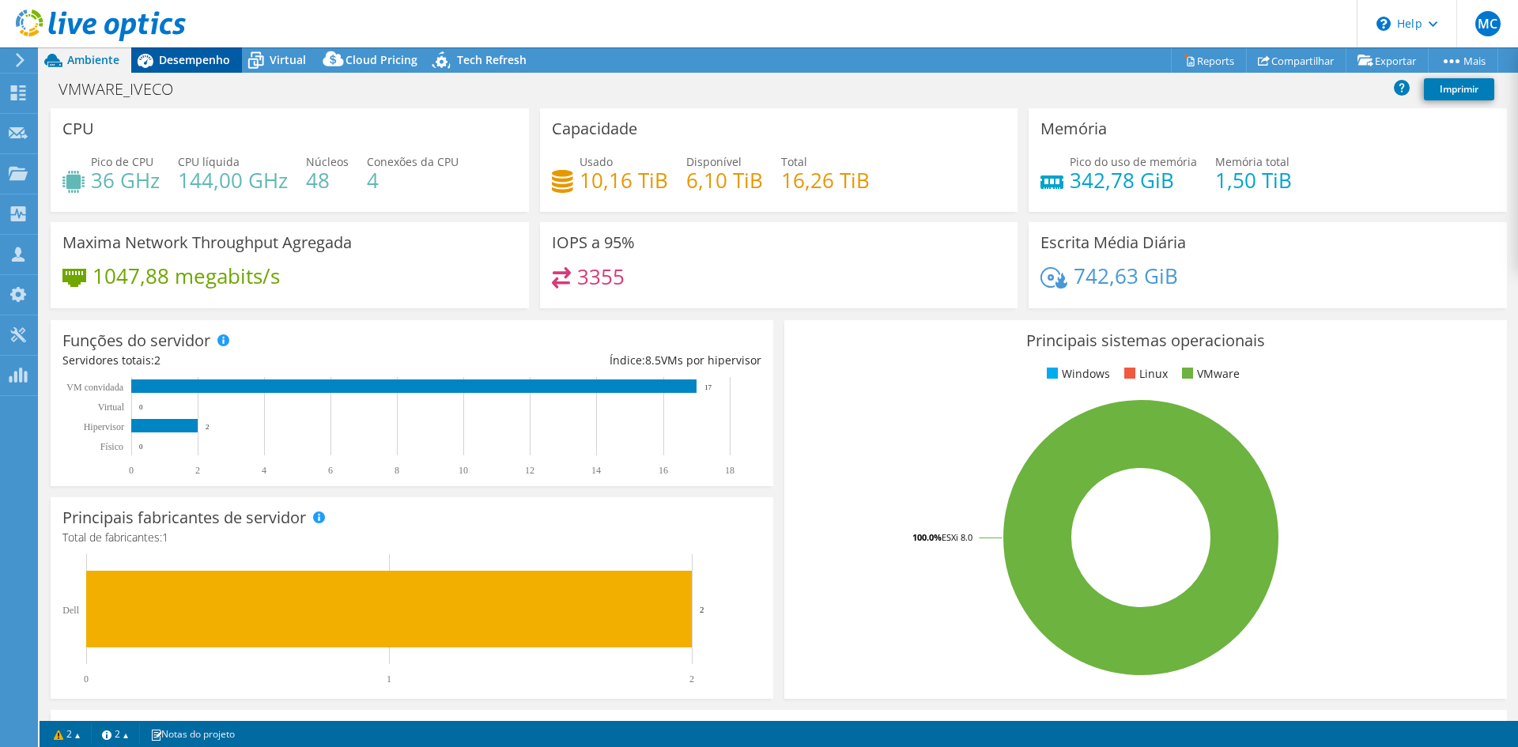
click at [183, 53] on span "Desempenho" at bounding box center [194, 59] width 71 height 15
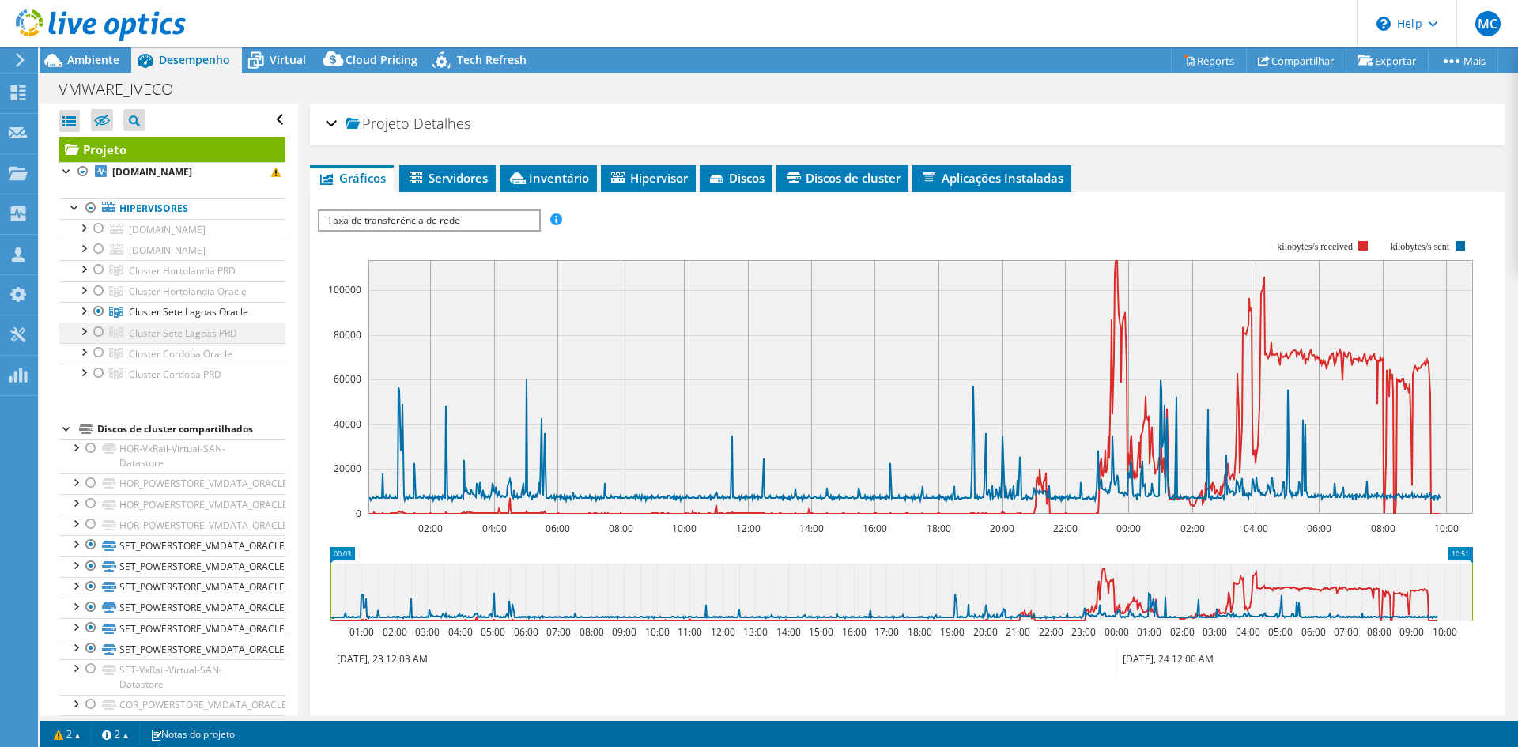
click at [95, 333] on div at bounding box center [99, 332] width 16 height 19
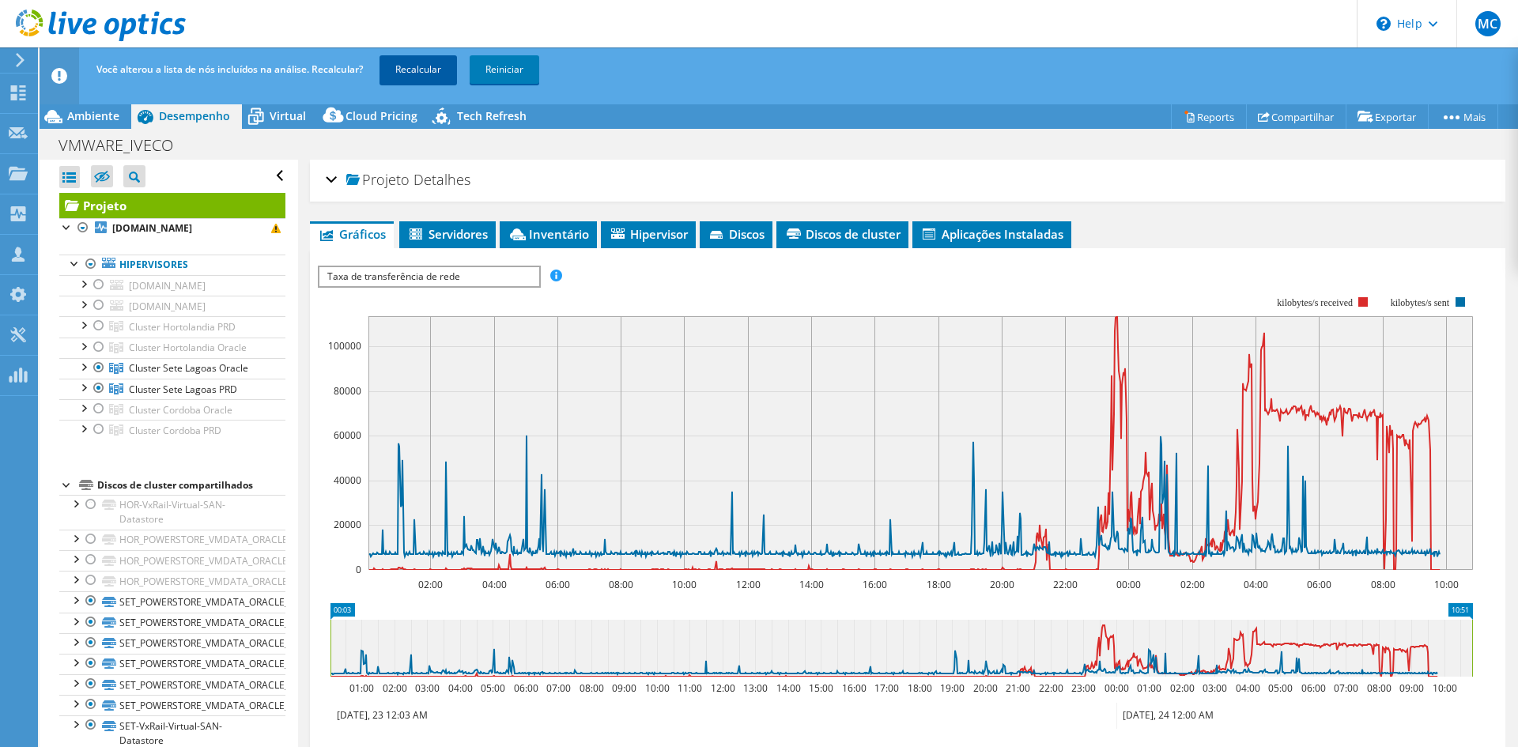
click at [399, 66] on link "Recalcular" at bounding box center [418, 69] width 77 height 28
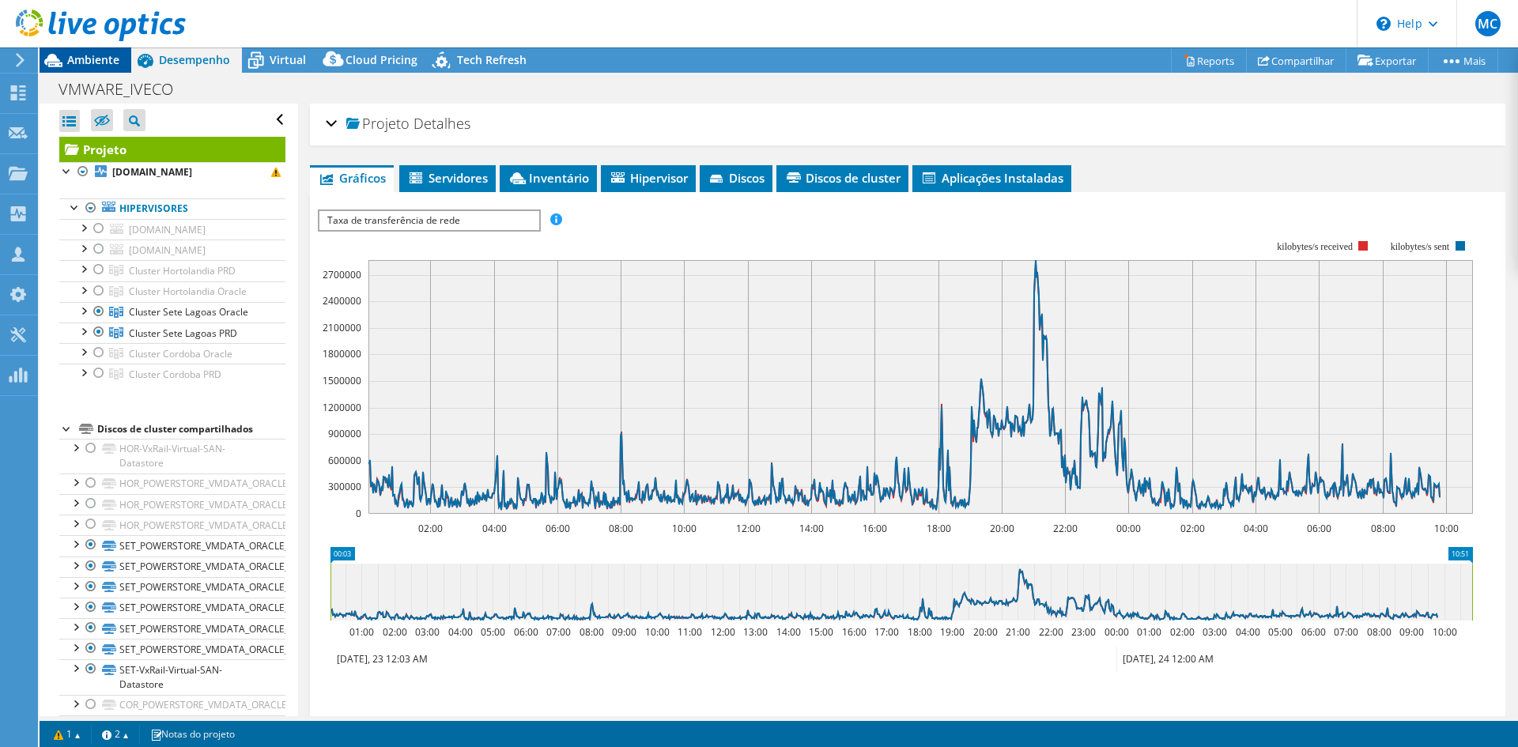
click at [85, 56] on span "Ambiente" at bounding box center [93, 59] width 52 height 15
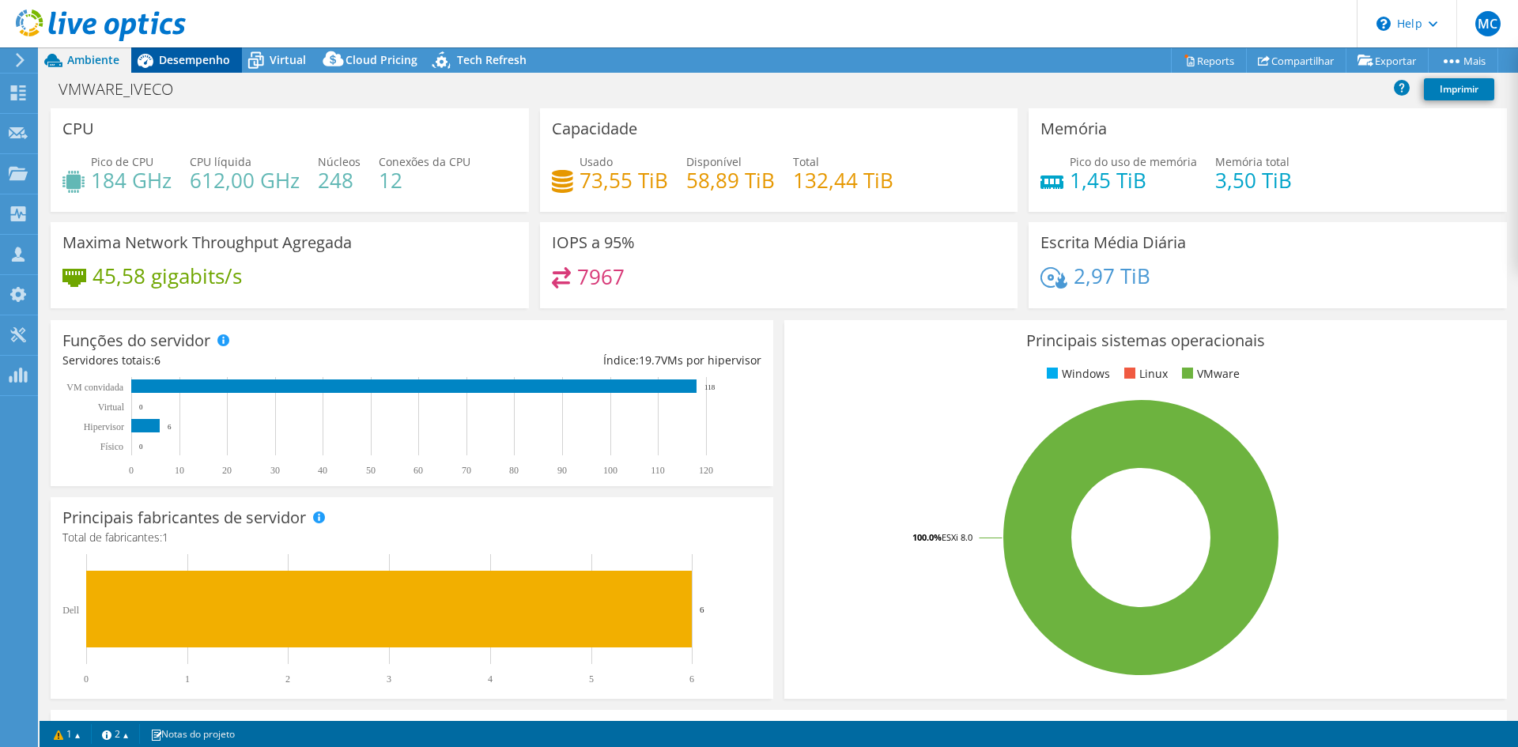
click at [184, 59] on span "Desempenho" at bounding box center [194, 59] width 71 height 15
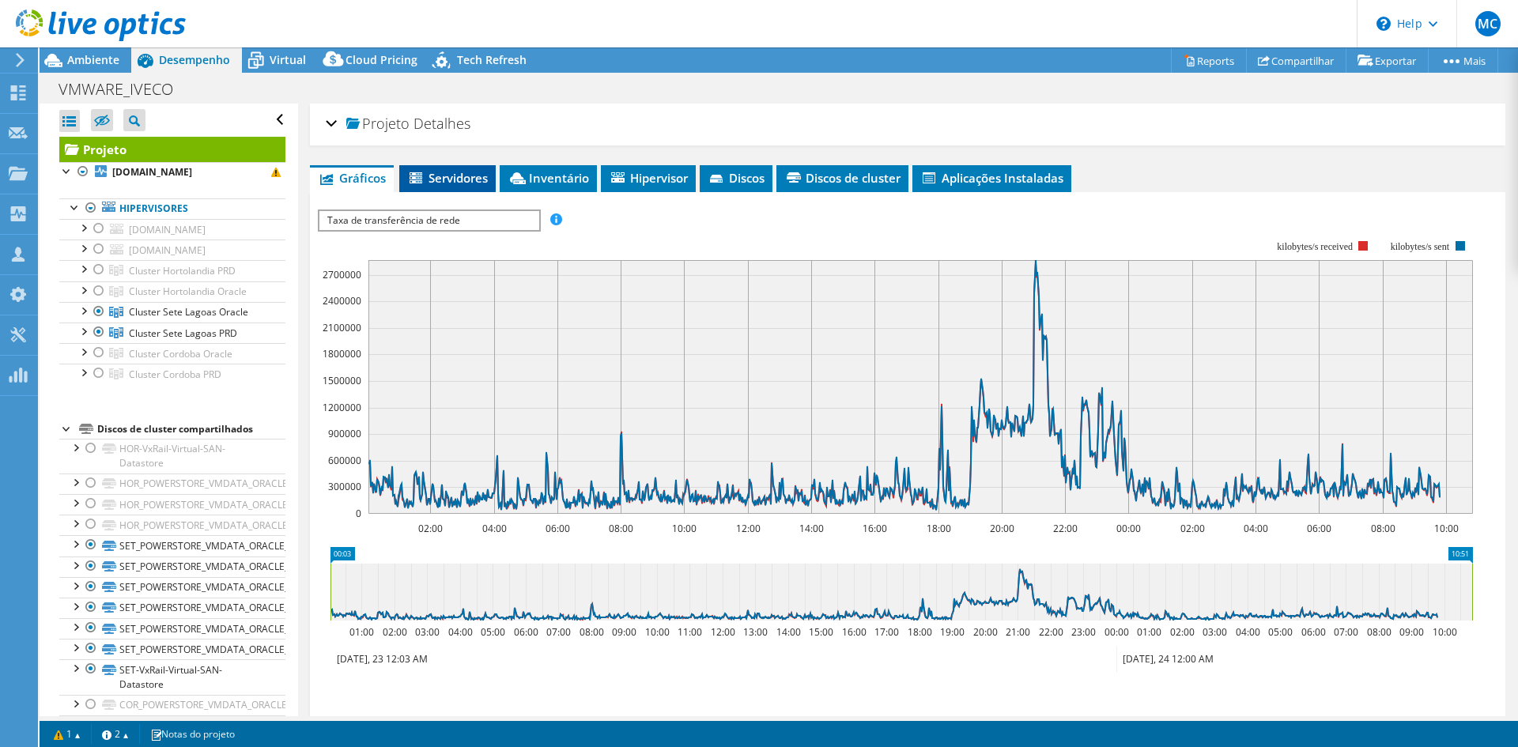
click at [437, 172] on span "Servidores" at bounding box center [447, 178] width 81 height 16
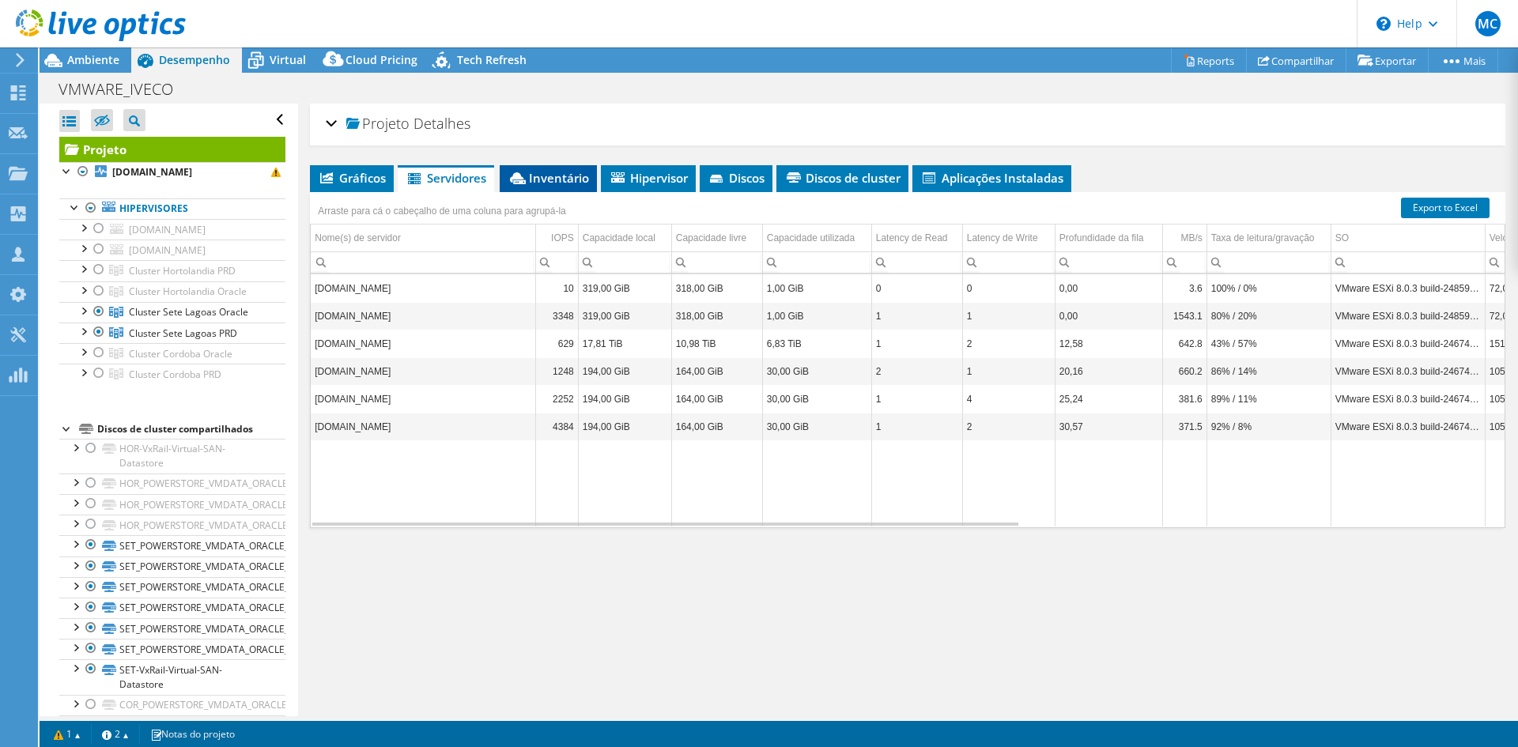
click at [549, 170] on span "Inventário" at bounding box center [548, 178] width 81 height 16
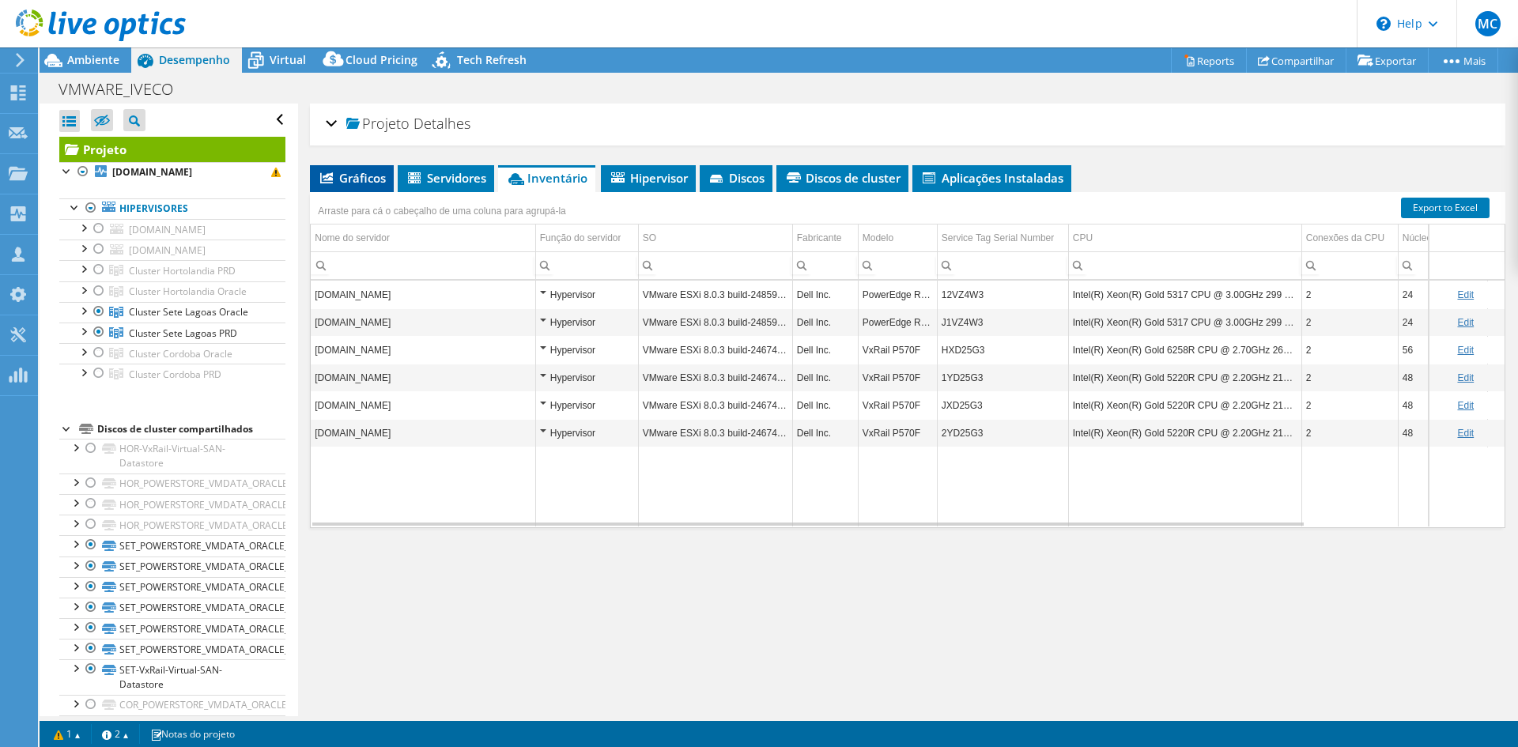
click at [357, 168] on li "Gráficos" at bounding box center [352, 178] width 84 height 27
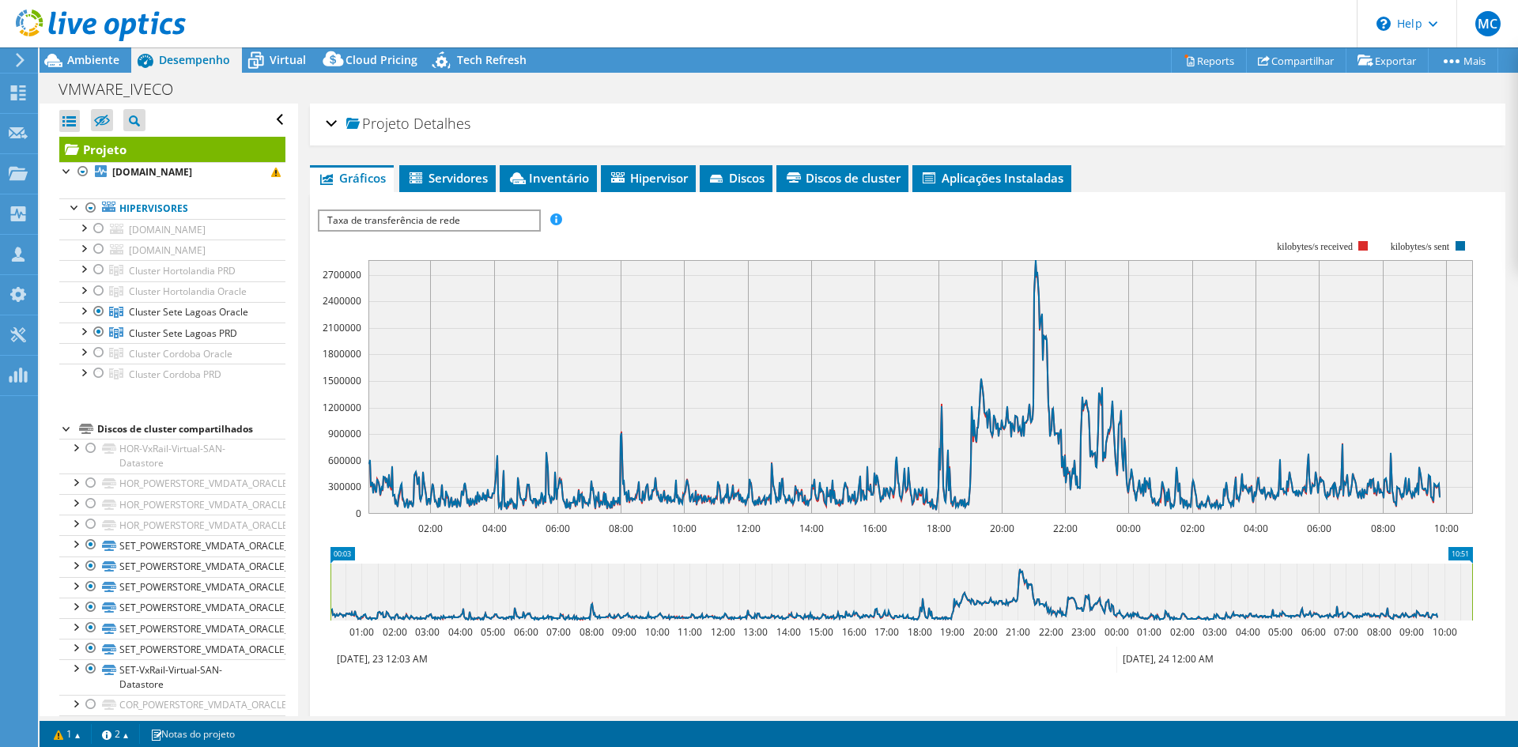
click at [330, 122] on div "Projeto Detalhes" at bounding box center [908, 125] width 1164 height 34
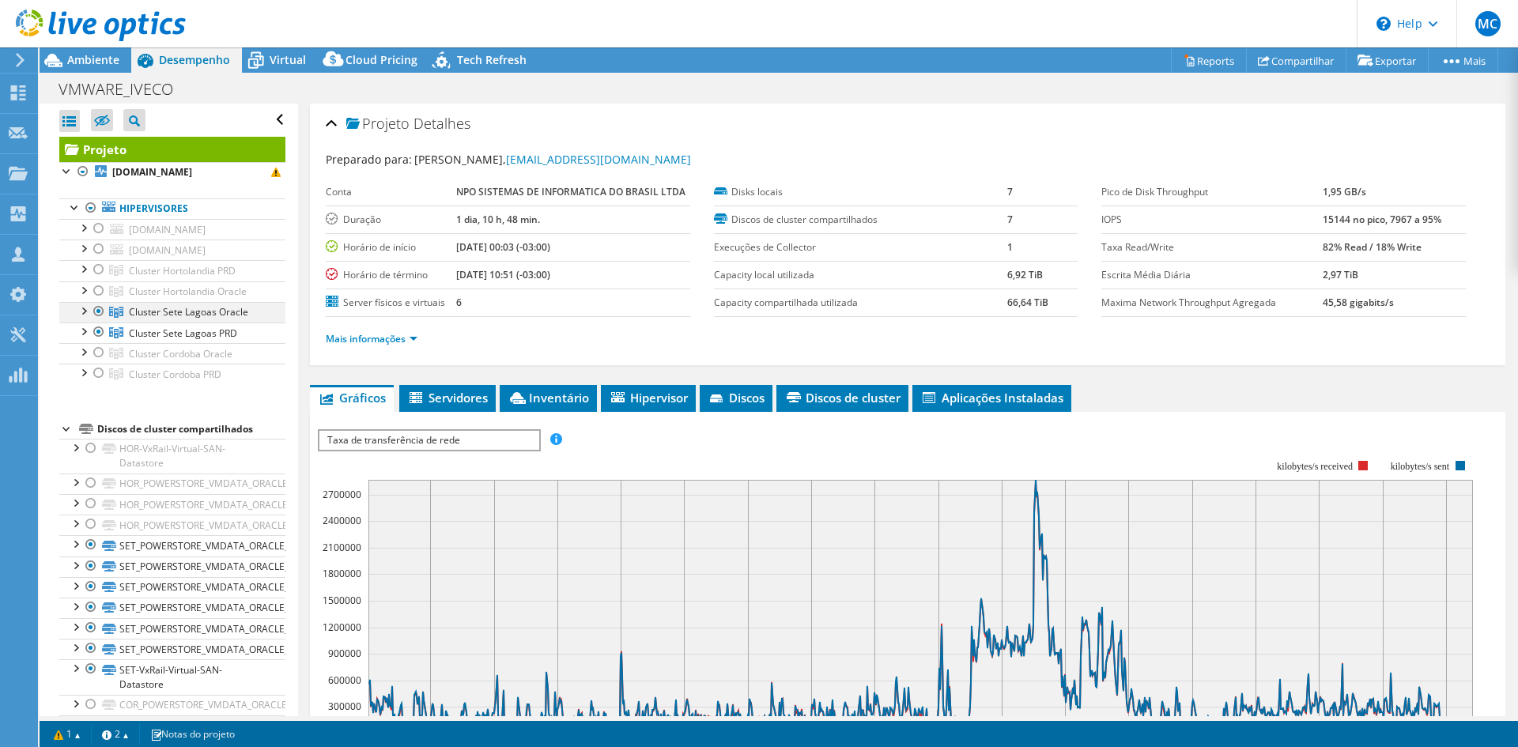
click at [84, 308] on div at bounding box center [83, 310] width 16 height 16
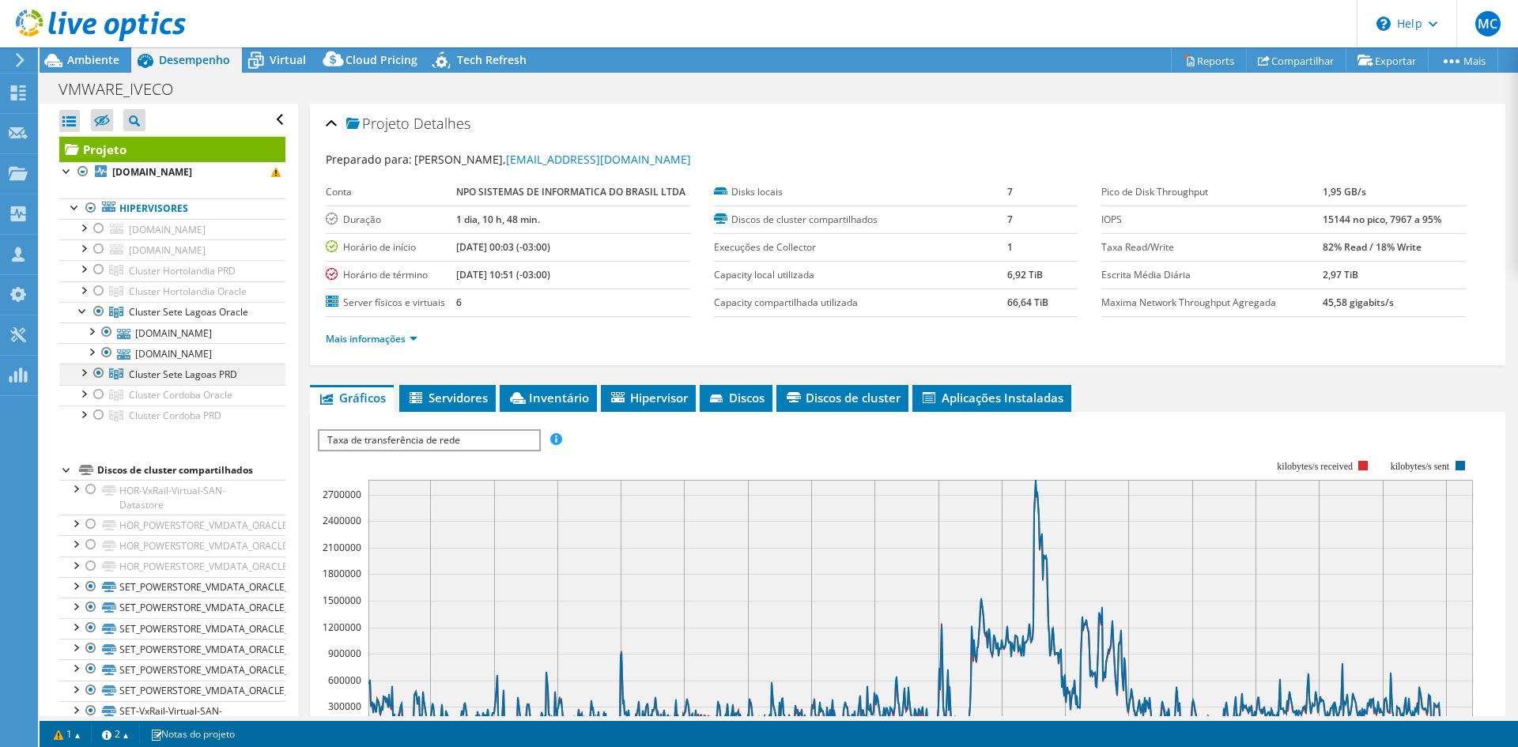
click at [85, 368] on div at bounding box center [83, 372] width 16 height 16
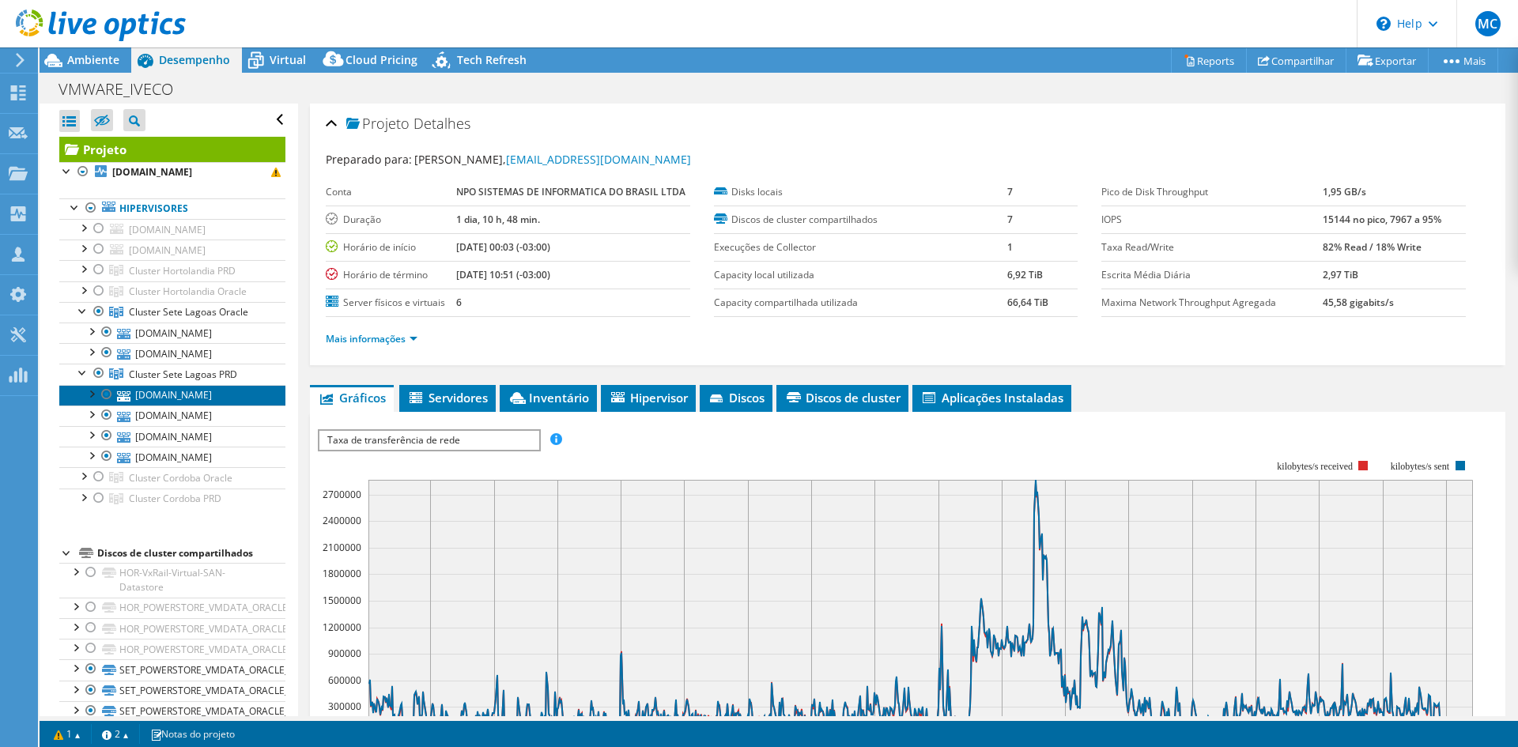
click at [171, 398] on link "[DOMAIN_NAME]" at bounding box center [172, 395] width 226 height 21
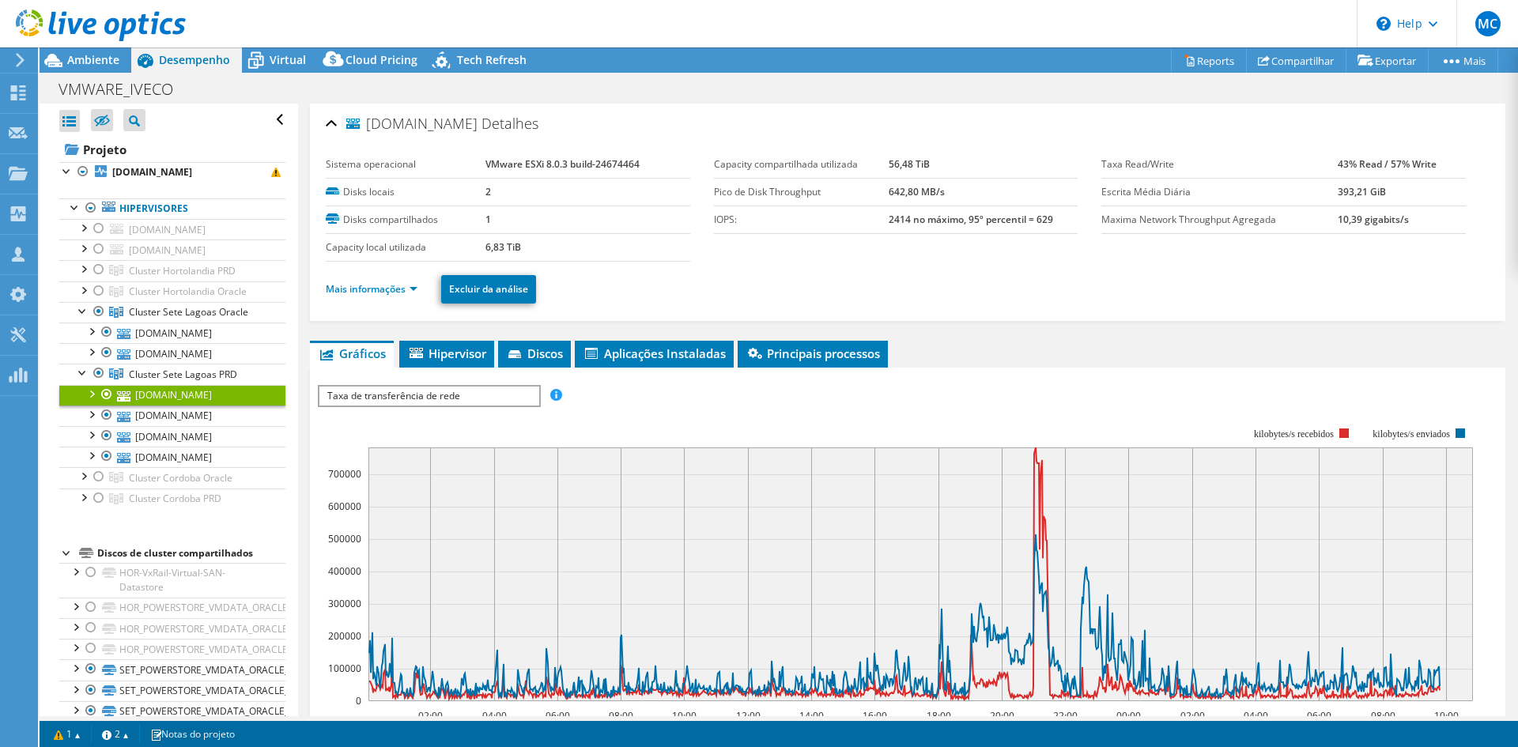
click at [93, 391] on div at bounding box center [91, 393] width 16 height 16
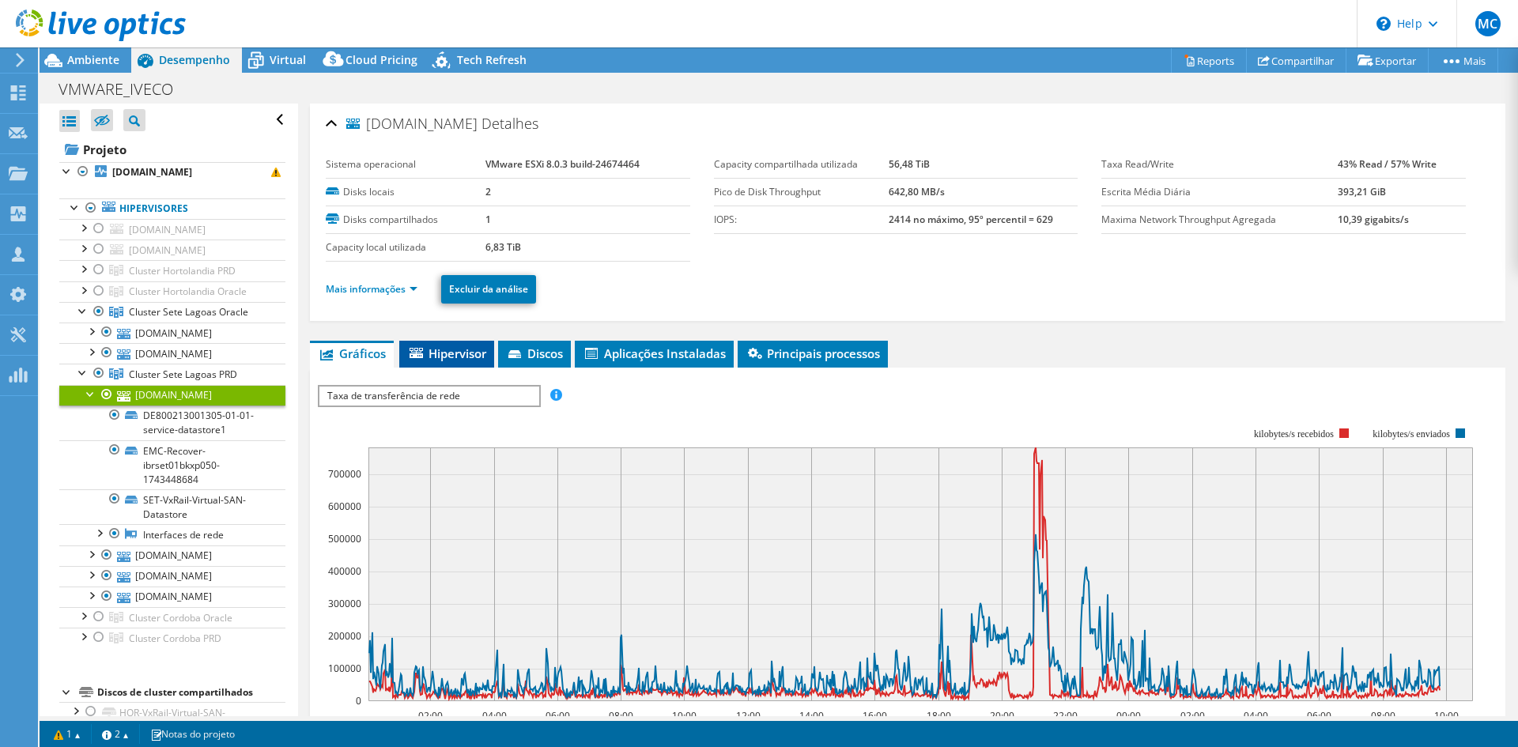
click at [474, 361] on li "Hipervisor" at bounding box center [446, 354] width 95 height 27
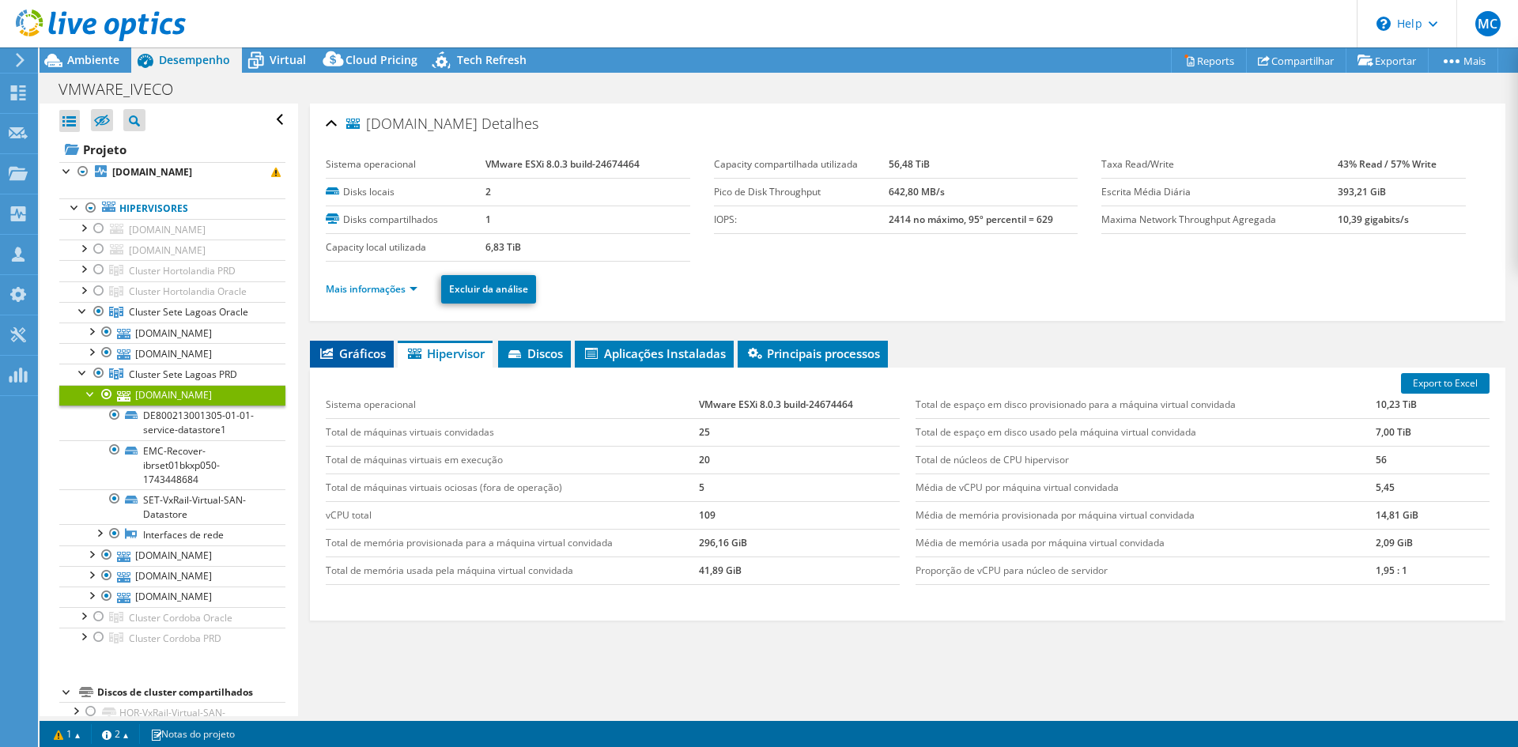
click at [346, 358] on span "Gráficos" at bounding box center [352, 354] width 68 height 16
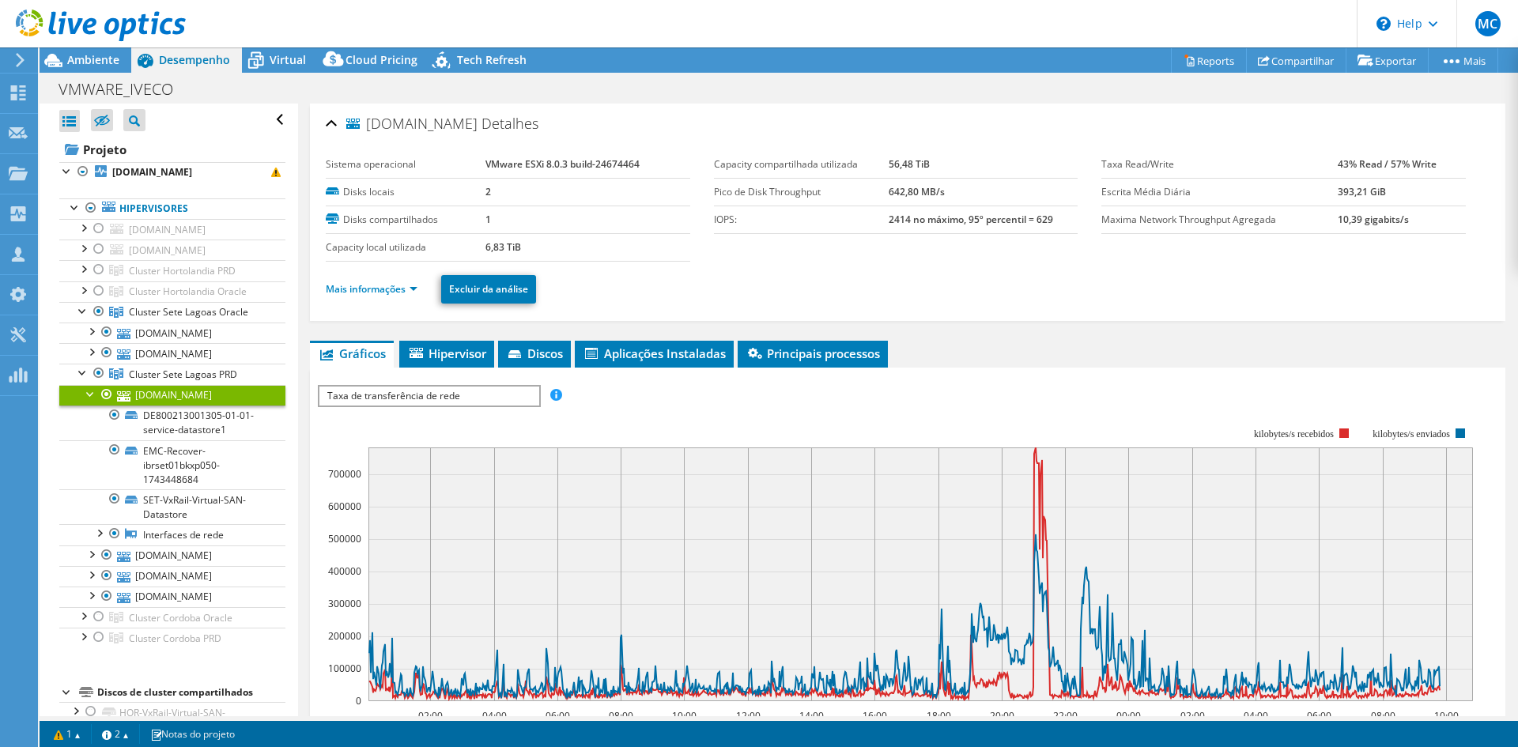
click at [394, 281] on li "Mais informações" at bounding box center [376, 289] width 101 height 17
click at [394, 285] on link "Mais informações" at bounding box center [372, 288] width 92 height 13
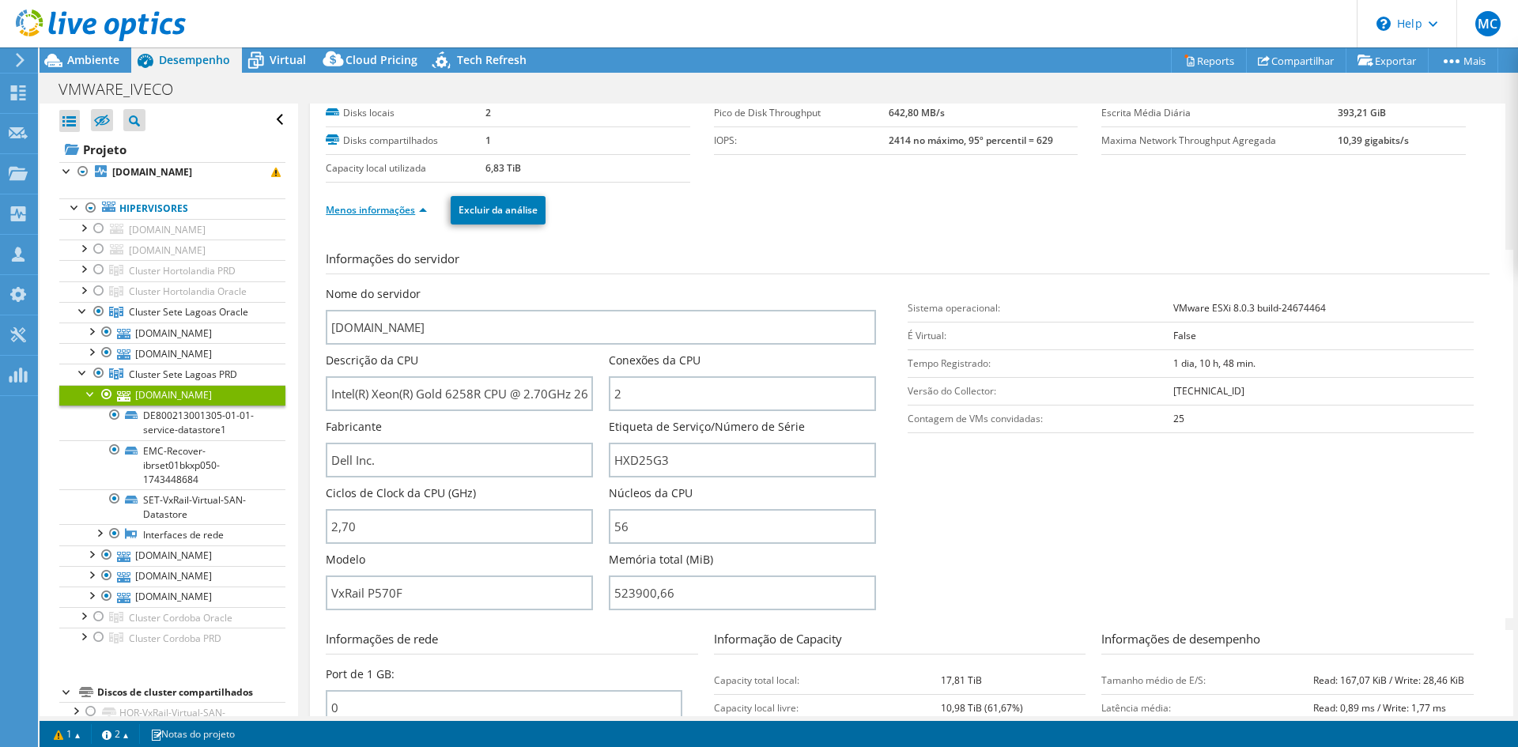
scroll to position [158, 0]
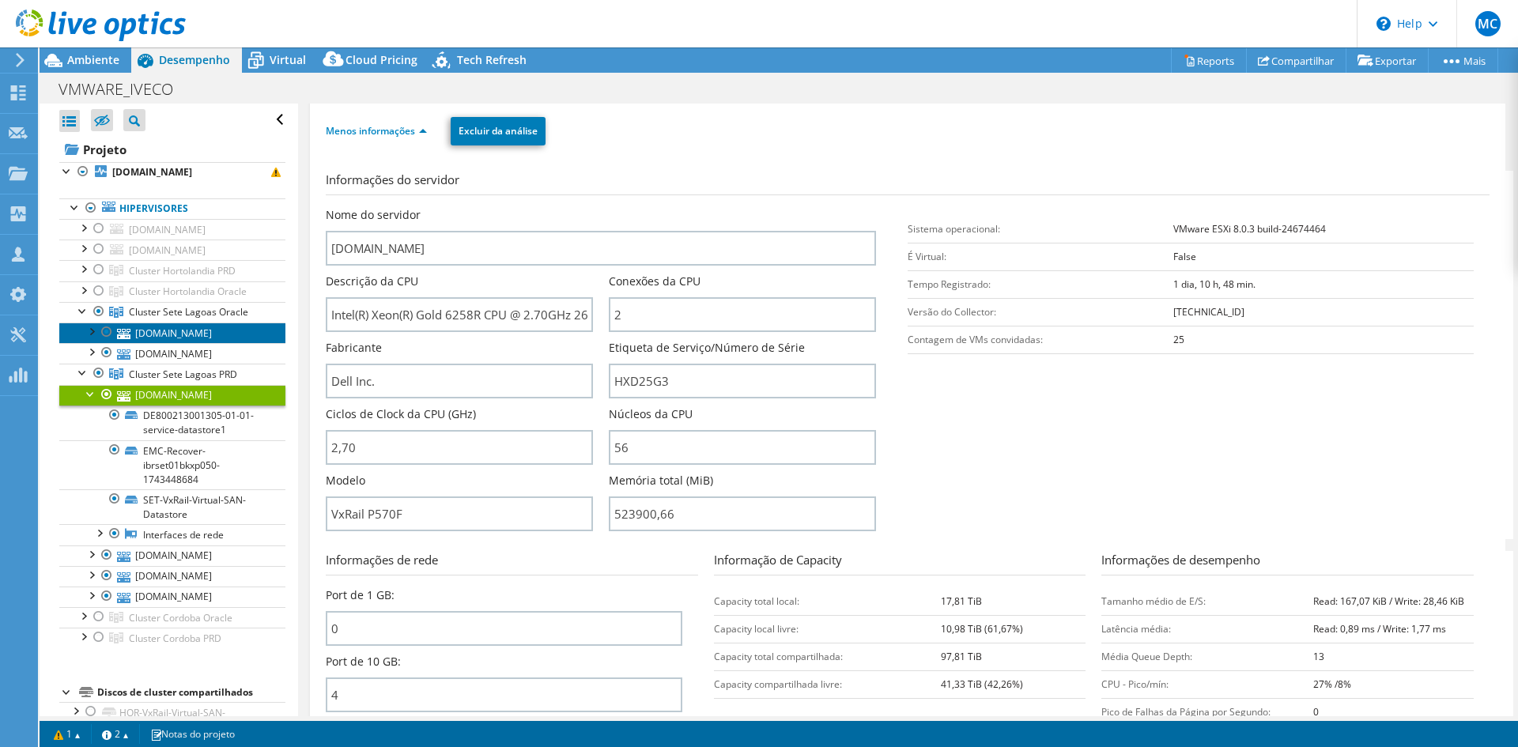
click at [158, 331] on link "[DOMAIN_NAME]" at bounding box center [172, 333] width 226 height 21
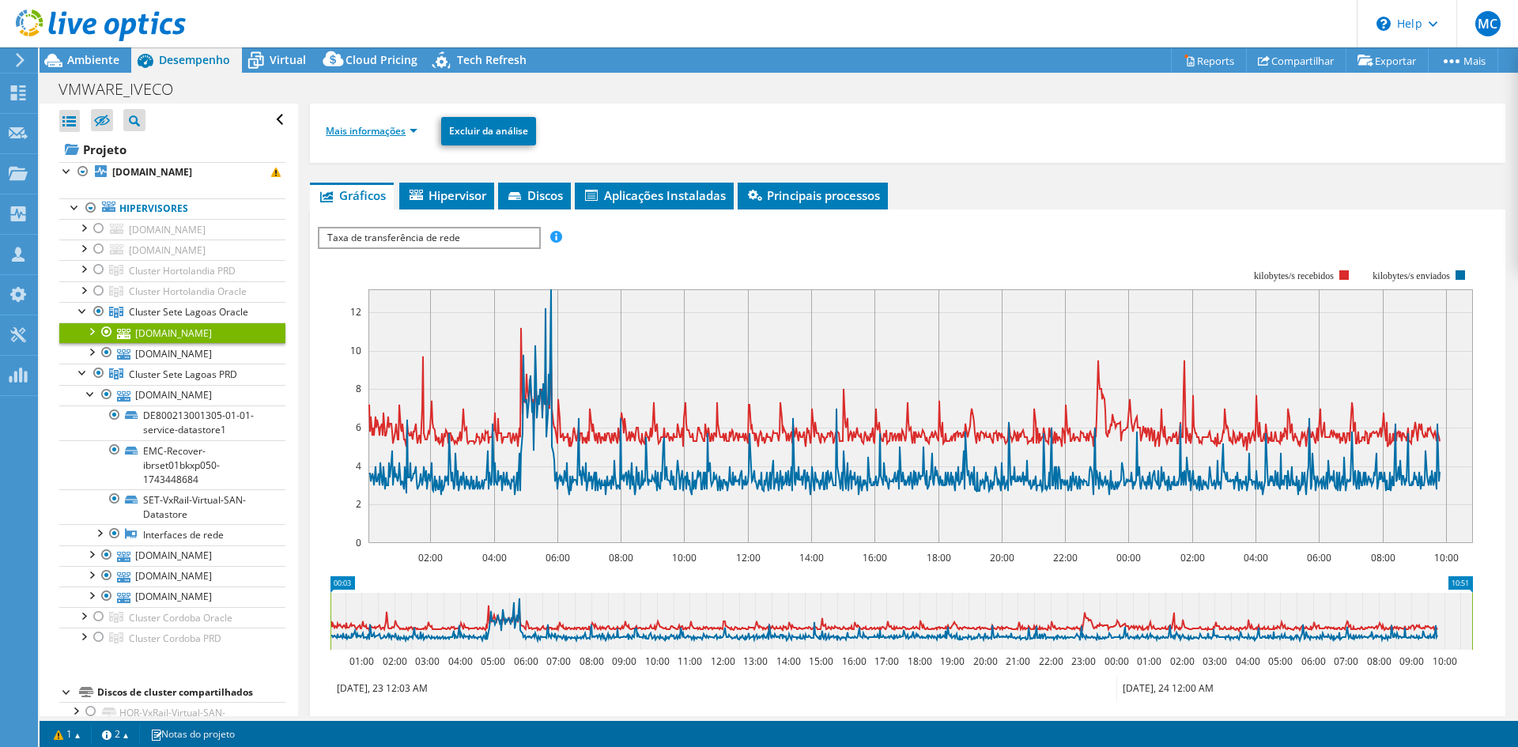
click at [374, 128] on link "Mais informações" at bounding box center [372, 130] width 92 height 13
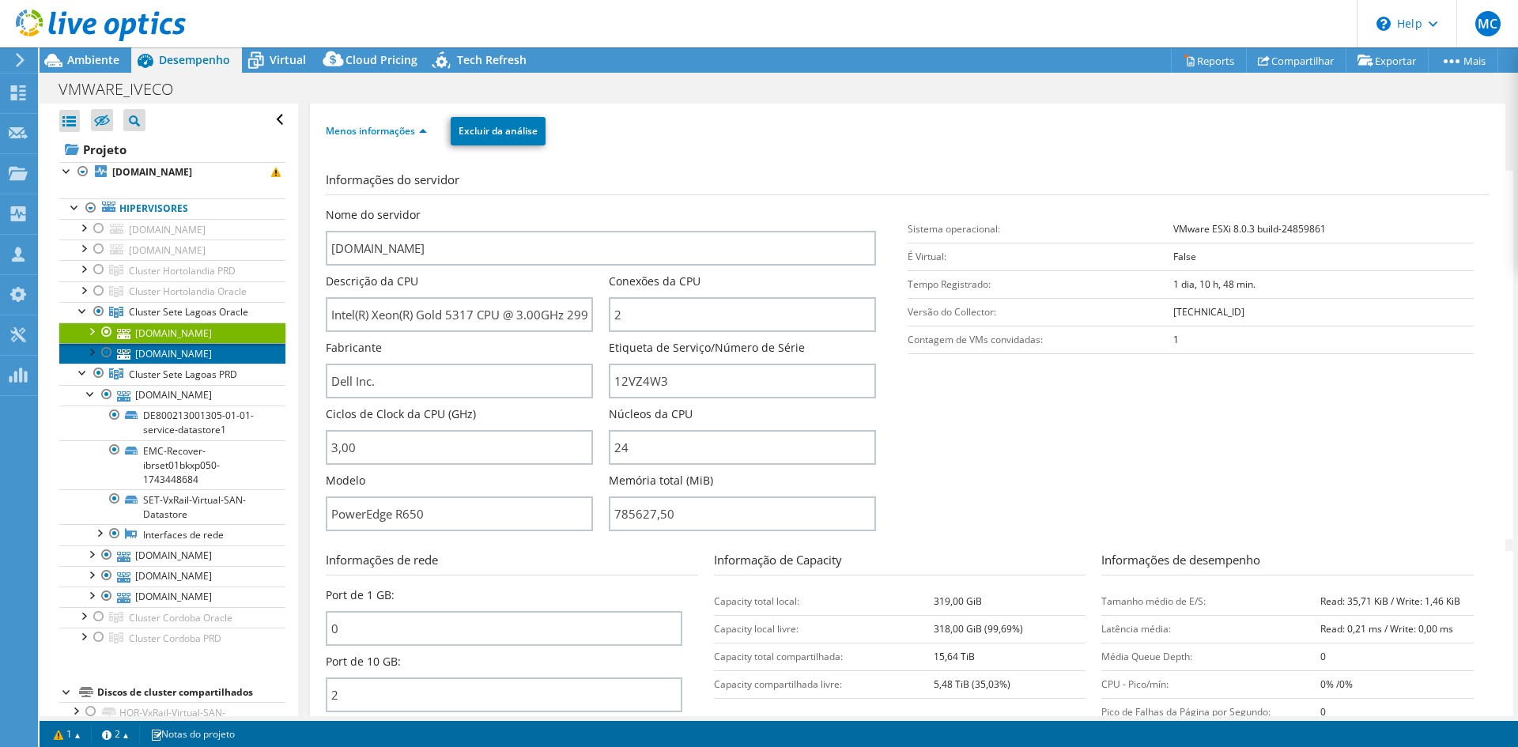
click at [217, 357] on link "[DOMAIN_NAME]" at bounding box center [172, 353] width 226 height 21
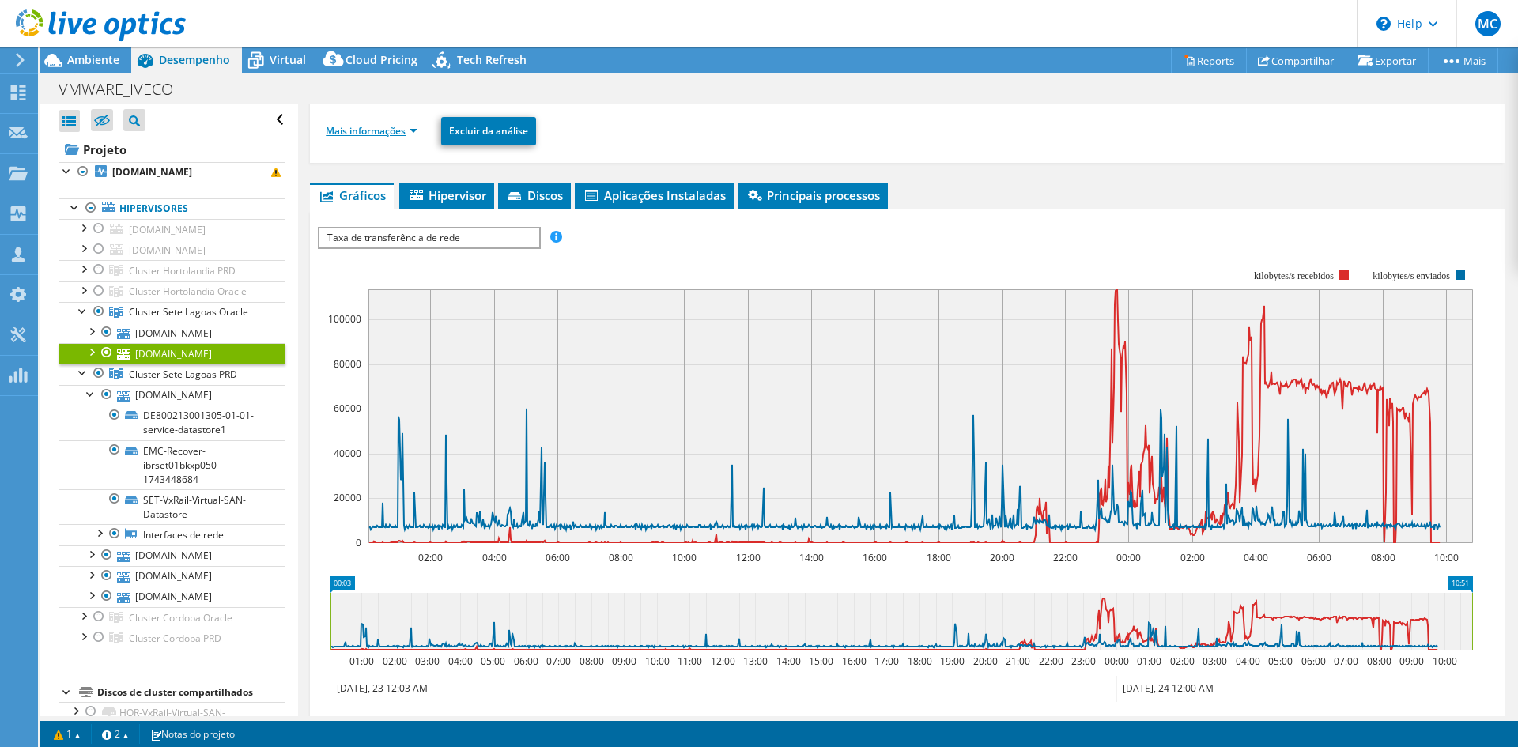
click at [357, 130] on link "Mais informações" at bounding box center [372, 130] width 92 height 13
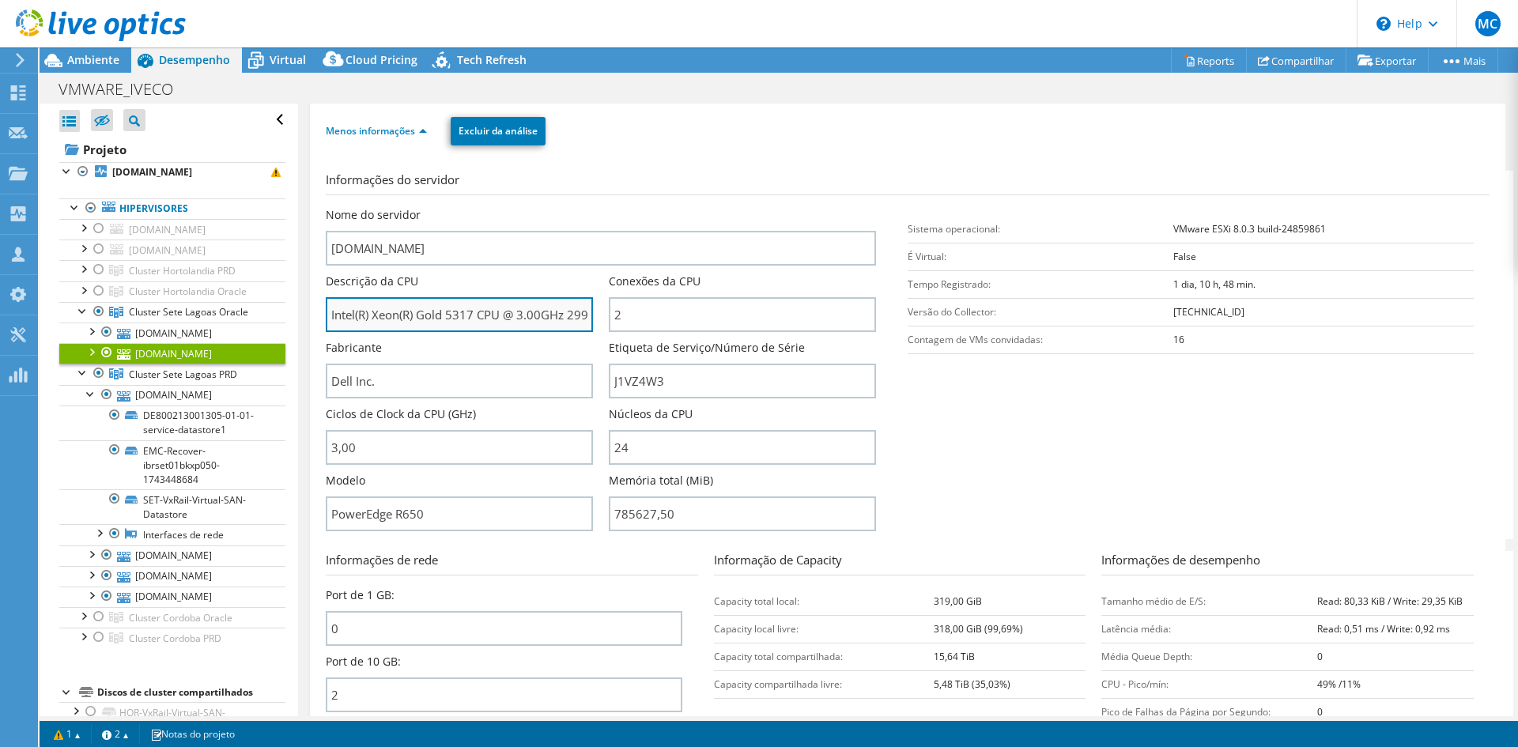
scroll to position [0, 29]
drag, startPoint x: 333, startPoint y: 314, endPoint x: 599, endPoint y: 314, distance: 266.4
click at [599, 314] on div "Descrição da CPU Intel(R) Xeon(R) Gold 5317 CPU @ 3.00GHz 299 GHz" at bounding box center [467, 303] width 283 height 59
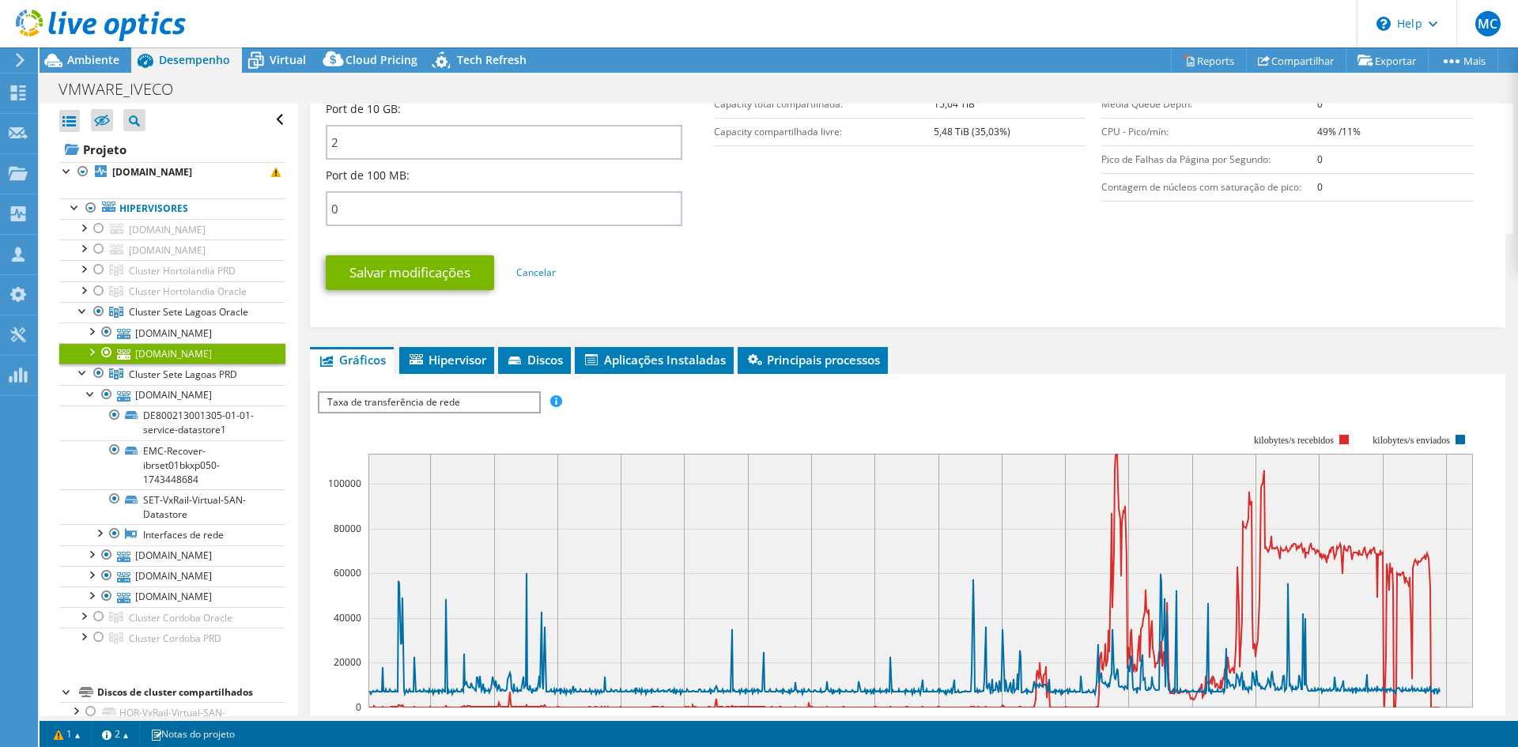
scroll to position [712, 0]
click at [440, 353] on span "Hipervisor" at bounding box center [446, 359] width 79 height 16
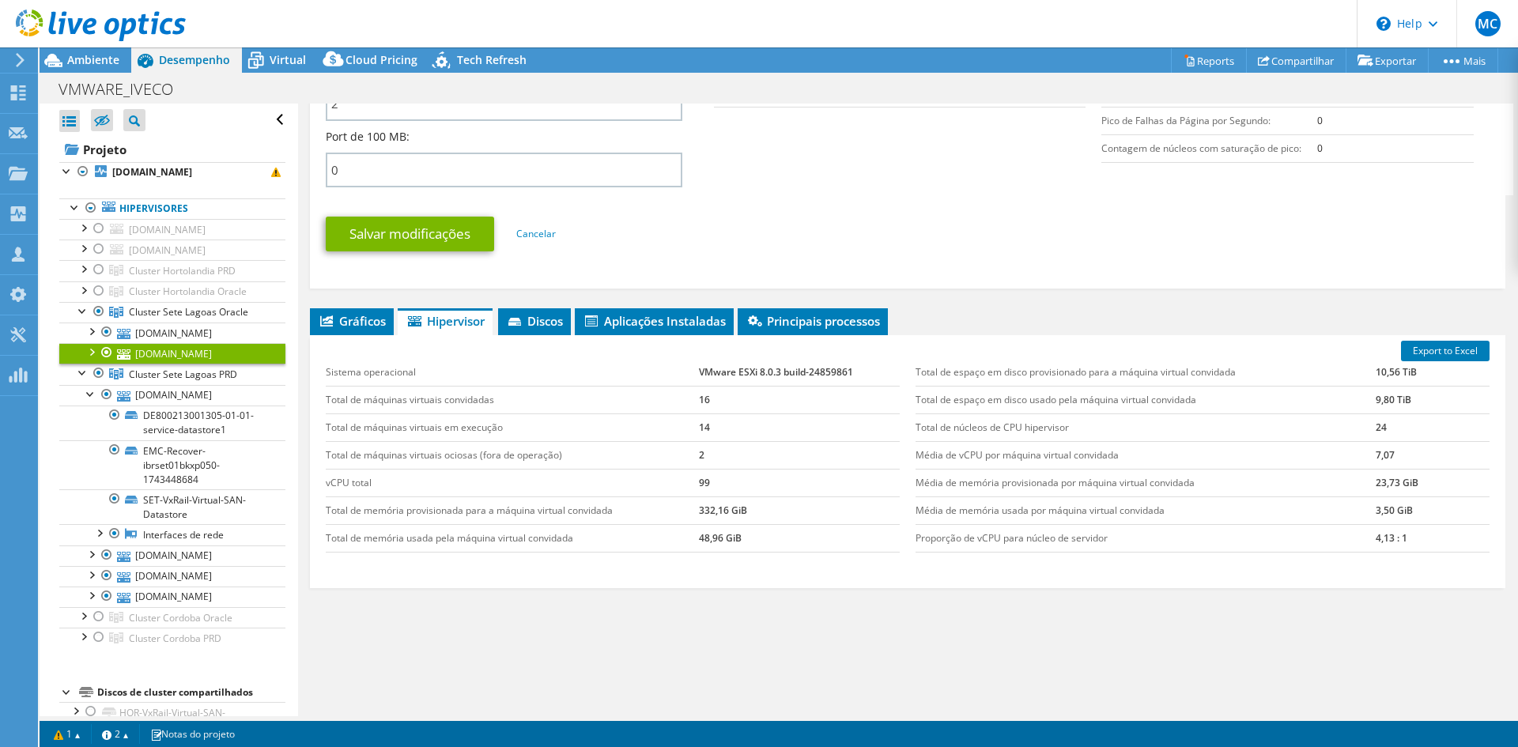
scroll to position [765, 0]
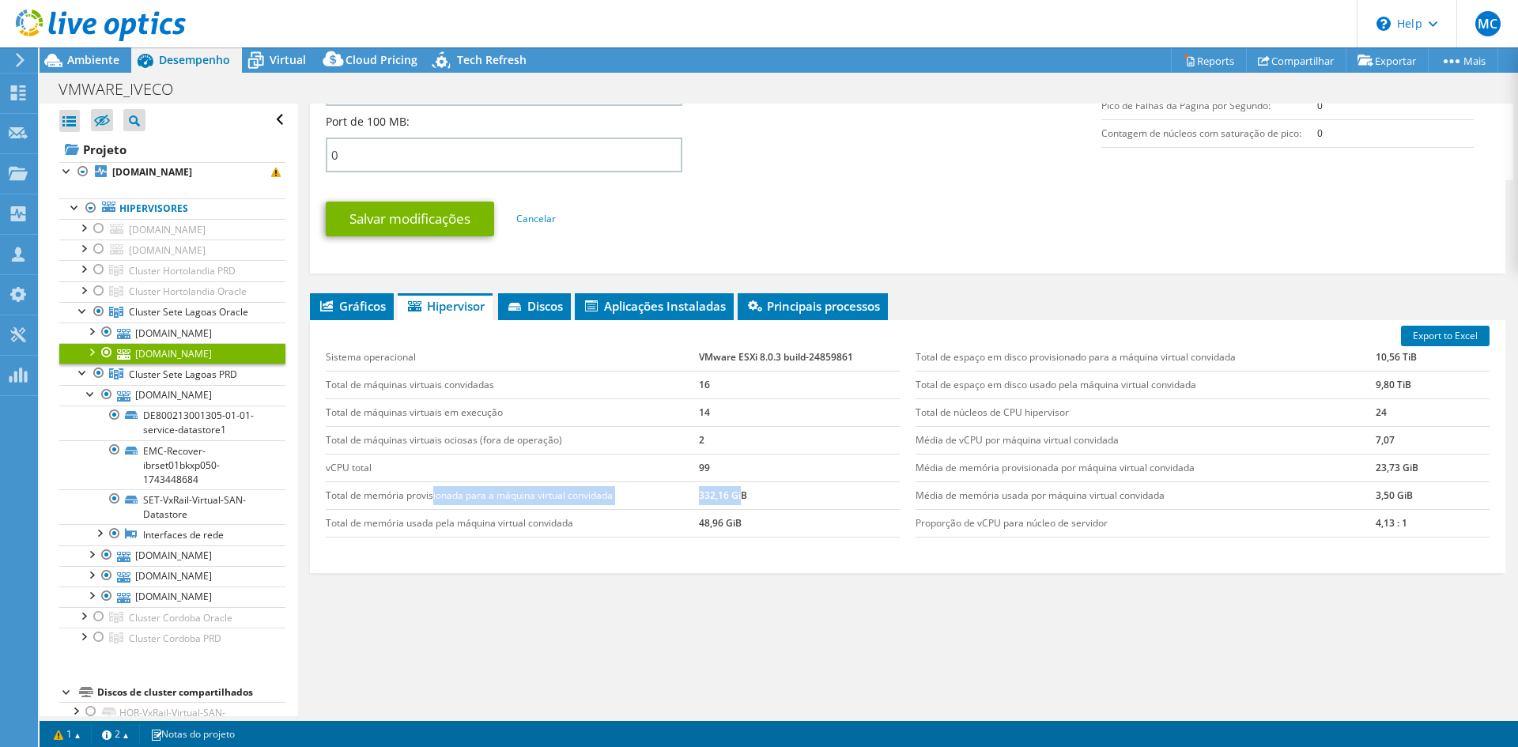
drag, startPoint x: 434, startPoint y: 494, endPoint x: 739, endPoint y: 495, distance: 305.2
click at [739, 495] on tr "Total de memória provisionada para a máquina virtual convidada 332,16 GiB" at bounding box center [613, 496] width 574 height 28
click at [423, 523] on td "Total de memória usada pela máquina virtual convidada" at bounding box center [512, 523] width 373 height 28
drag, startPoint x: 429, startPoint y: 523, endPoint x: 613, endPoint y: 524, distance: 183.4
click at [613, 524] on td "Total de memória usada pela máquina virtual convidada" at bounding box center [512, 523] width 373 height 28
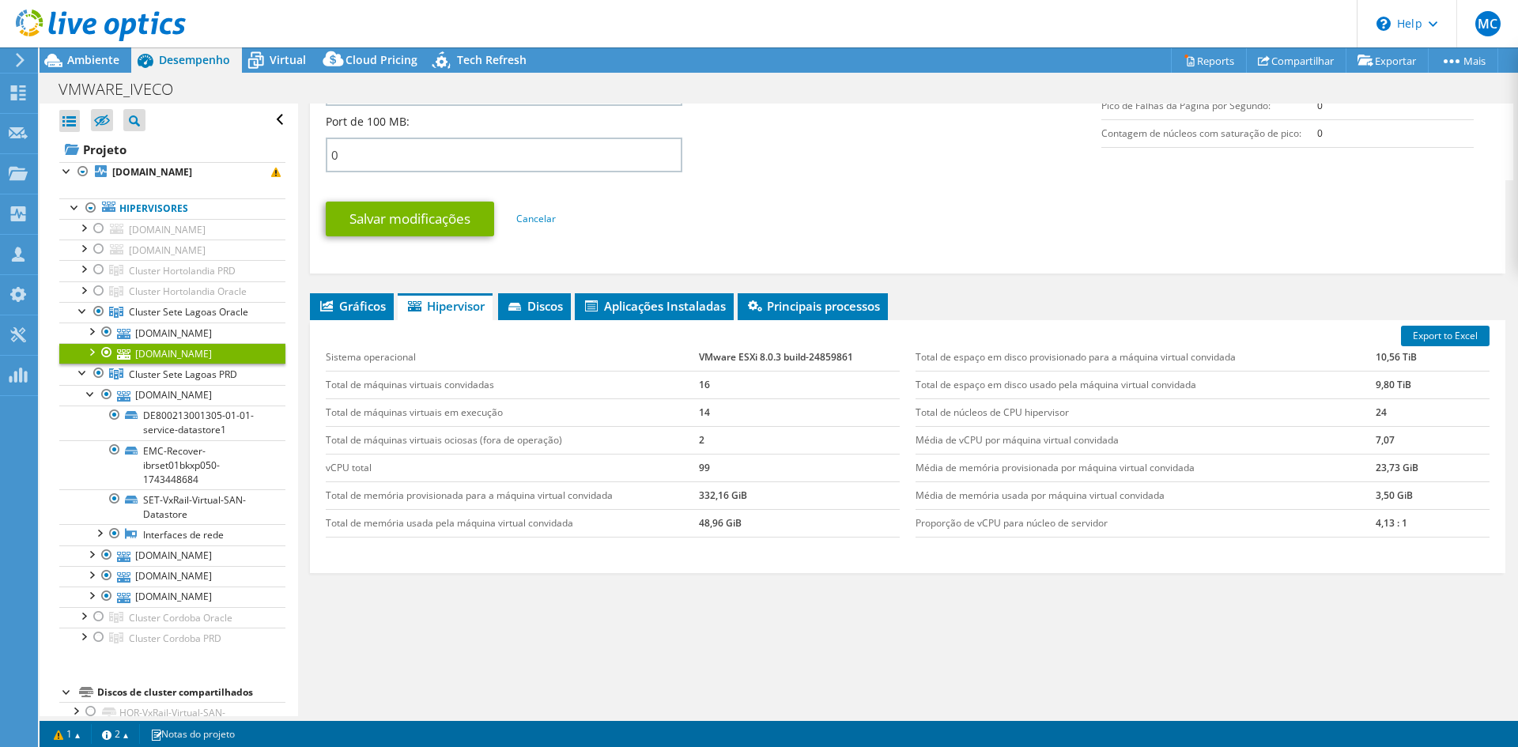
click at [699, 462] on td "99" at bounding box center [799, 468] width 201 height 28
drag, startPoint x: 931, startPoint y: 408, endPoint x: 1041, endPoint y: 410, distance: 109.9
click at [1041, 410] on td "Total de núcleos de CPU hipervisor" at bounding box center [1146, 412] width 460 height 28
click at [919, 444] on td "Média de vCPU por máquina virtual convidada" at bounding box center [1146, 440] width 460 height 28
drag, startPoint x: 919, startPoint y: 444, endPoint x: 1122, endPoint y: 437, distance: 203.3
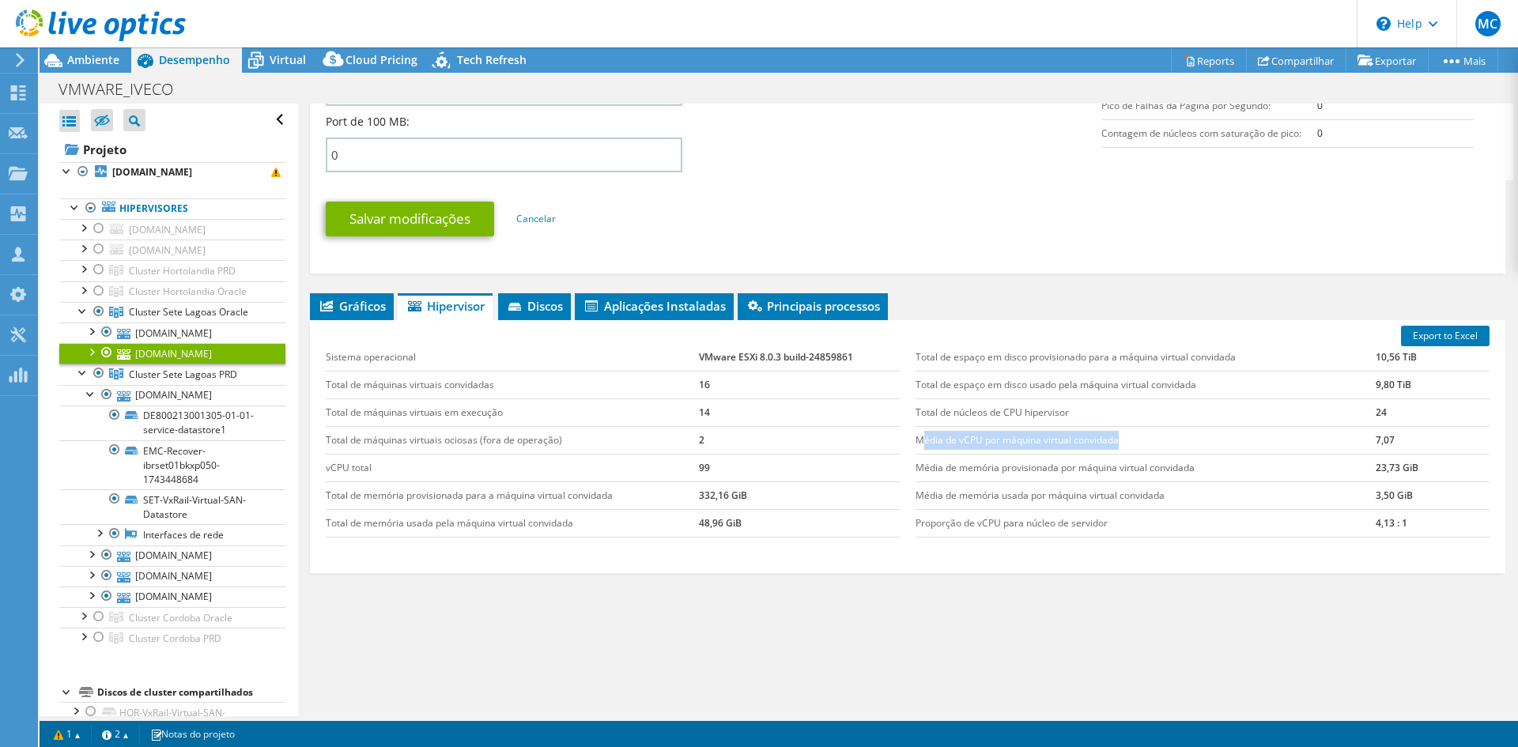
click at [1122, 437] on td "Média de vCPU por máquina virtual convidada" at bounding box center [1146, 440] width 460 height 28
drag, startPoint x: 945, startPoint y: 497, endPoint x: 1107, endPoint y: 497, distance: 162.1
click at [1107, 497] on td "Média de memória usada por máquina virtual convidada" at bounding box center [1146, 496] width 460 height 28
click at [976, 470] on td "Média de memória provisionada por máquina virtual convidada" at bounding box center [1146, 468] width 460 height 28
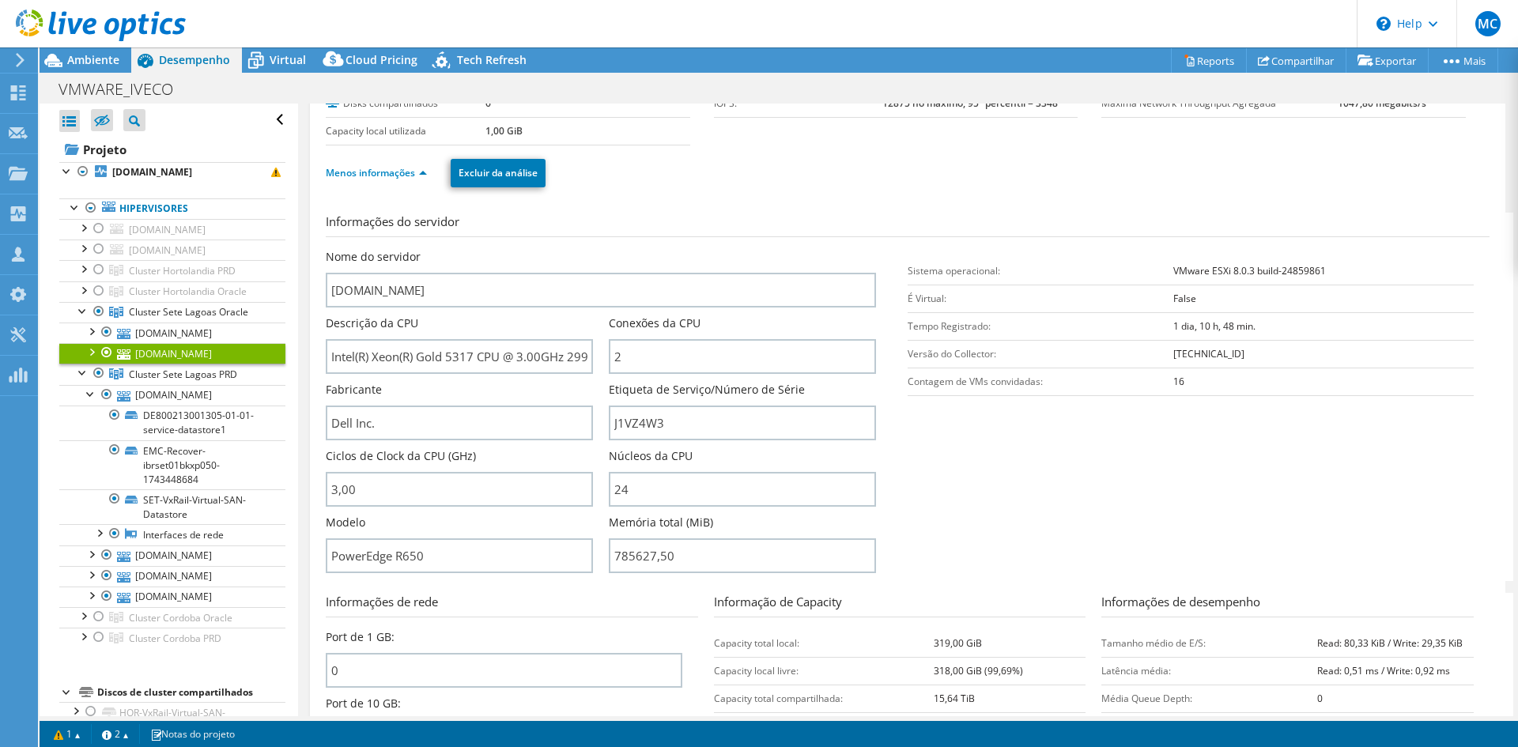
scroll to position [0, 0]
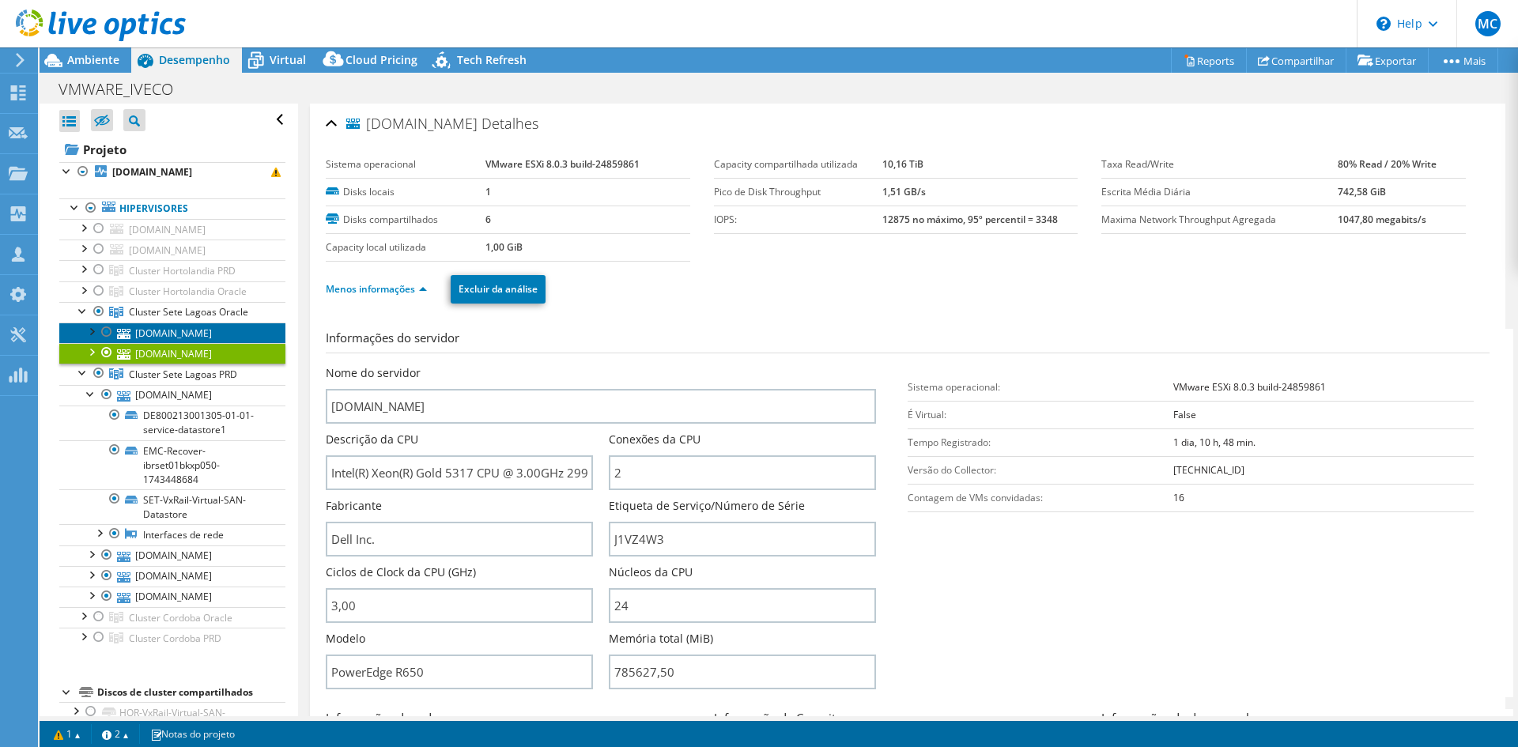
click at [203, 326] on link "[DOMAIN_NAME]" at bounding box center [172, 333] width 226 height 21
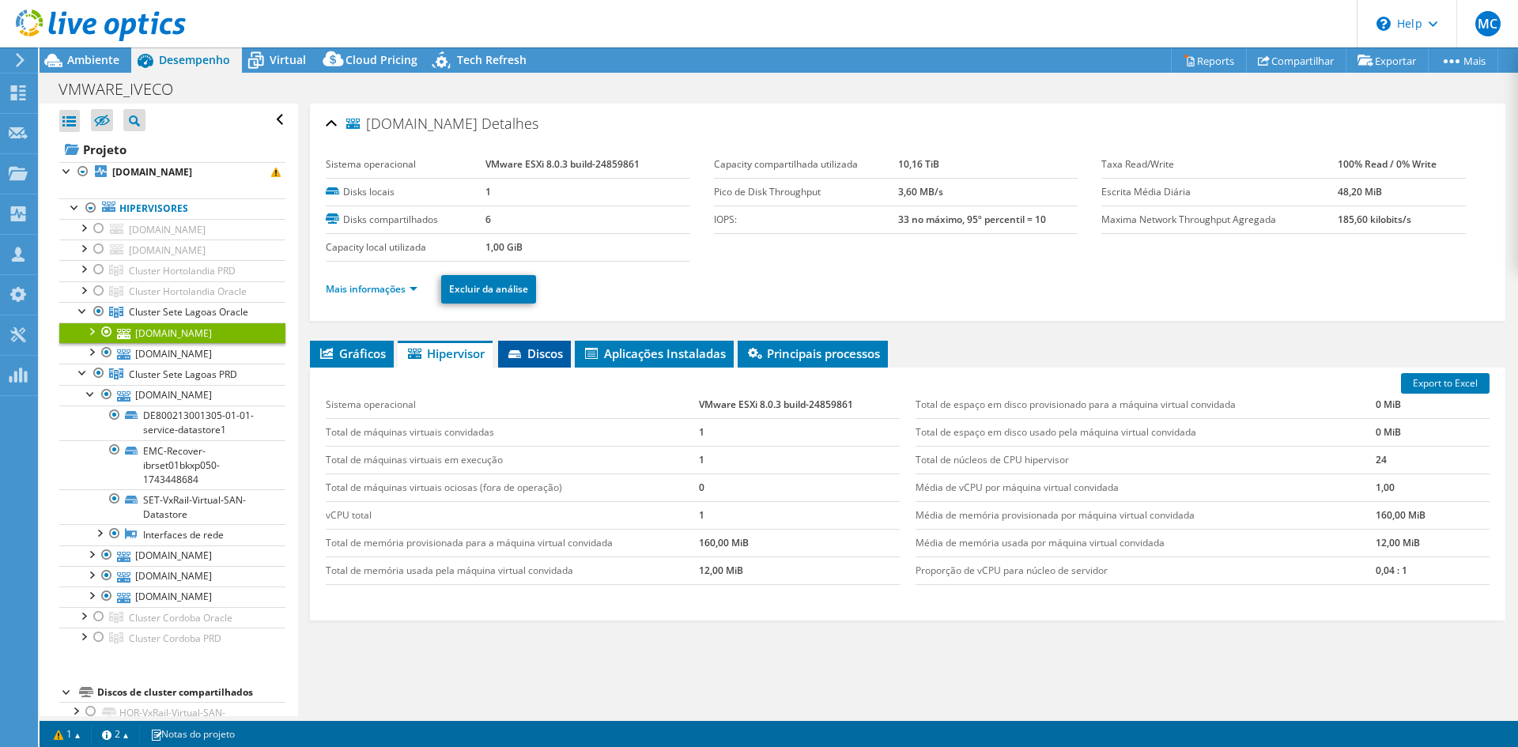
click at [558, 346] on span "Discos" at bounding box center [534, 354] width 57 height 16
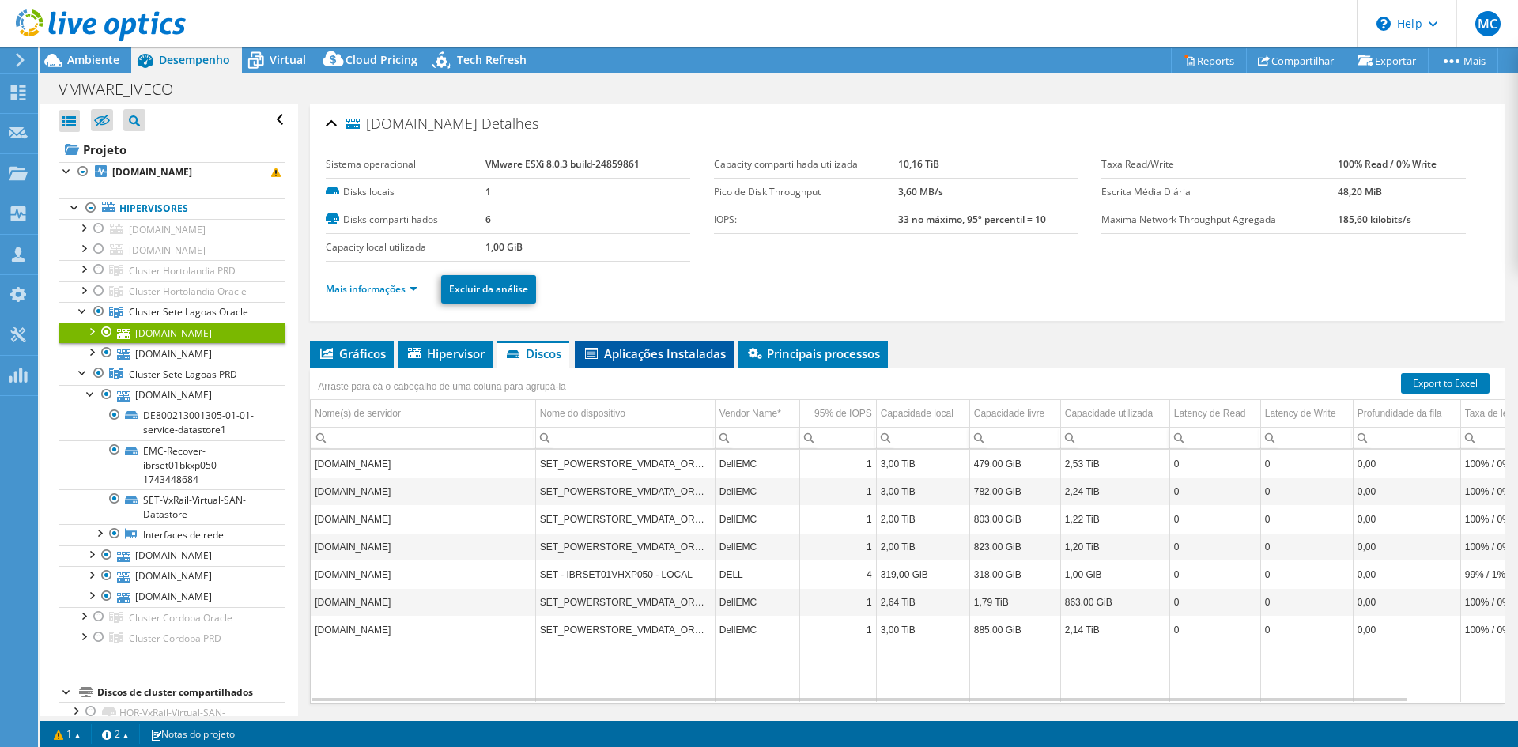
click at [645, 352] on span "Aplicações Instaladas" at bounding box center [654, 354] width 143 height 16
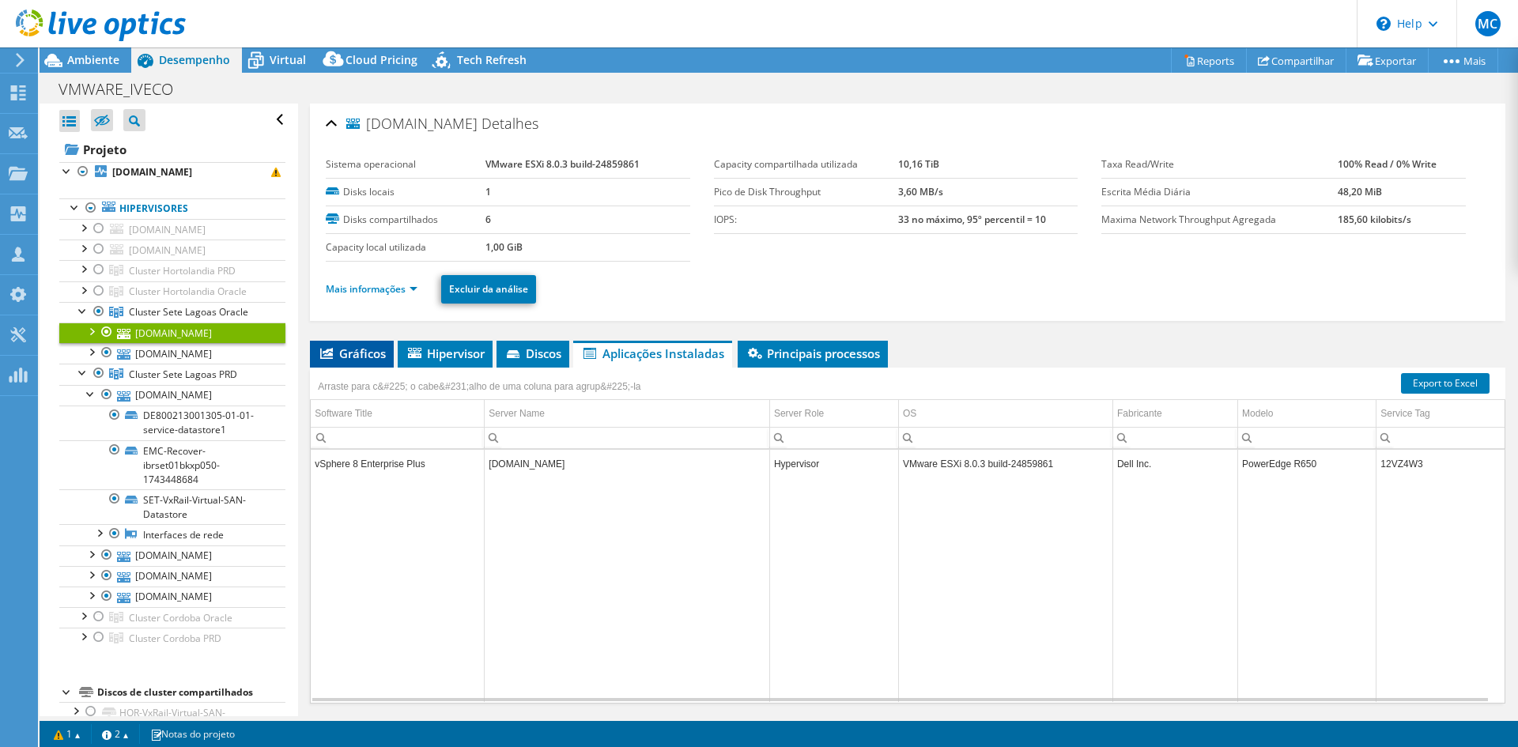
click at [342, 360] on span "Gráficos" at bounding box center [352, 354] width 68 height 16
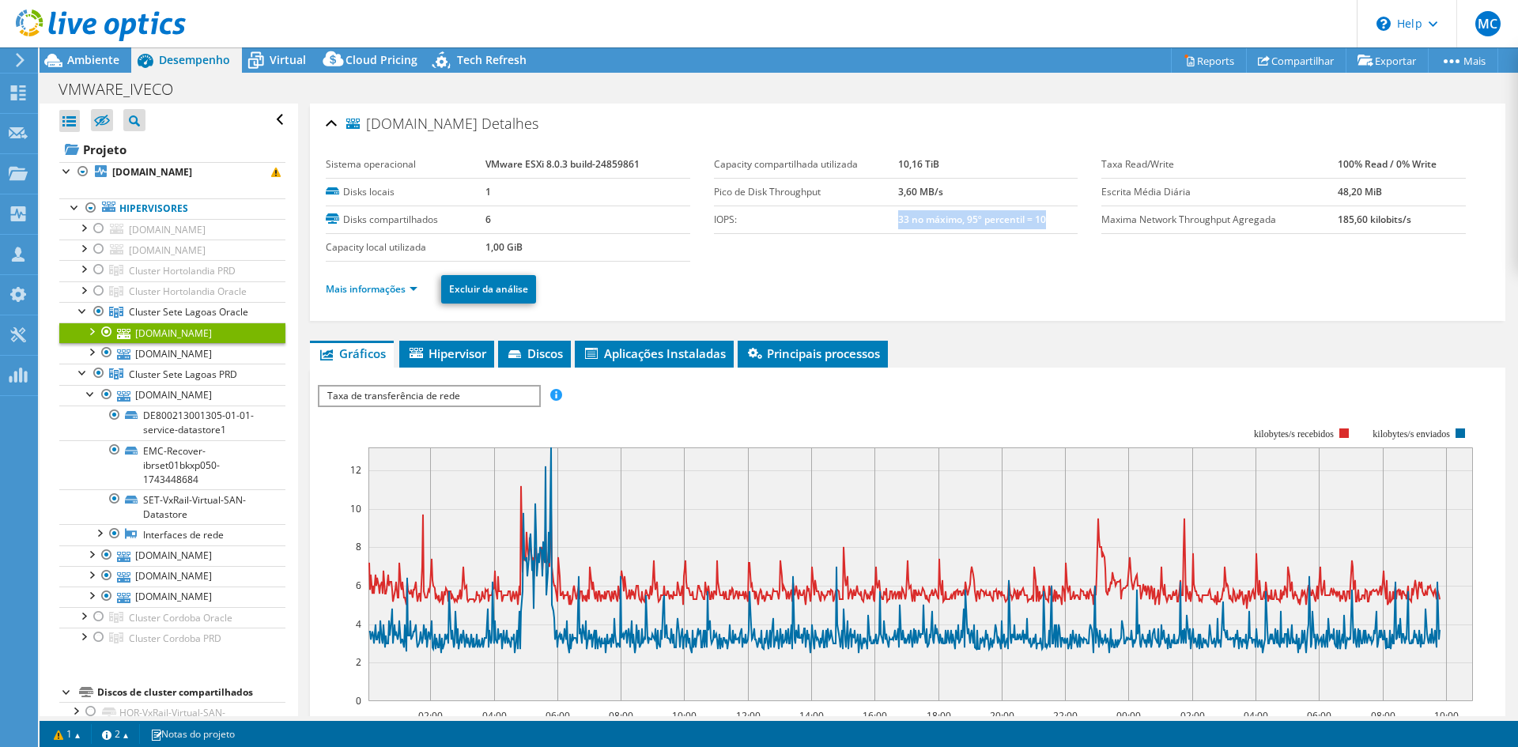
drag, startPoint x: 893, startPoint y: 221, endPoint x: 1047, endPoint y: 221, distance: 153.4
click at [1047, 221] on td "33 no máximo, 95º percentil = 10" at bounding box center [987, 220] width 179 height 28
click at [213, 315] on span "Cluster Sete Lagoas Oracle" at bounding box center [188, 311] width 119 height 13
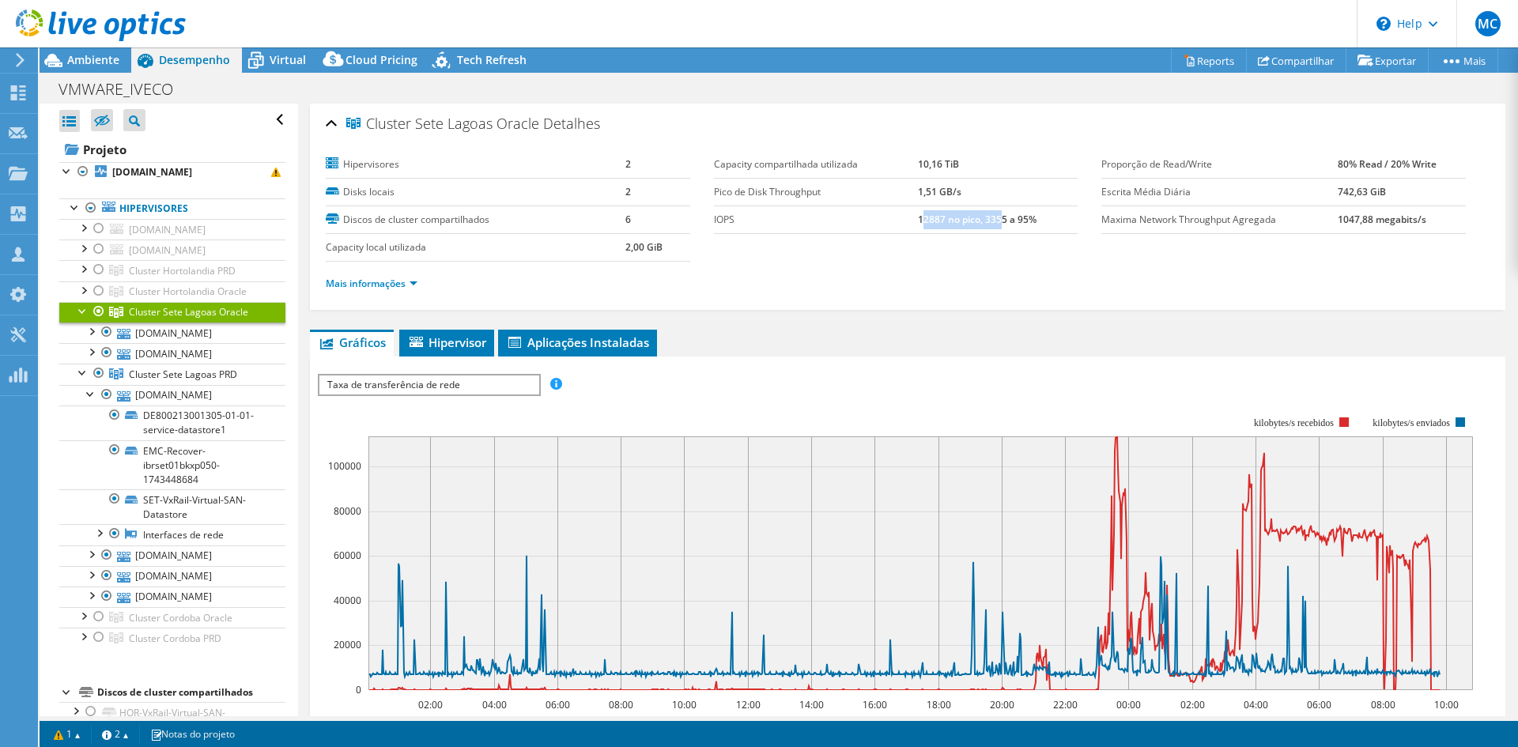
drag, startPoint x: 917, startPoint y: 222, endPoint x: 997, endPoint y: 219, distance: 79.9
click at [997, 219] on b "12887 no pico, 3355 a 95%" at bounding box center [977, 219] width 119 height 13
click at [1052, 226] on td "12887 no pico, 3355 a 95%" at bounding box center [998, 220] width 160 height 28
drag, startPoint x: 1328, startPoint y: 190, endPoint x: 1370, endPoint y: 194, distance: 42.1
click at [1370, 194] on b "742,63 GiB" at bounding box center [1362, 191] width 48 height 13
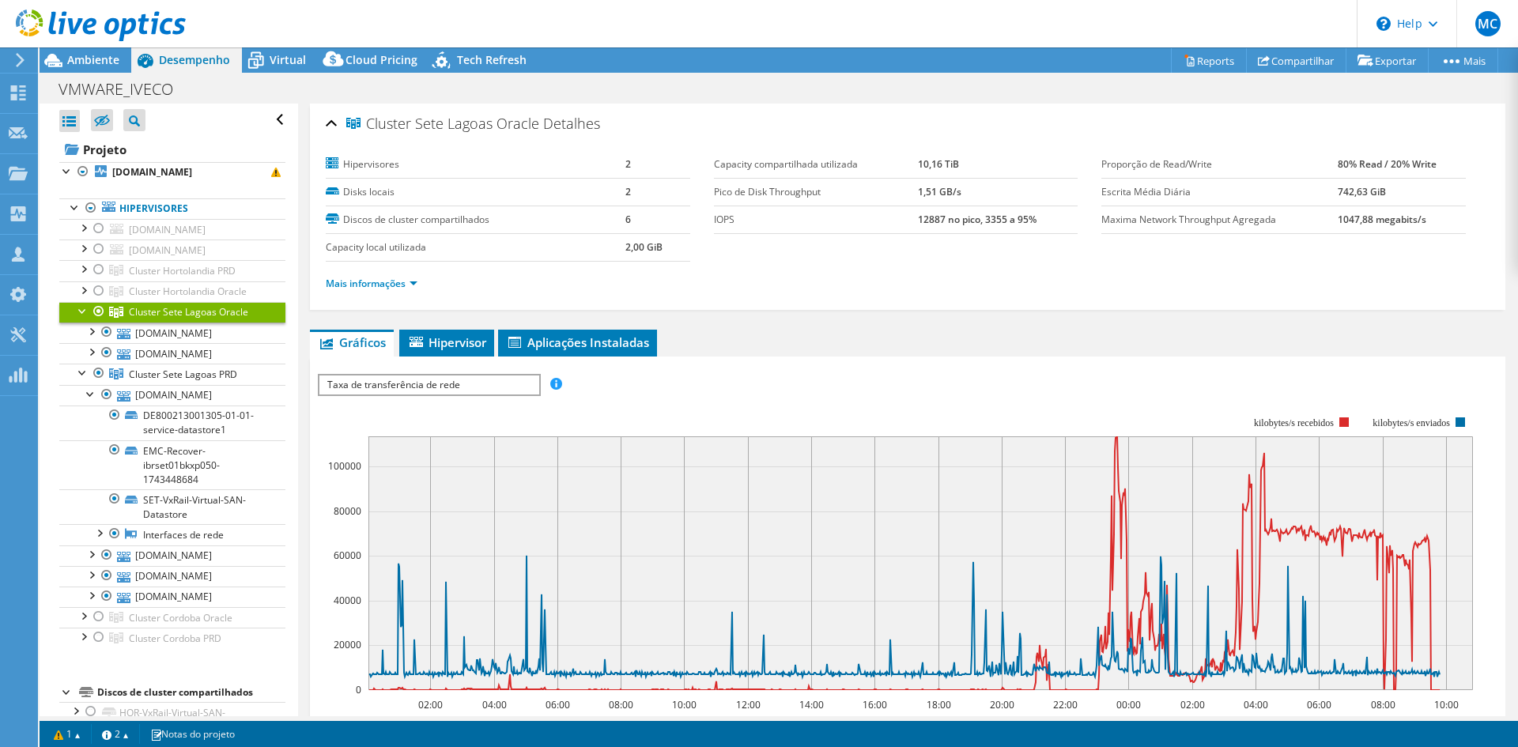
click at [844, 346] on ul "Gráficos Servidores Inventário Hipervisor Discos Discos de cluster Aplicações I…" at bounding box center [907, 343] width 1195 height 27
click at [87, 388] on div at bounding box center [91, 393] width 16 height 16
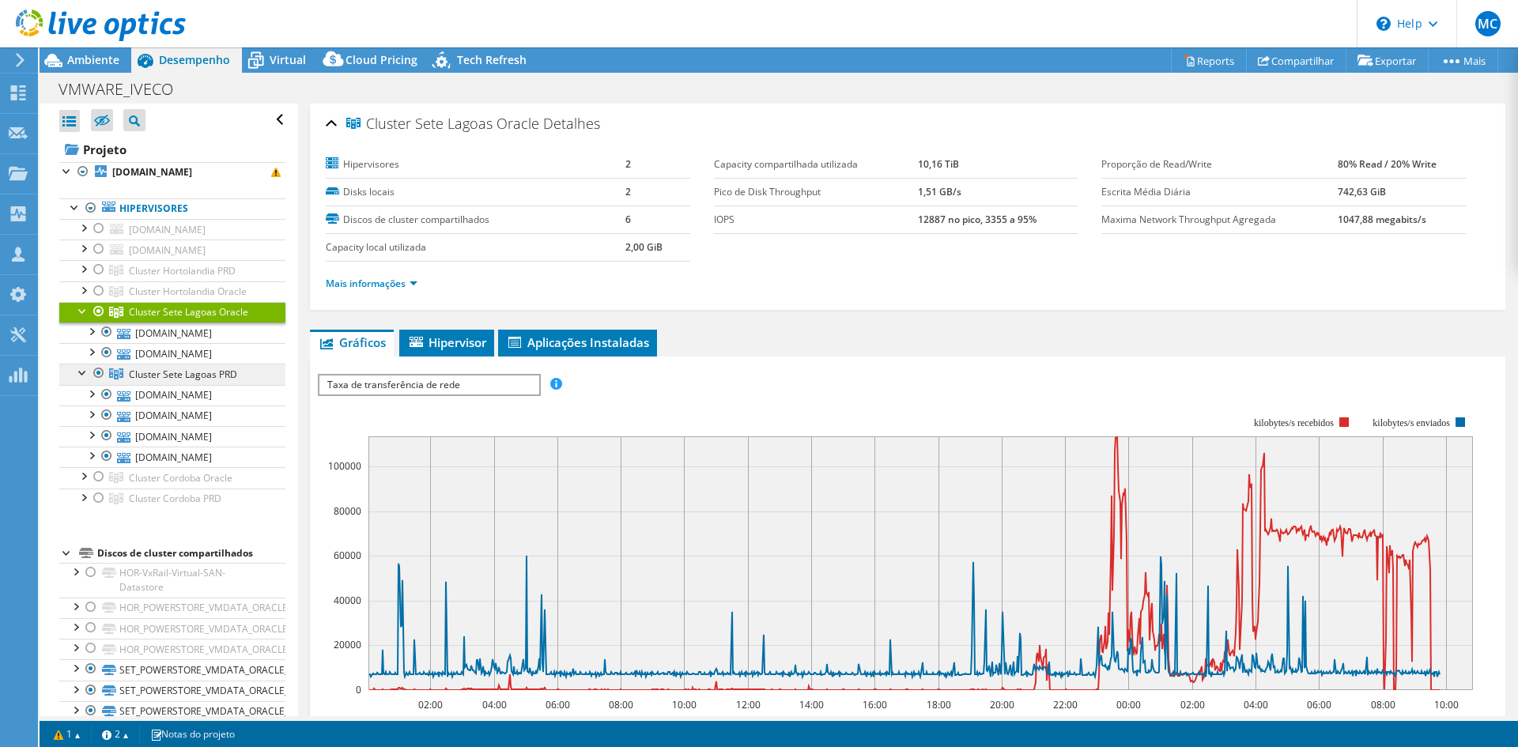
click at [170, 380] on span "Cluster Sete Lagoas PRD" at bounding box center [183, 374] width 108 height 13
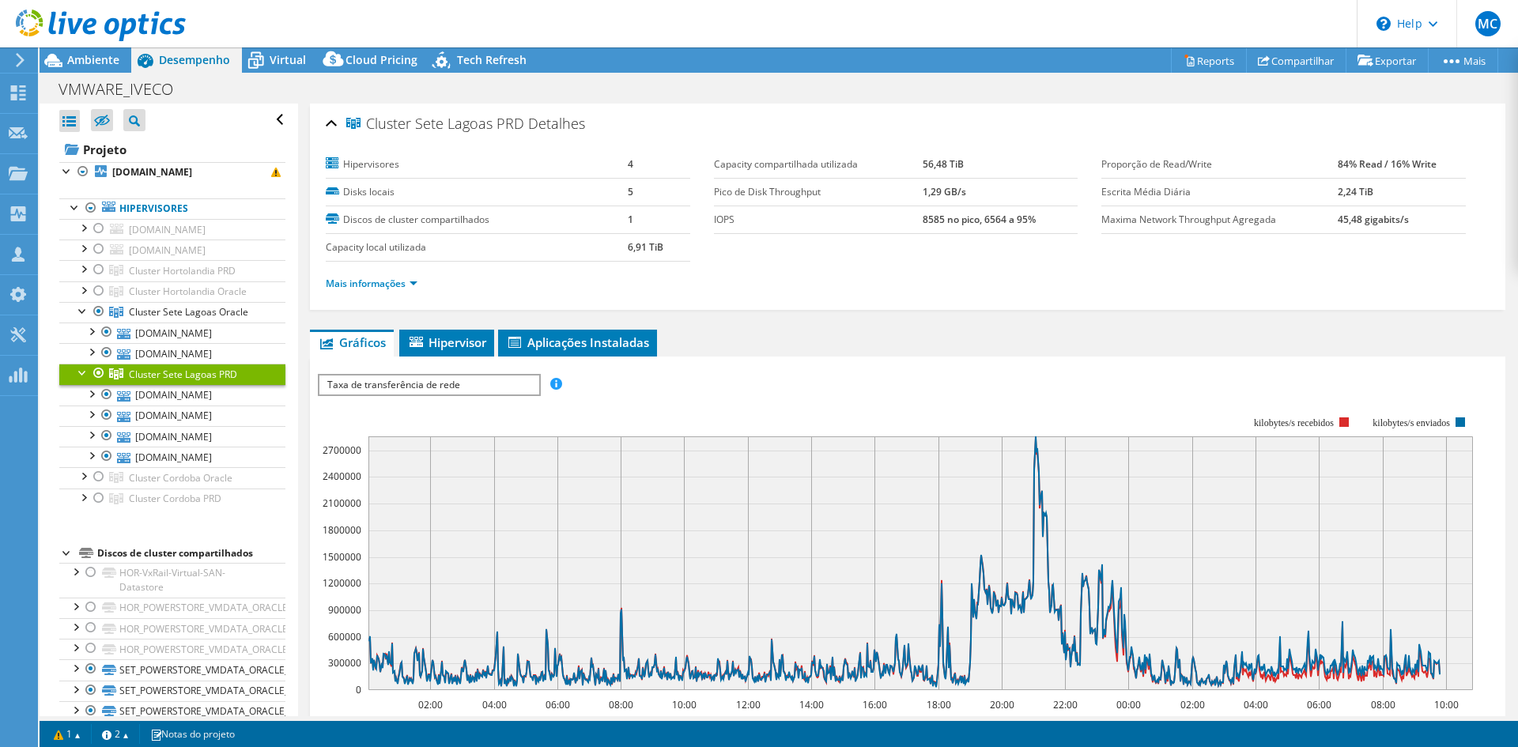
select select "USEast"
select select "USD"
click at [478, 338] on span "Hipervisor" at bounding box center [446, 342] width 79 height 16
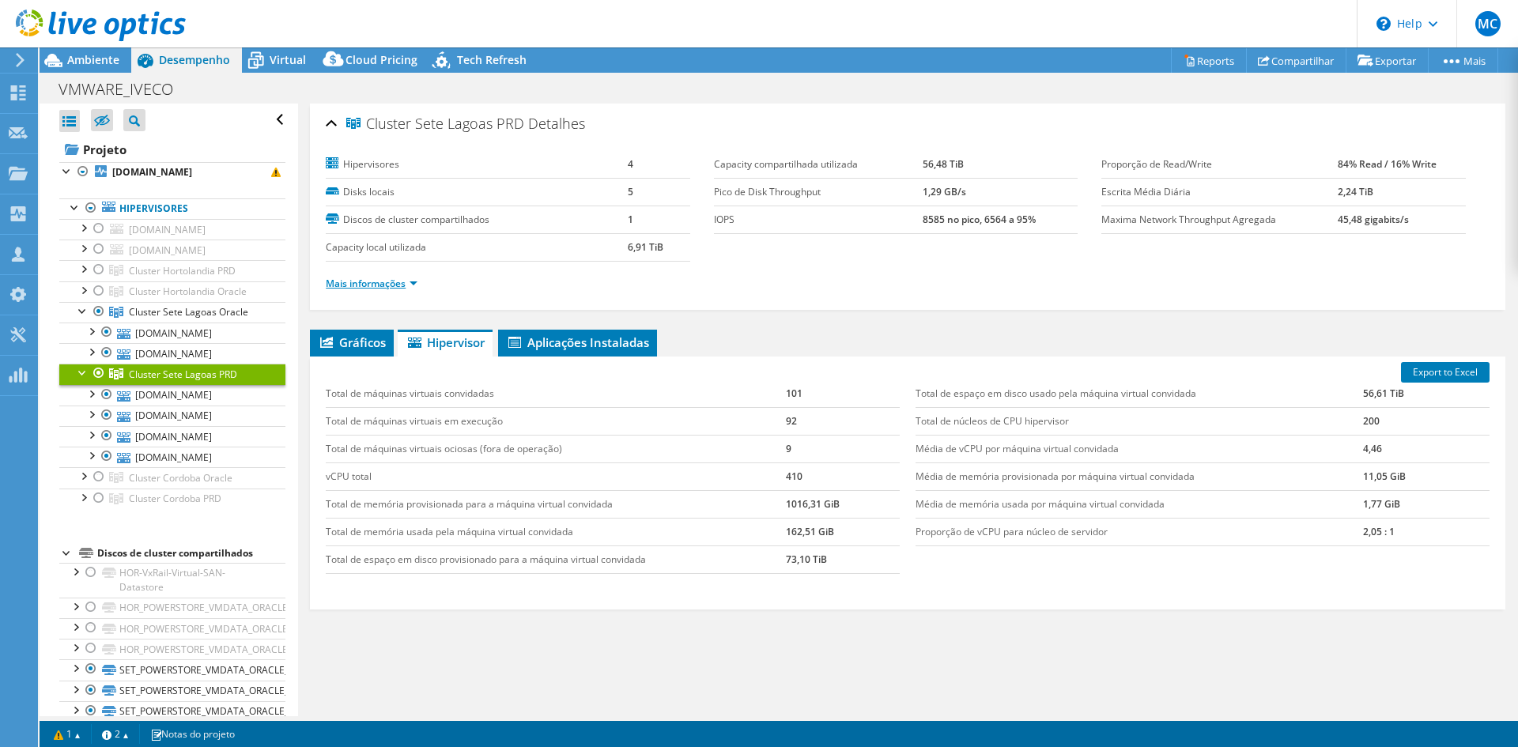
click at [360, 289] on link "Mais informações" at bounding box center [372, 283] width 92 height 13
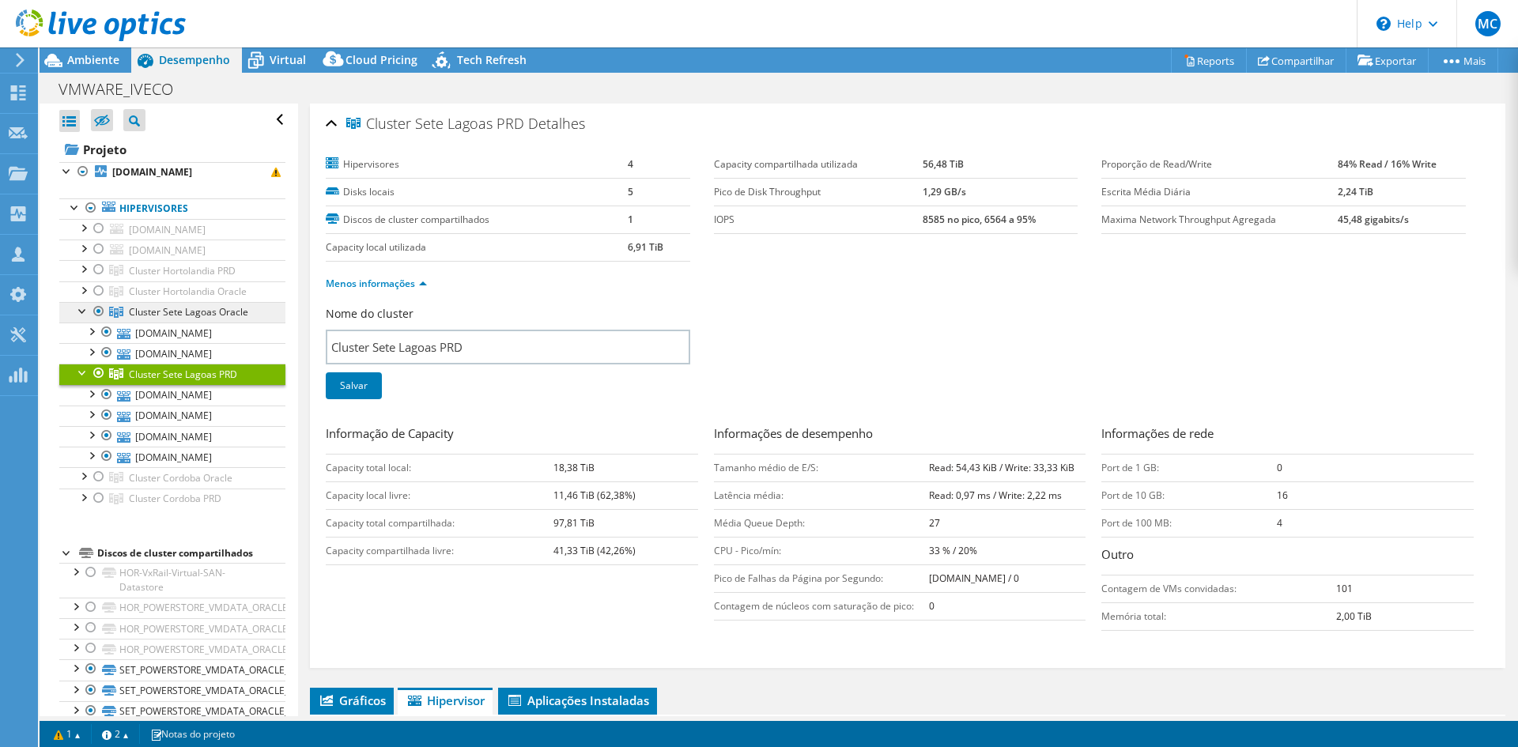
click at [229, 308] on span "Cluster Sete Lagoas Oracle" at bounding box center [188, 311] width 119 height 13
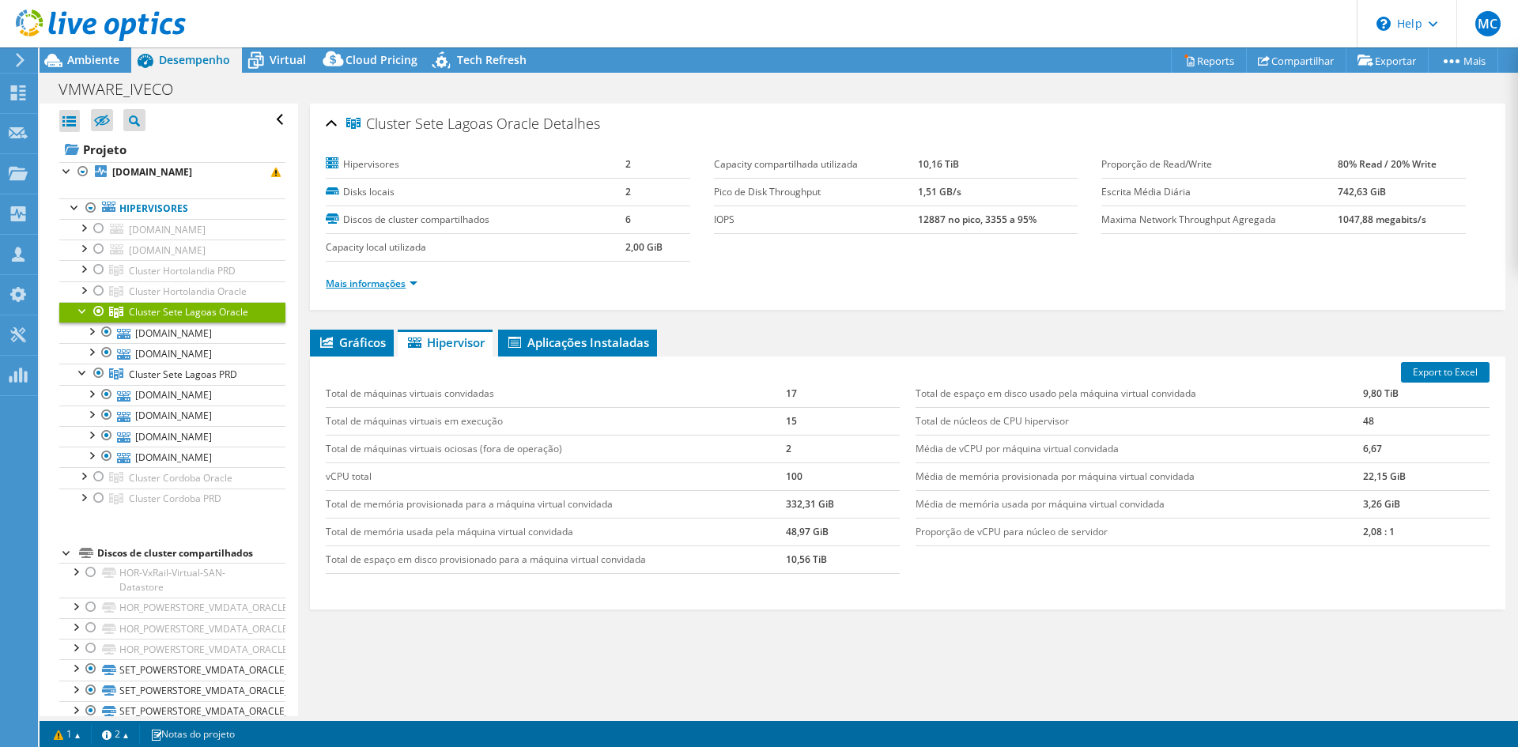
click at [408, 285] on link "Mais informações" at bounding box center [372, 283] width 92 height 13
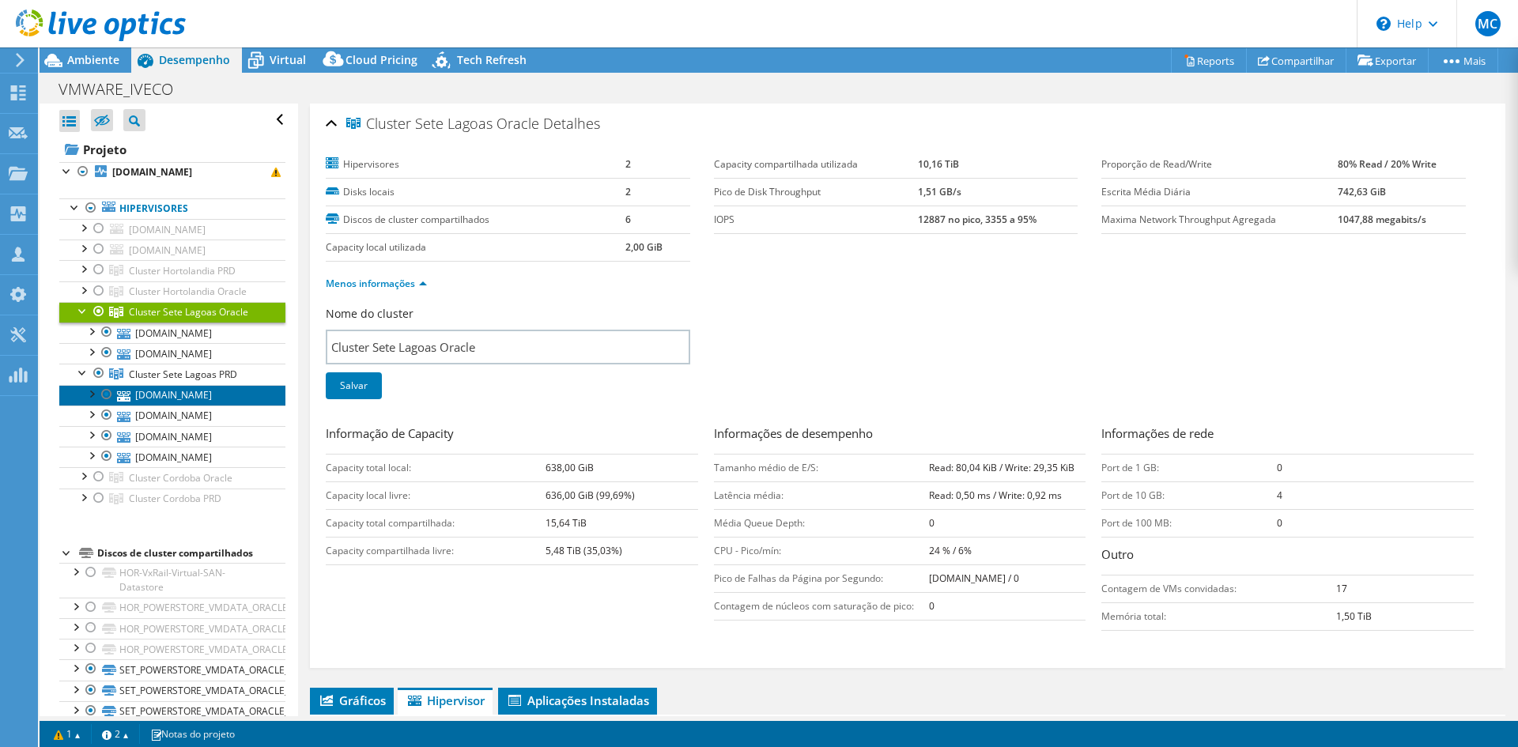
click at [204, 401] on link "[DOMAIN_NAME]" at bounding box center [172, 395] width 226 height 21
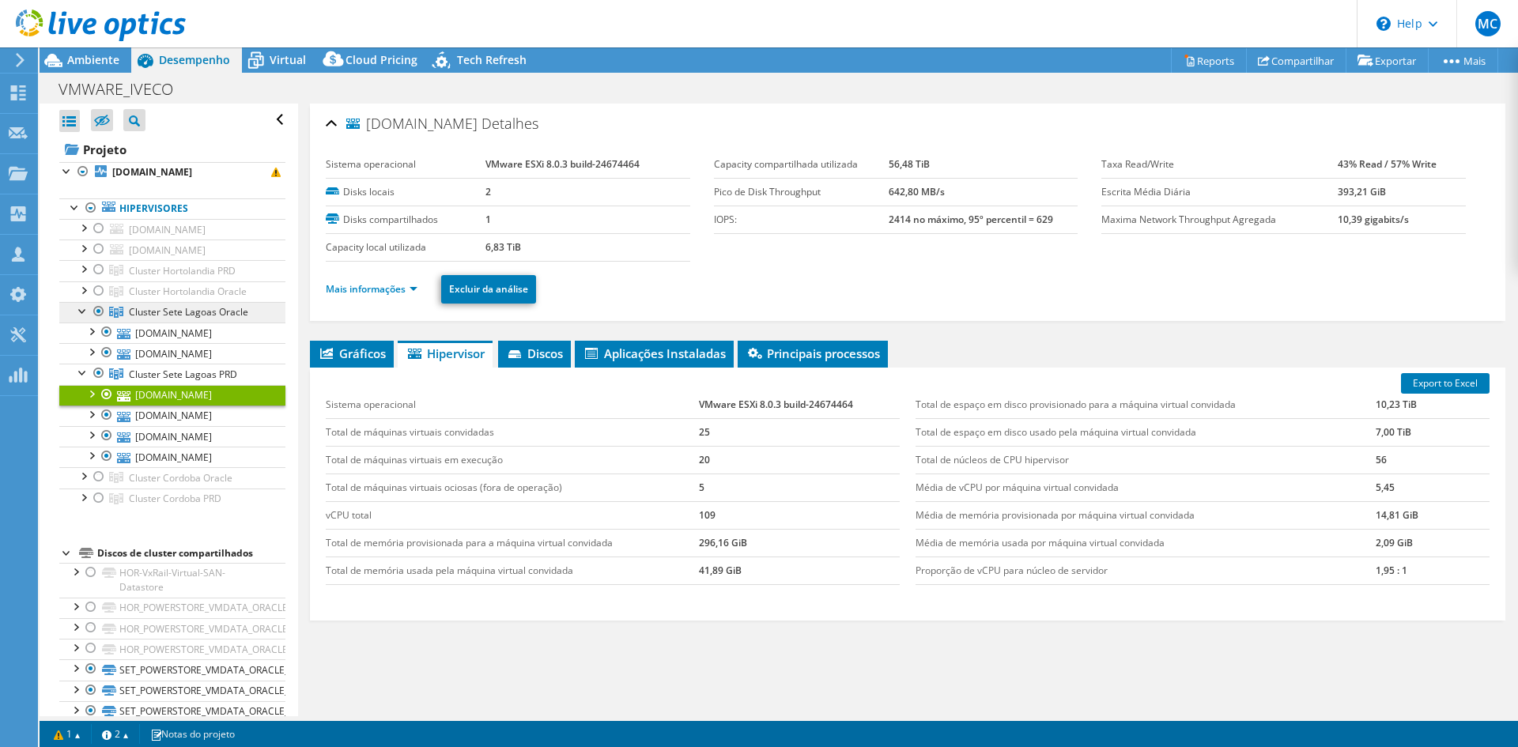
click at [204, 308] on span "Cluster Sete Lagoas Oracle" at bounding box center [188, 311] width 119 height 13
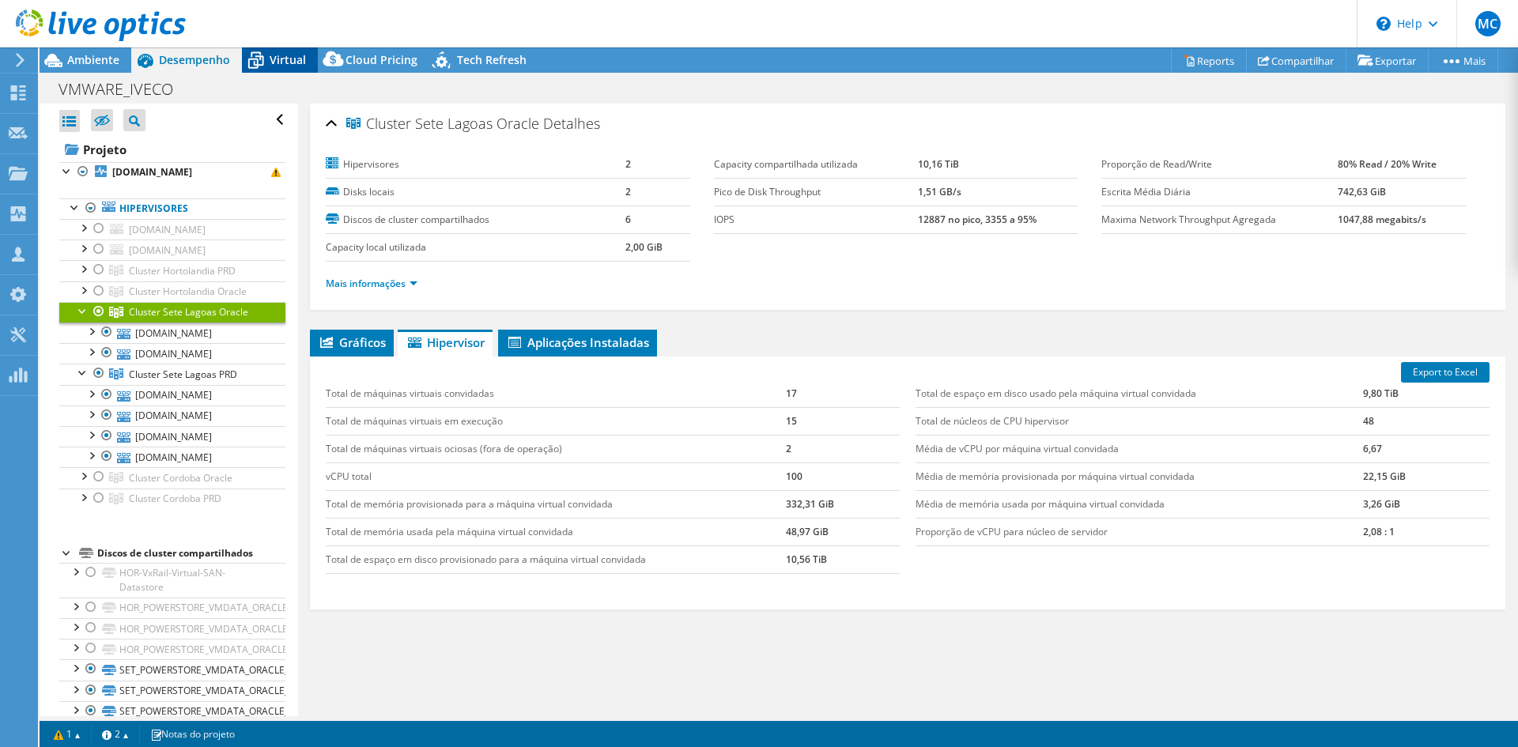
click at [282, 56] on span "Virtual" at bounding box center [288, 59] width 36 height 15
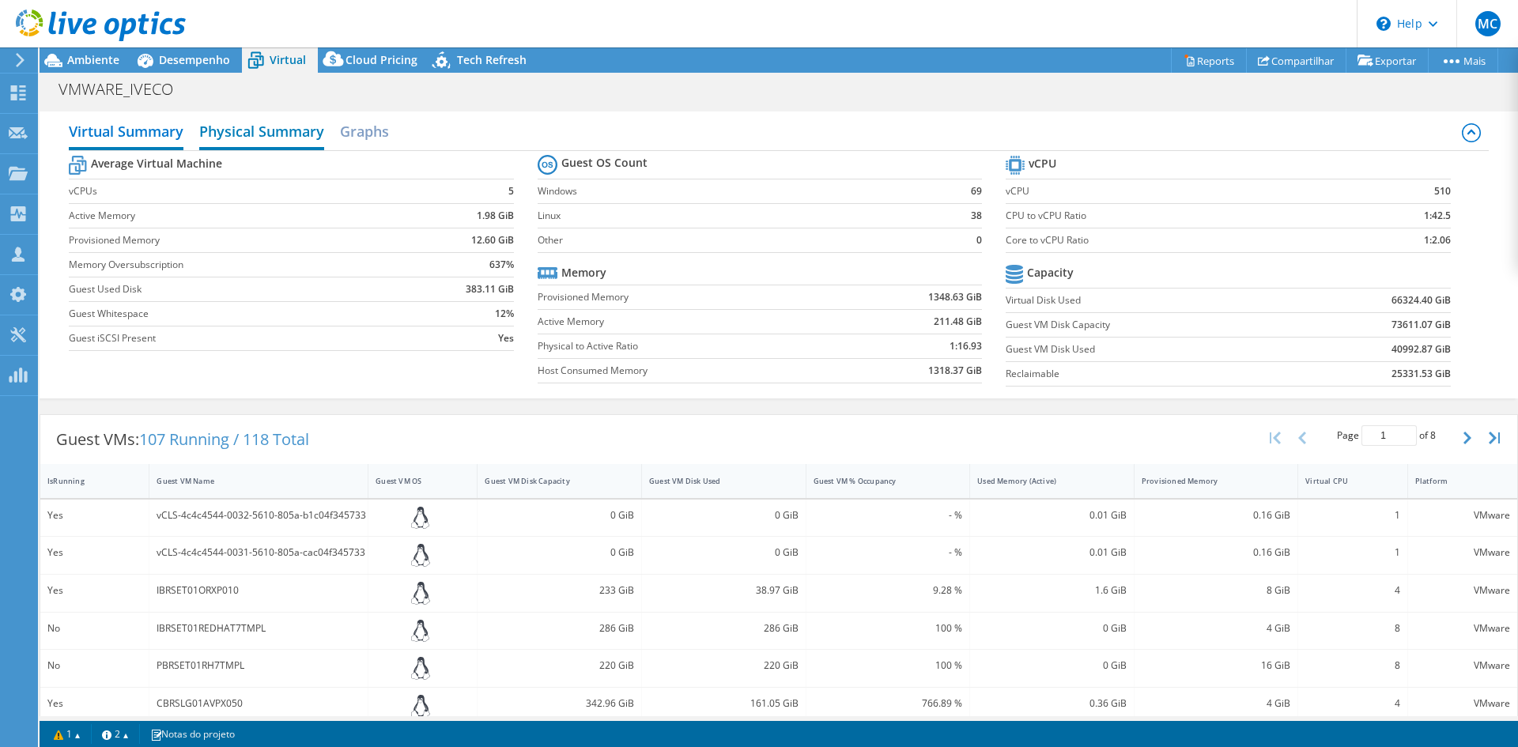
click at [307, 138] on h2 "Physical Summary" at bounding box center [261, 132] width 125 height 35
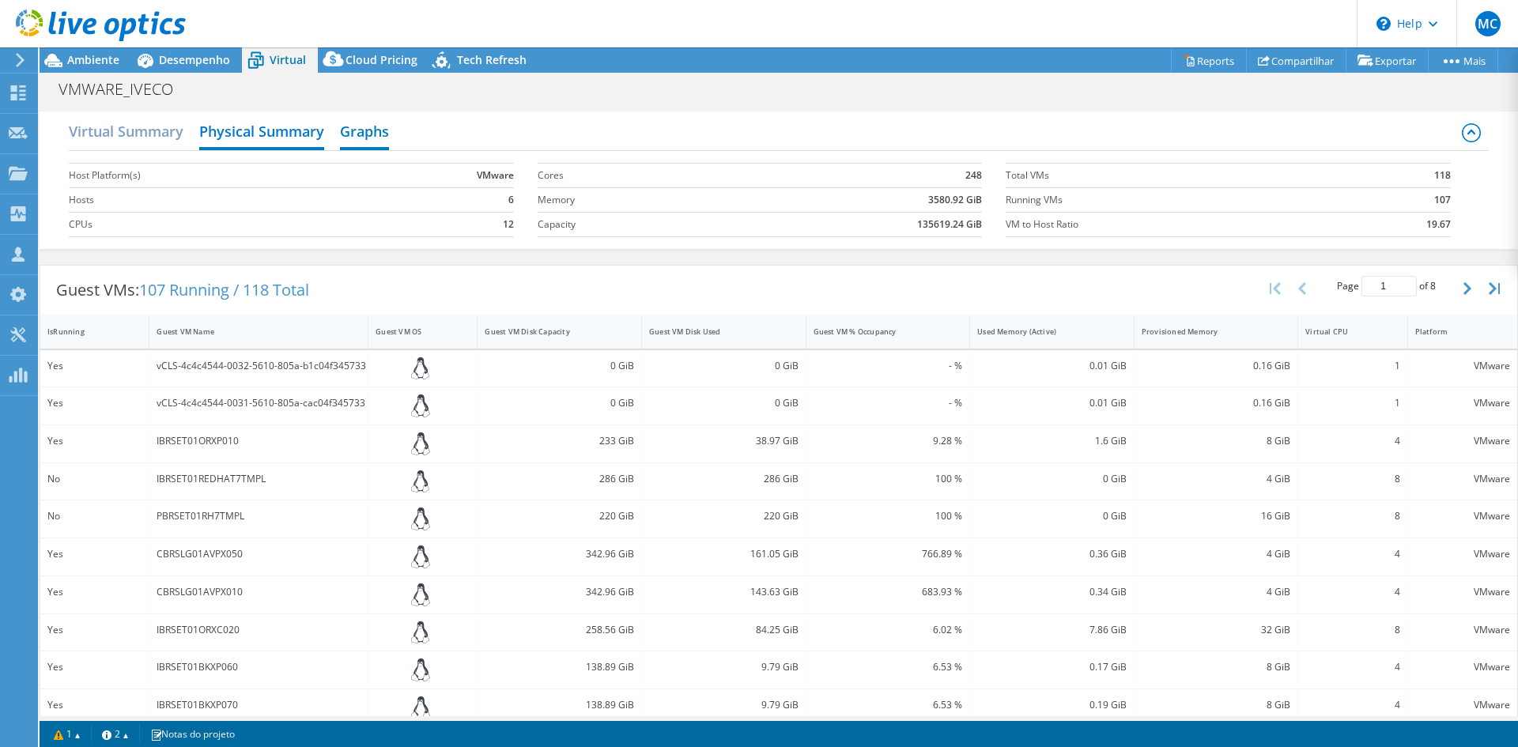
click at [374, 140] on h2 "Graphs" at bounding box center [364, 132] width 49 height 35
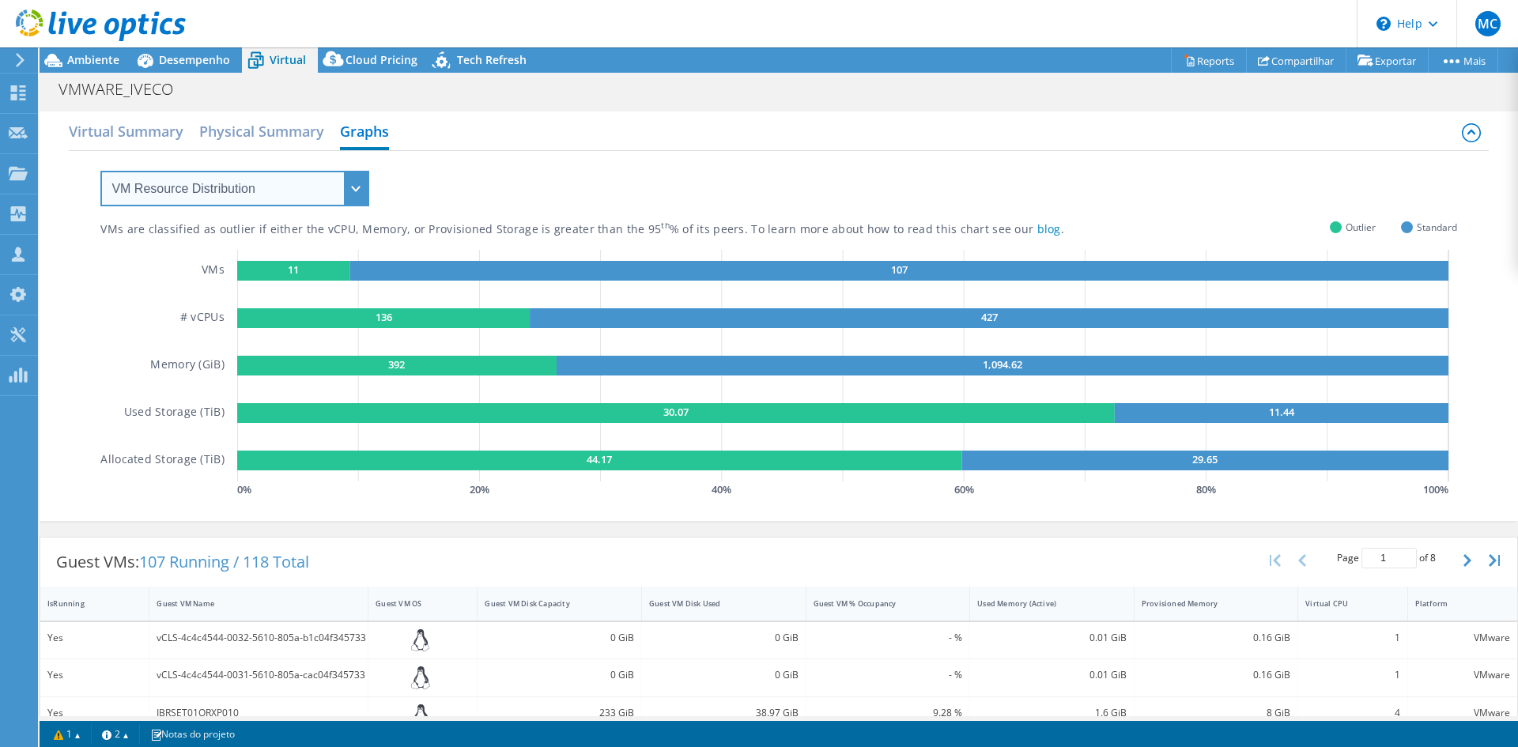
click at [270, 197] on select "VM Resource Distribution Provisioning Contrast Over Provisioning" at bounding box center [234, 189] width 269 height 36
click at [100, 171] on select "VM Resource Distribution Provisioning Contrast Over Provisioning" at bounding box center [234, 189] width 269 height 36
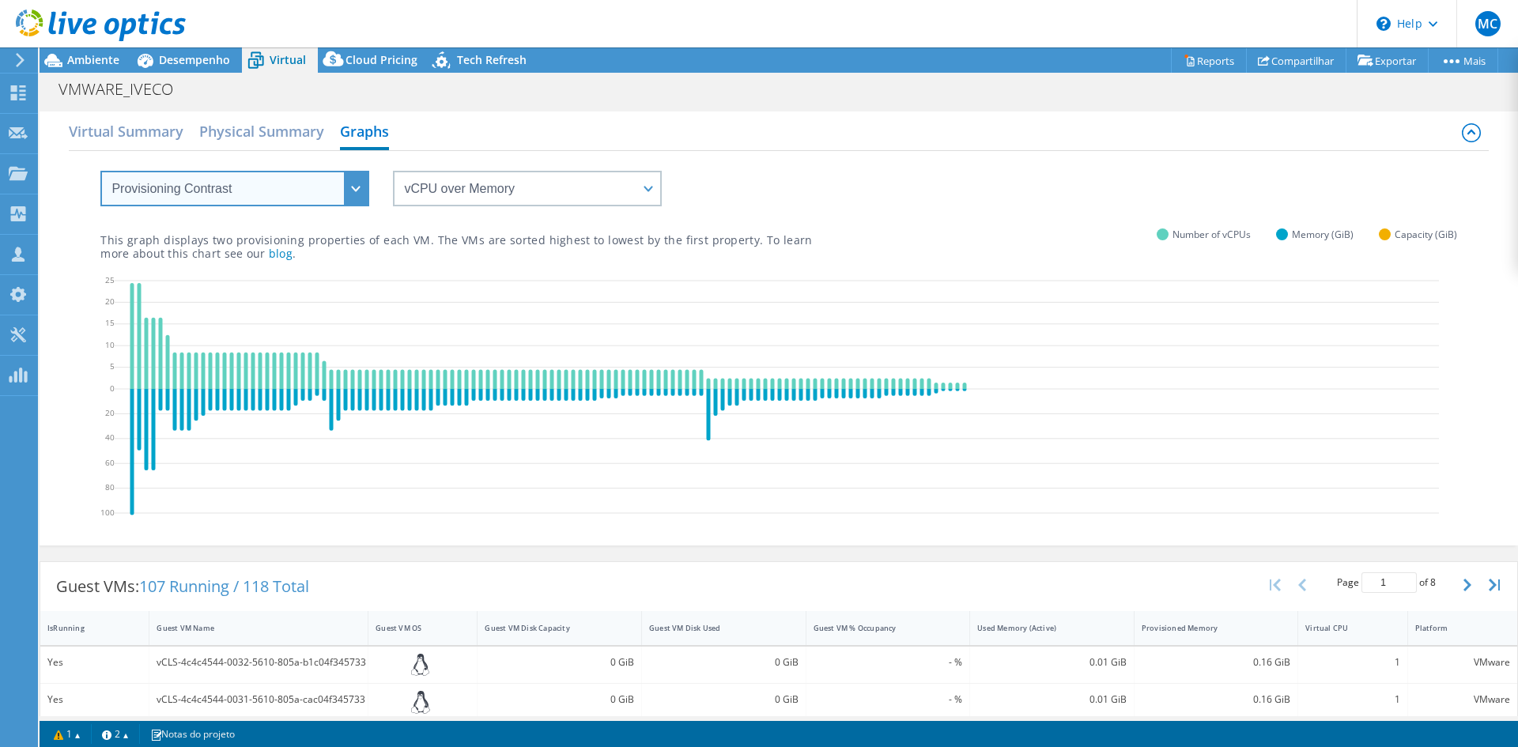
click at [275, 191] on select "VM Resource Distribution Provisioning Contrast Over Provisioning" at bounding box center [234, 189] width 269 height 36
select select "Over Provisioning"
click at [100, 171] on select "VM Resource Distribution Provisioning Contrast Over Provisioning" at bounding box center [234, 189] width 269 height 36
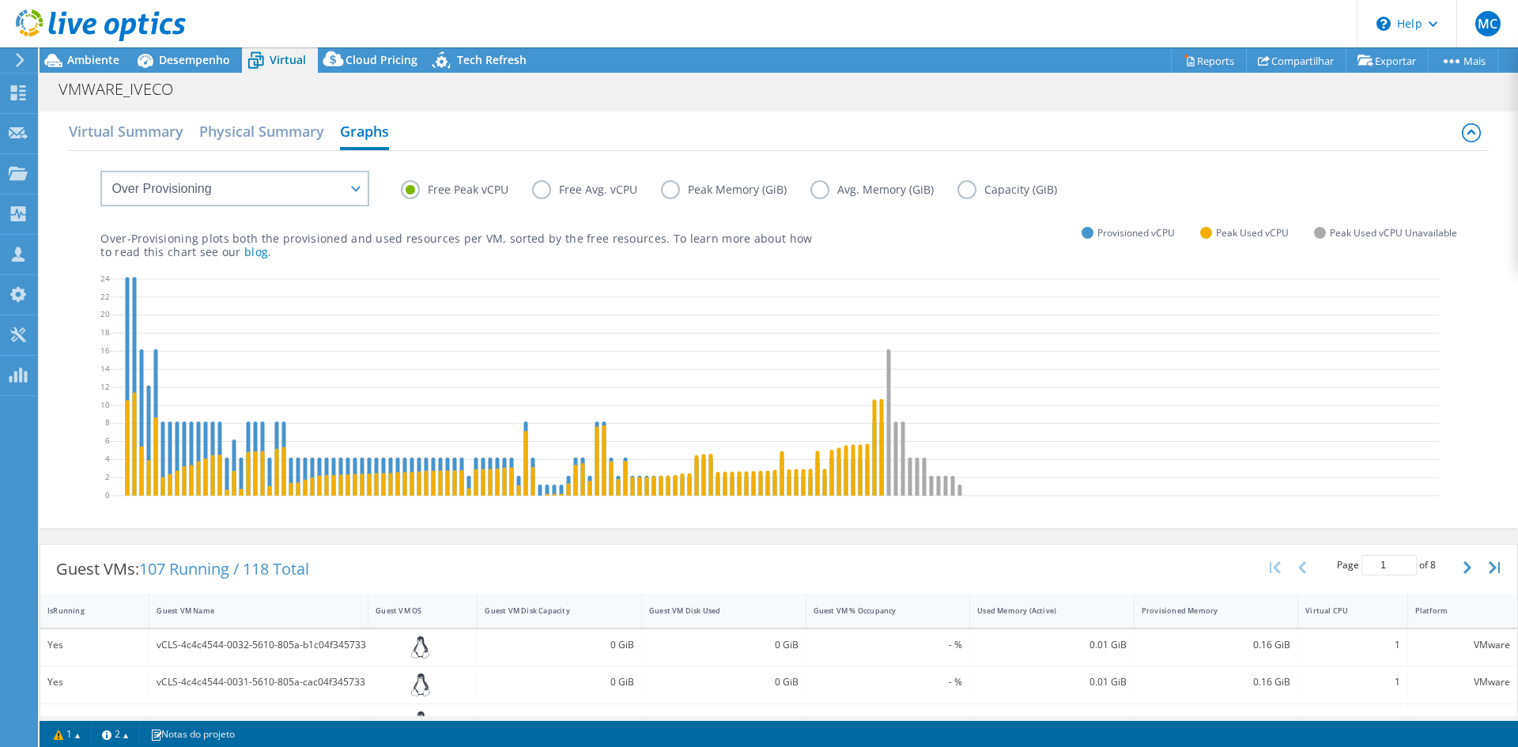
click at [670, 187] on label "Peak Memory (GiB)" at bounding box center [735, 189] width 149 height 19
click at [0, 0] on input "Peak Memory (GiB)" at bounding box center [0, 0] width 0 height 0
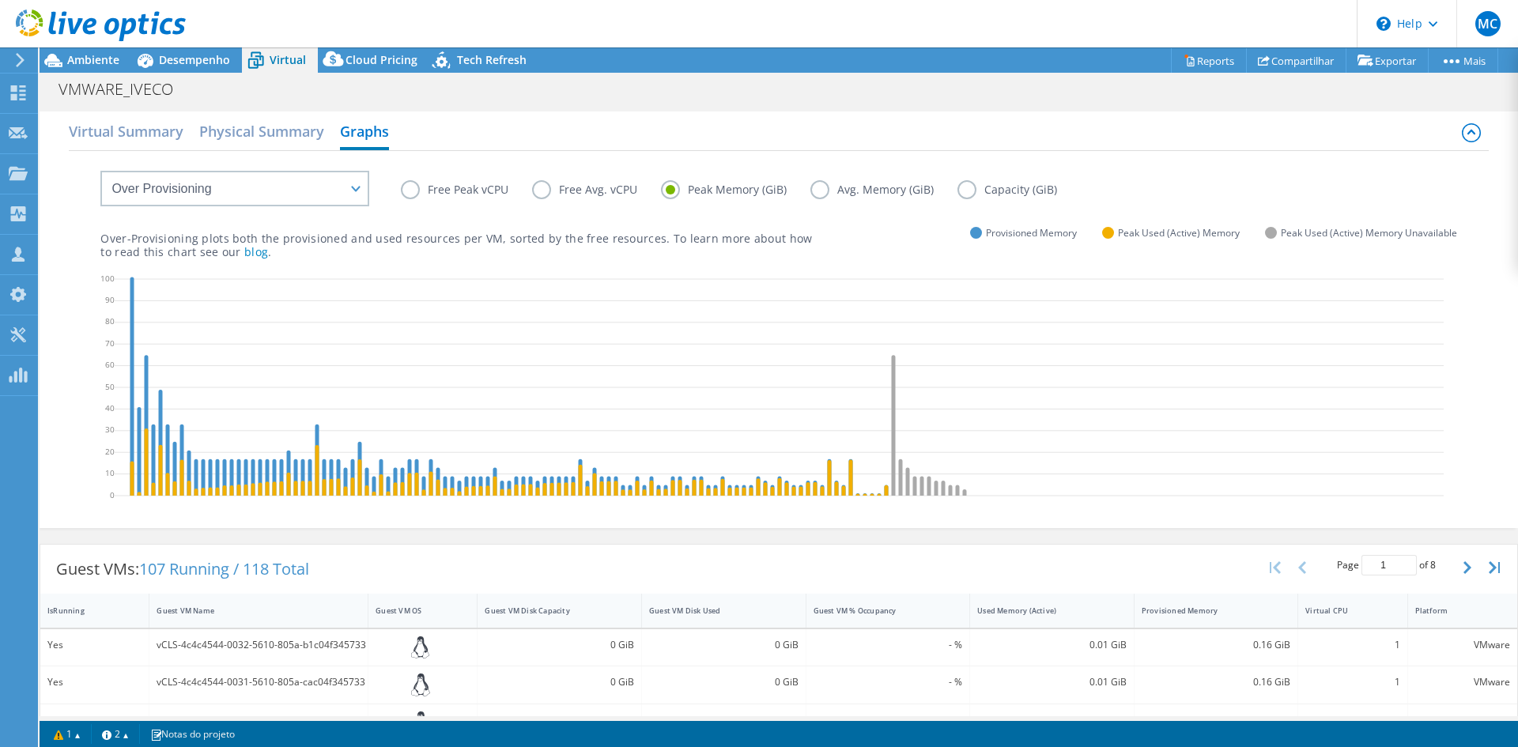
click at [599, 189] on label "Free Avg. vCPU" at bounding box center [596, 189] width 129 height 19
click at [0, 0] on input "Free Avg. vCPU" at bounding box center [0, 0] width 0 height 0
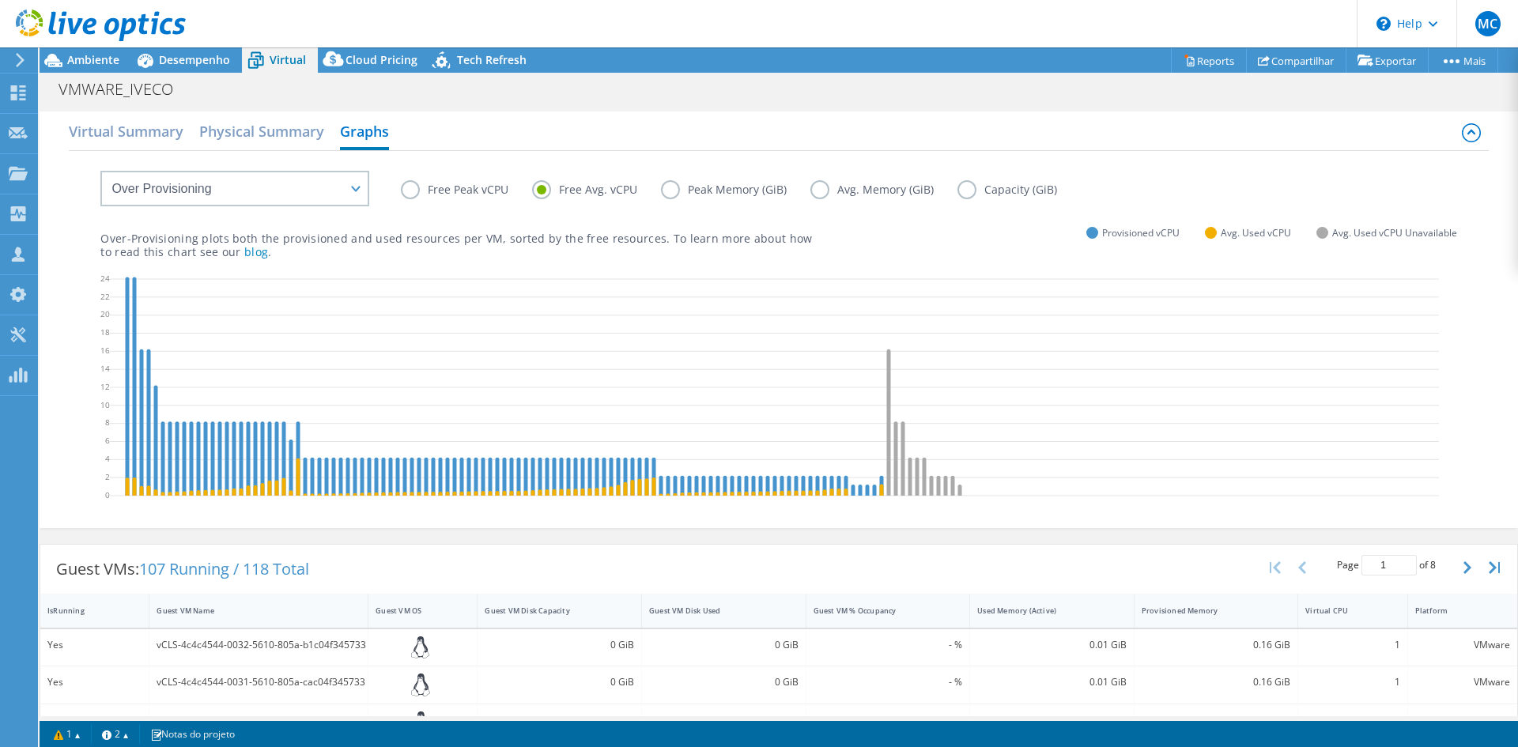
click at [962, 191] on label "Capacity (GiB)" at bounding box center [1018, 189] width 123 height 19
click at [0, 0] on input "Capacity (GiB)" at bounding box center [0, 0] width 0 height 0
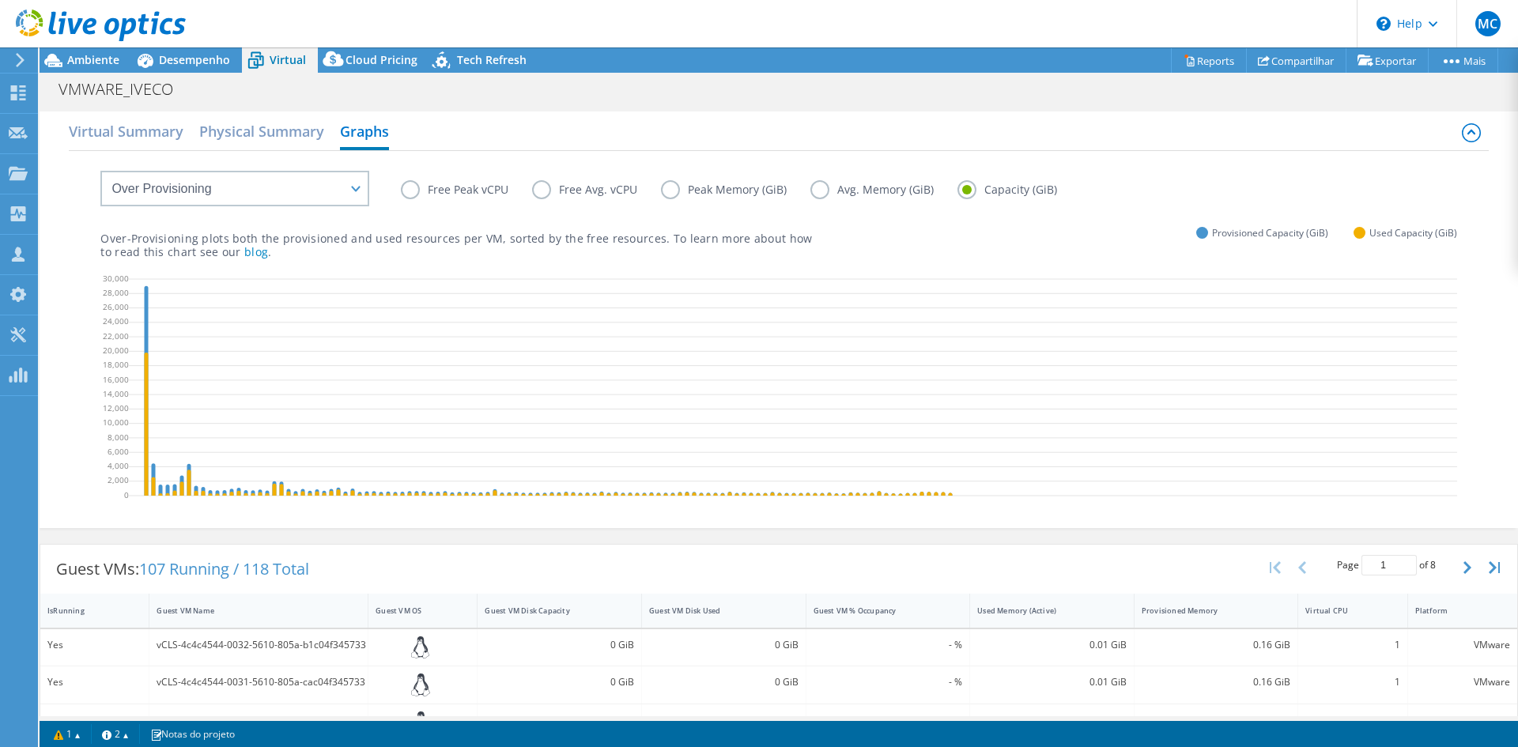
click at [417, 196] on label "Free Peak vCPU" at bounding box center [466, 189] width 131 height 19
click at [0, 0] on input "Free Peak vCPU" at bounding box center [0, 0] width 0 height 0
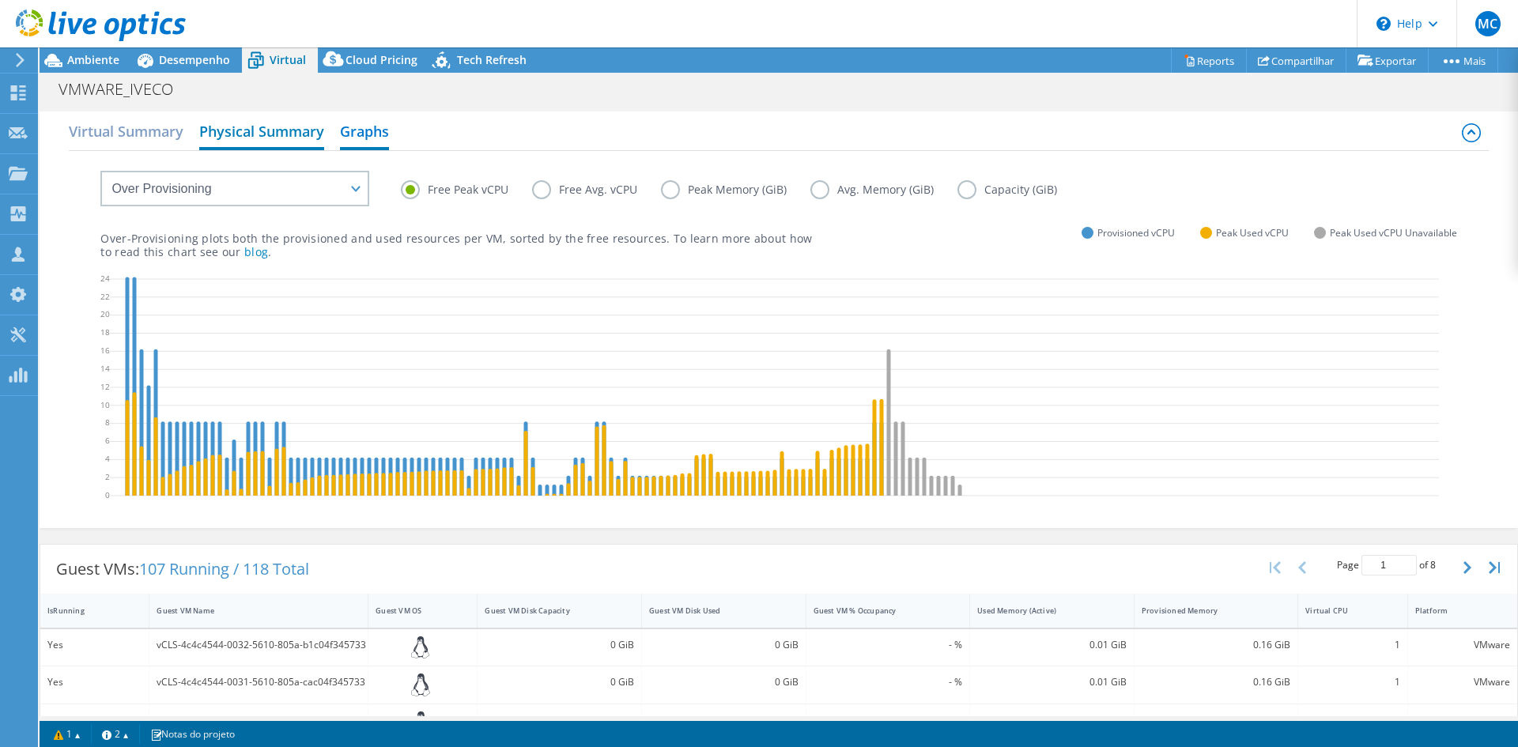
click at [251, 135] on h2 "Physical Summary" at bounding box center [261, 132] width 125 height 35
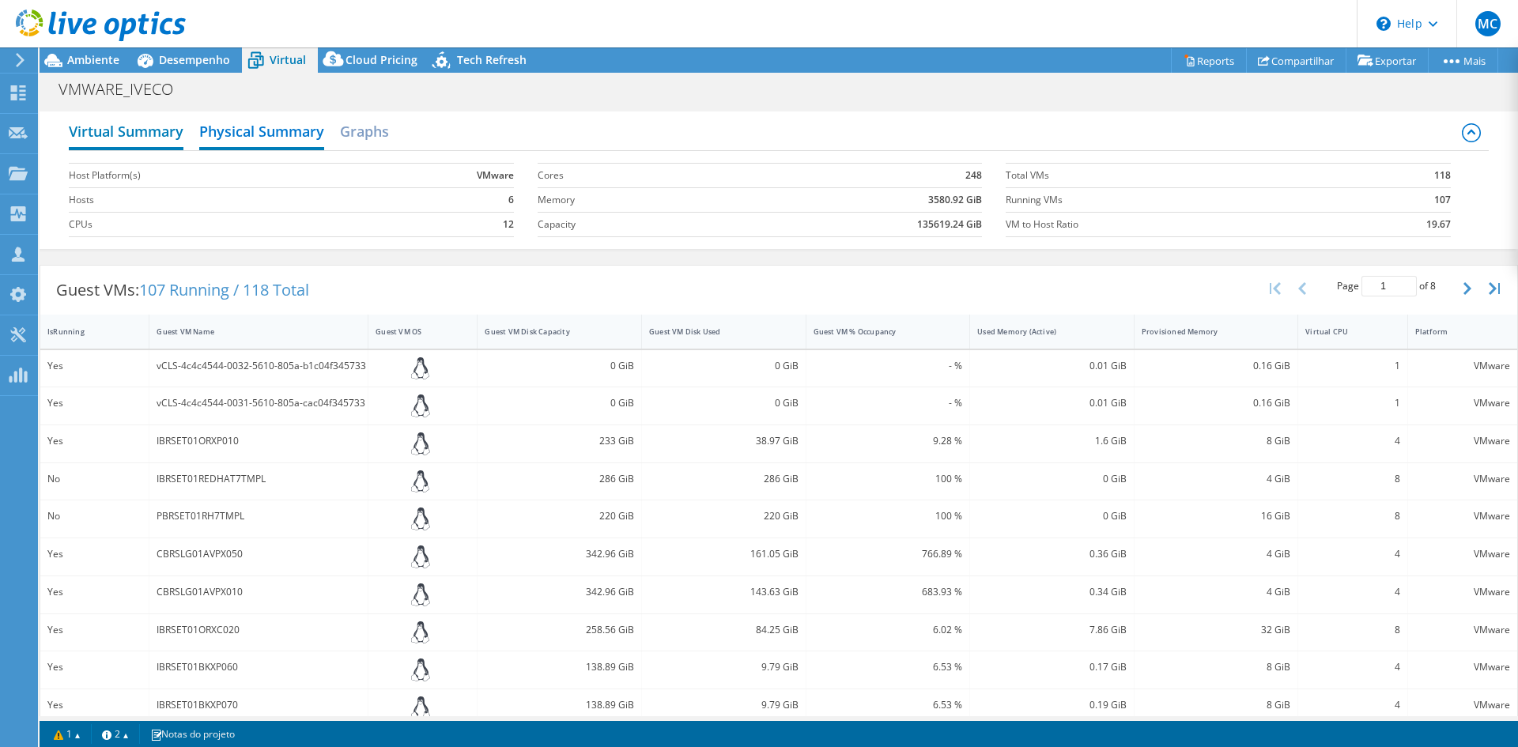
click at [157, 133] on h2 "Virtual Summary" at bounding box center [126, 132] width 115 height 35
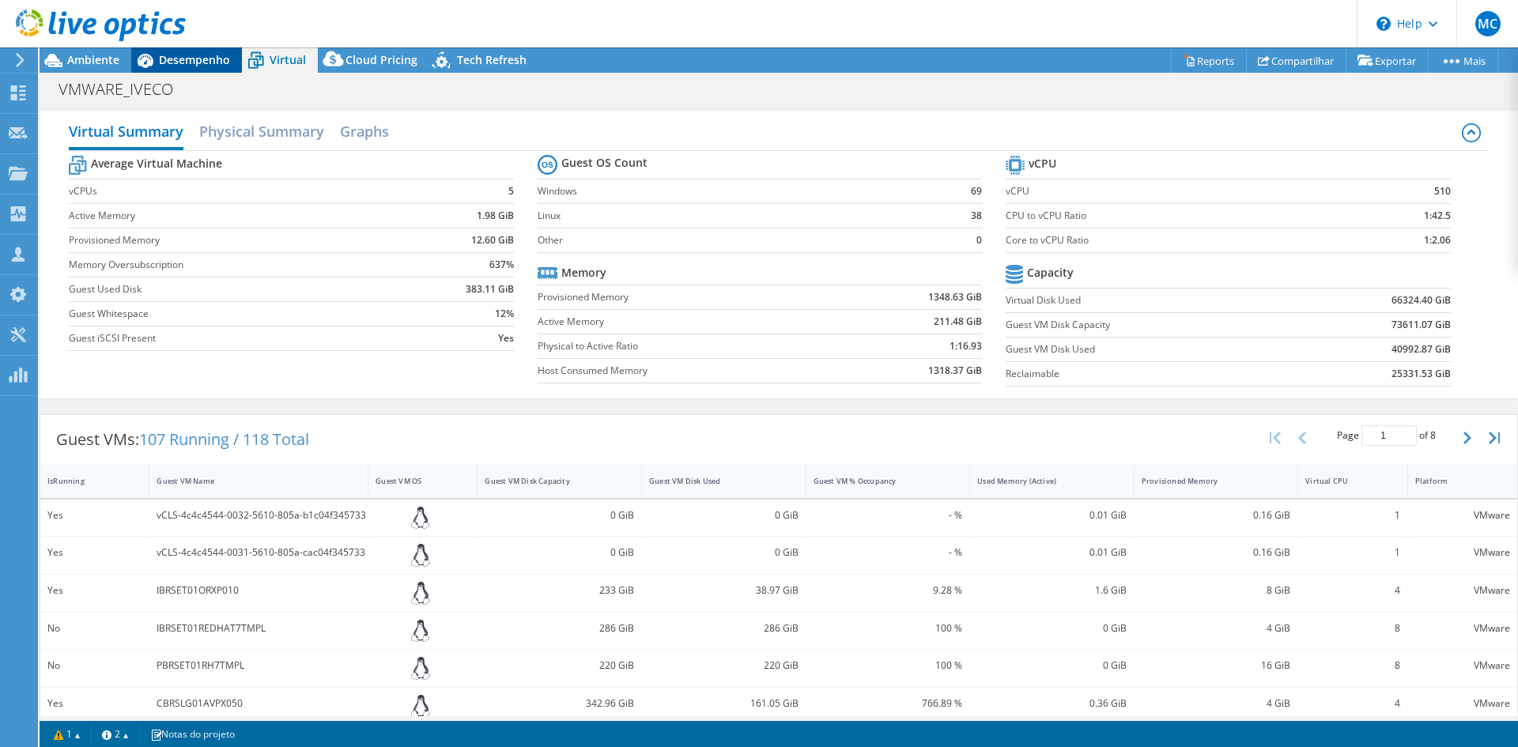
click at [186, 62] on span "Desempenho" at bounding box center [194, 59] width 71 height 15
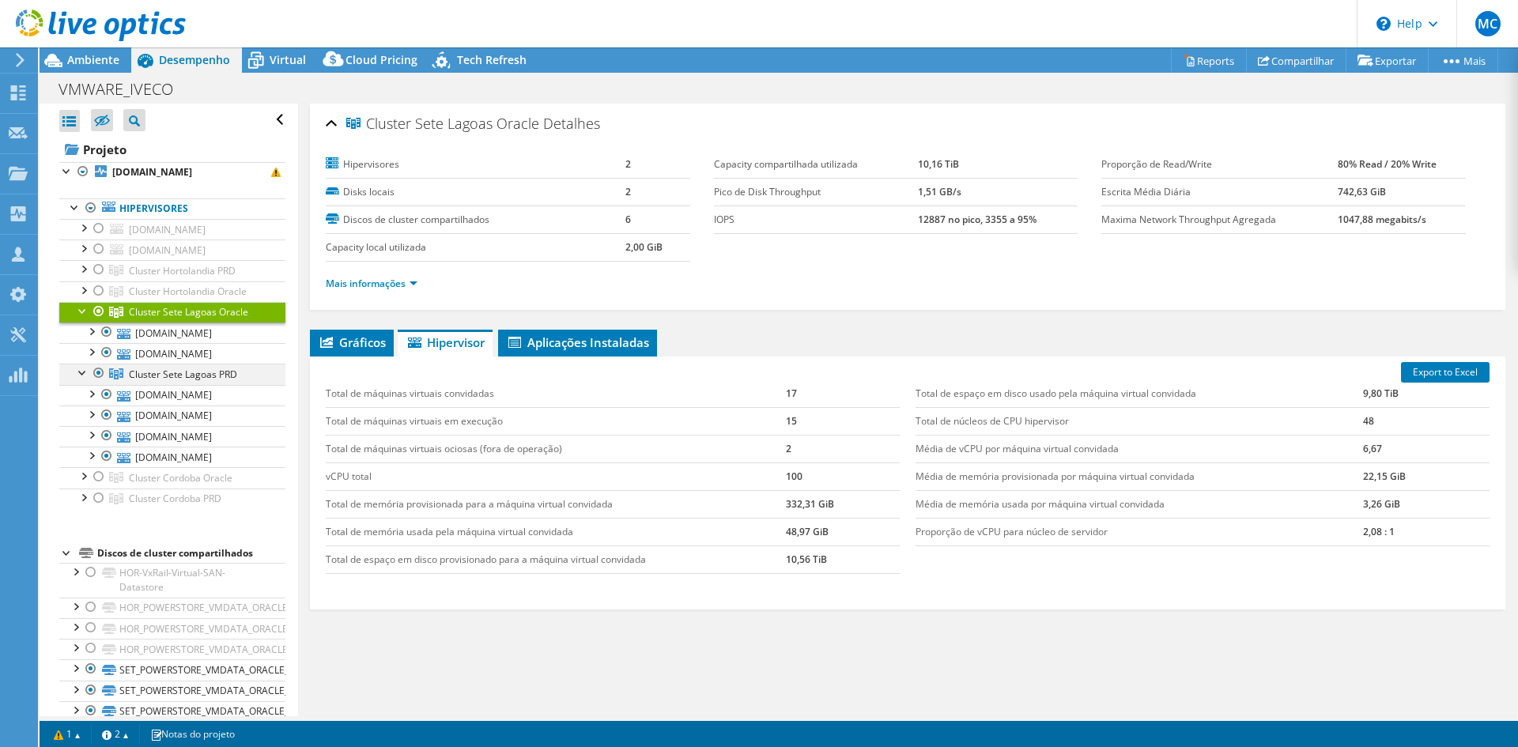
click at [100, 373] on div at bounding box center [99, 373] width 16 height 19
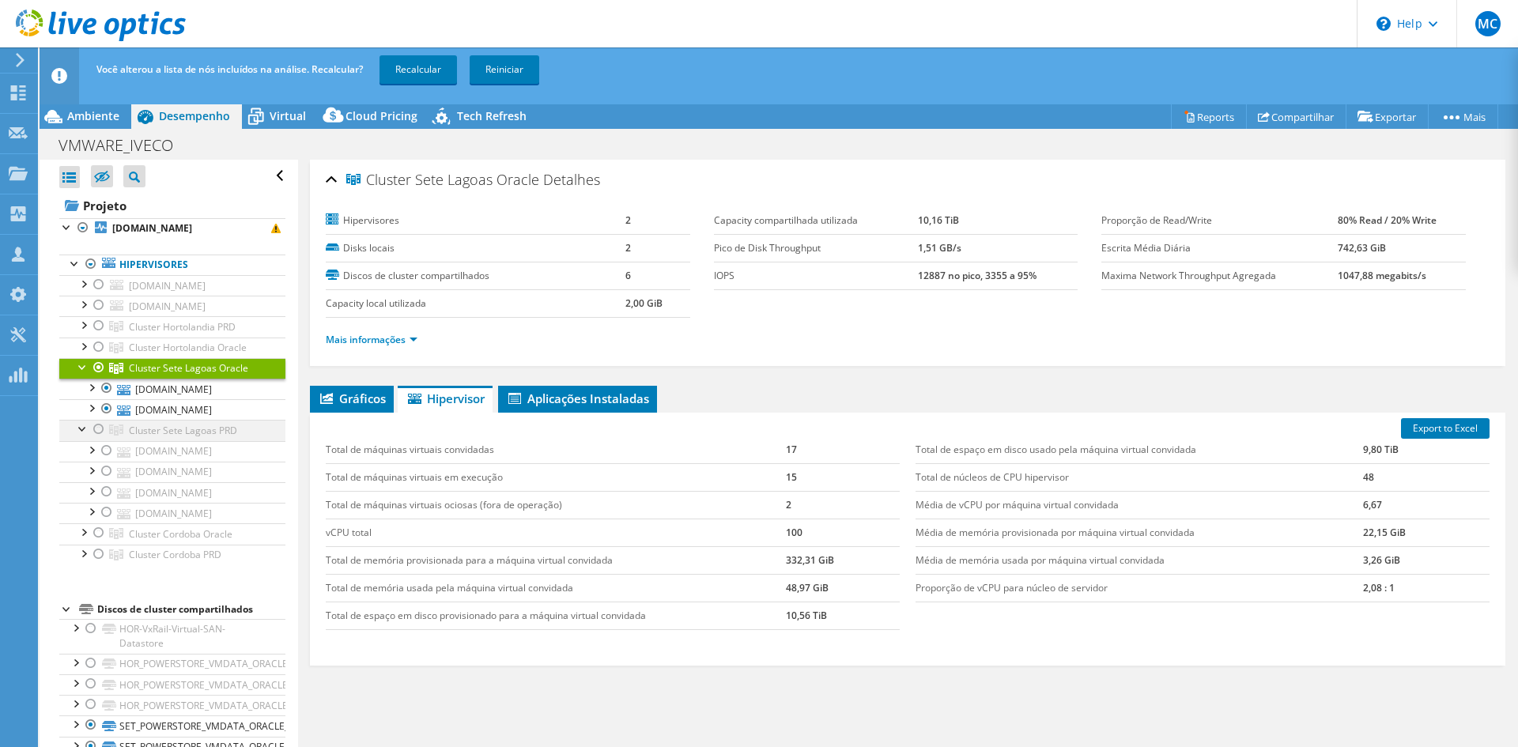
click at [100, 373] on ul "iarbue12vhxp020.ivecoeurope.ivecogroup.iveco.com BUE - IARBUE12VHXP020 - LOCAL …" at bounding box center [172, 420] width 226 height 290
click at [99, 367] on div at bounding box center [99, 367] width 16 height 19
click at [95, 434] on div at bounding box center [99, 429] width 16 height 19
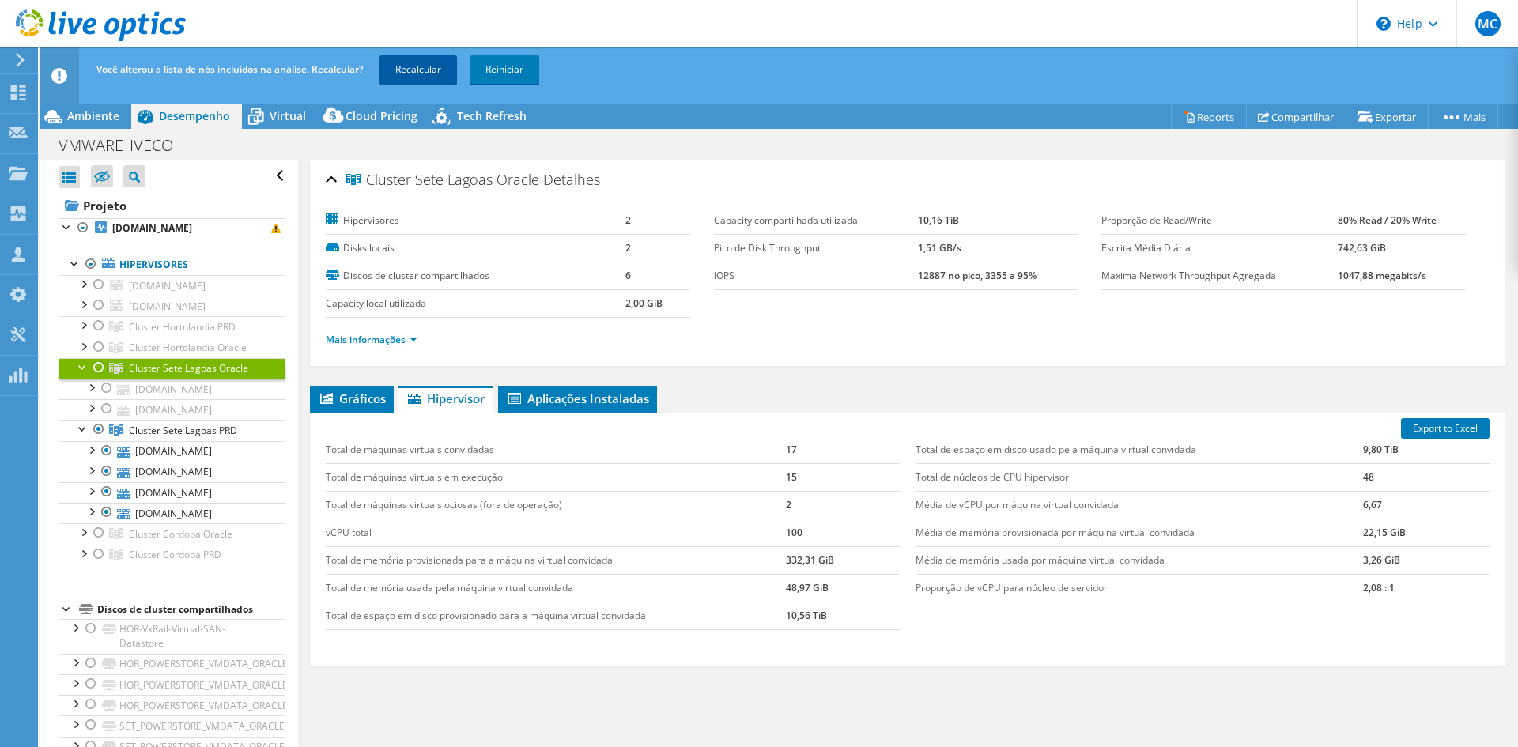
click at [416, 74] on link "Recalcular" at bounding box center [418, 69] width 77 height 28
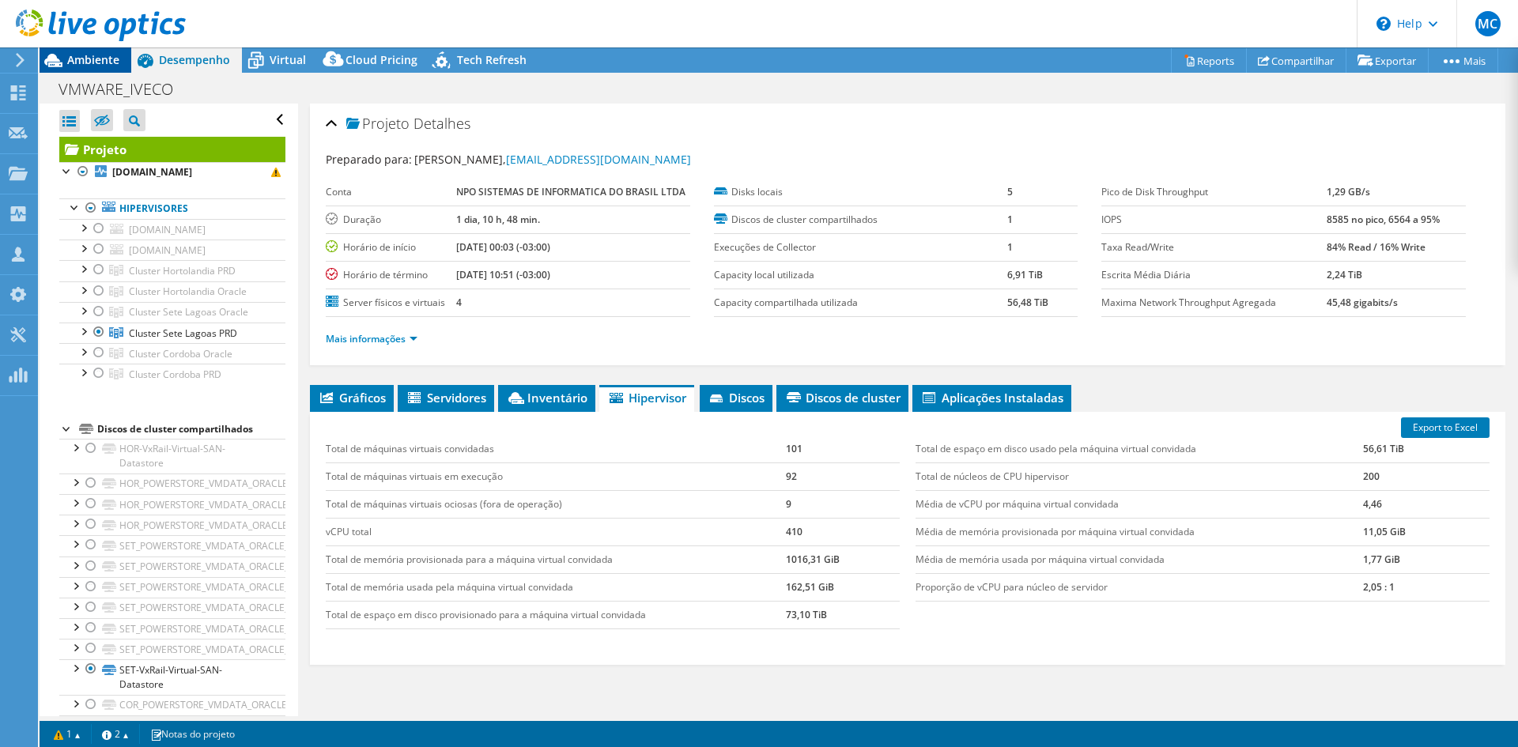
click at [85, 61] on span "Ambiente" at bounding box center [93, 59] width 52 height 15
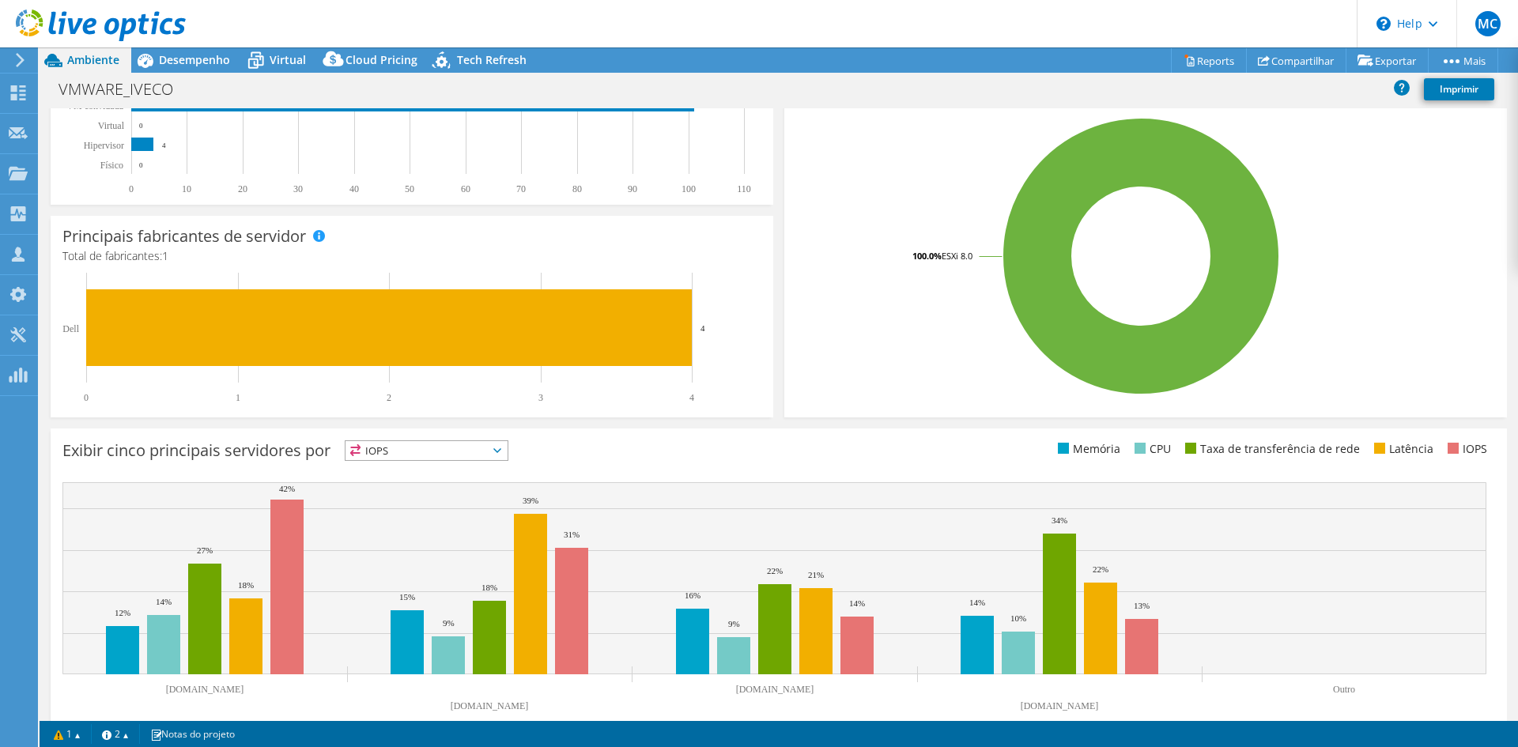
scroll to position [308, 0]
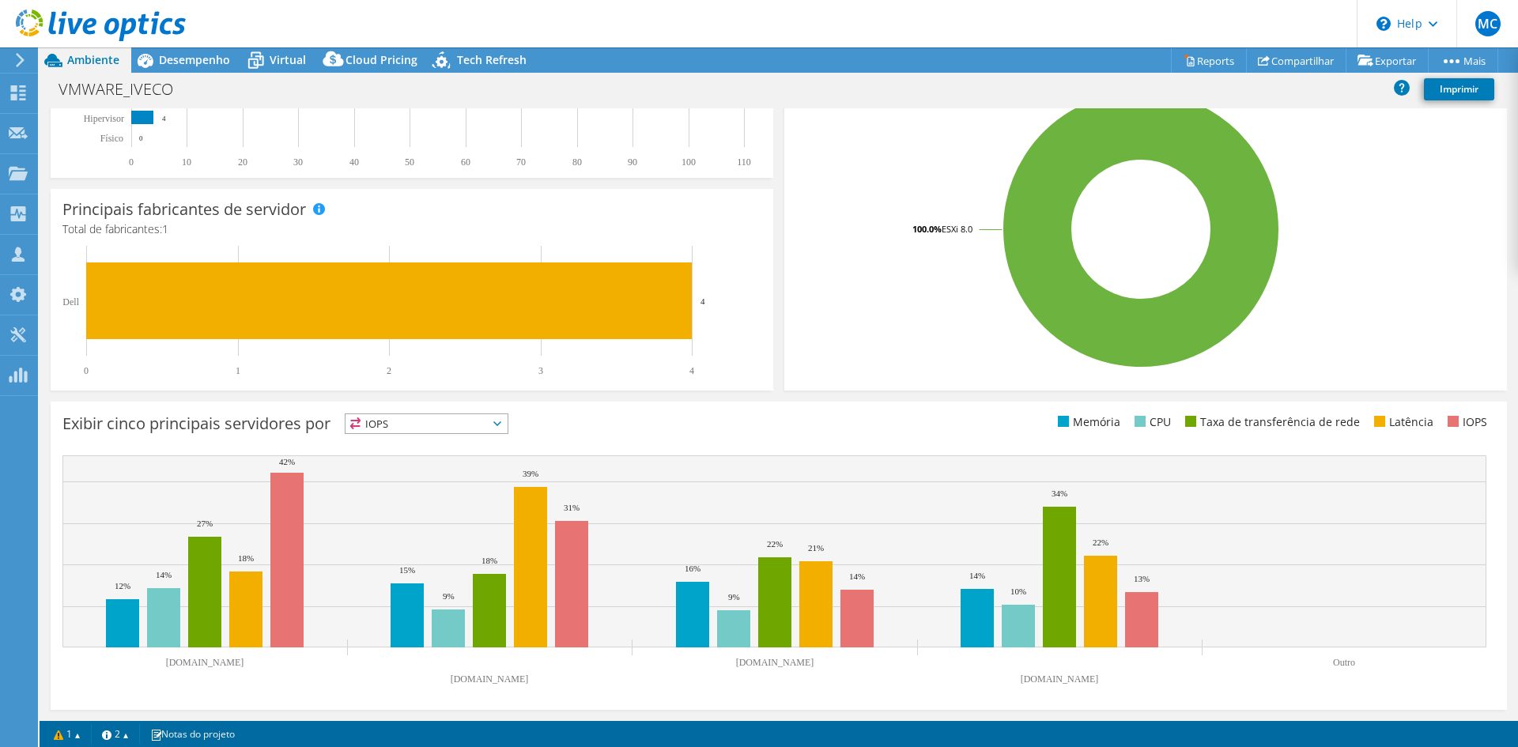
click at [462, 426] on span "IOPS" at bounding box center [427, 423] width 162 height 19
click at [418, 466] on li "Memória" at bounding box center [427, 466] width 162 height 22
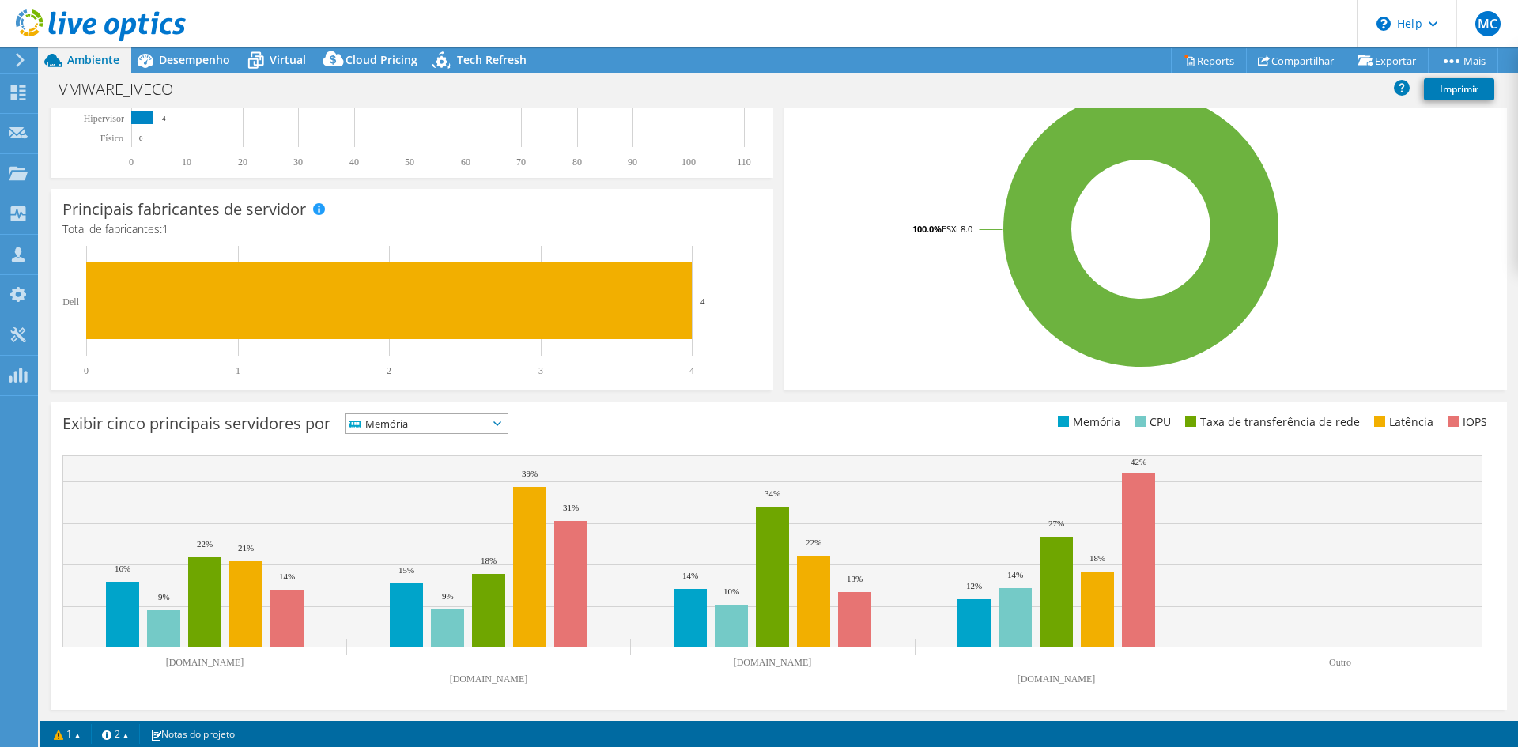
click at [425, 427] on span "Memória" at bounding box center [417, 423] width 142 height 19
click at [407, 489] on li "CPU" at bounding box center [427, 489] width 162 height 22
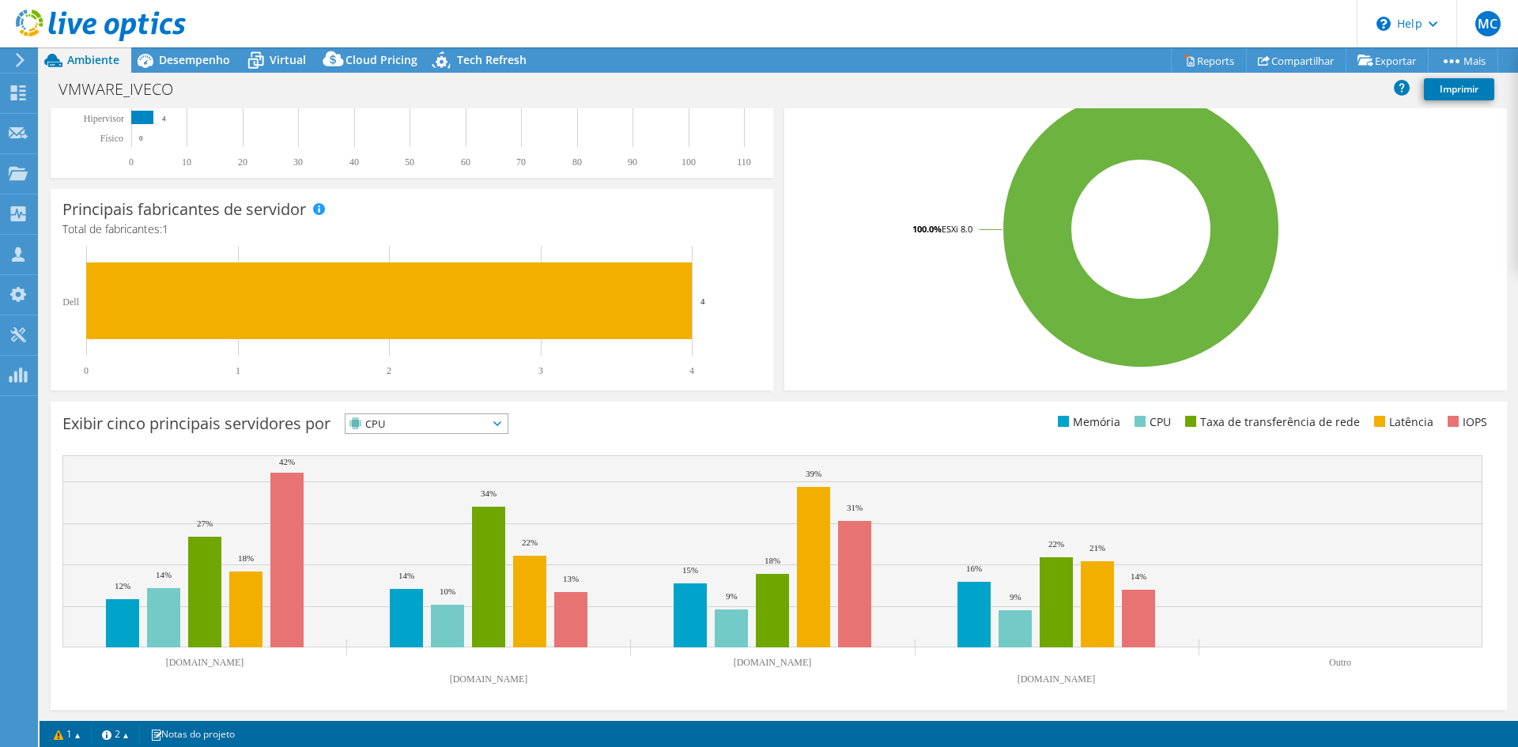
click at [444, 429] on span "CPU" at bounding box center [417, 423] width 142 height 19
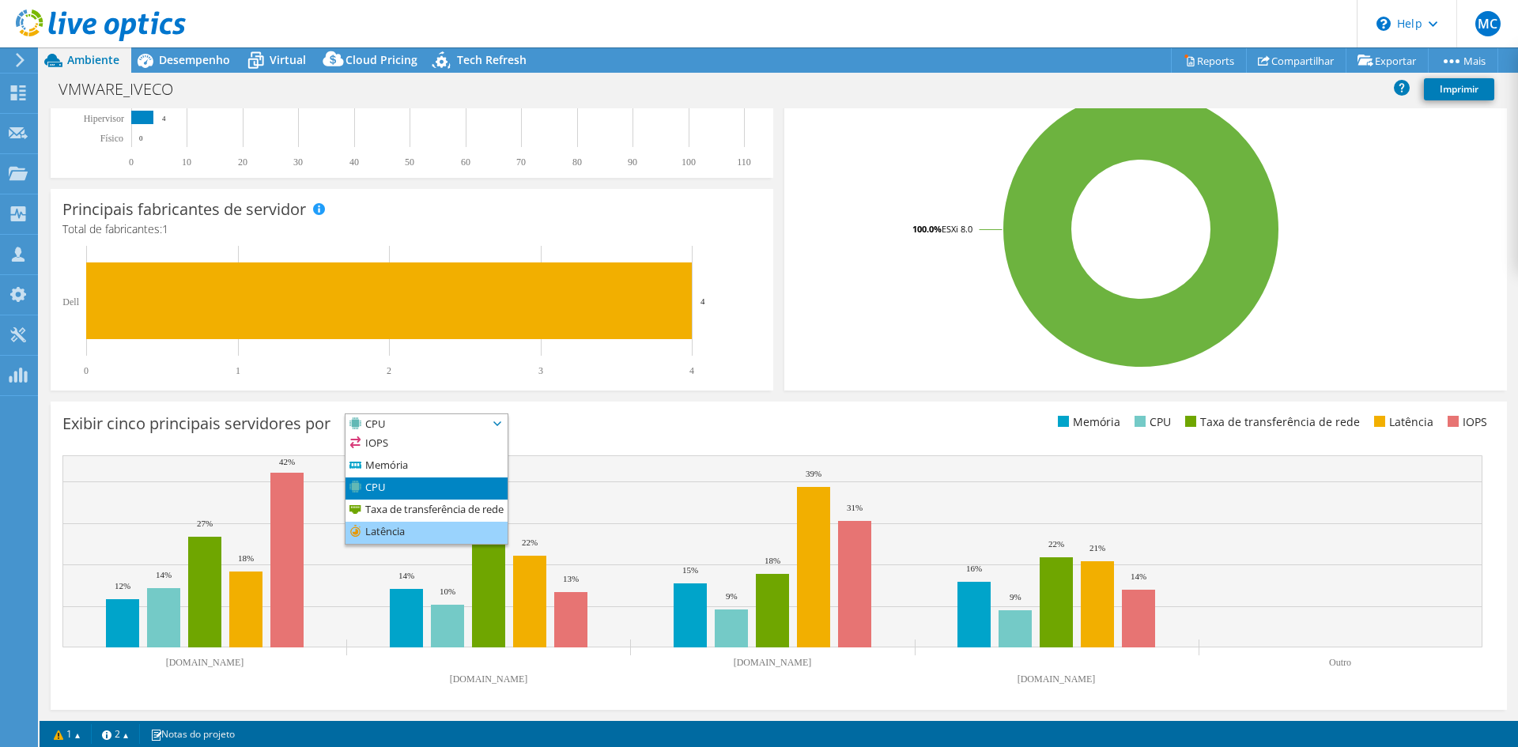
click at [426, 537] on li "Latência" at bounding box center [427, 533] width 162 height 22
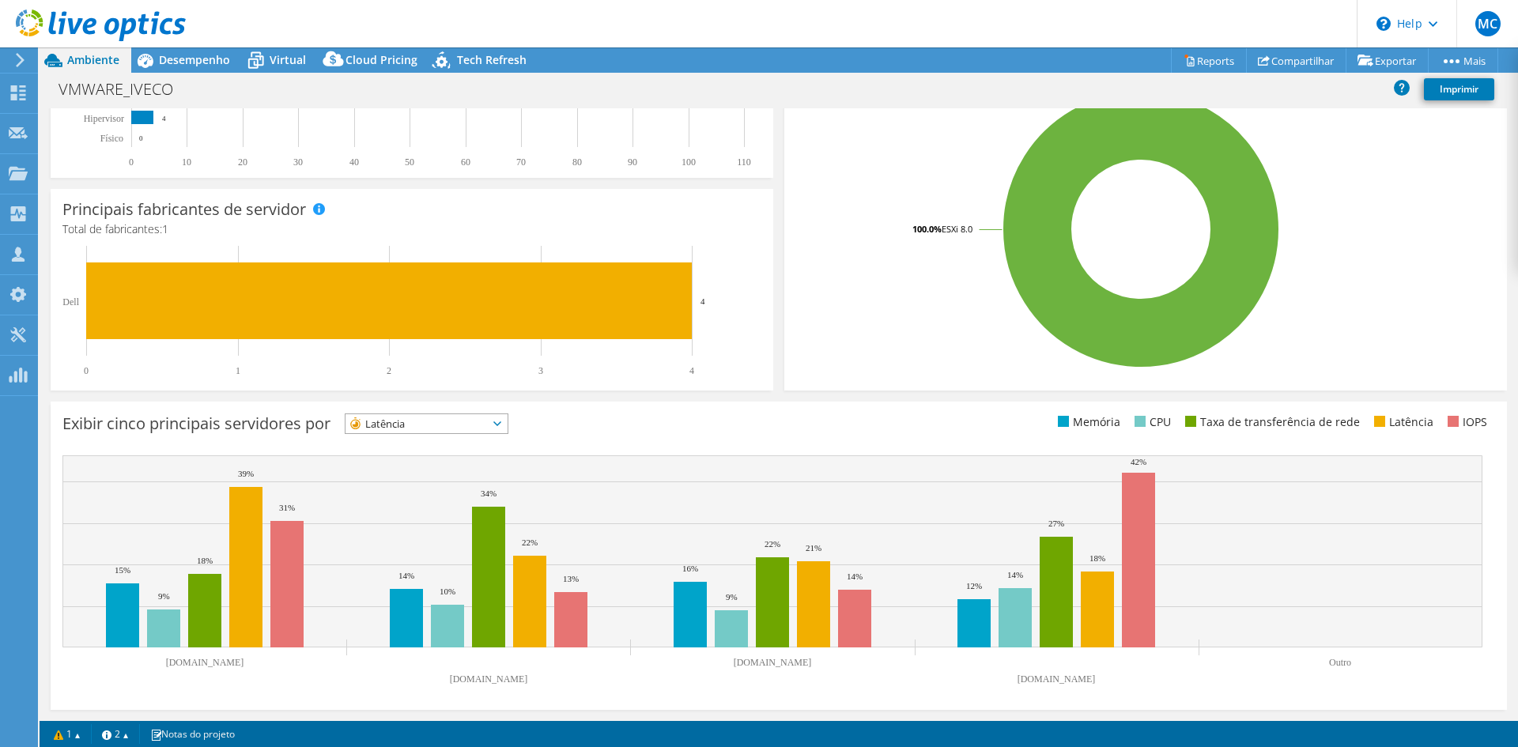
click at [465, 428] on span "Latência" at bounding box center [417, 423] width 142 height 19
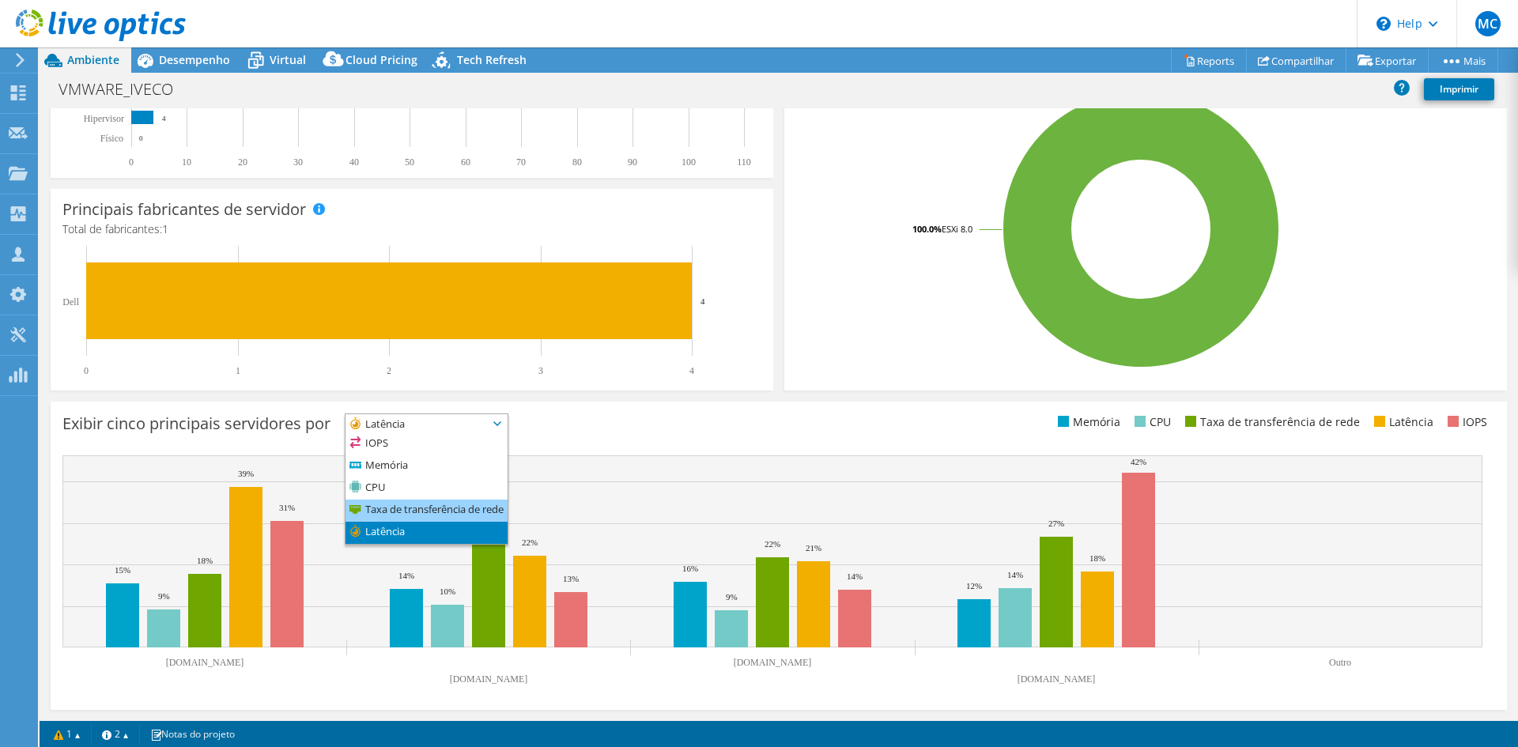
click at [435, 512] on li "Taxa de transferência de rede" at bounding box center [427, 511] width 162 height 22
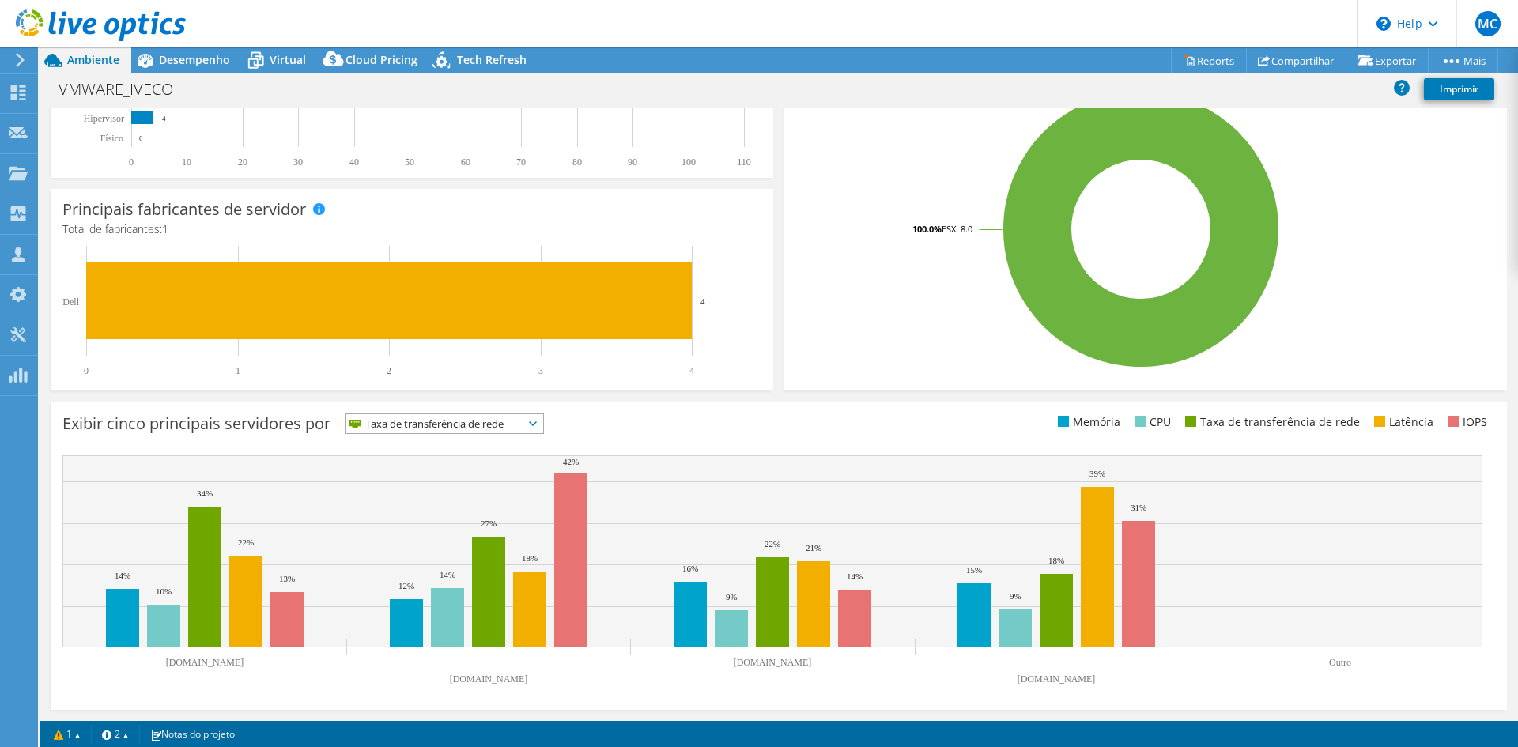
click at [484, 422] on span "Taxa de transferência de rede" at bounding box center [435, 423] width 178 height 19
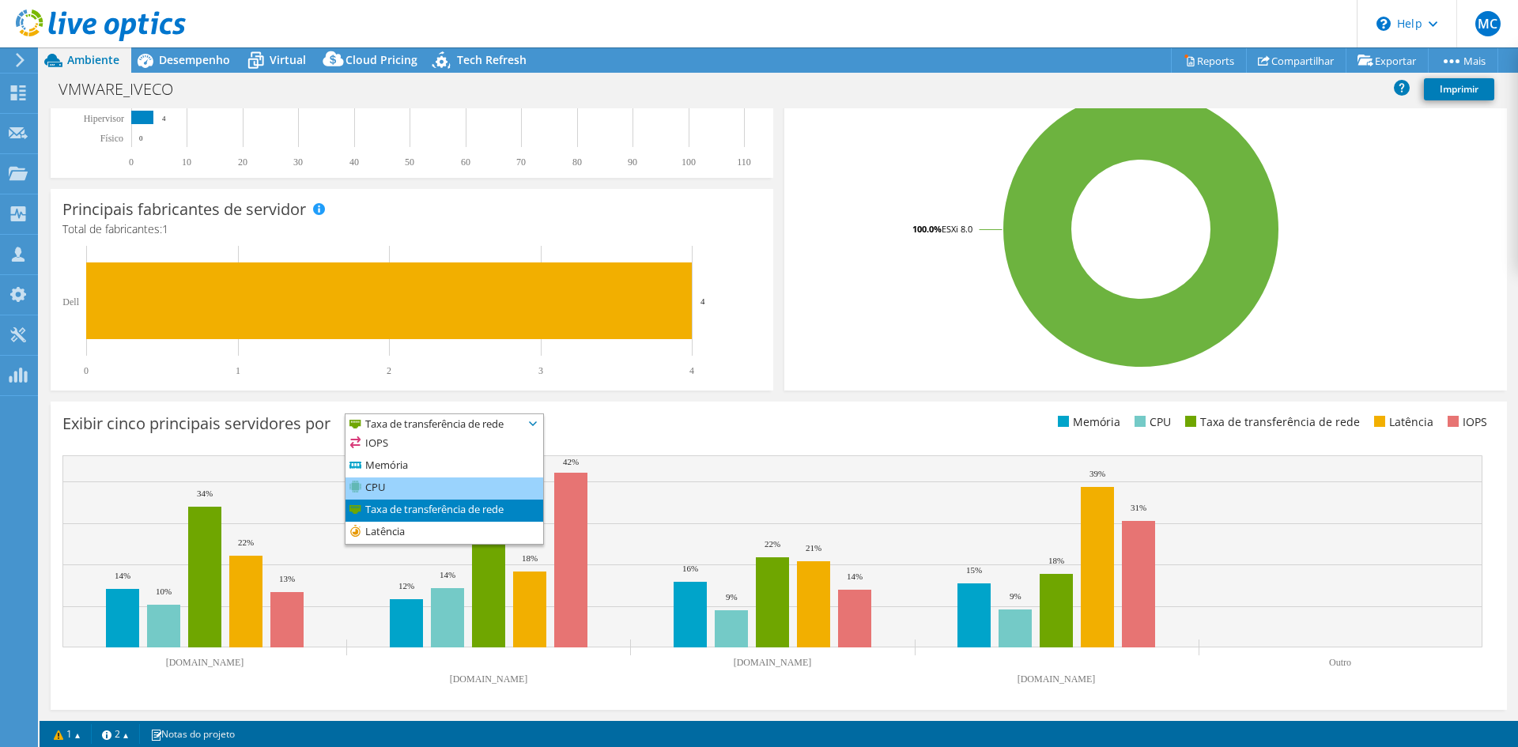
click at [442, 484] on li "CPU" at bounding box center [445, 489] width 198 height 22
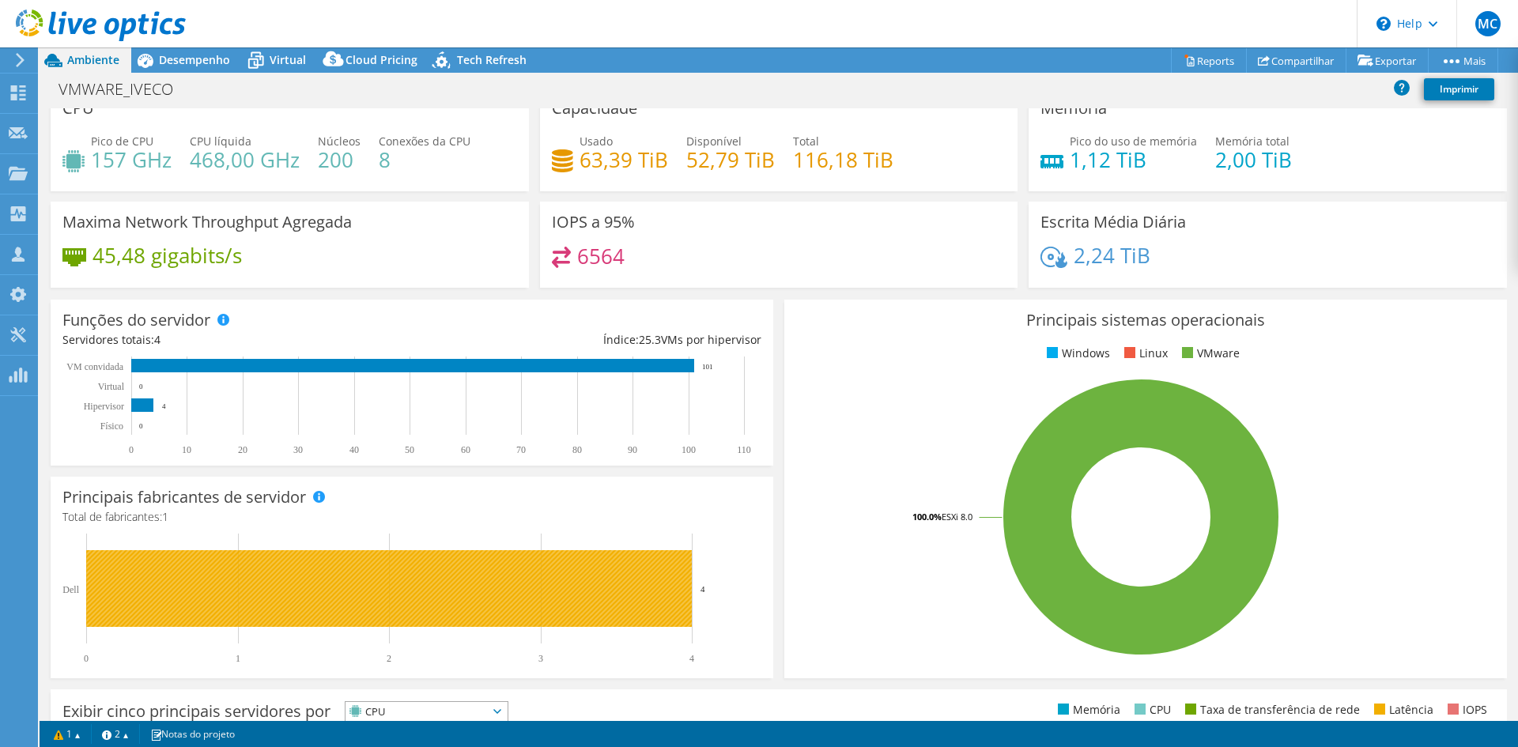
scroll to position [0, 0]
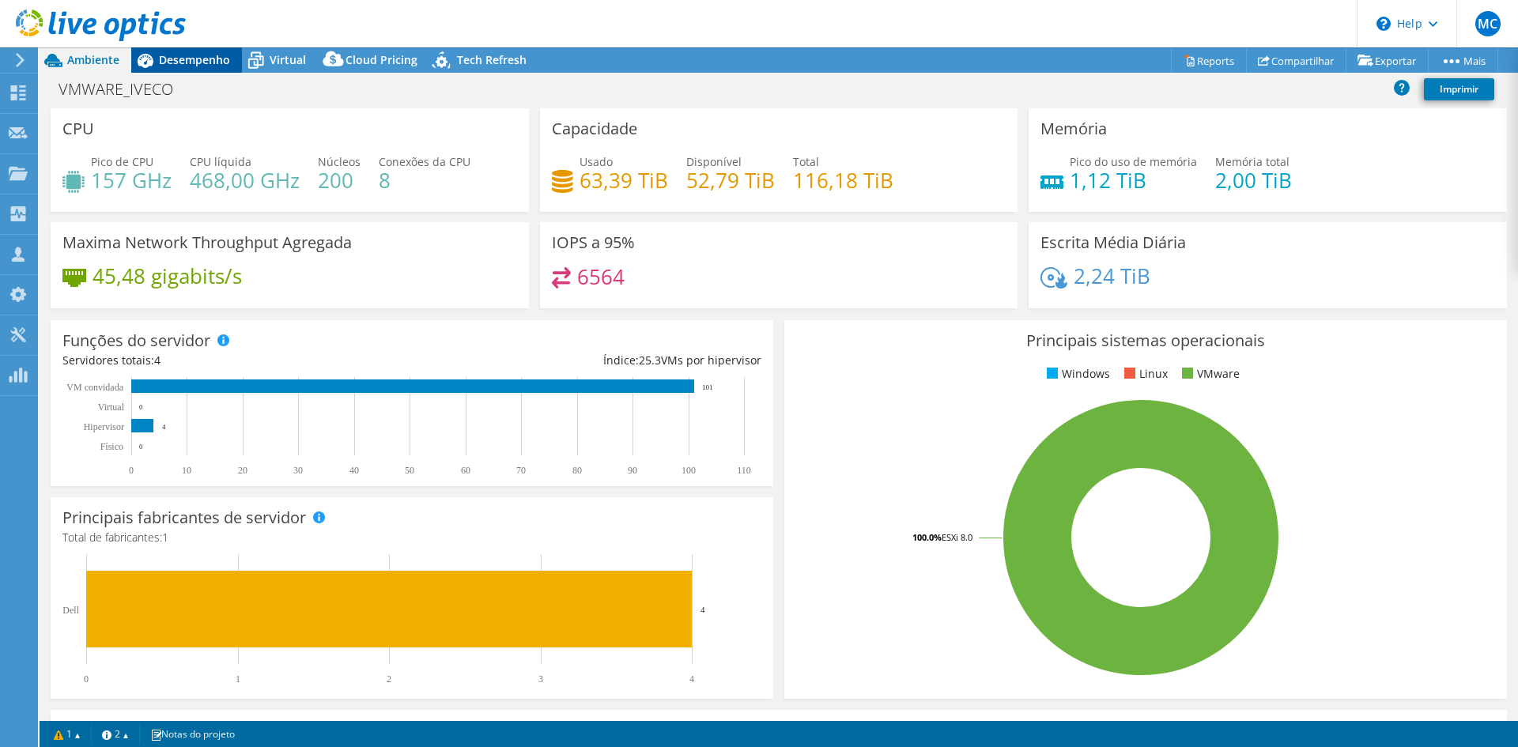
click at [193, 59] on span "Desempenho" at bounding box center [194, 59] width 71 height 15
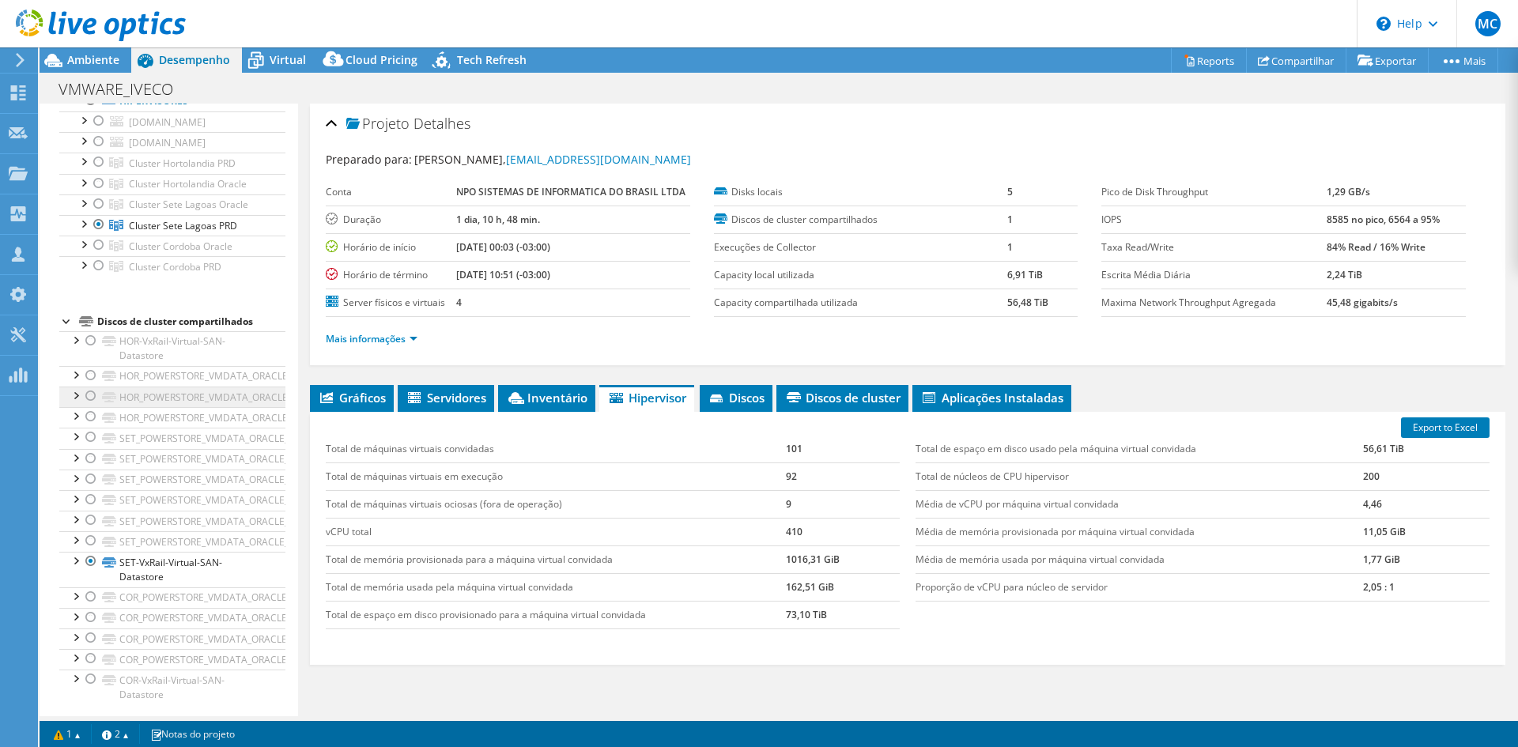
scroll to position [115, 0]
click at [365, 399] on span "Gráficos" at bounding box center [352, 398] width 68 height 16
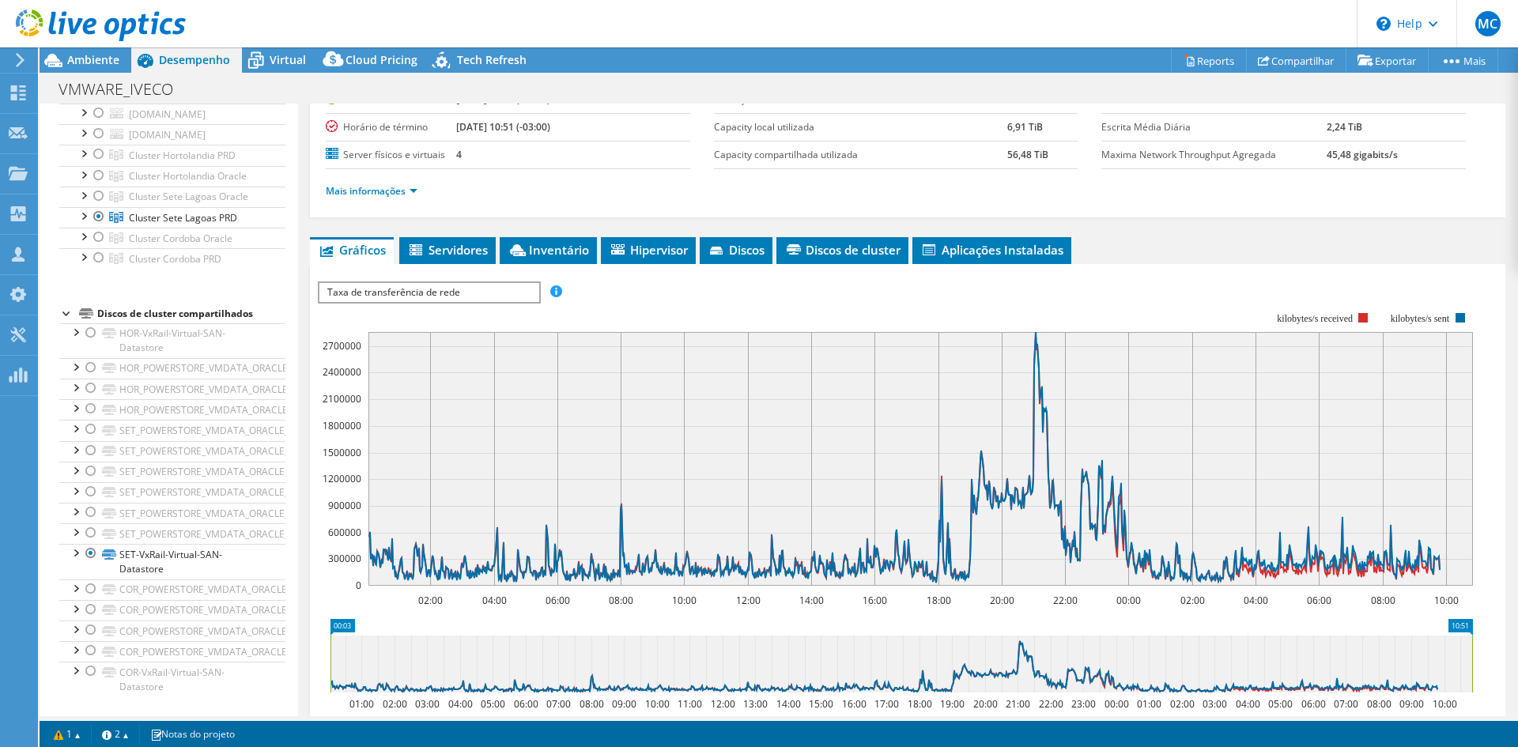
scroll to position [158, 0]
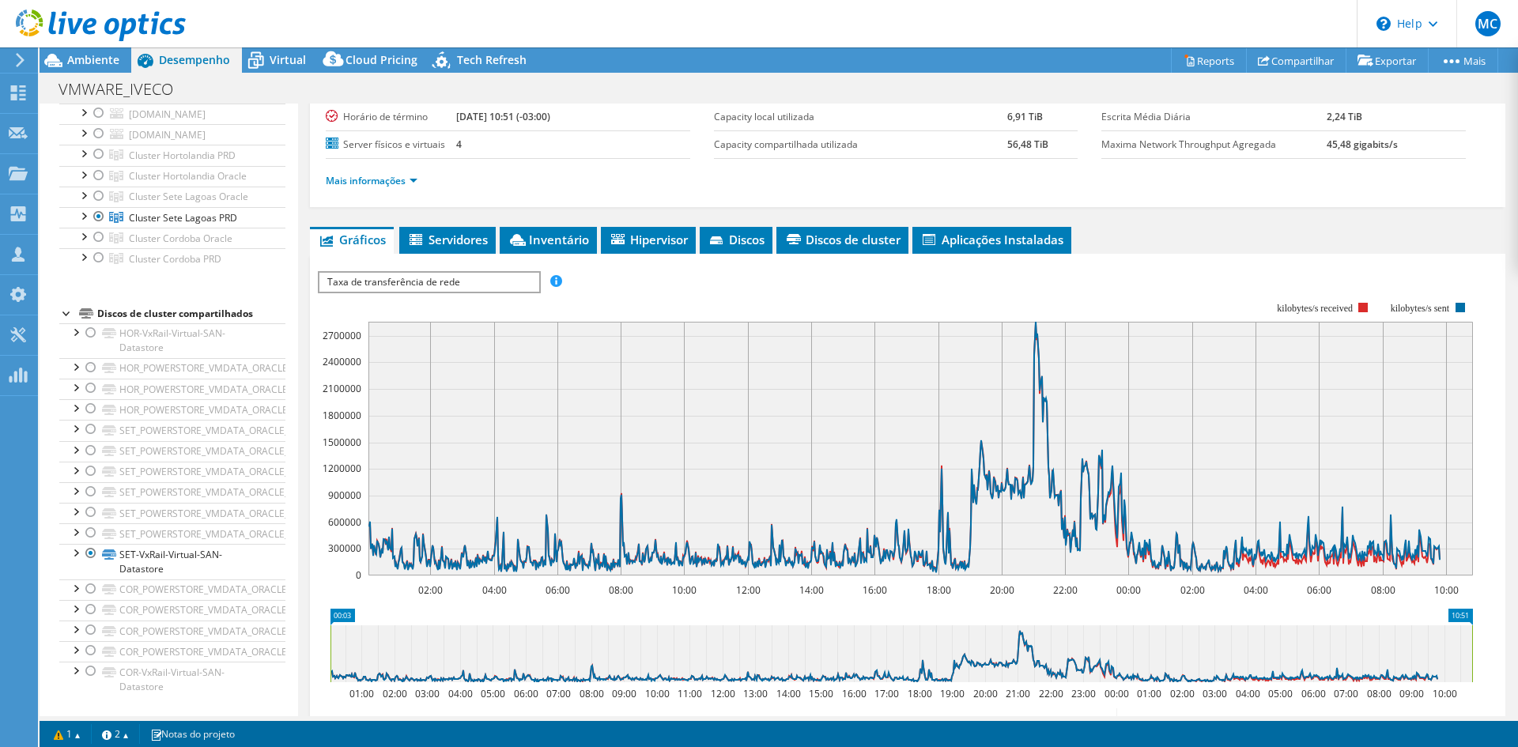
click at [514, 287] on span "Taxa de transferência de rede" at bounding box center [428, 282] width 219 height 19
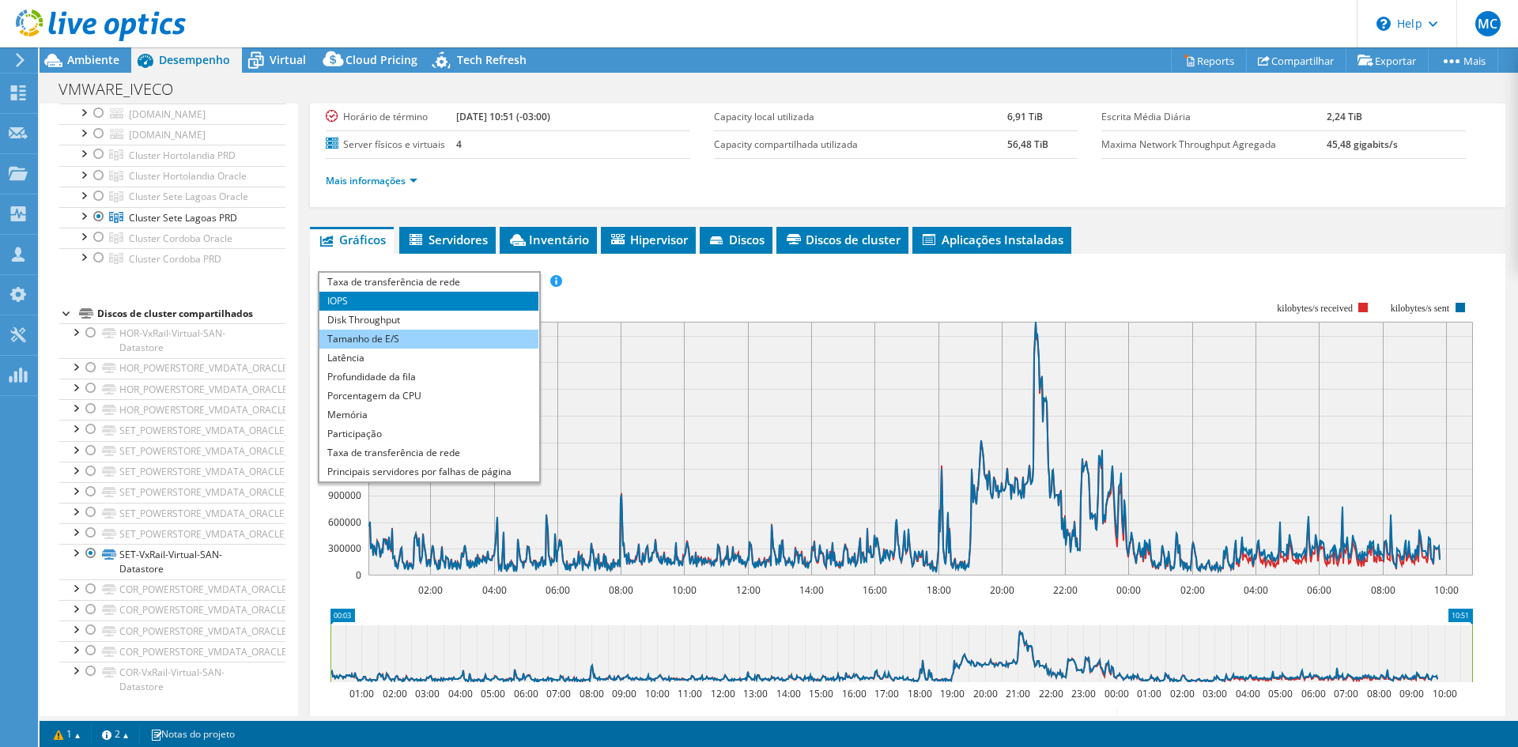
scroll to position [57, 0]
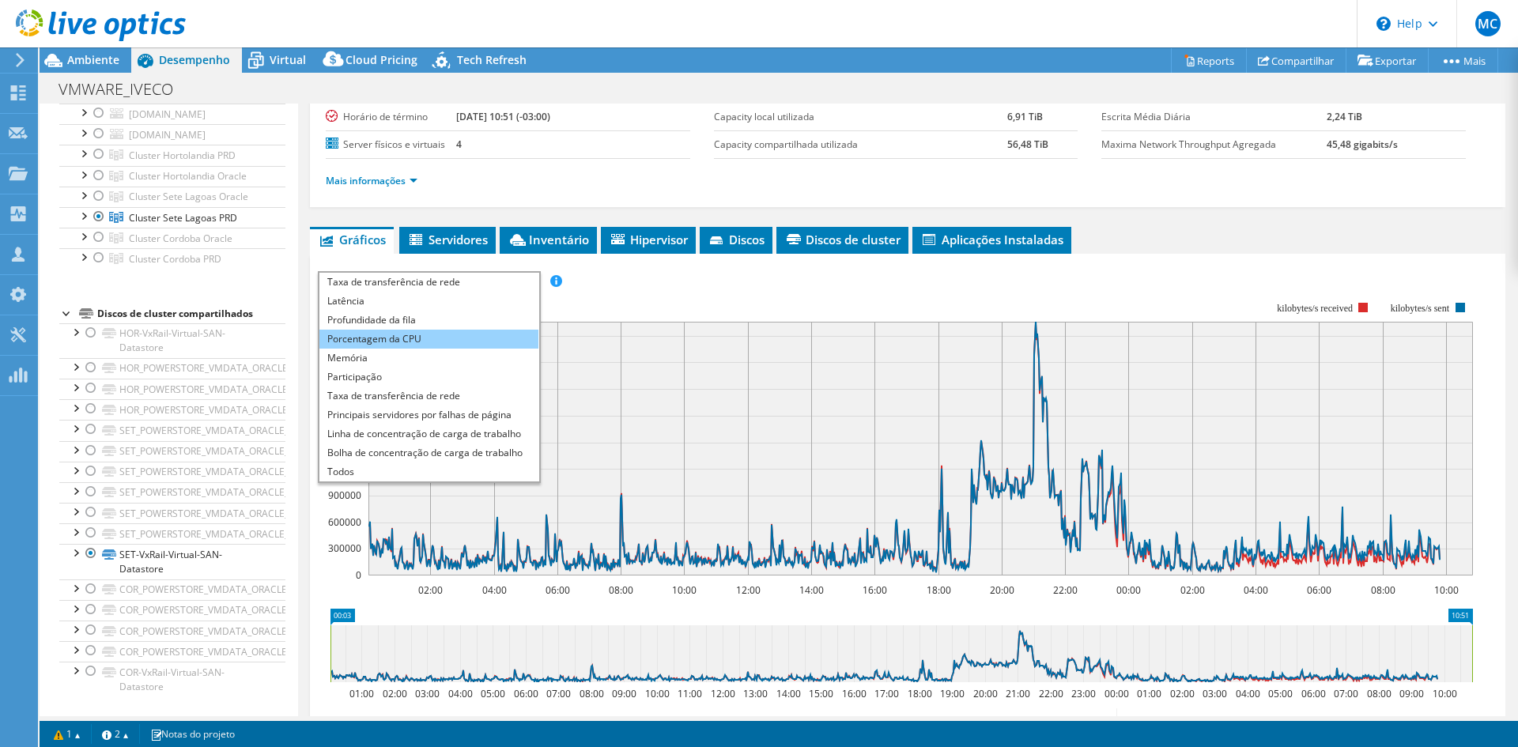
click at [492, 337] on li "Porcentagem da CPU" at bounding box center [428, 339] width 219 height 19
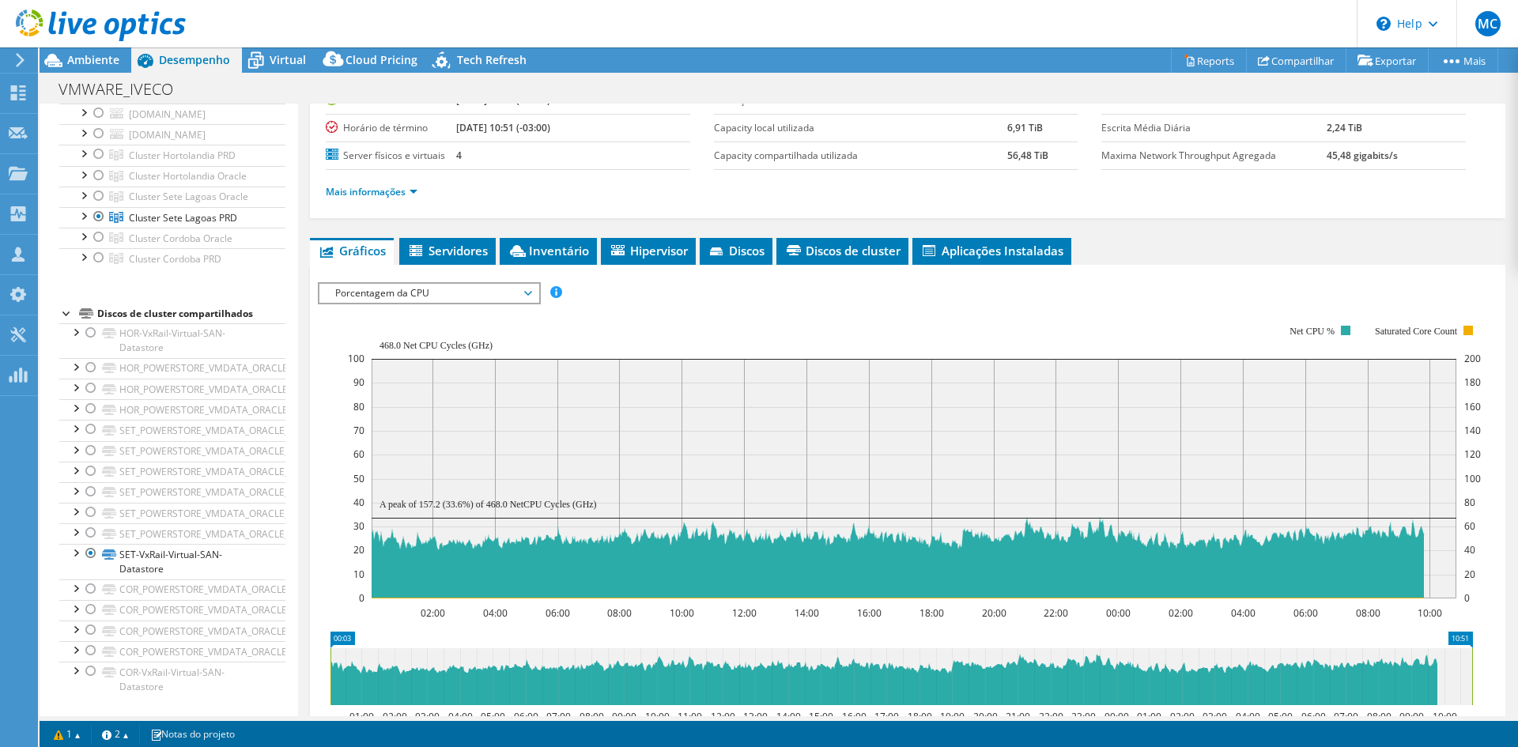
scroll to position [121, 0]
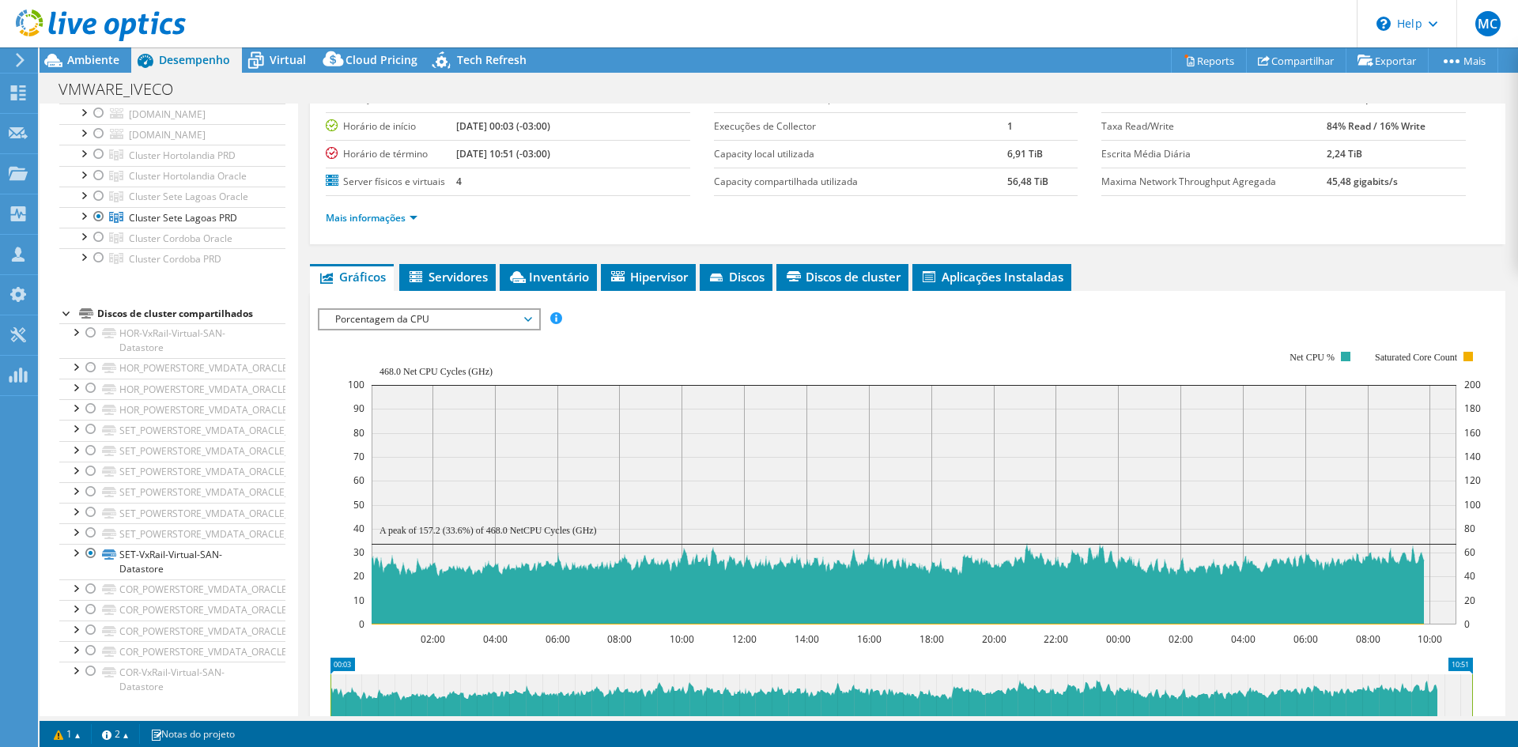
click at [531, 319] on span "Porcentagem da CPU" at bounding box center [428, 319] width 203 height 19
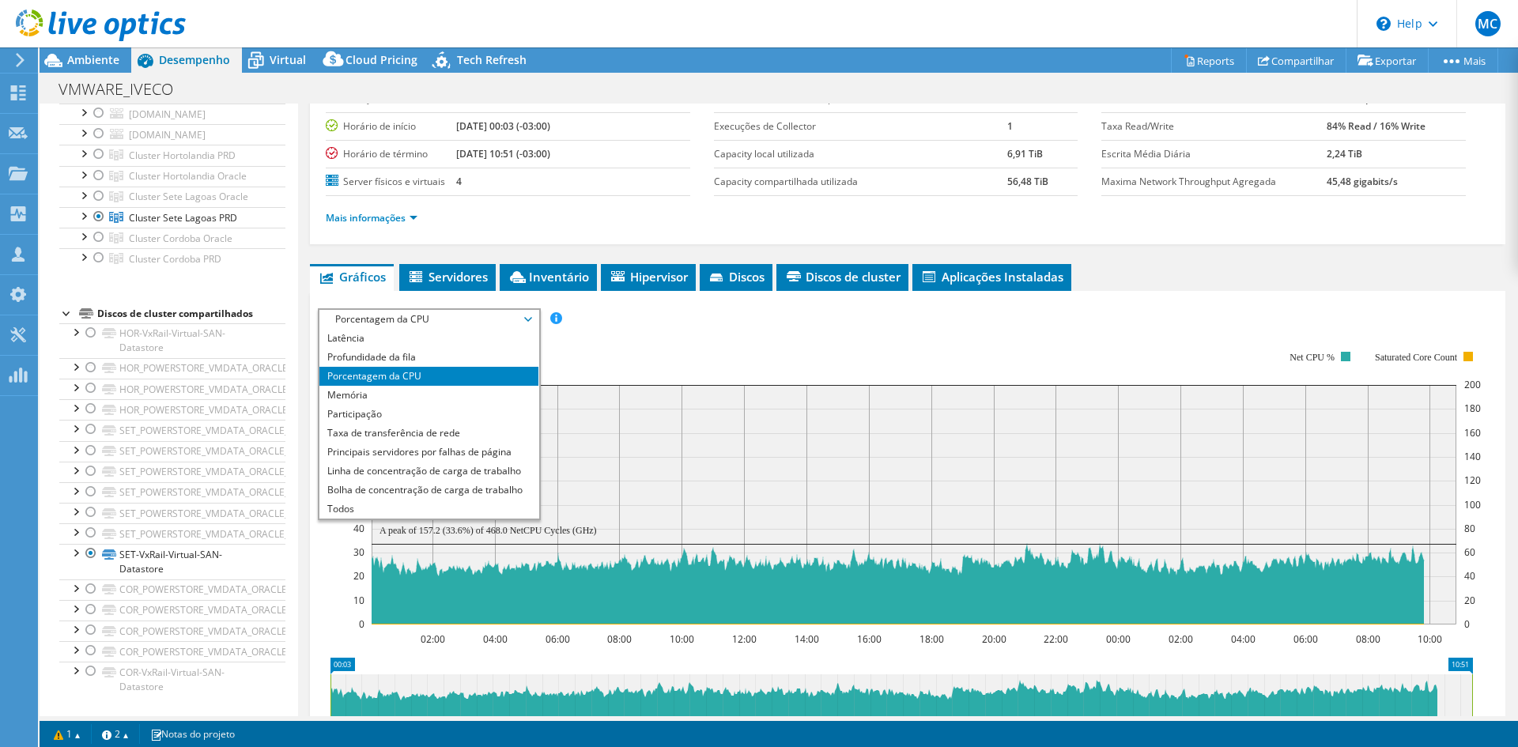
click at [424, 320] on span "Porcentagem da CPU" at bounding box center [428, 319] width 203 height 19
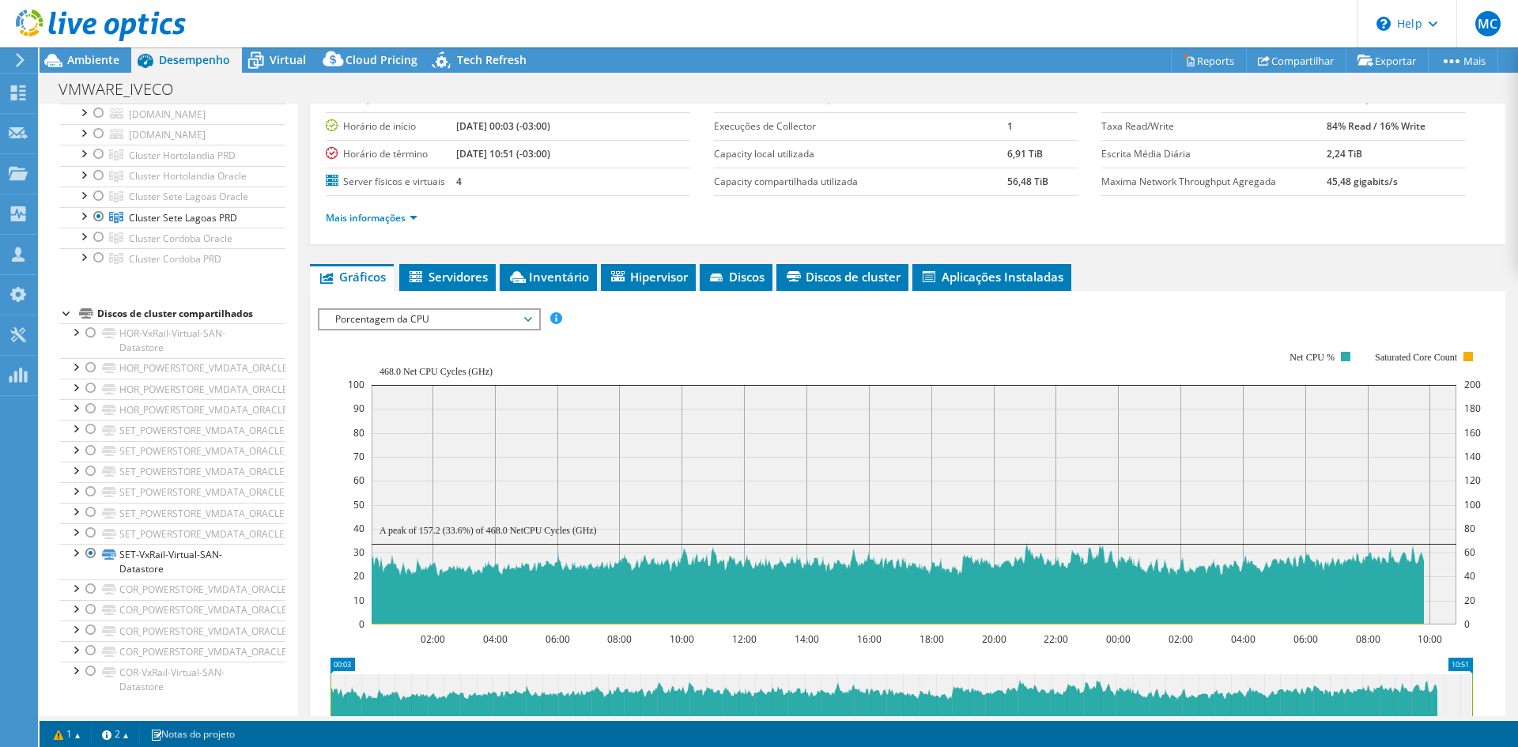
click at [411, 325] on span "Porcentagem da CPU" at bounding box center [428, 319] width 203 height 19
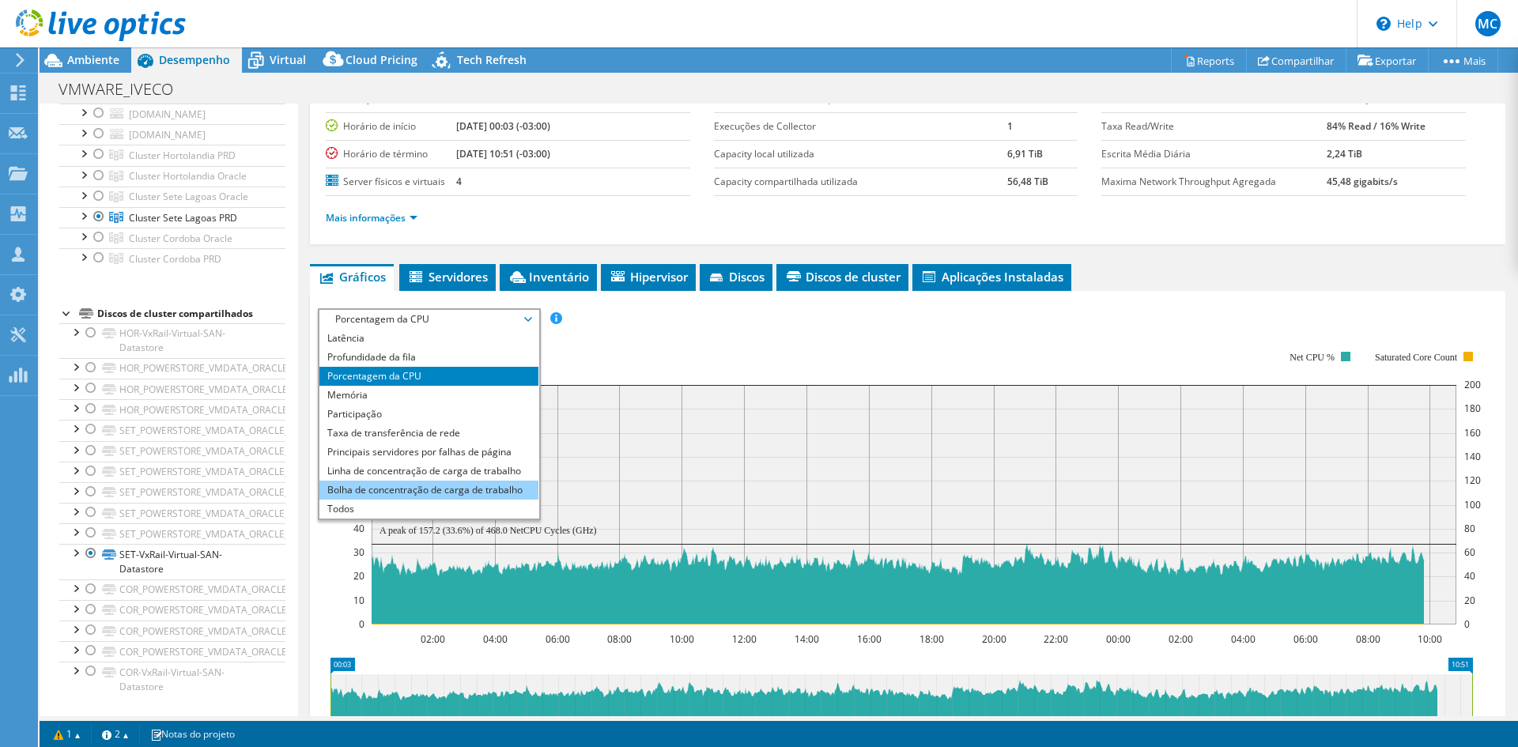
scroll to position [200, 0]
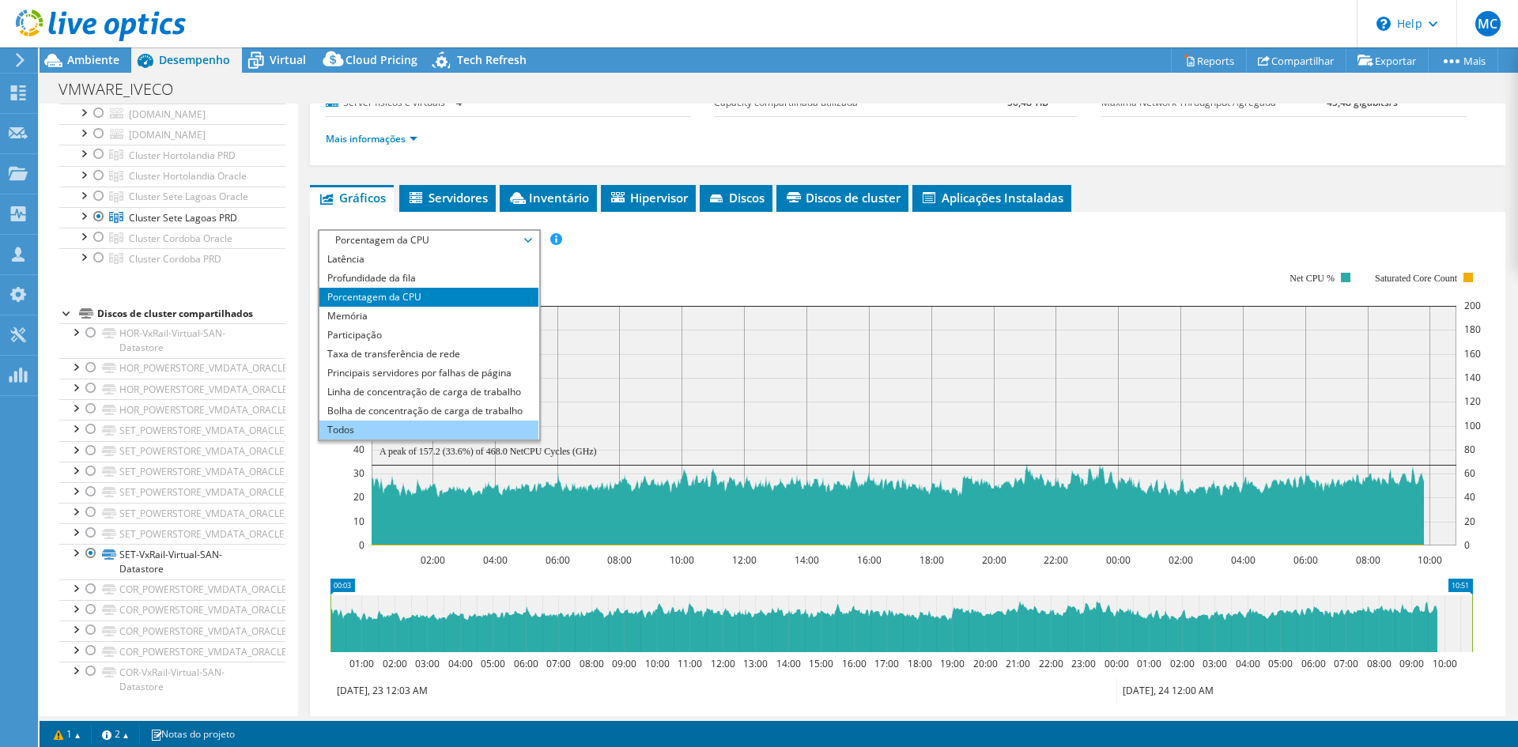
click at [376, 425] on li "Todos" at bounding box center [428, 430] width 219 height 19
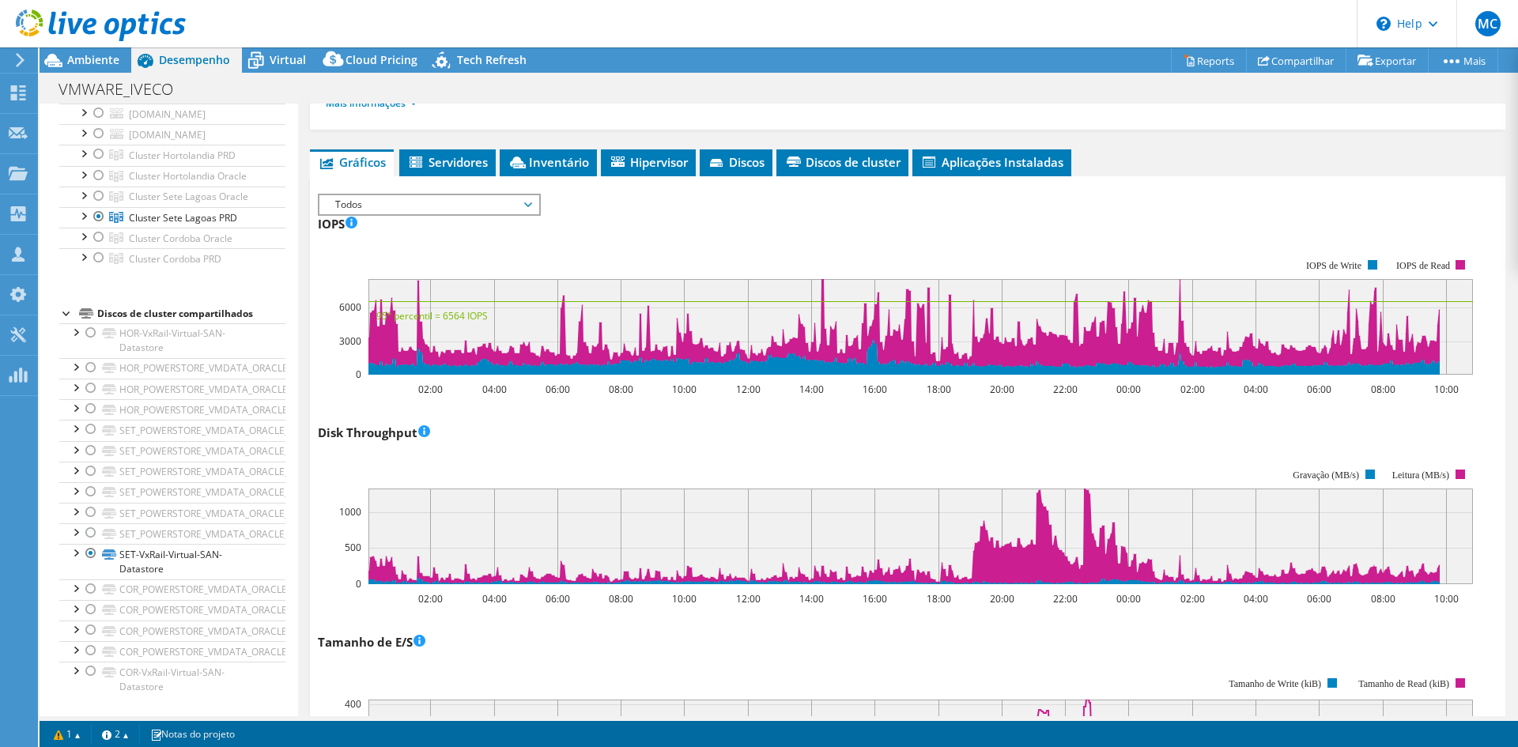
scroll to position [0, 0]
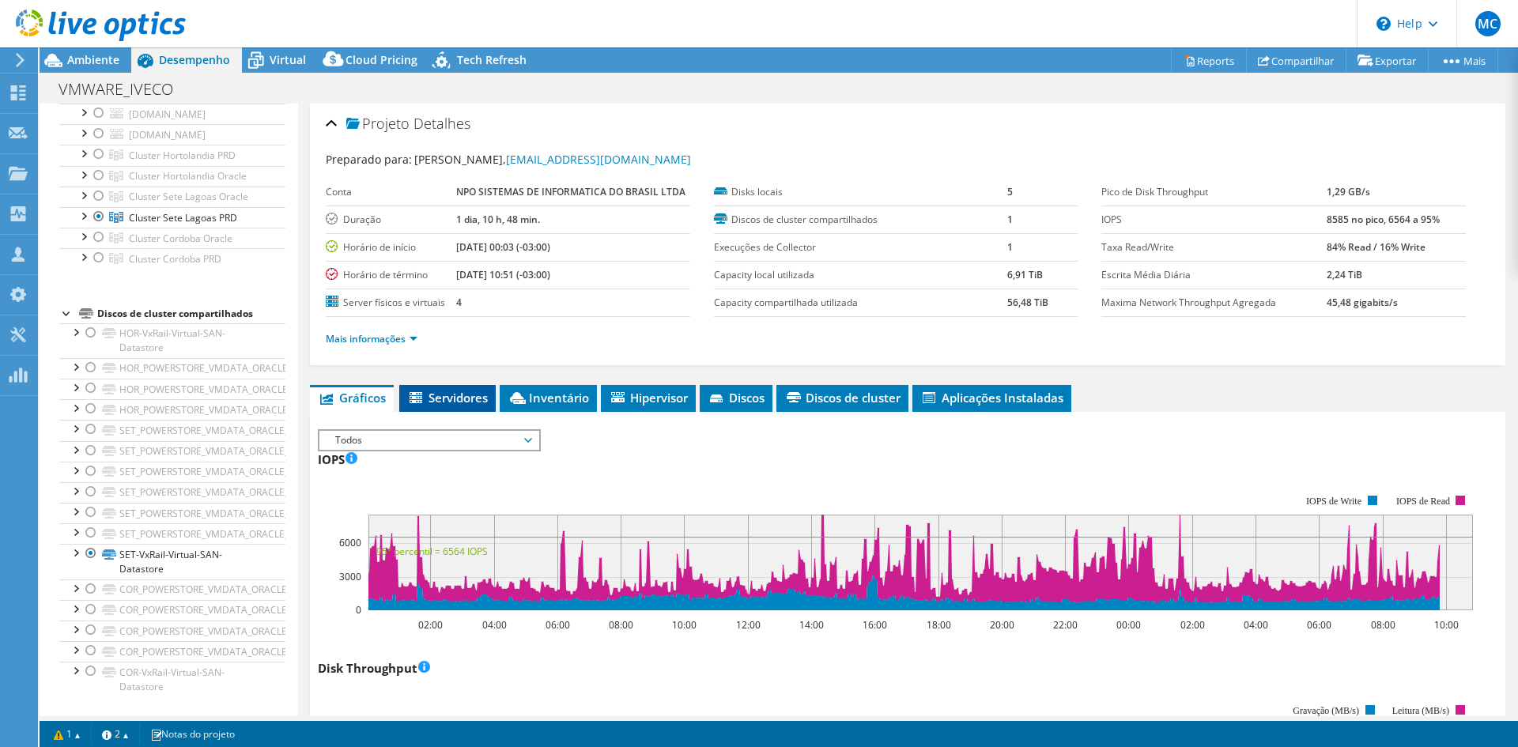
click at [448, 394] on span "Servidores" at bounding box center [447, 398] width 81 height 16
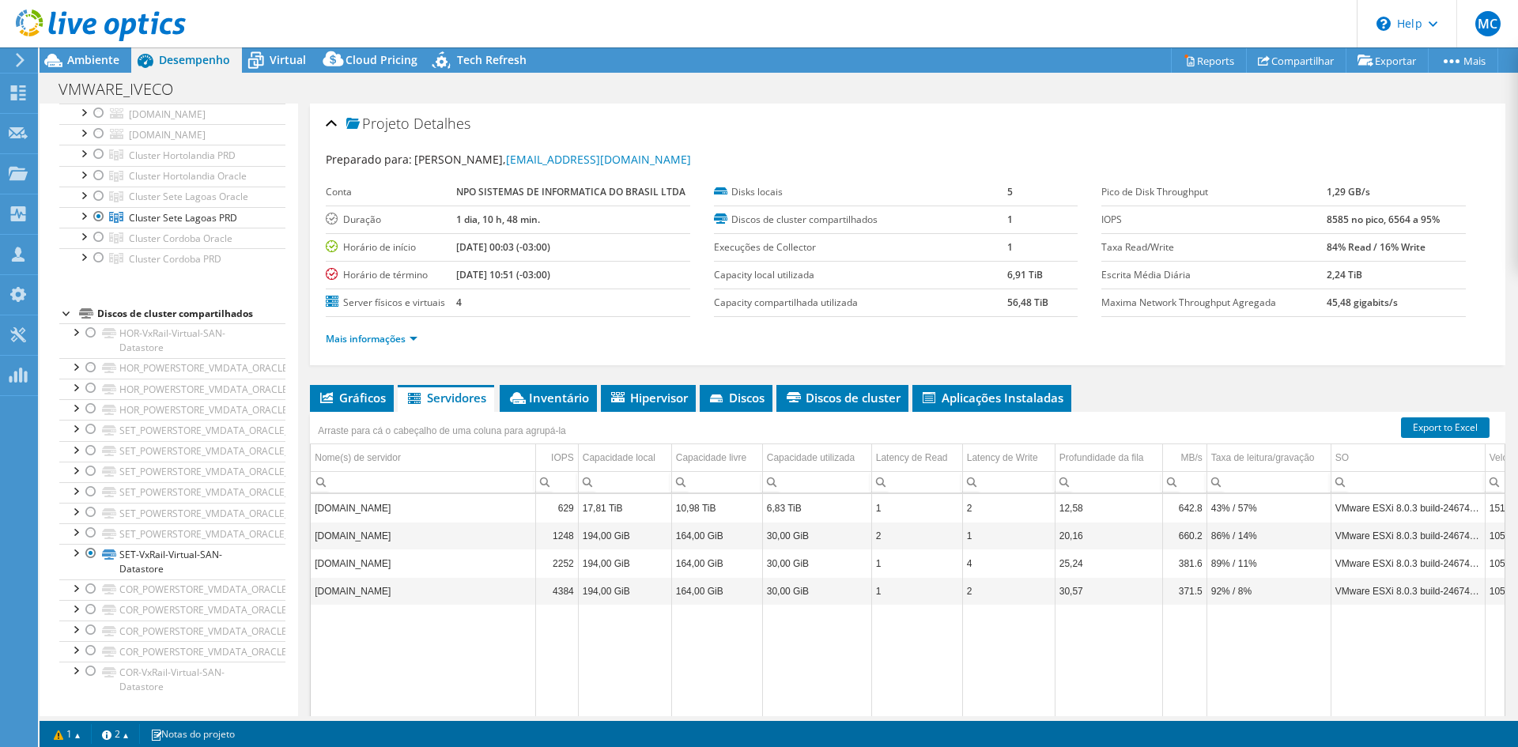
click at [565, 383] on div "Projeto Detalhes Preparado para: Ronan Costa, ronan.costa@nposervices.com Conta…" at bounding box center [907, 456] width 1219 height 704
click at [565, 398] on span "Inventário" at bounding box center [548, 398] width 81 height 16
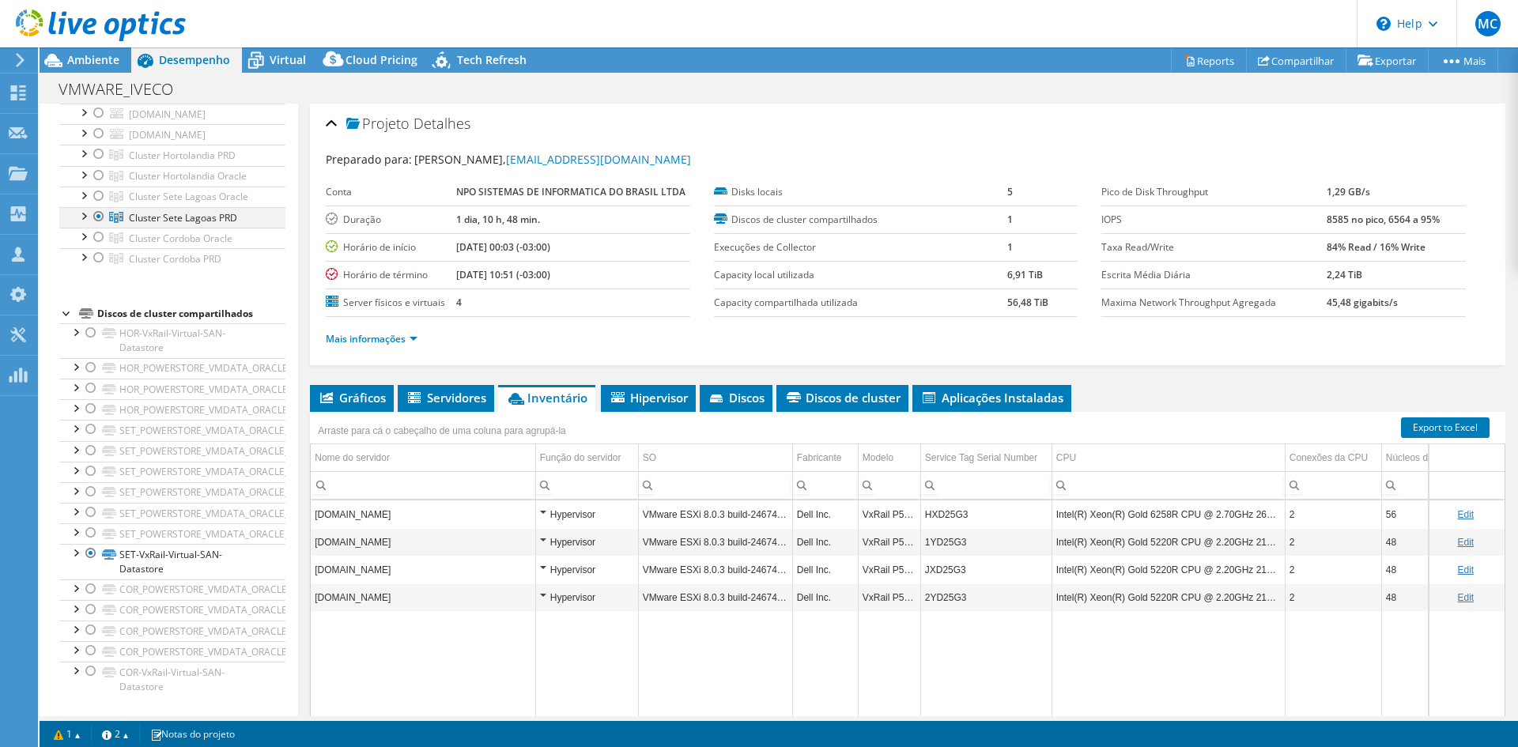
click at [96, 215] on div at bounding box center [99, 216] width 16 height 19
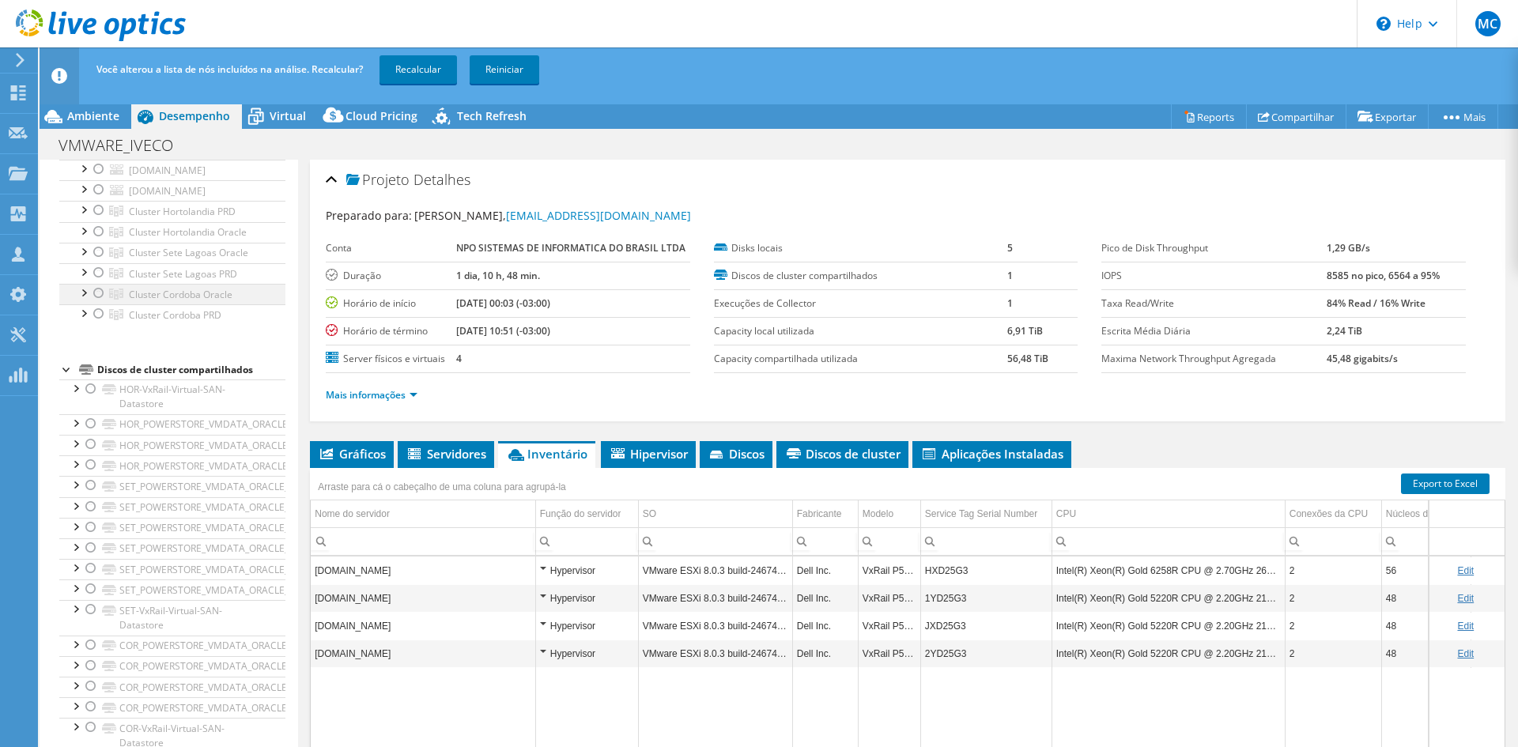
click at [96, 300] on div at bounding box center [99, 293] width 16 height 19
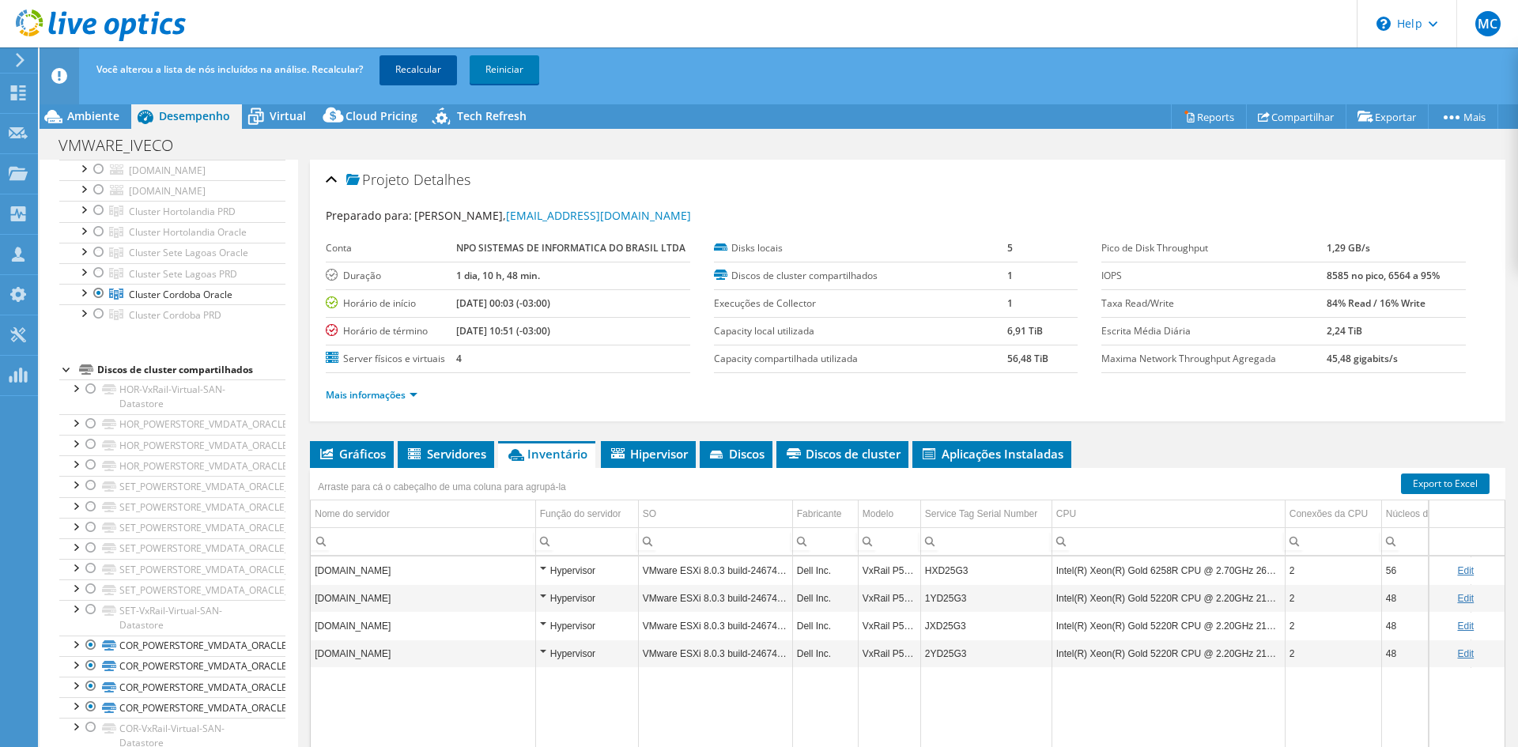
click at [406, 63] on link "Recalcular" at bounding box center [418, 69] width 77 height 28
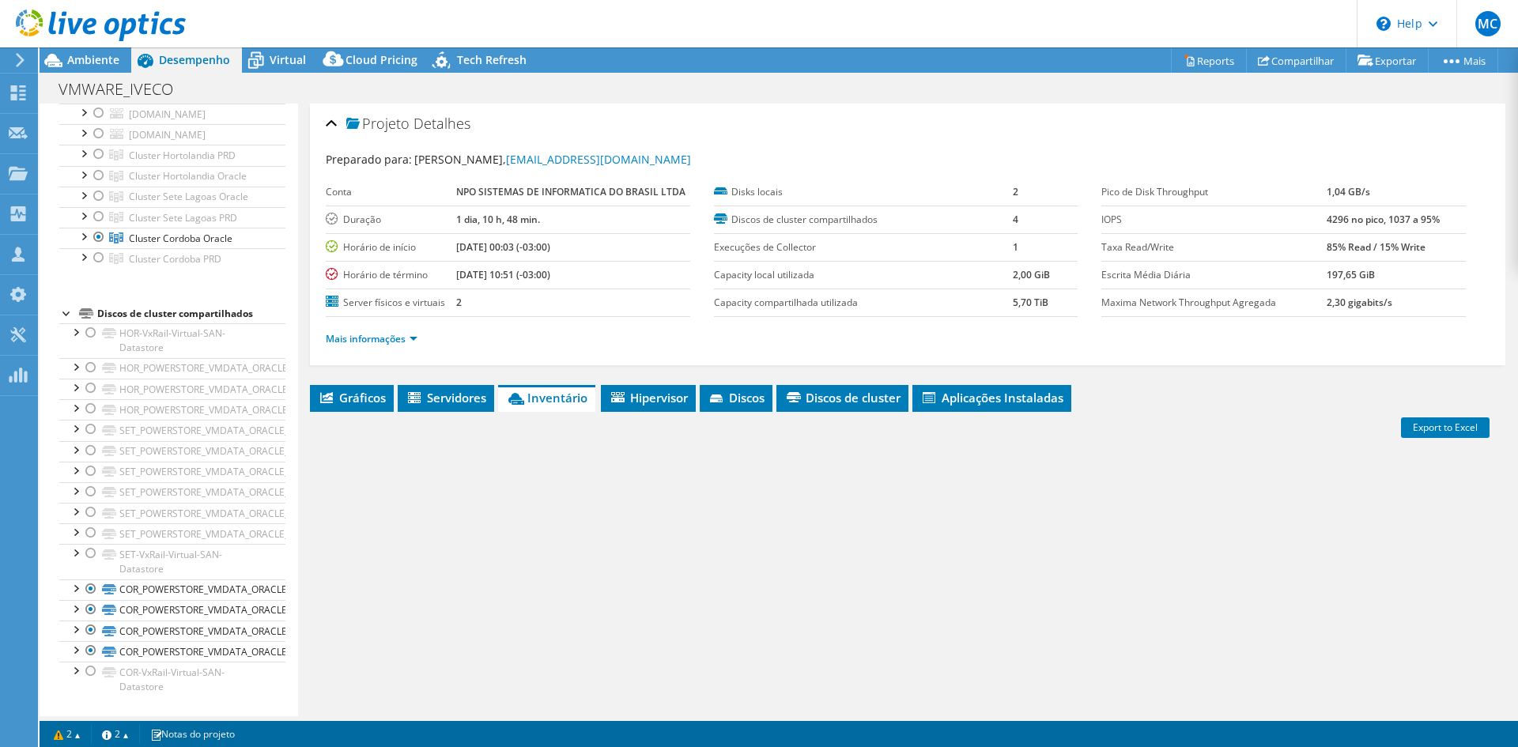
click at [452, 395] on span "Servidores" at bounding box center [446, 398] width 81 height 16
click at [400, 341] on link "Mais informações" at bounding box center [372, 338] width 92 height 13
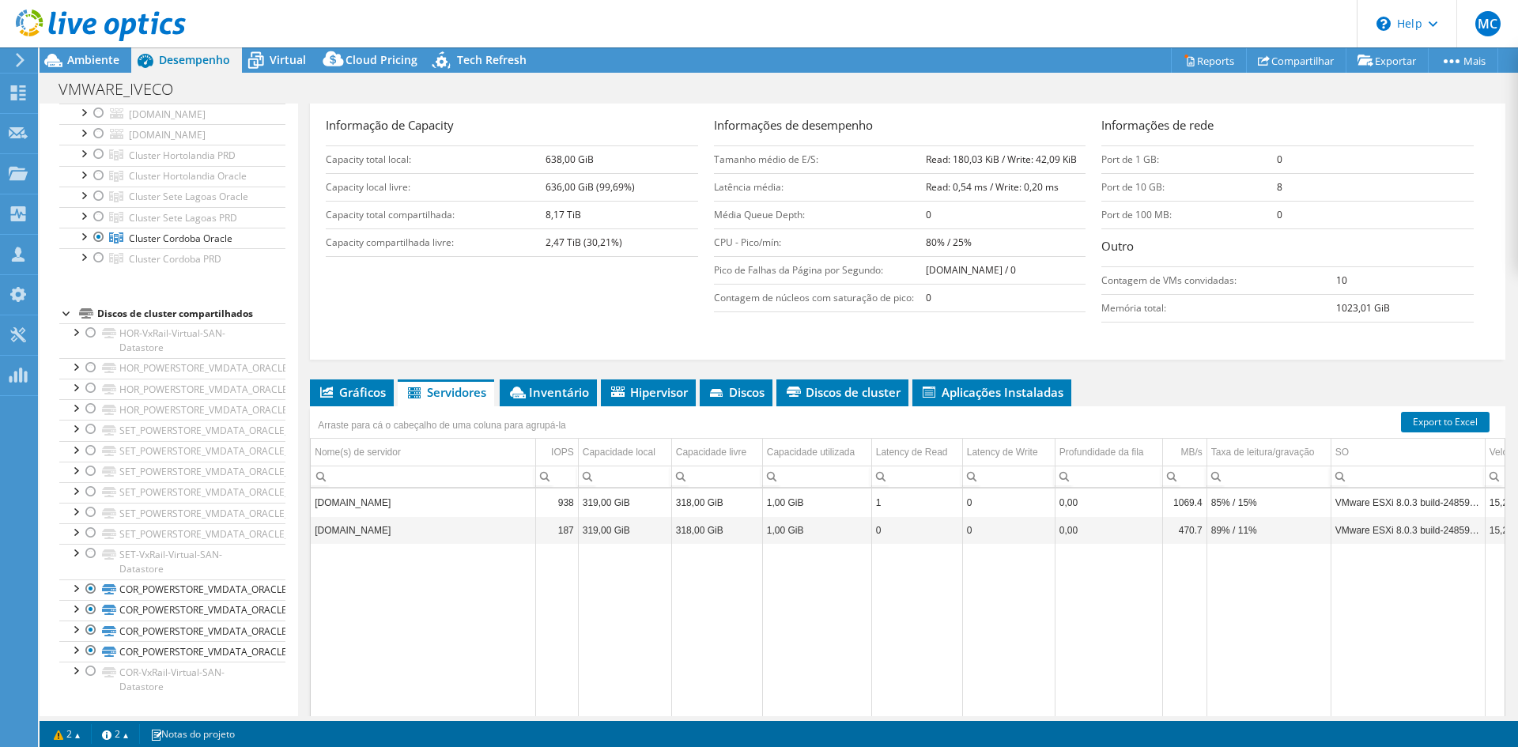
scroll to position [316, 0]
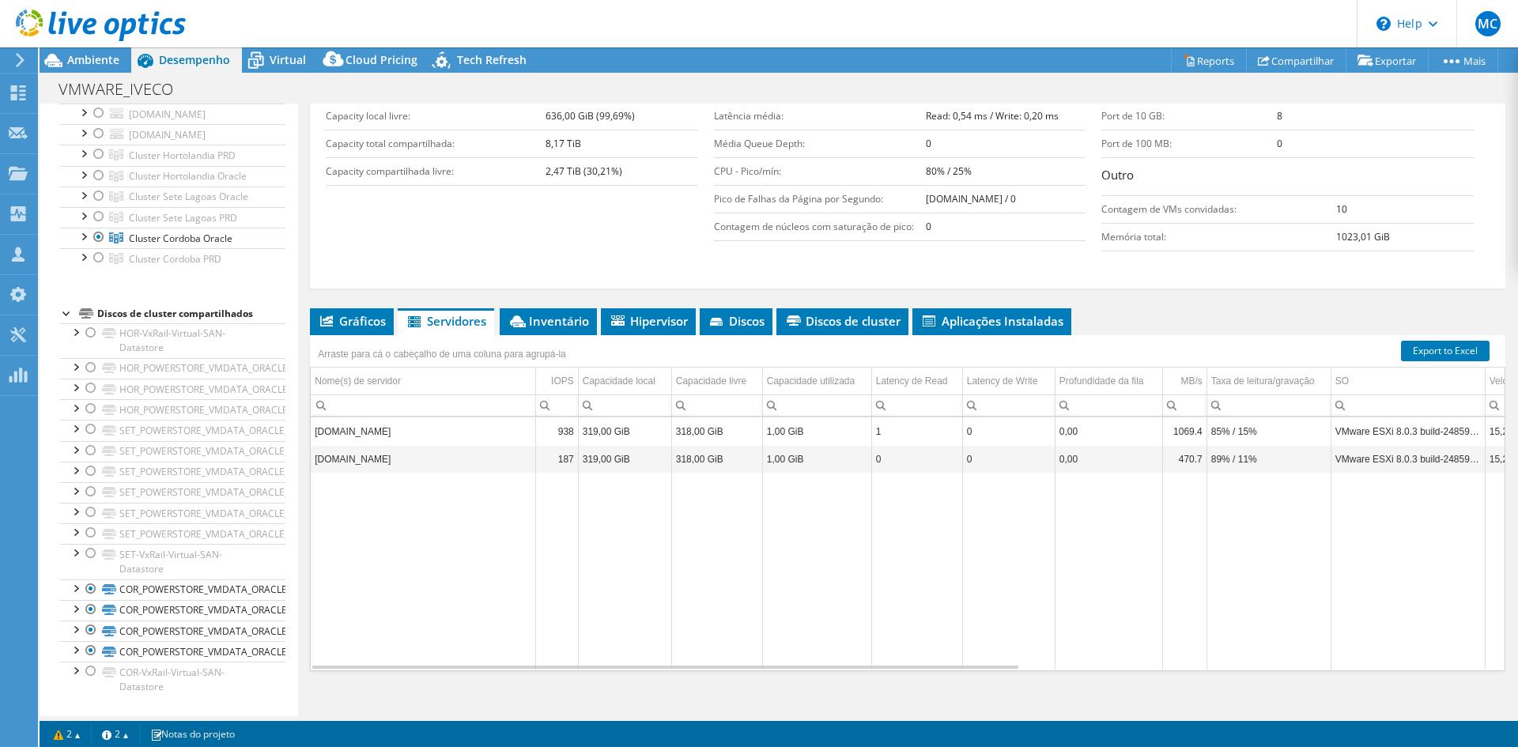
click at [444, 329] on span "Servidores" at bounding box center [446, 321] width 81 height 16
click at [355, 329] on span "Gráficos" at bounding box center [352, 321] width 68 height 16
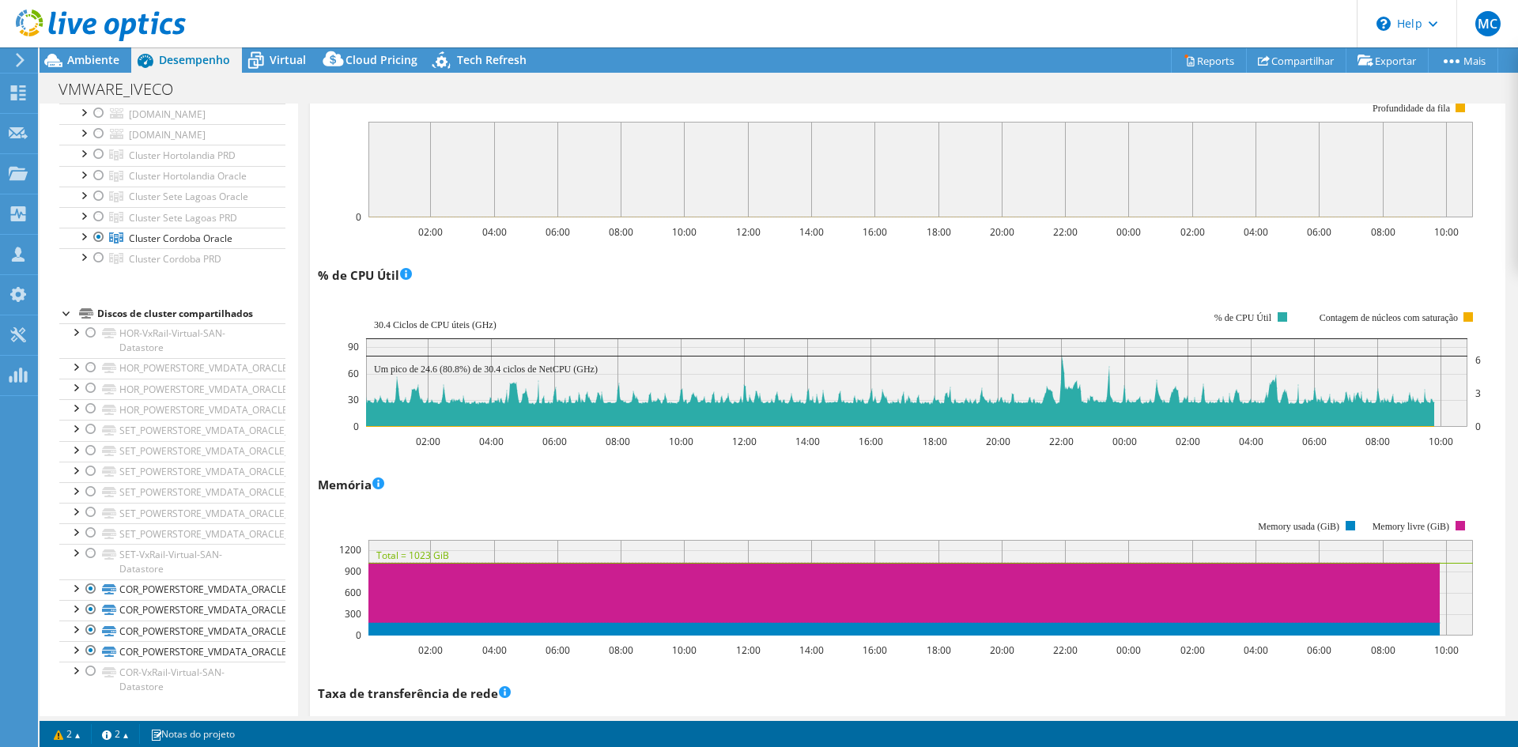
scroll to position [1502, 0]
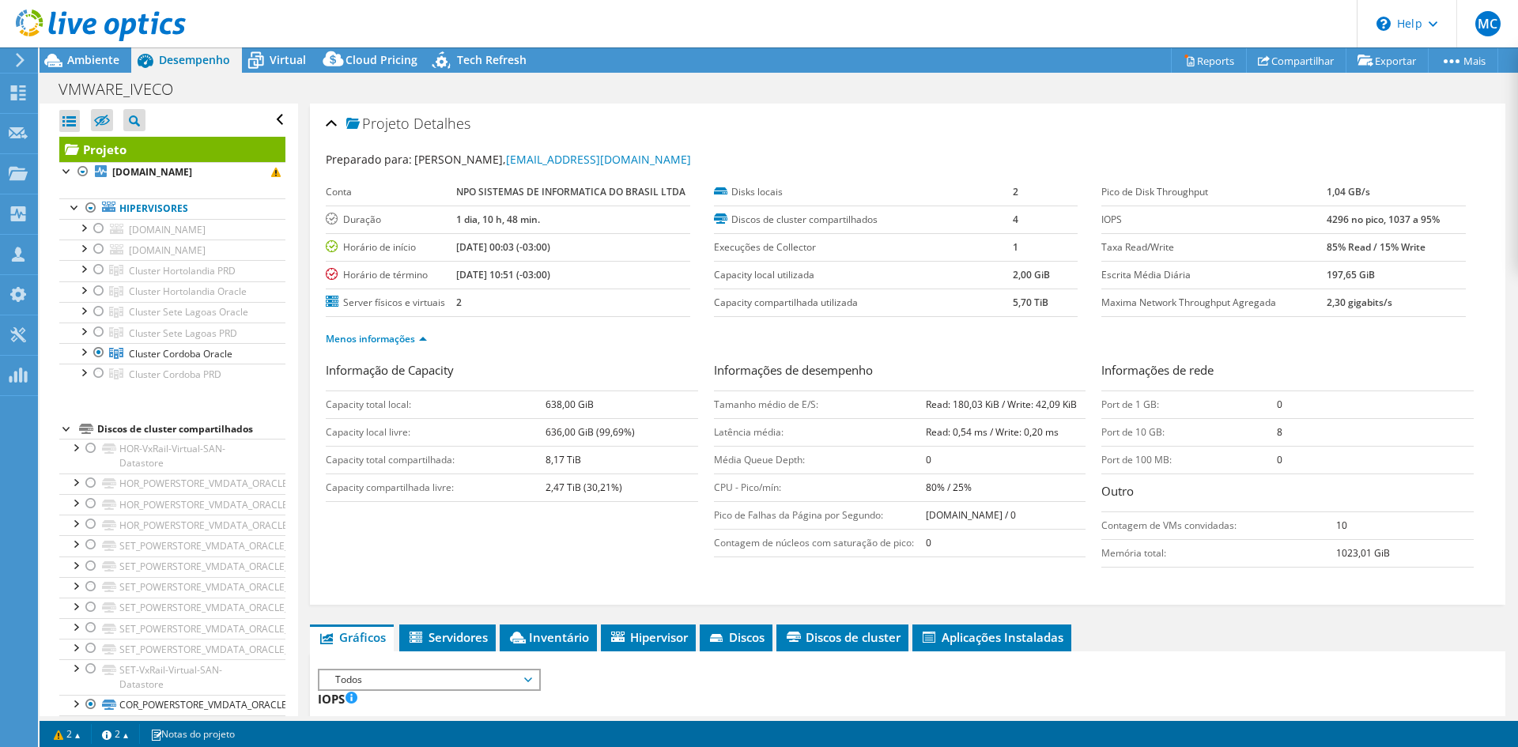
select select "USEast"
select select "USD"
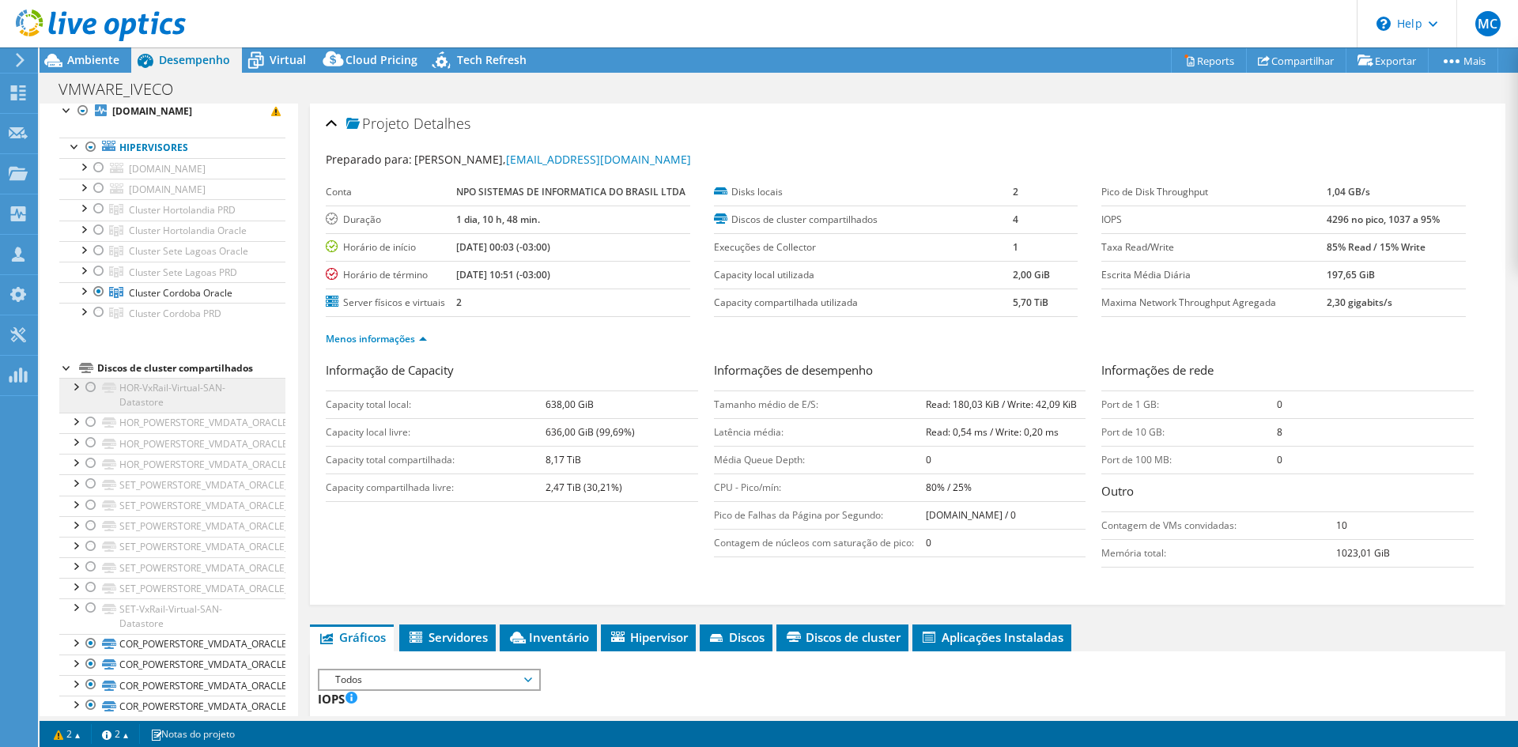
scroll to position [36, 0]
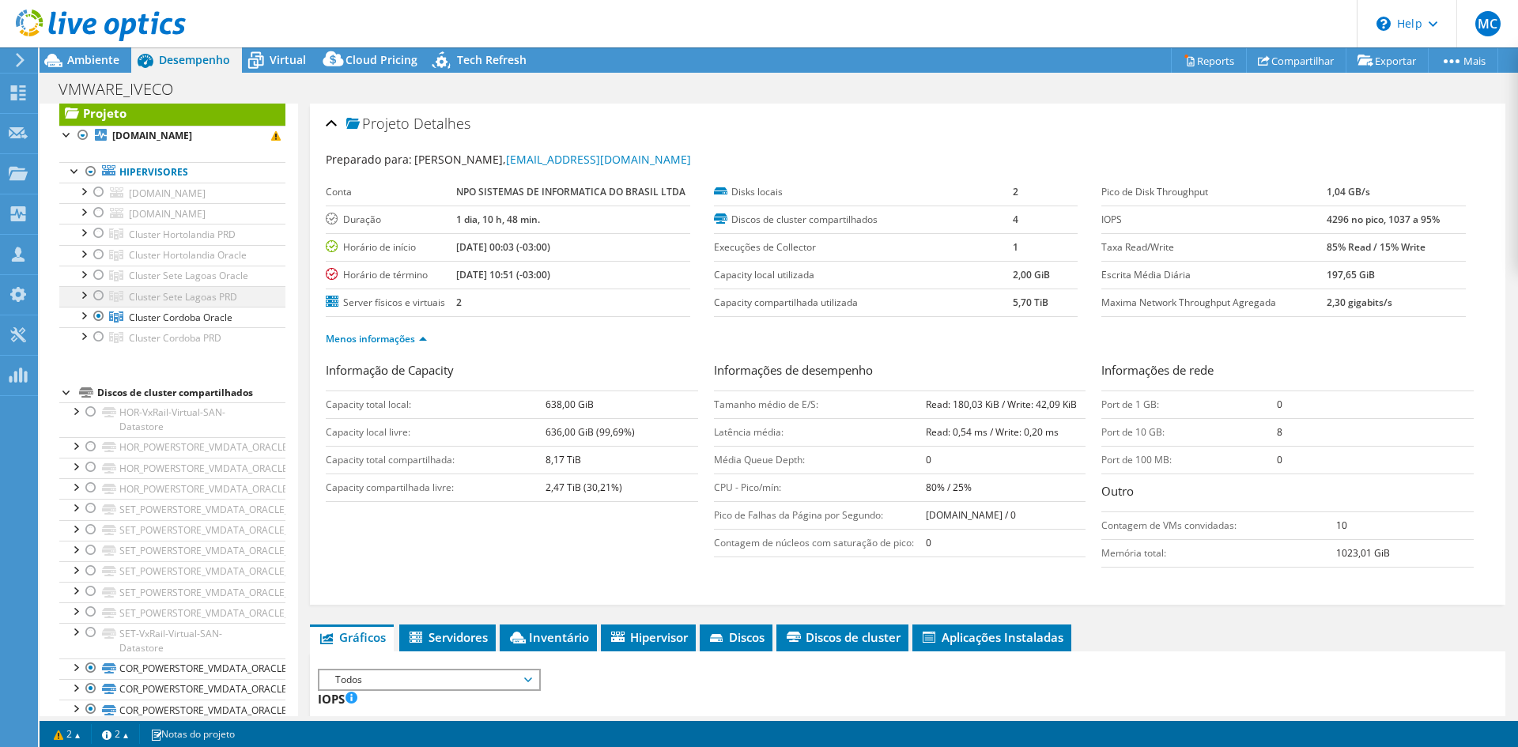
click at [97, 298] on div at bounding box center [99, 295] width 16 height 19
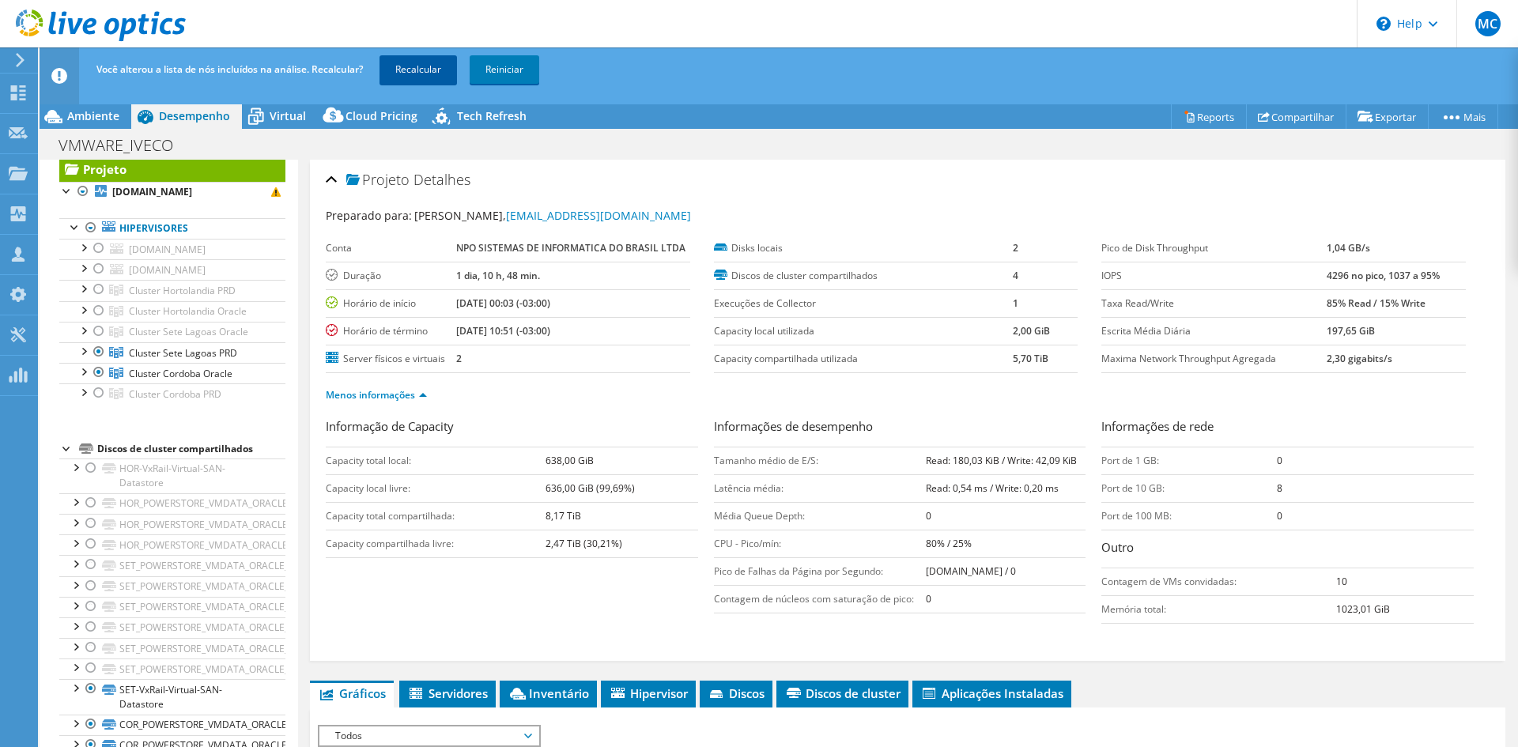
click at [412, 70] on link "Recalcular" at bounding box center [418, 69] width 77 height 28
